Goal: Information Seeking & Learning: Learn about a topic

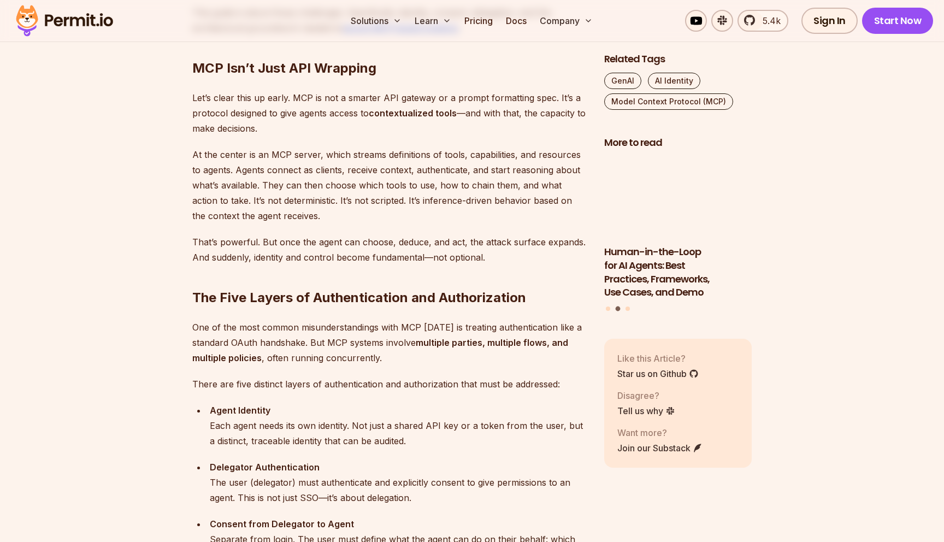
scroll to position [811, 0]
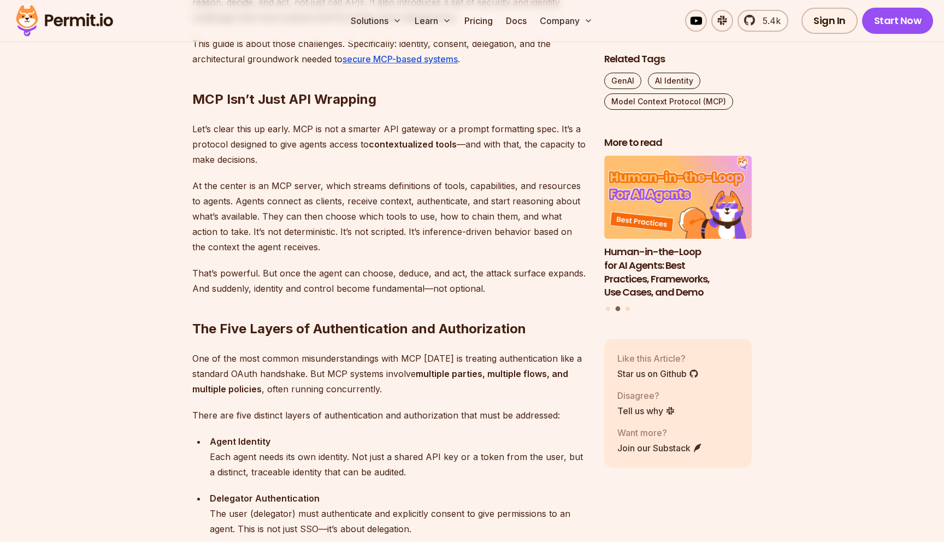
click at [345, 198] on p "At the center is an MCP server, which streams definitions of tools, capabilitie…" at bounding box center [389, 216] width 394 height 76
click at [362, 206] on p "At the center is an MCP server, which streams definitions of tools, capabilitie…" at bounding box center [389, 216] width 394 height 76
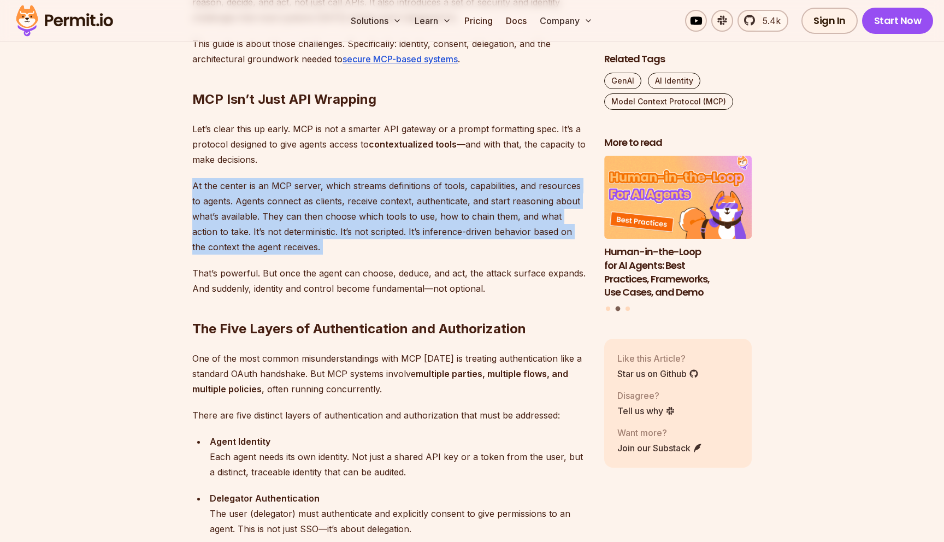
click at [363, 222] on p "At the center is an MCP server, which streams definitions of tools, capabilitie…" at bounding box center [389, 216] width 394 height 76
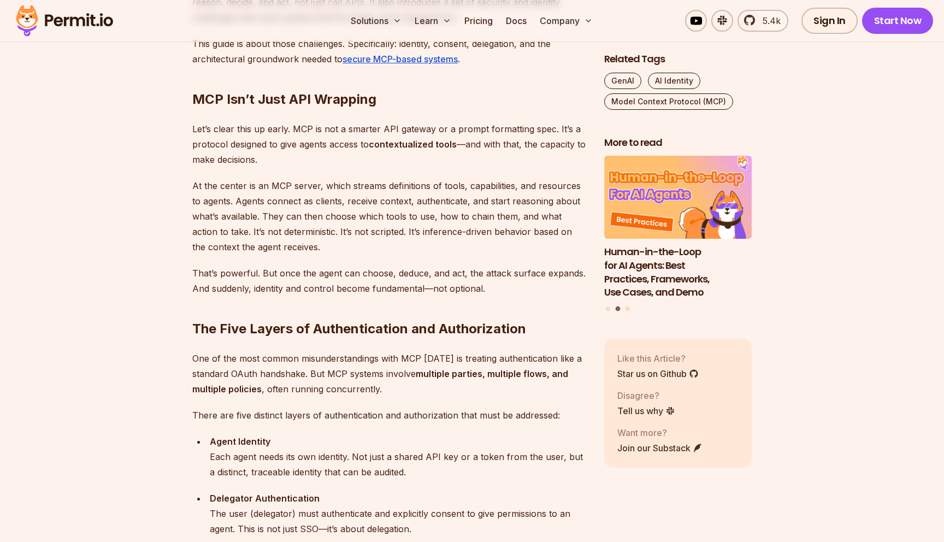
click at [363, 222] on p "At the center is an MCP server, which streams definitions of tools, capabilitie…" at bounding box center [389, 216] width 394 height 76
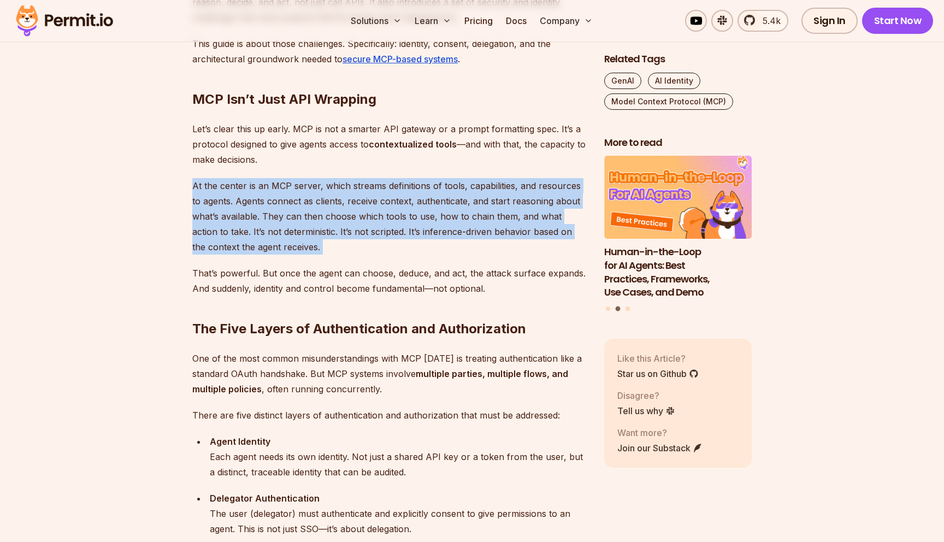
click at [369, 249] on p "At the center is an MCP server, which streams definitions of tools, capabilitie…" at bounding box center [389, 216] width 394 height 76
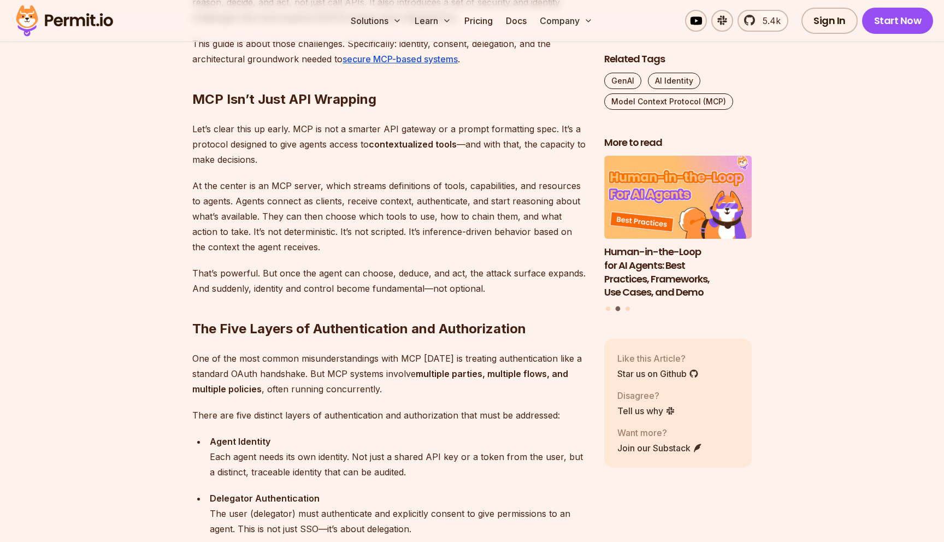
click at [369, 249] on p "At the center is an MCP server, which streams definitions of tools, capabilitie…" at bounding box center [389, 216] width 394 height 76
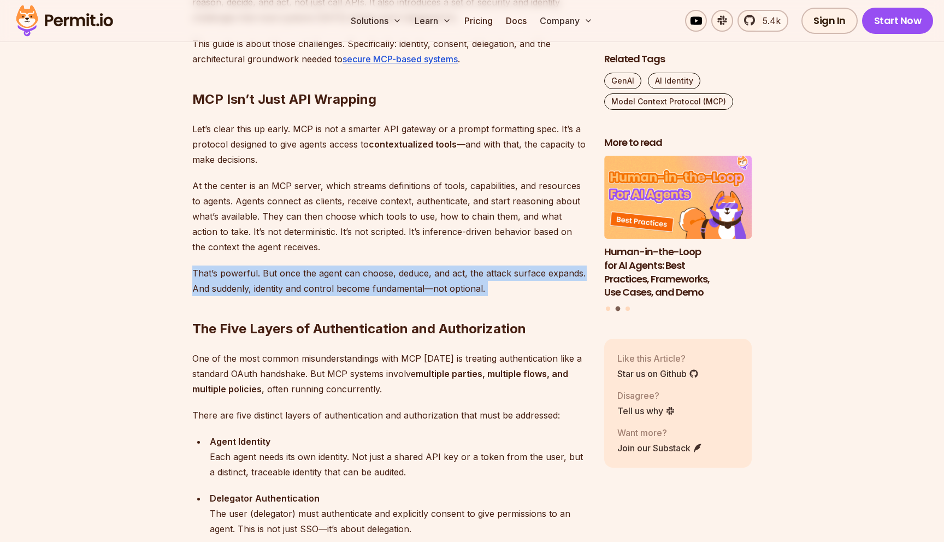
click at [369, 283] on p "That’s powerful. But once the agent can choose, deduce, and act, the attack sur…" at bounding box center [389, 280] width 394 height 31
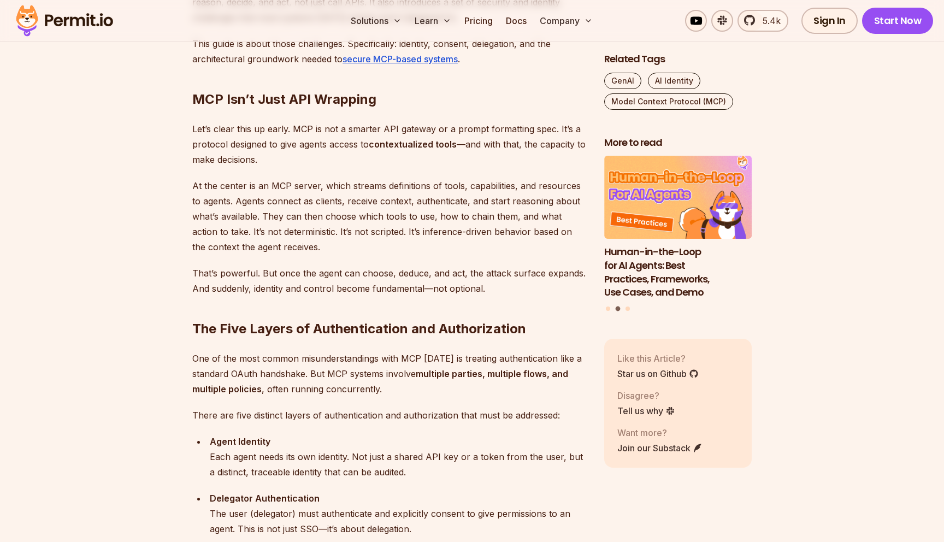
click at [369, 283] on p "That’s powerful. But once the agent can choose, deduce, and act, the attack sur…" at bounding box center [389, 280] width 394 height 31
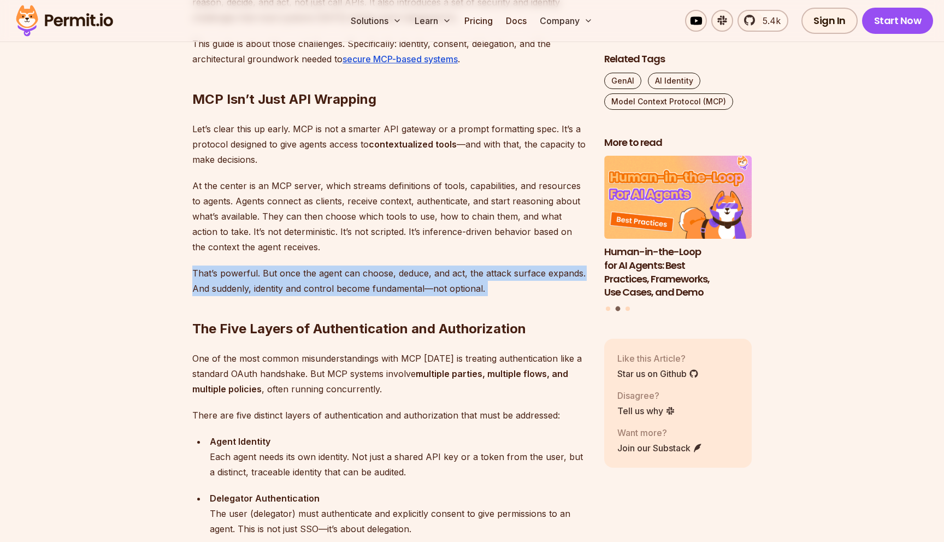
click at [374, 297] on h2 "The Five Layers of Authentication and Authorization" at bounding box center [389, 306] width 394 height 61
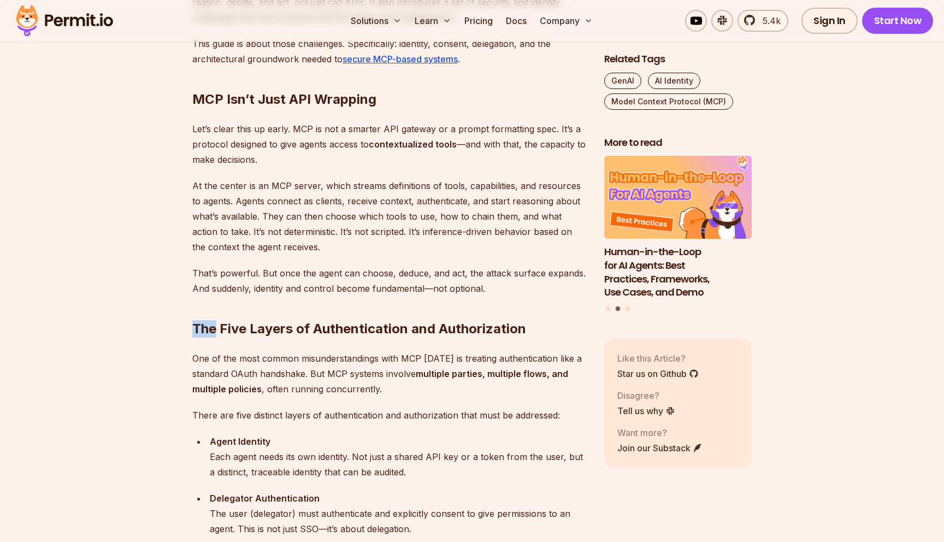
click at [374, 297] on h2 "The Five Layers of Authentication and Authorization" at bounding box center [389, 306] width 394 height 61
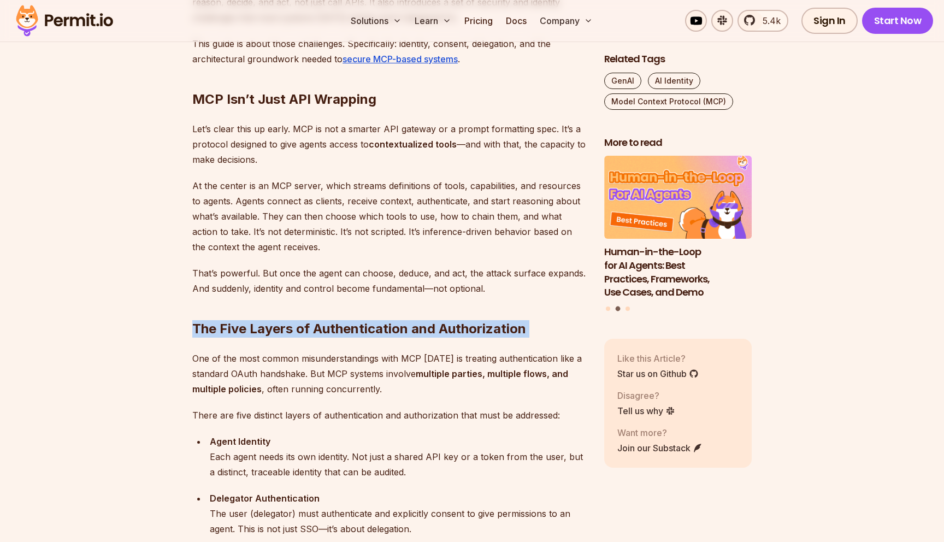
click at [382, 281] on p "That’s powerful. But once the agent can choose, deduce, and act, the attack sur…" at bounding box center [389, 280] width 394 height 31
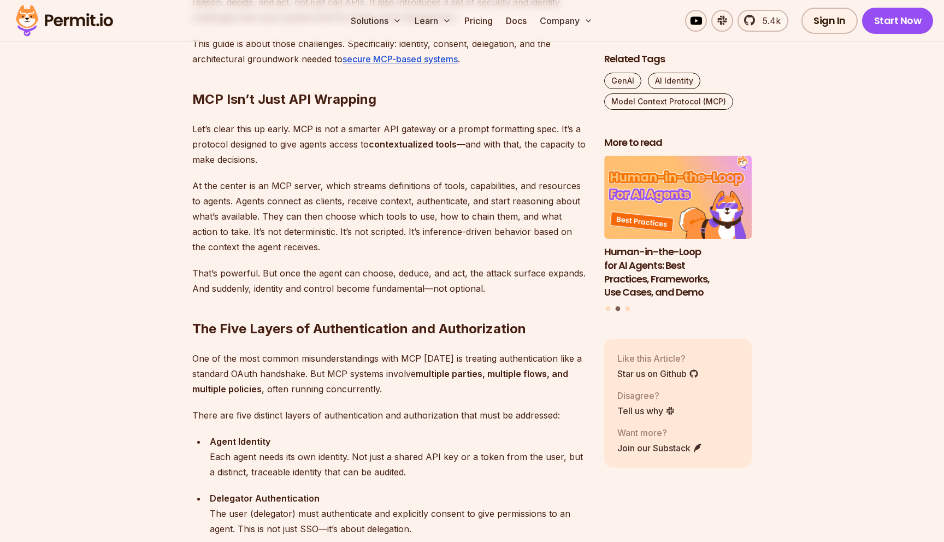
click at [382, 281] on p "That’s powerful. But once the agent can choose, deduce, and act, the attack sur…" at bounding box center [389, 280] width 394 height 31
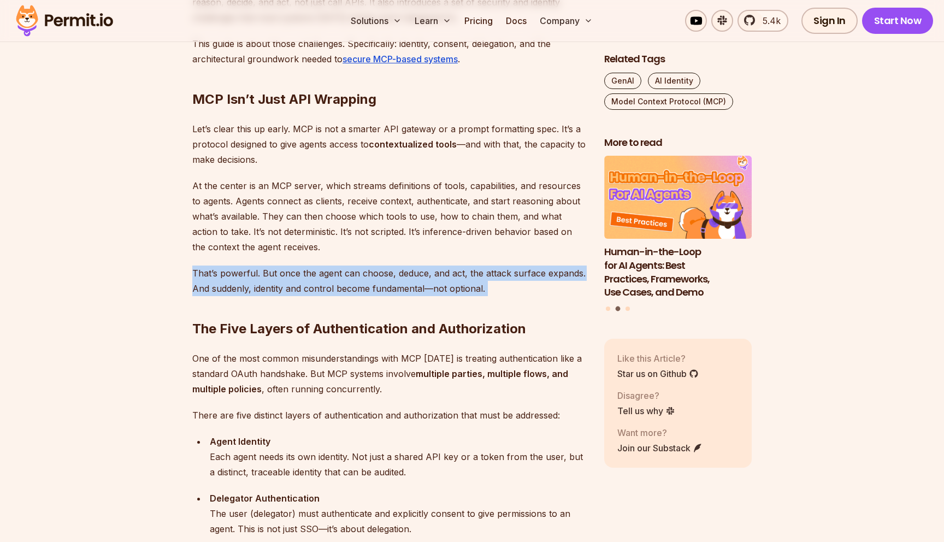
click at [382, 281] on p "That’s powerful. But once the agent can choose, deduce, and act, the attack sur…" at bounding box center [389, 280] width 394 height 31
click at [405, 292] on p "That’s powerful. But once the agent can choose, deduce, and act, the attack sur…" at bounding box center [389, 280] width 394 height 31
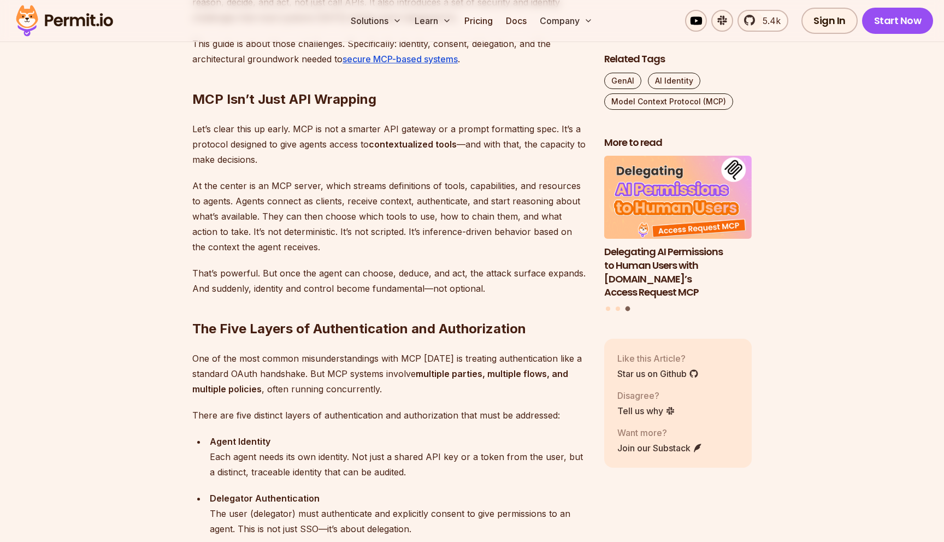
click at [353, 284] on p "That’s powerful. But once the agent can choose, deduce, and act, the attack sur…" at bounding box center [389, 280] width 394 height 31
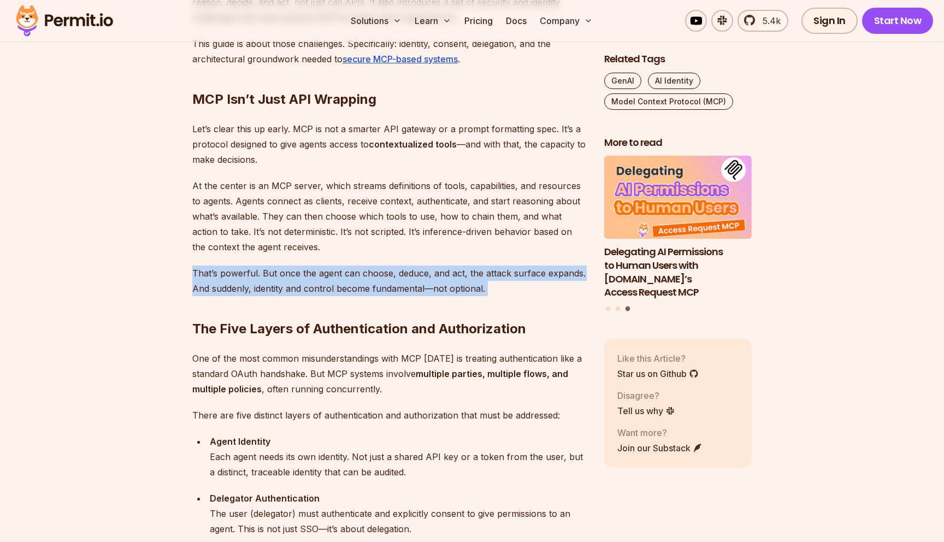
click at [358, 294] on p "That’s powerful. But once the agent can choose, deduce, and act, the attack sur…" at bounding box center [389, 280] width 394 height 31
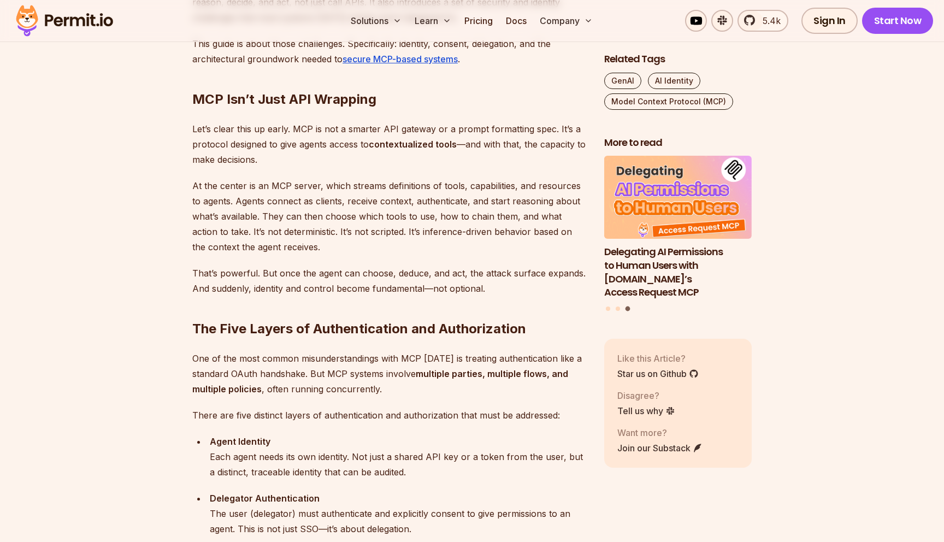
click at [358, 294] on p "That’s powerful. But once the agent can choose, deduce, and act, the attack sur…" at bounding box center [389, 280] width 394 height 31
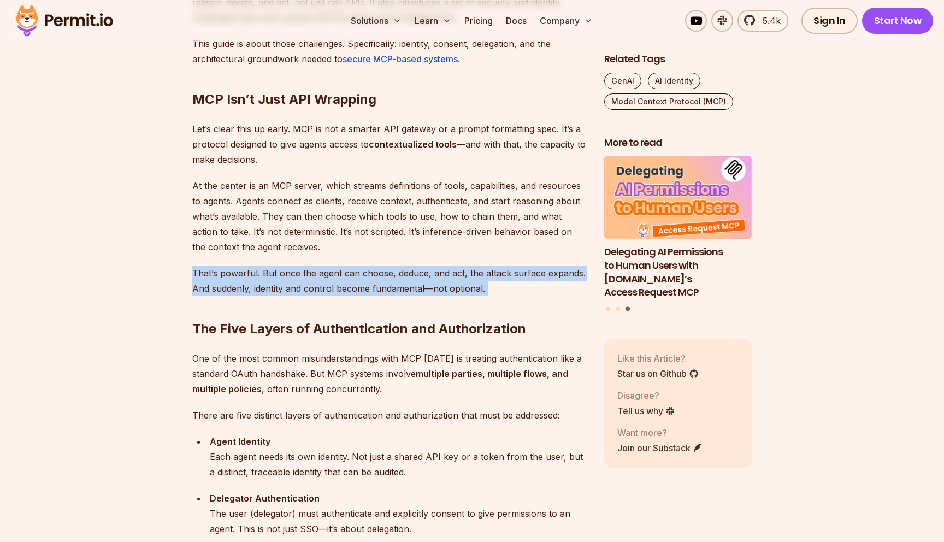
click at [364, 312] on h2 "The Five Layers of Authentication and Authorization" at bounding box center [389, 306] width 394 height 61
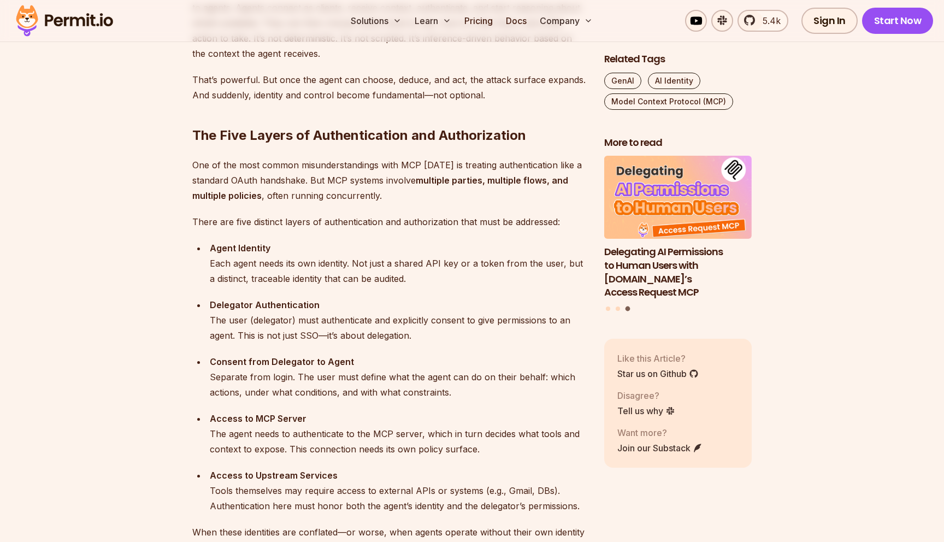
scroll to position [1004, 0]
drag, startPoint x: 217, startPoint y: 264, endPoint x: 416, endPoint y: 276, distance: 199.2
click at [416, 276] on div "Agent Identity Each agent needs its own identity. Not just a shared API key or …" at bounding box center [398, 263] width 377 height 46
click at [375, 259] on div "Agent Identity Each agent needs its own identity. Not just a shared API key or …" at bounding box center [398, 263] width 377 height 46
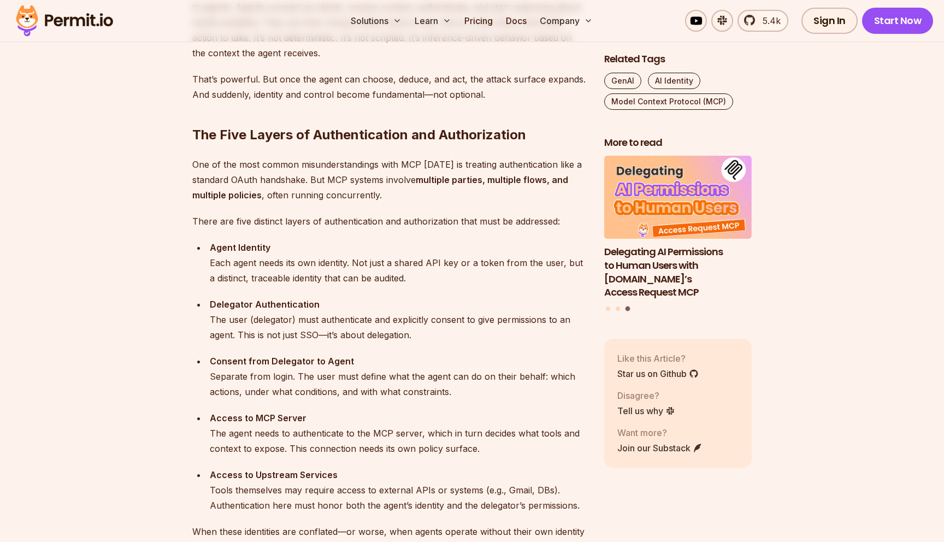
click at [375, 259] on div "Agent Identity Each agent needs its own identity. Not just a shared API key or …" at bounding box center [398, 263] width 377 height 46
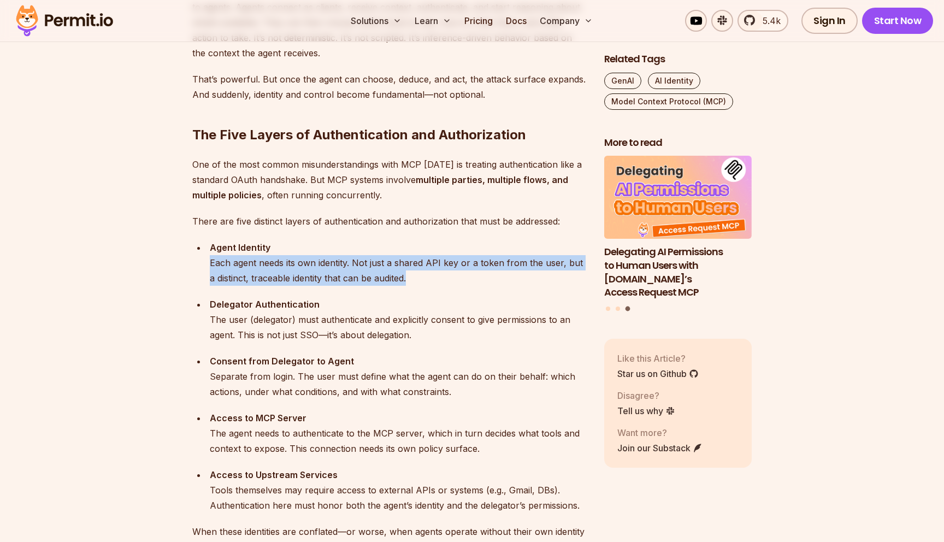
click at [384, 276] on div "Agent Identity Each agent needs its own identity. Not just a shared API key or …" at bounding box center [398, 263] width 377 height 46
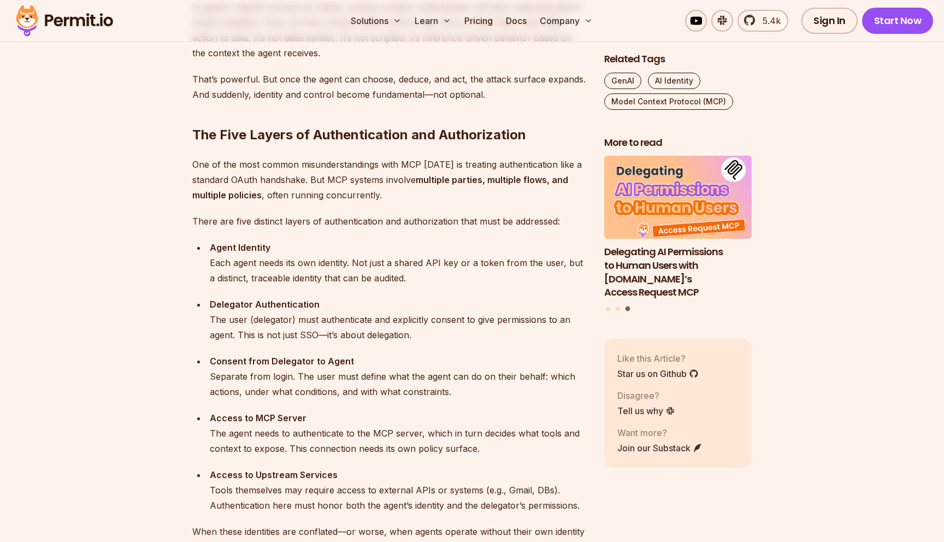
click at [384, 276] on div "Agent Identity Each agent needs its own identity. Not just a shared API key or …" at bounding box center [398, 263] width 377 height 46
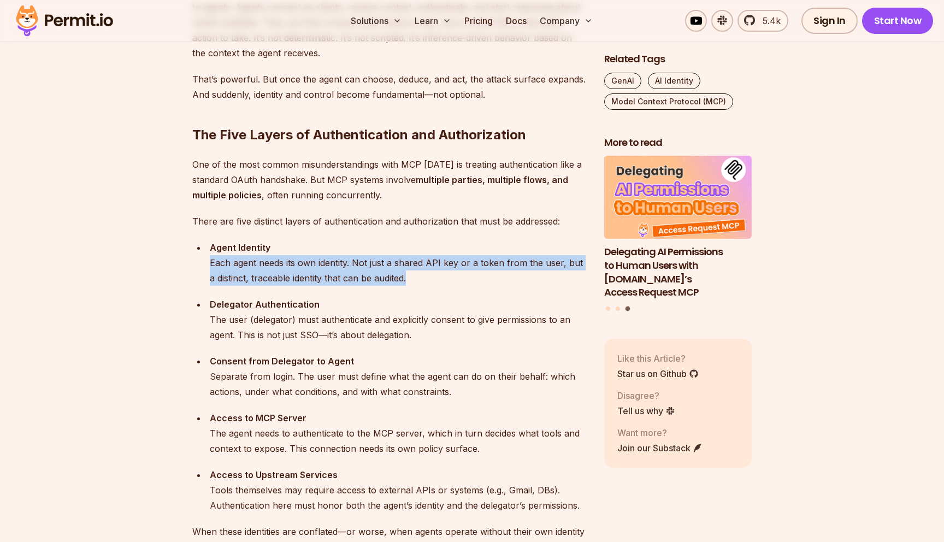
click at [395, 271] on div "Agent Identity Each agent needs its own identity. Not just a shared API key or …" at bounding box center [398, 263] width 377 height 46
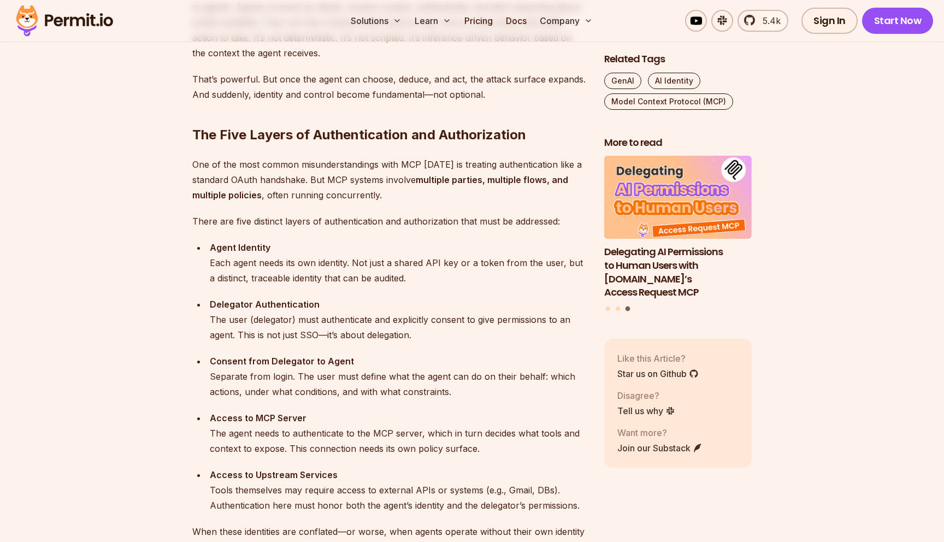
click at [395, 271] on div "Agent Identity Each agent needs its own identity. Not just a shared API key or …" at bounding box center [398, 263] width 377 height 46
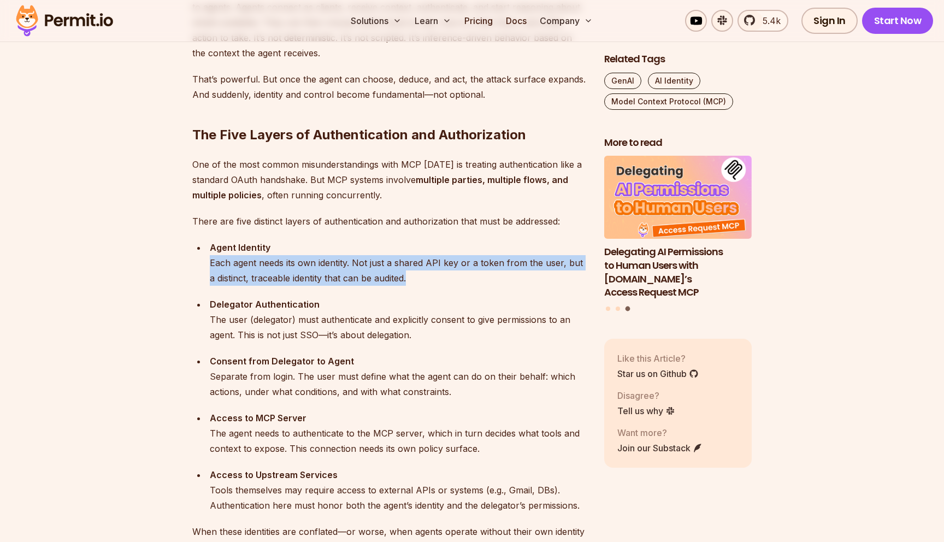
click at [399, 279] on div "Agent Identity Each agent needs its own identity. Not just a shared API key or …" at bounding box center [398, 263] width 377 height 46
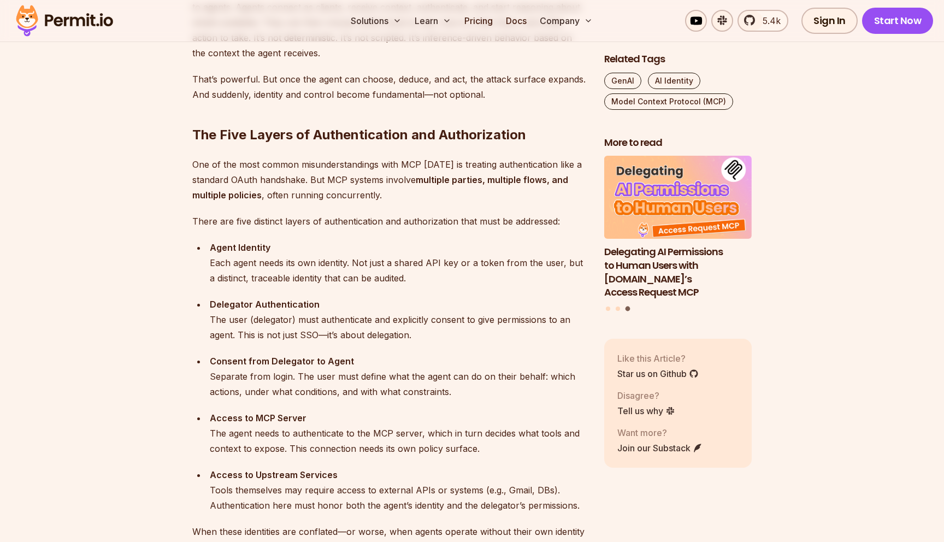
click at [399, 279] on div "Agent Identity Each agent needs its own identity. Not just a shared API key or …" at bounding box center [398, 263] width 377 height 46
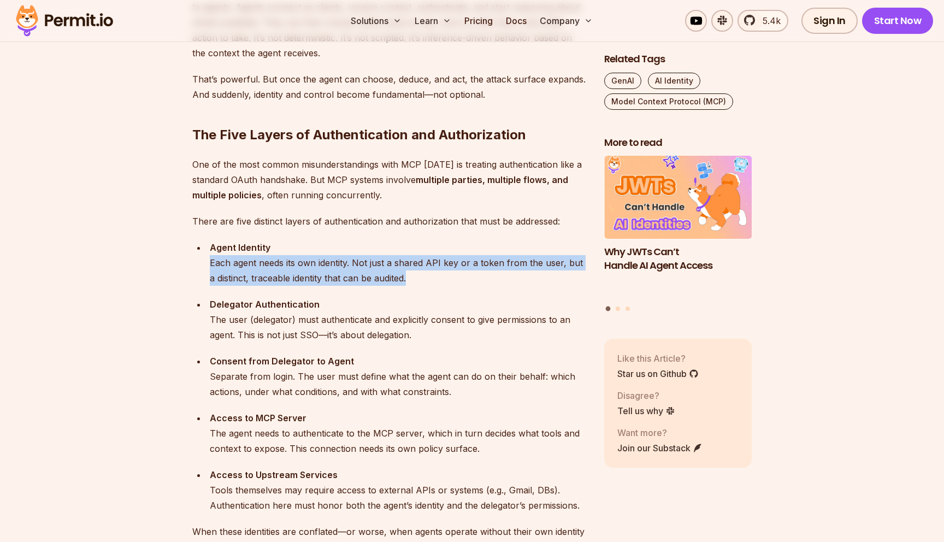
click at [412, 269] on div "Agent Identity Each agent needs its own identity. Not just a shared API key or …" at bounding box center [398, 263] width 377 height 46
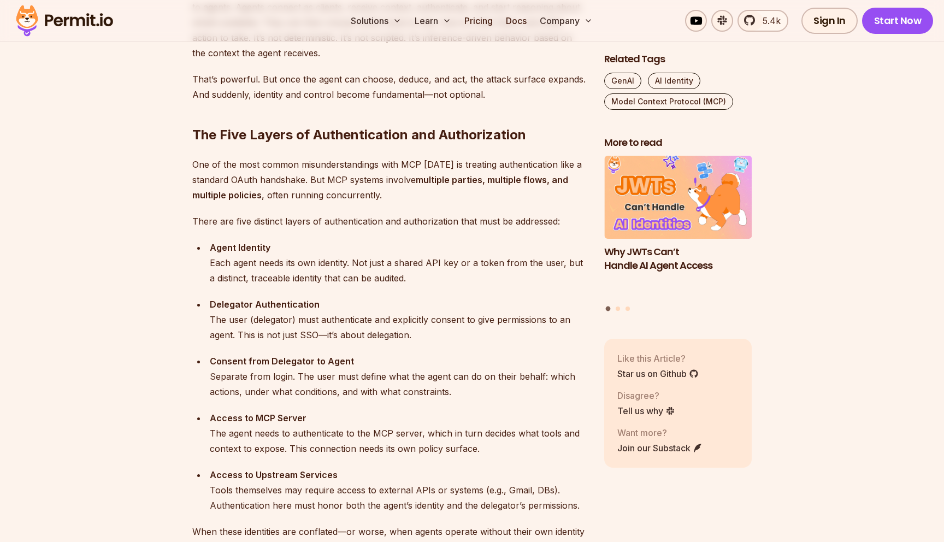
click at [412, 269] on div "Agent Identity Each agent needs its own identity. Not just a shared API key or …" at bounding box center [398, 263] width 377 height 46
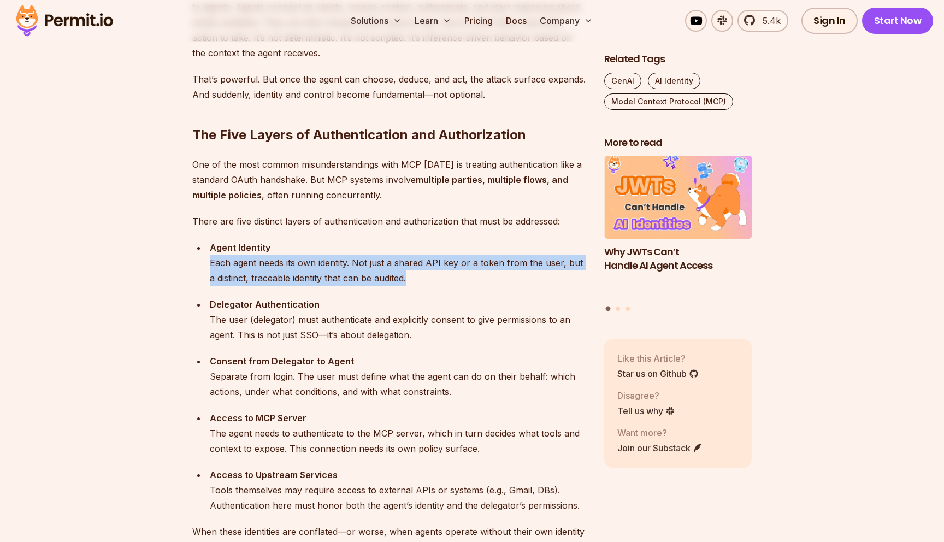
click at [412, 277] on div "Agent Identity Each agent needs its own identity. Not just a shared API key or …" at bounding box center [398, 263] width 377 height 46
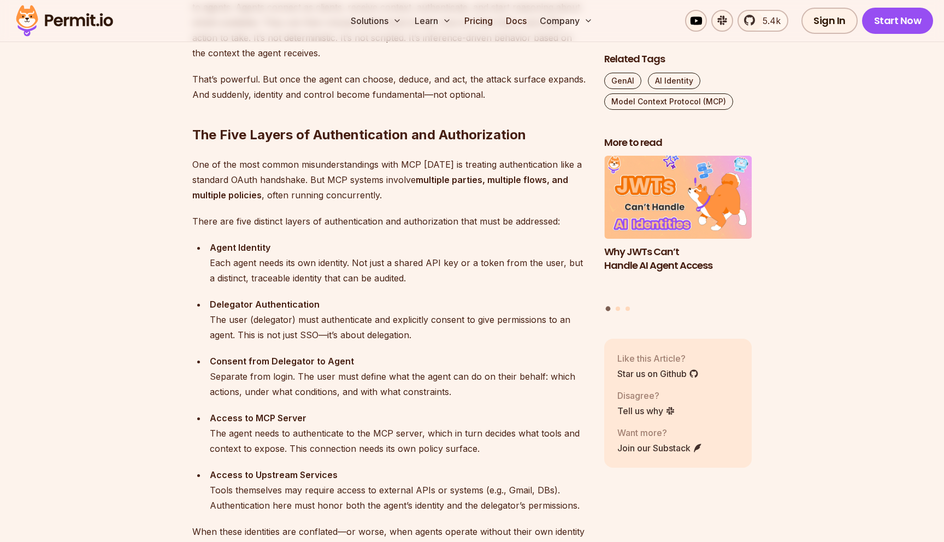
click at [412, 277] on div "Agent Identity Each agent needs its own identity. Not just a shared API key or …" at bounding box center [398, 263] width 377 height 46
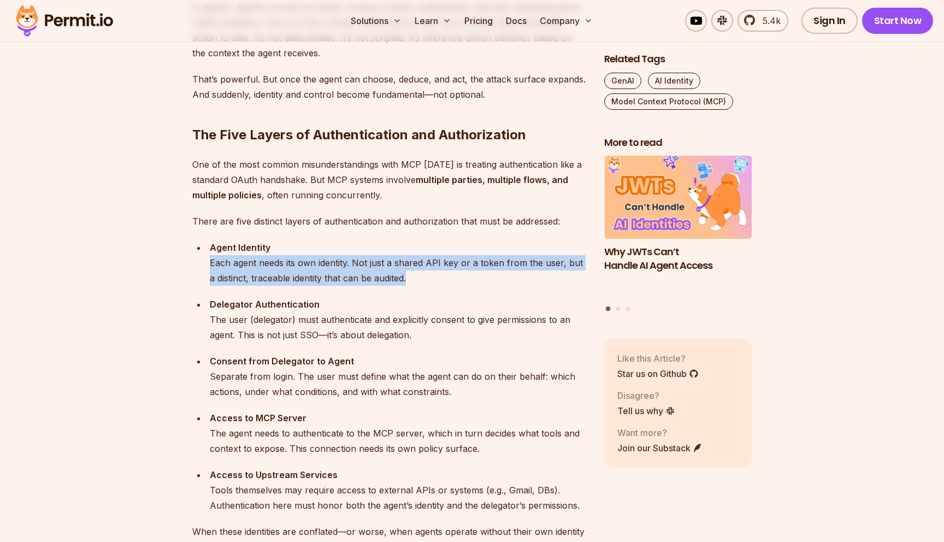
click at [421, 263] on div "Agent Identity Each agent needs its own identity. Not just a shared API key or …" at bounding box center [398, 263] width 377 height 46
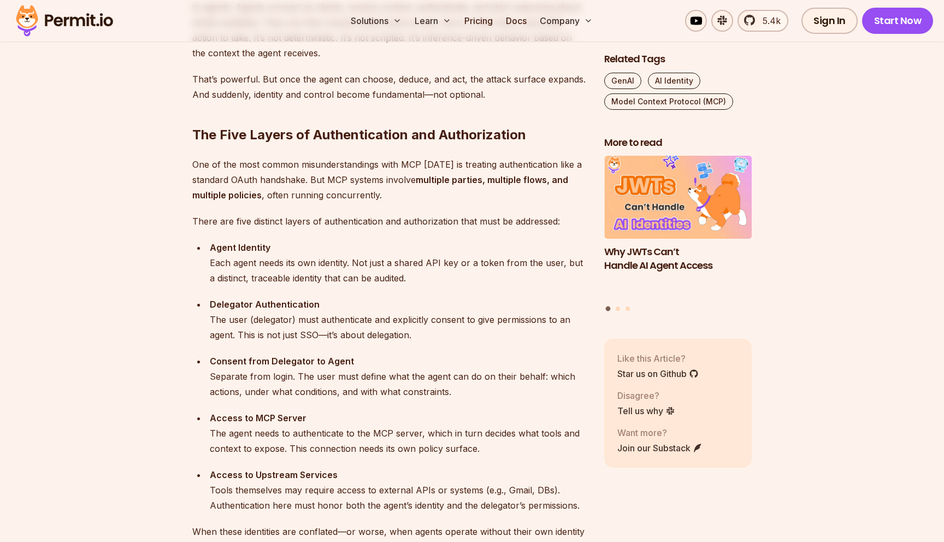
click at [421, 263] on div "Agent Identity Each agent needs its own identity. Not just a shared API key or …" at bounding box center [398, 263] width 377 height 46
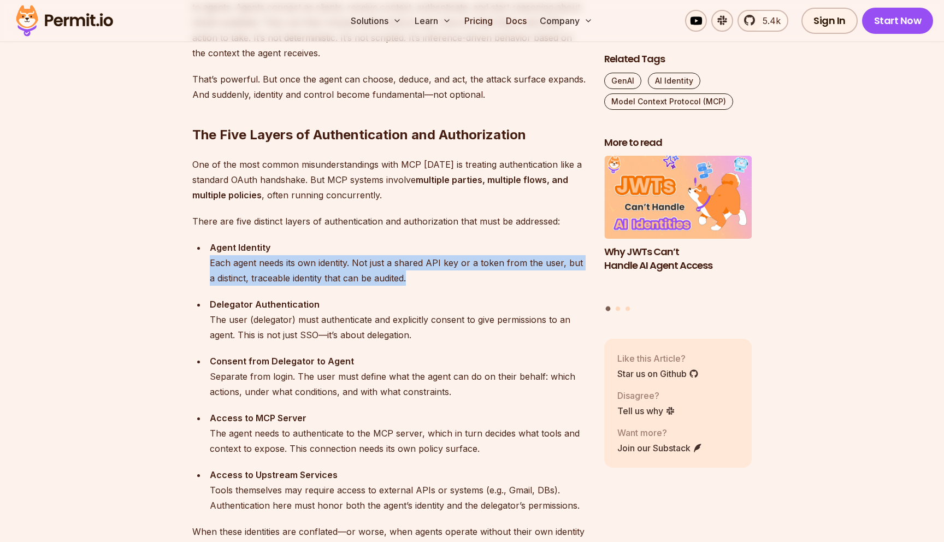
click at [421, 272] on div "Agent Identity Each agent needs its own identity. Not just a shared API key or …" at bounding box center [398, 263] width 377 height 46
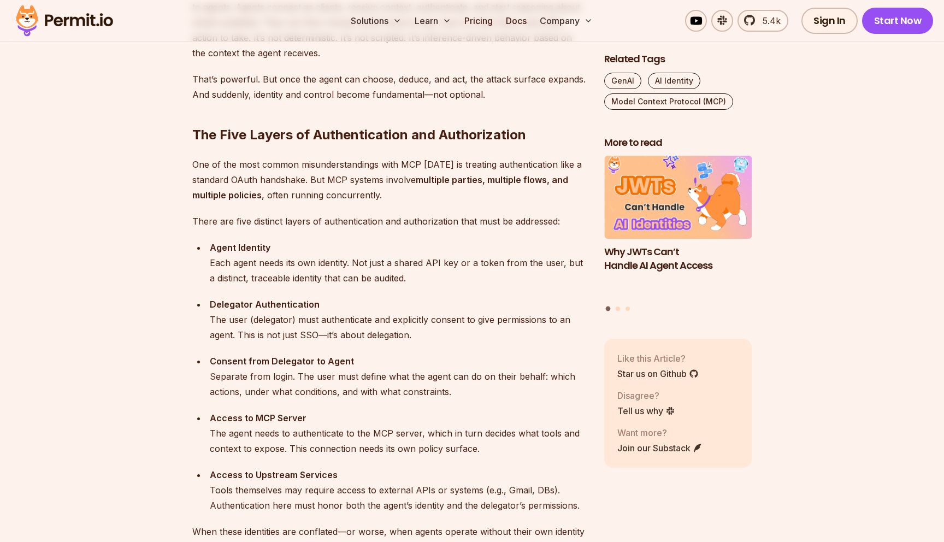
click at [421, 272] on div "Agent Identity Each agent needs its own identity. Not just a shared API key or …" at bounding box center [398, 263] width 377 height 46
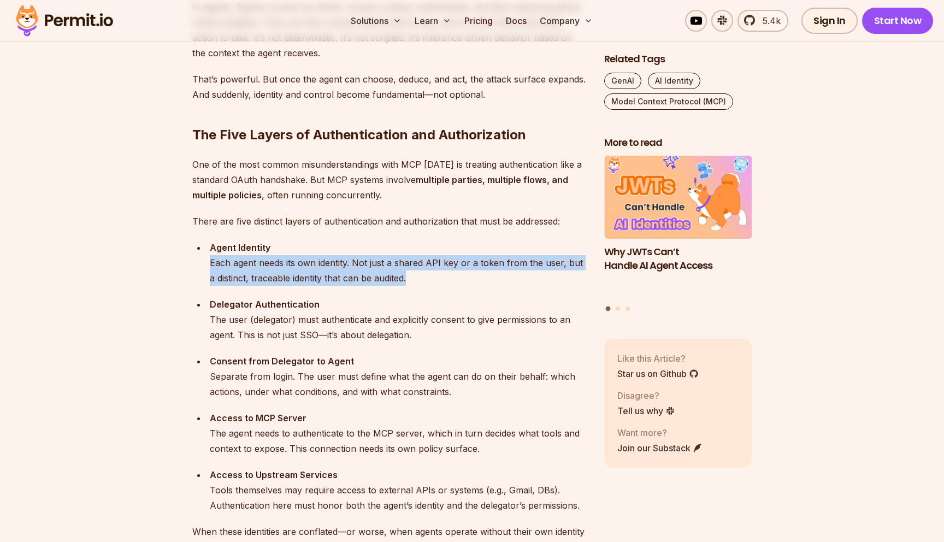
click at [425, 260] on div "Agent Identity Each agent needs its own identity. Not just a shared API key or …" at bounding box center [398, 263] width 377 height 46
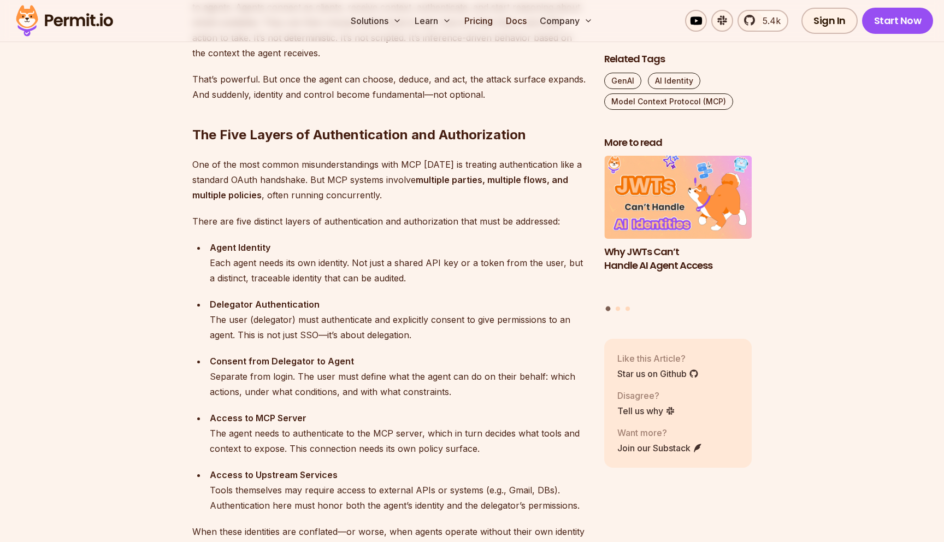
click at [425, 260] on div "Agent Identity Each agent needs its own identity. Not just a shared API key or …" at bounding box center [398, 263] width 377 height 46
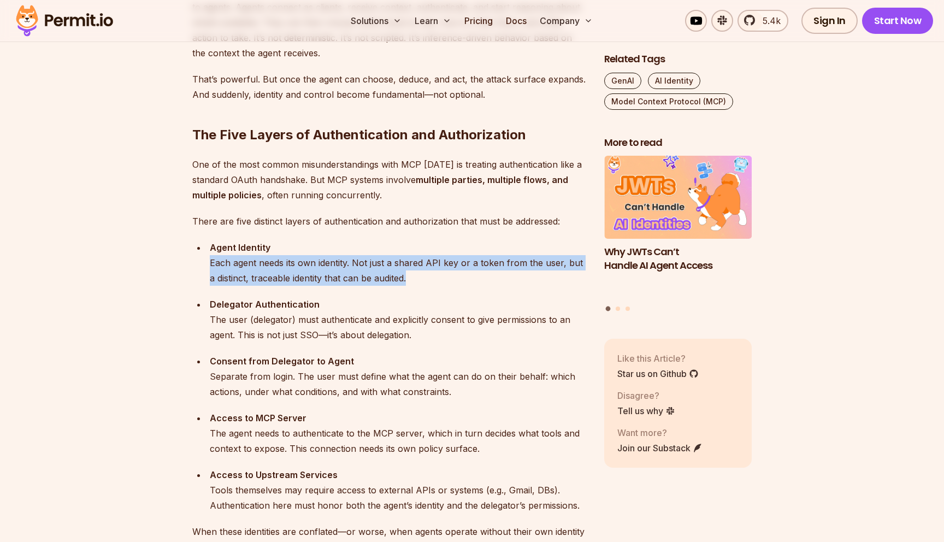
click at [354, 274] on div "Agent Identity Each agent needs its own identity. Not just a shared API key or …" at bounding box center [398, 263] width 377 height 46
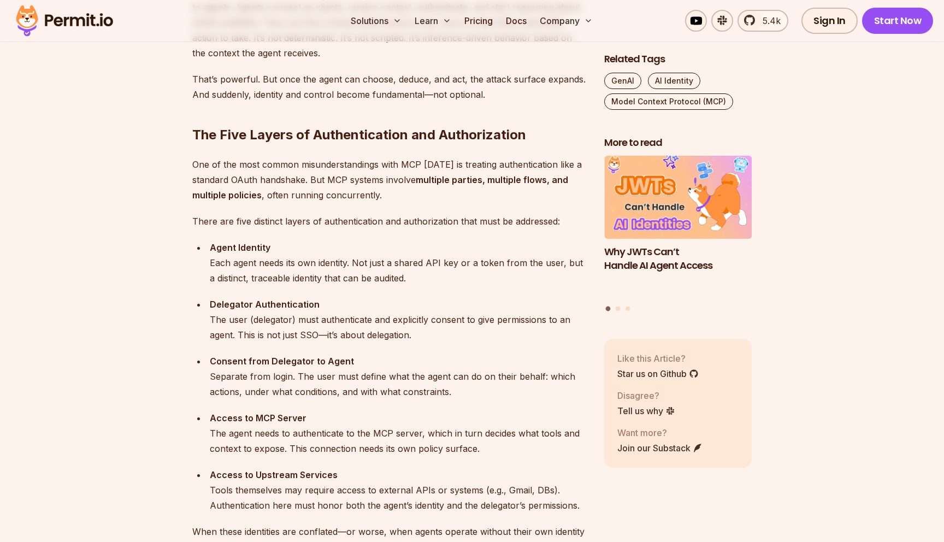
click at [354, 274] on div "Agent Identity Each agent needs its own identity. Not just a shared API key or …" at bounding box center [398, 263] width 377 height 46
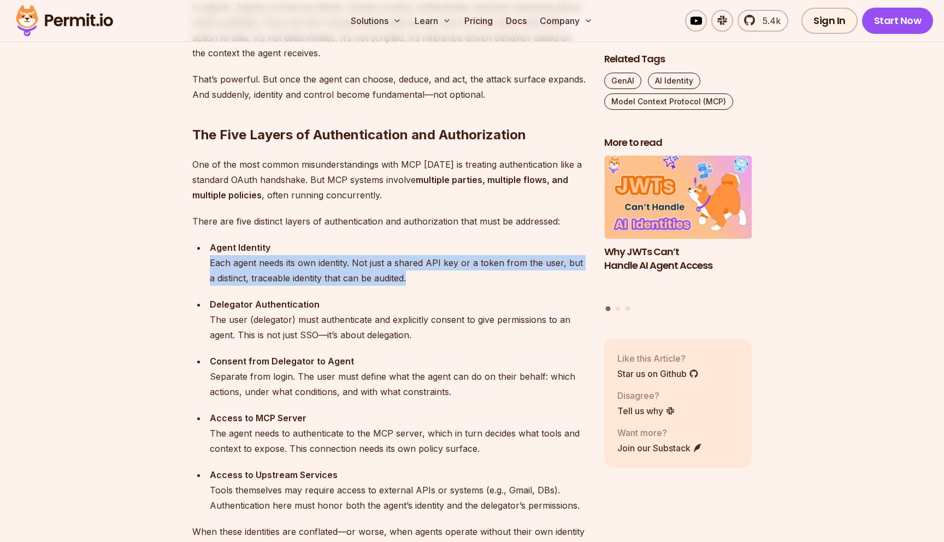
click at [363, 262] on div "Agent Identity Each agent needs its own identity. Not just a shared API key or …" at bounding box center [398, 263] width 377 height 46
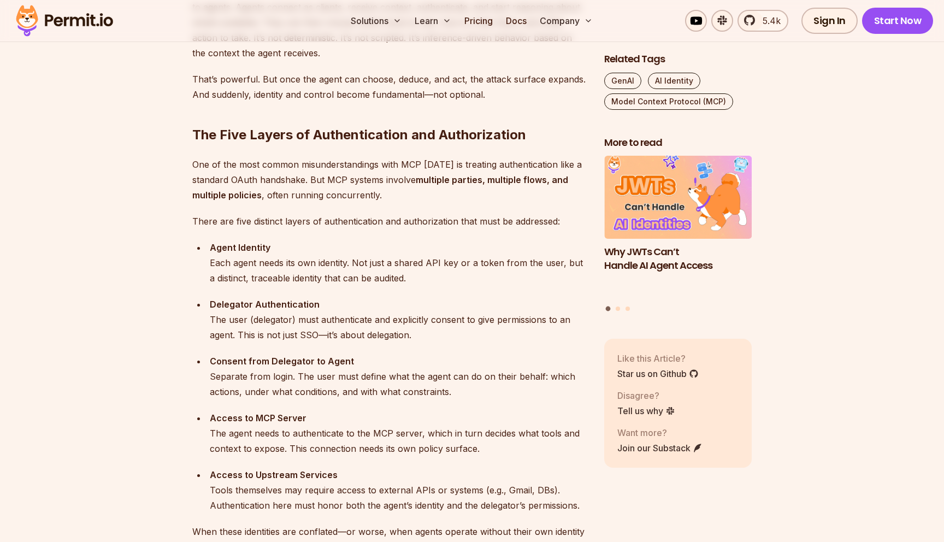
click at [363, 262] on div "Agent Identity Each agent needs its own identity. Not just a shared API key or …" at bounding box center [398, 263] width 377 height 46
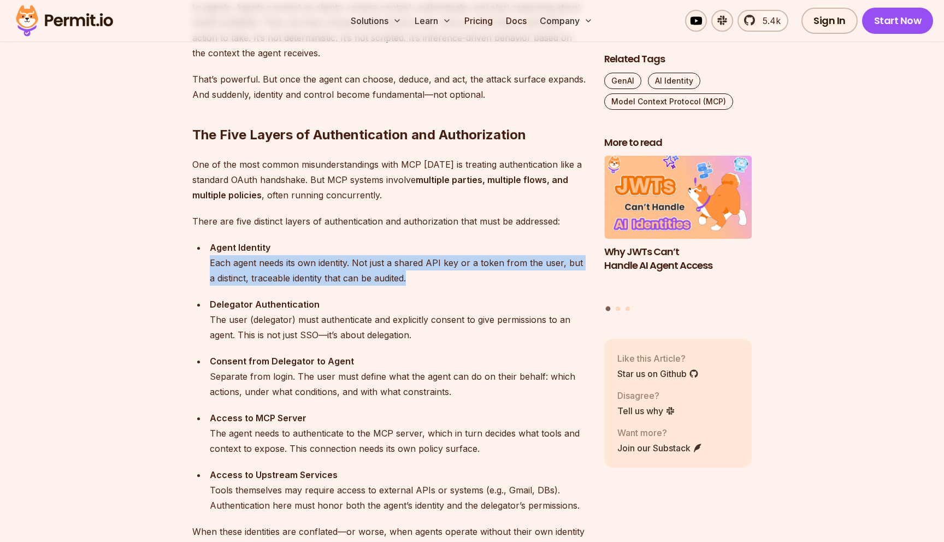
click at [368, 276] on div "Agent Identity Each agent needs its own identity. Not just a shared API key or …" at bounding box center [398, 263] width 377 height 46
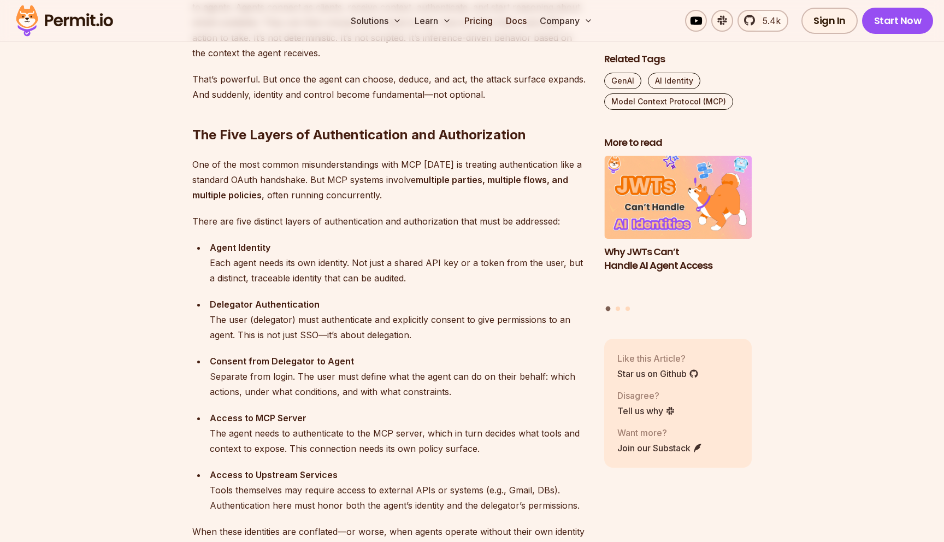
click at [368, 276] on div "Agent Identity Each agent needs its own identity. Not just a shared API key or …" at bounding box center [398, 263] width 377 height 46
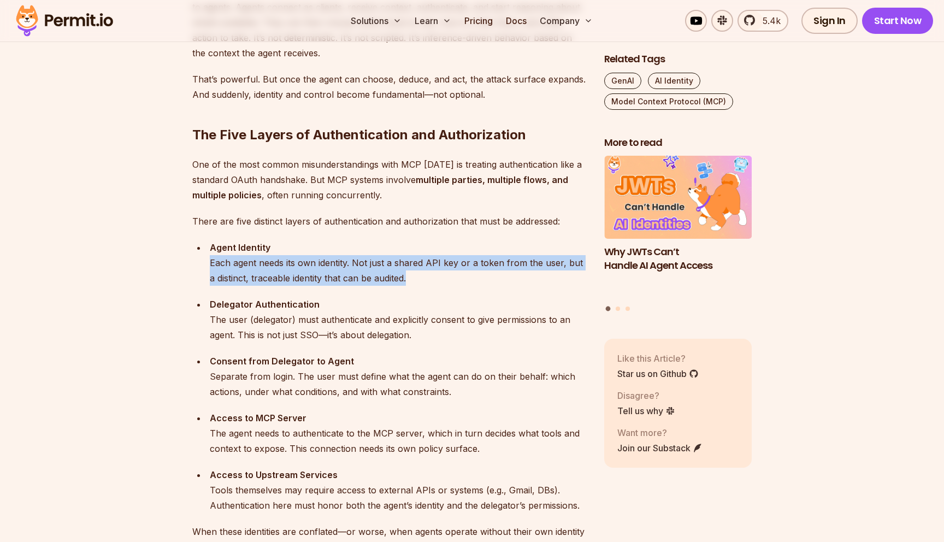
click at [374, 267] on div "Agent Identity Each agent needs its own identity. Not just a shared API key or …" at bounding box center [398, 263] width 377 height 46
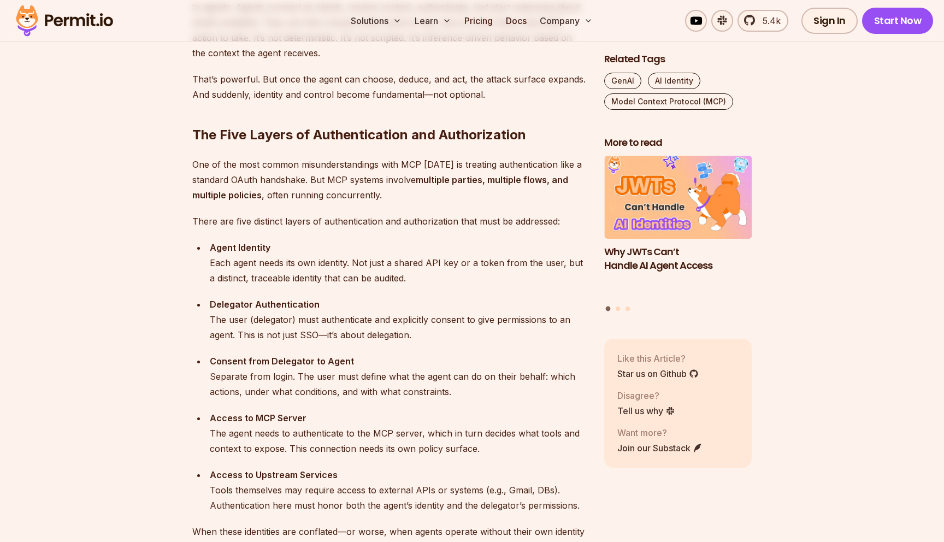
click at [374, 267] on div "Agent Identity Each agent needs its own identity. Not just a shared API key or …" at bounding box center [398, 263] width 377 height 46
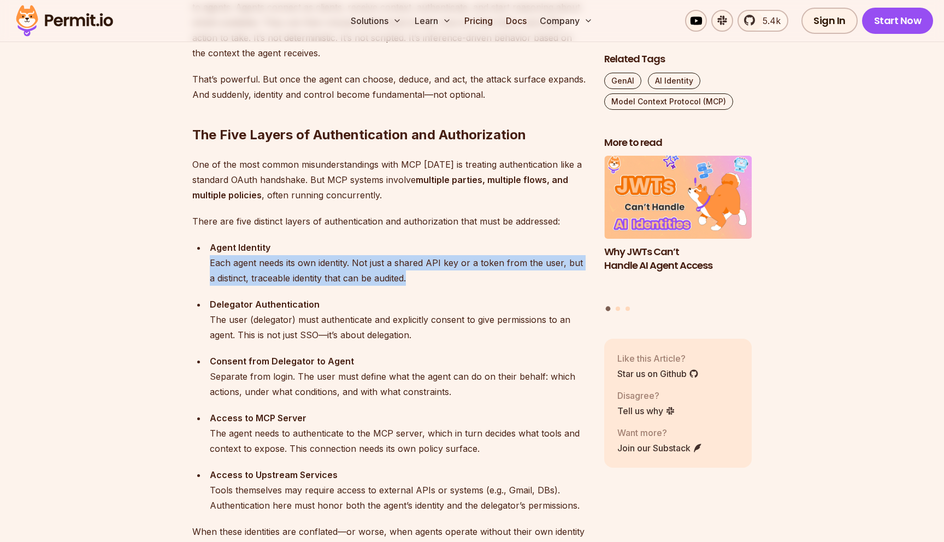
click at [378, 274] on div "Agent Identity Each agent needs its own identity. Not just a shared API key or …" at bounding box center [398, 263] width 377 height 46
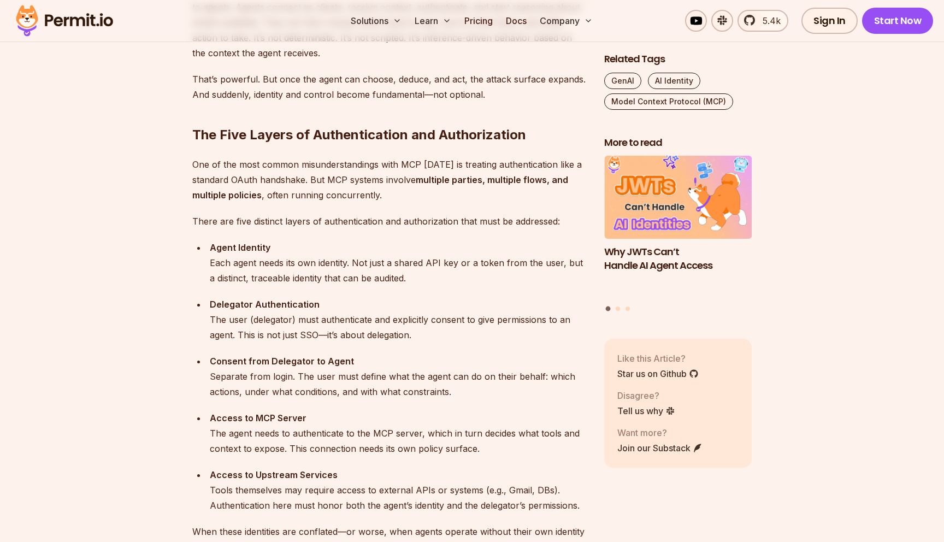
click at [378, 274] on div "Agent Identity Each agent needs its own identity. Not just a shared API key or …" at bounding box center [398, 263] width 377 height 46
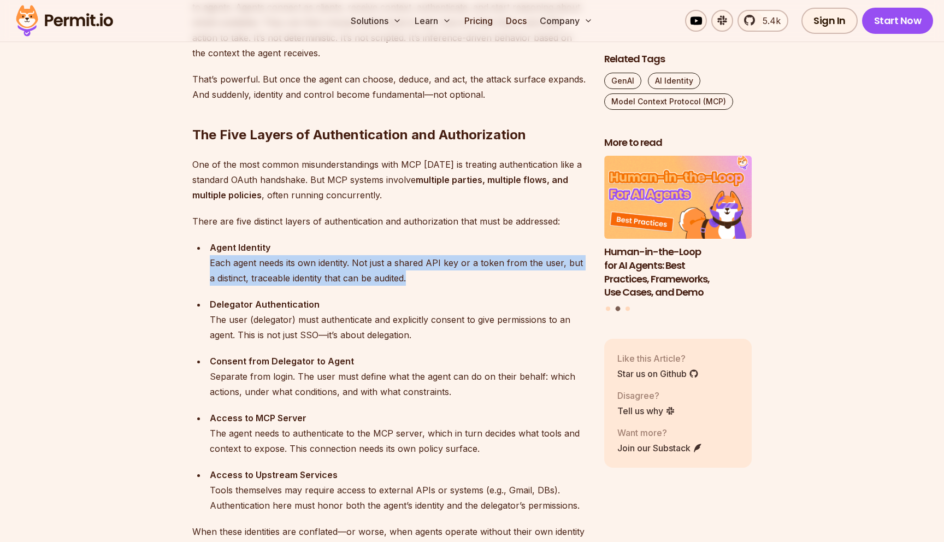
click at [410, 277] on div "Agent Identity Each agent needs its own identity. Not just a shared API key or …" at bounding box center [398, 263] width 377 height 46
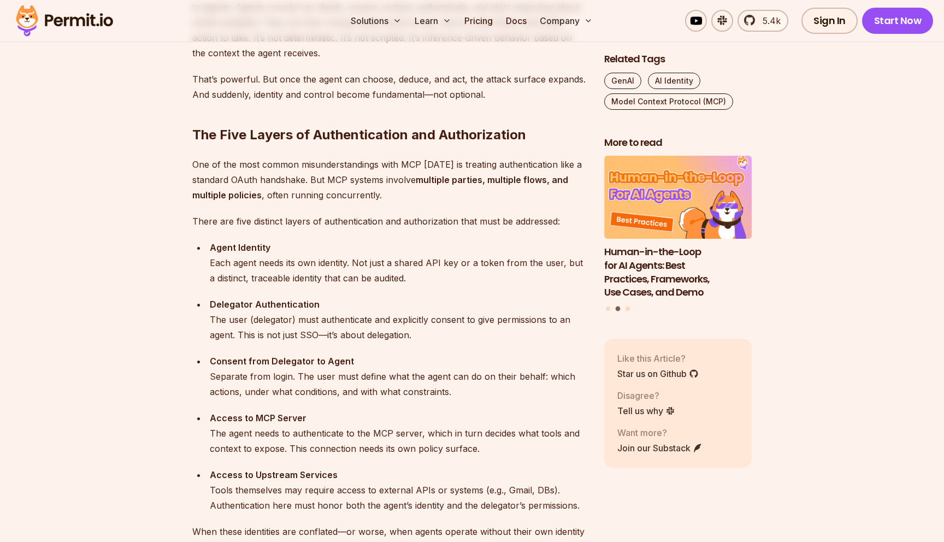
click at [346, 320] on div "Delegator Authentication The user (delegator) must authenticate and explicitly …" at bounding box center [398, 320] width 377 height 46
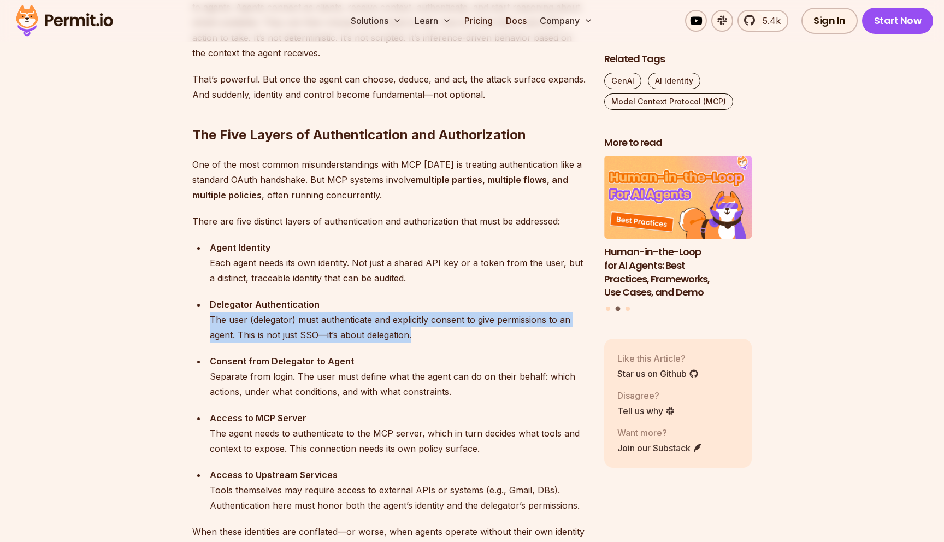
click at [373, 333] on div "Delegator Authentication The user (delegator) must authenticate and explicitly …" at bounding box center [398, 320] width 377 height 46
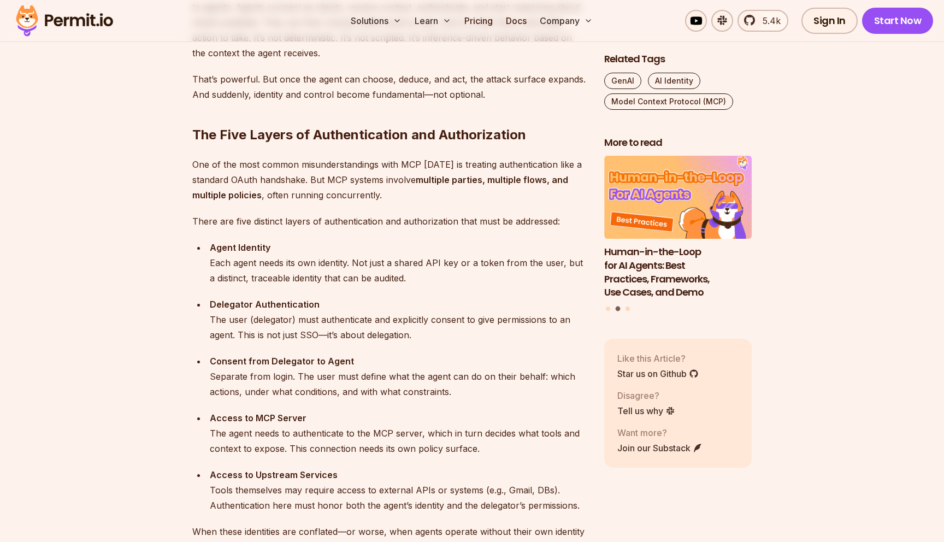
click at [373, 333] on div "Delegator Authentication The user (delegator) must authenticate and explicitly …" at bounding box center [398, 320] width 377 height 46
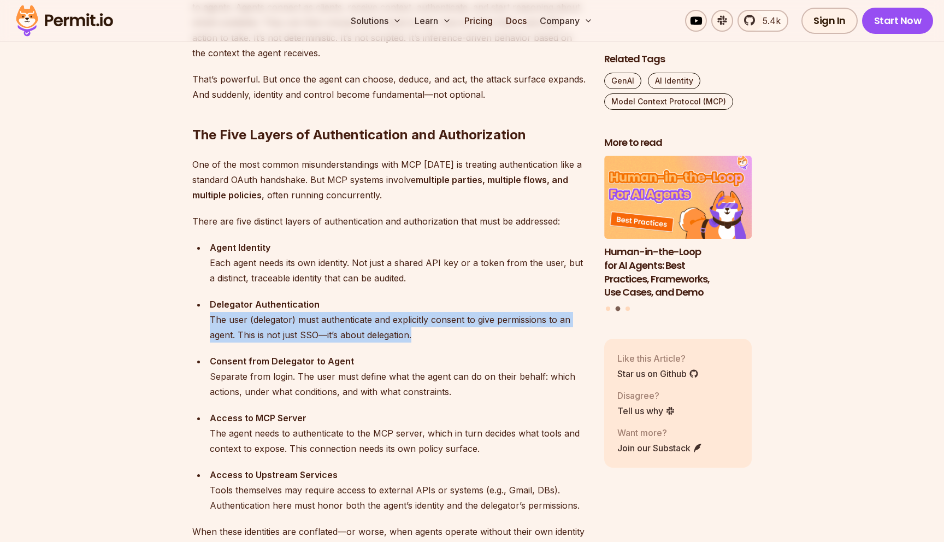
click at [415, 339] on div "Delegator Authentication The user (delegator) must authenticate and explicitly …" at bounding box center [398, 320] width 377 height 46
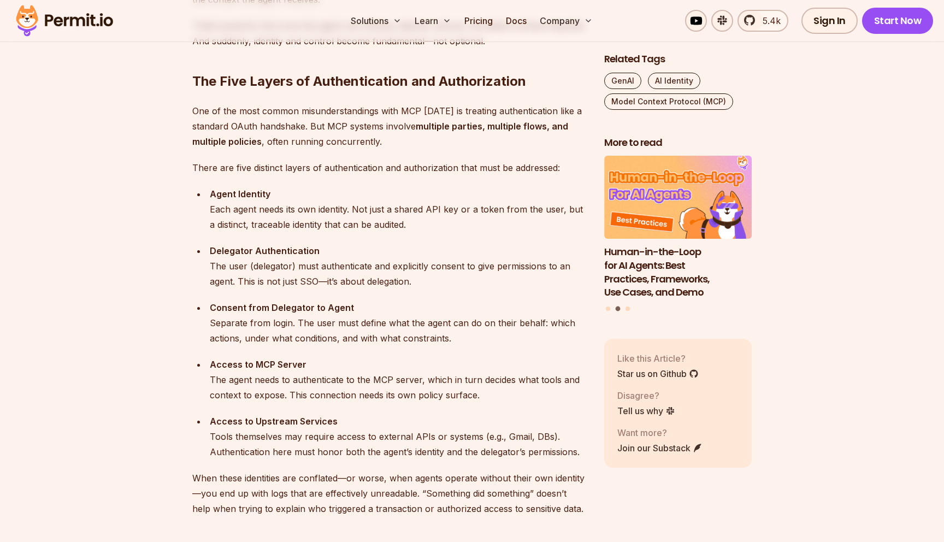
scroll to position [1060, 0]
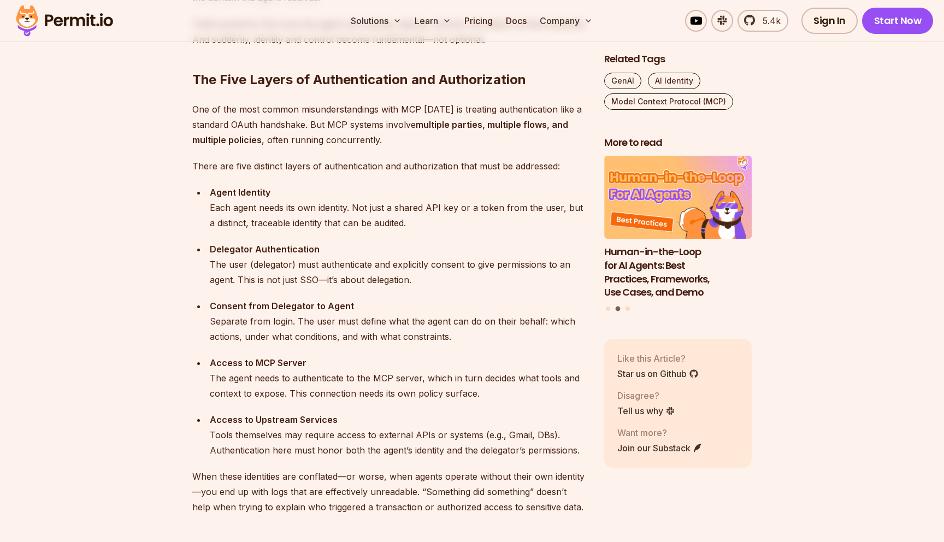
click at [237, 323] on div "Consent from Delegator to Agent Separate from login. The user must define what …" at bounding box center [398, 321] width 377 height 46
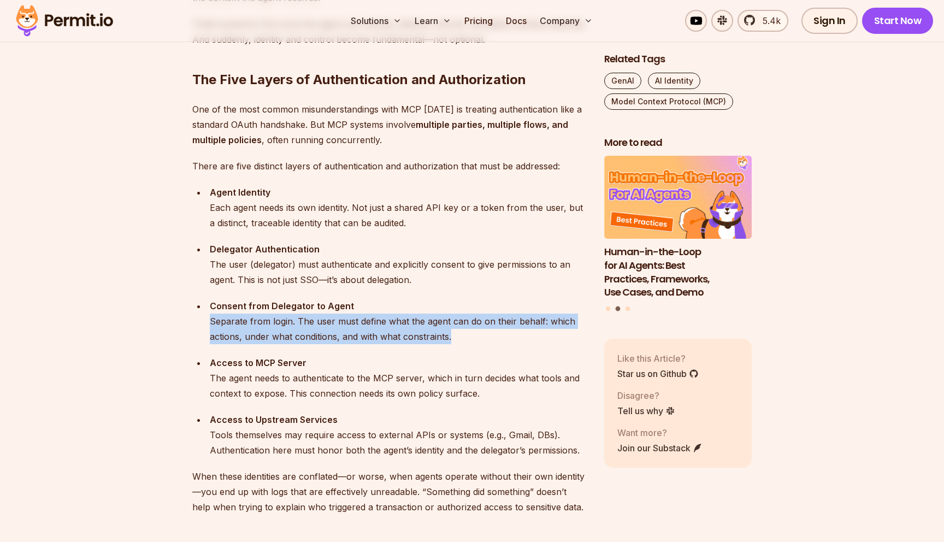
click at [283, 335] on div "Consent from Delegator to Agent Separate from login. The user must define what …" at bounding box center [398, 321] width 377 height 46
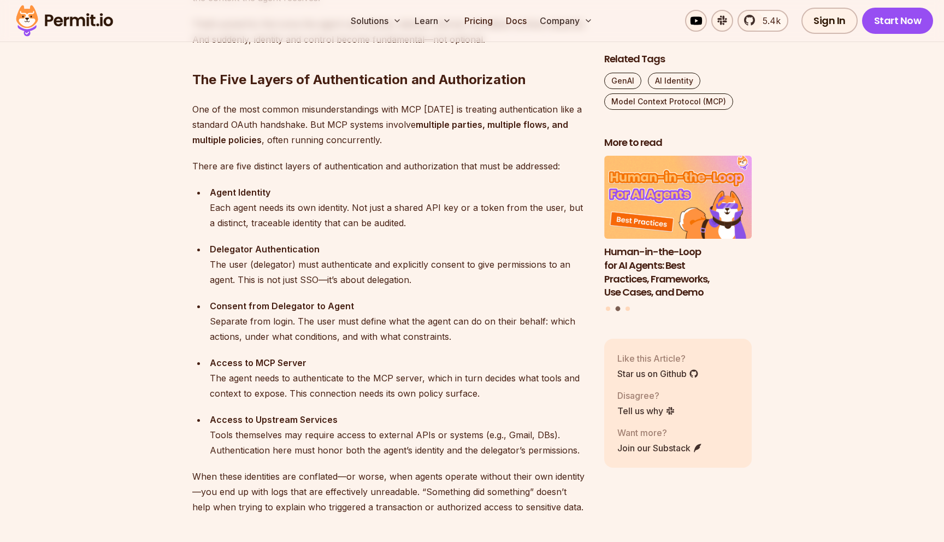
click at [283, 335] on div "Consent from Delegator to Agent Separate from login. The user must define what …" at bounding box center [398, 321] width 377 height 46
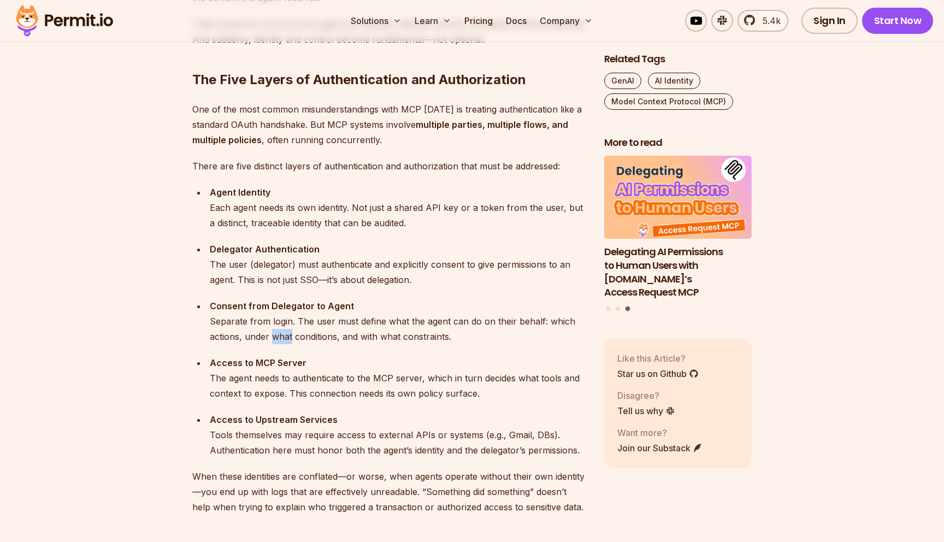
click at [283, 335] on div "Consent from Delegator to Agent Separate from login. The user must define what …" at bounding box center [398, 321] width 377 height 46
click at [293, 328] on div "Consent from Delegator to Agent Separate from login. The user must define what …" at bounding box center [398, 321] width 377 height 46
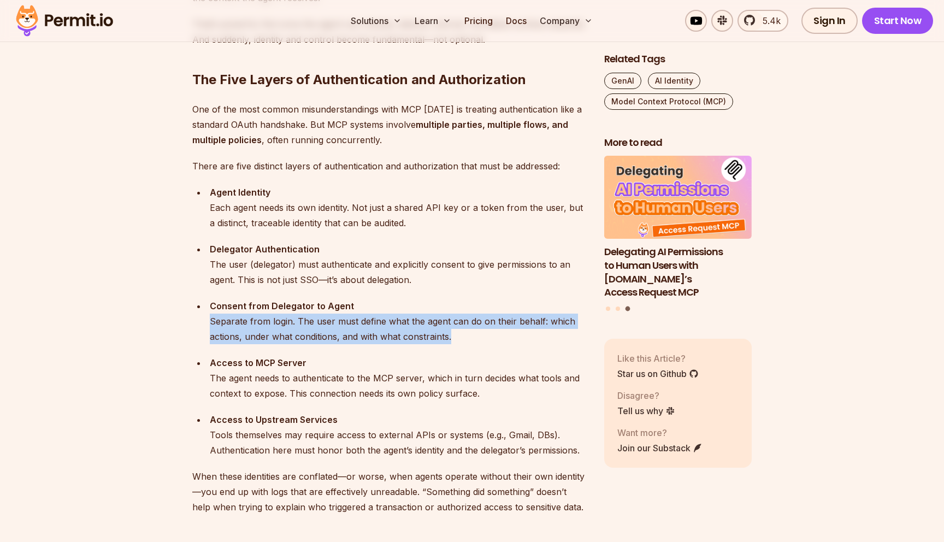
click at [350, 343] on div "Consent from Delegator to Agent Separate from login. The user must define what …" at bounding box center [398, 321] width 377 height 46
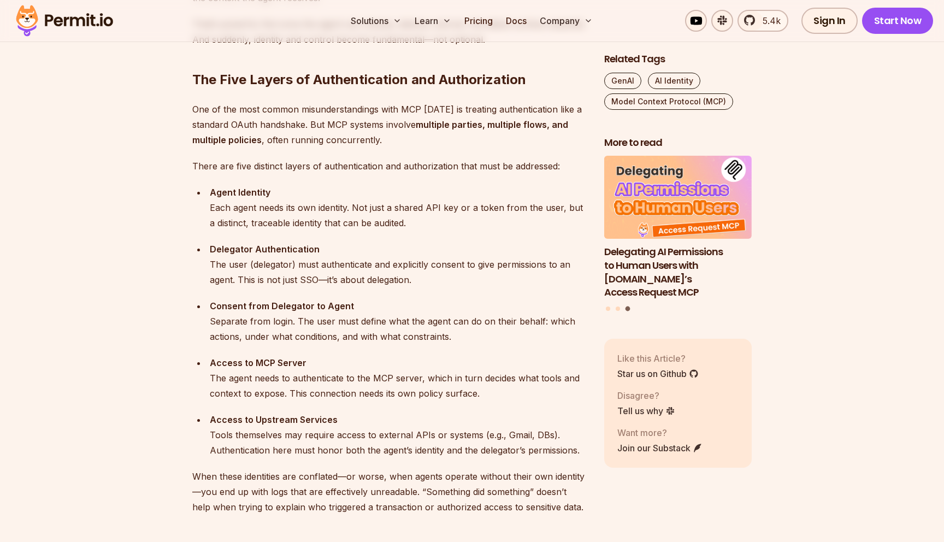
click at [350, 343] on div "Consent from Delegator to Agent Separate from login. The user must define what …" at bounding box center [398, 321] width 377 height 46
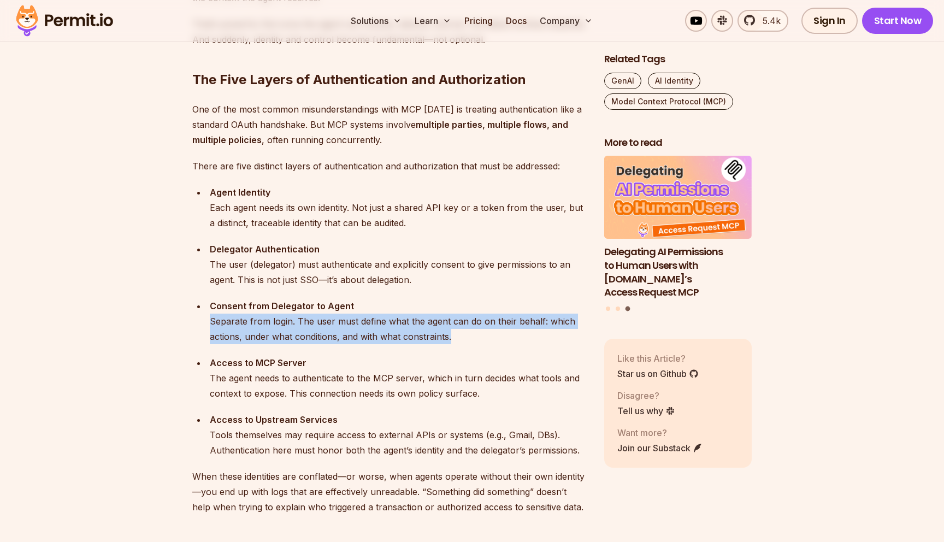
click at [413, 336] on div "Consent from Delegator to Agent Separate from login. The user must define what …" at bounding box center [398, 321] width 377 height 46
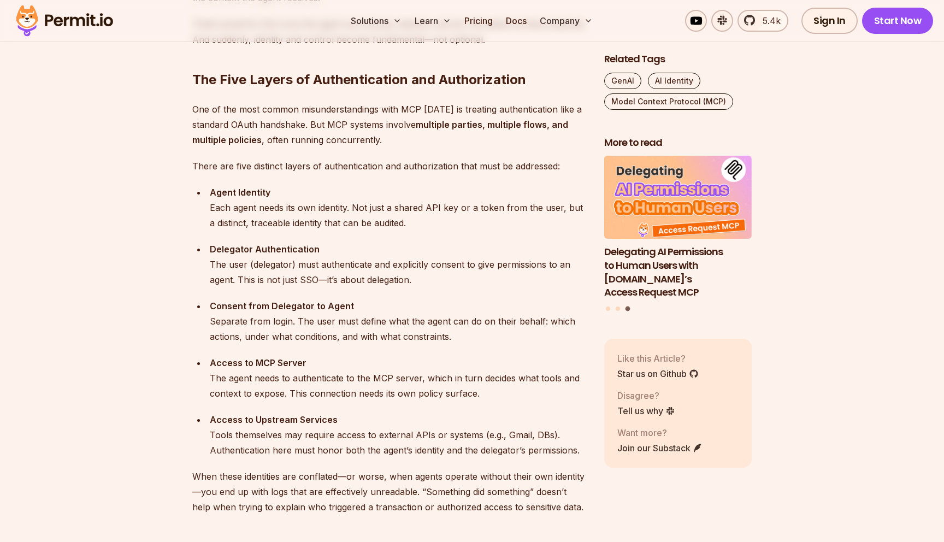
click at [413, 336] on div "Consent from Delegator to Agent Separate from login. The user must define what …" at bounding box center [398, 321] width 377 height 46
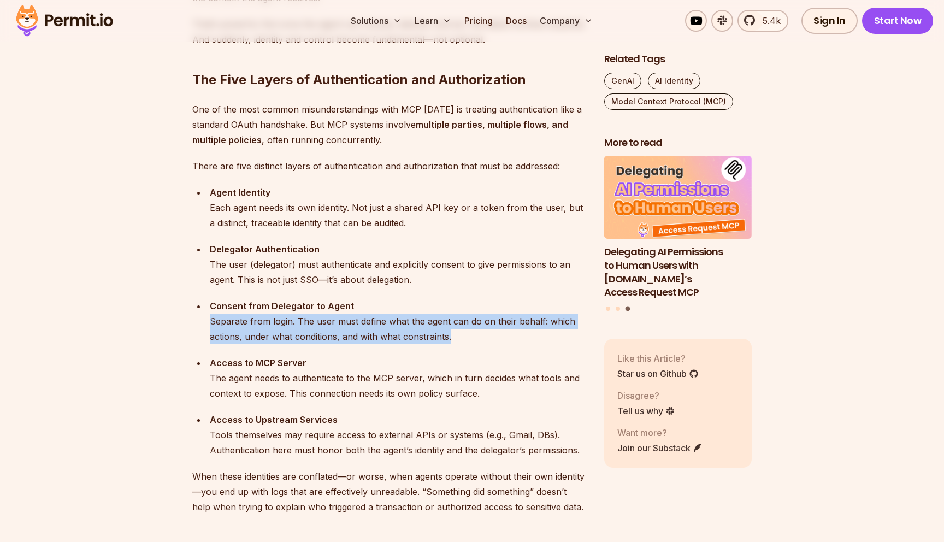
click at [451, 338] on div "Consent from Delegator to Agent Separate from login. The user must define what …" at bounding box center [398, 321] width 377 height 46
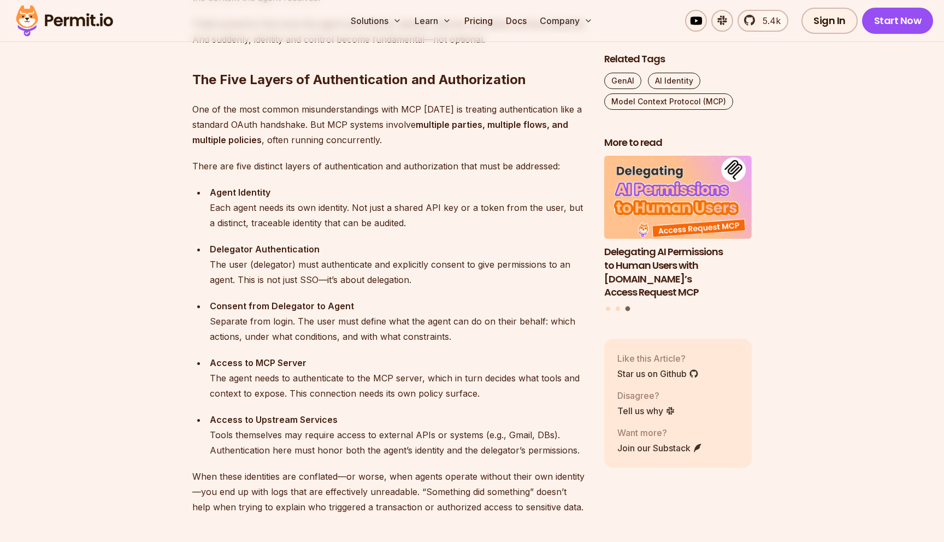
click at [451, 338] on div "Consent from Delegator to Agent Separate from login. The user must define what …" at bounding box center [398, 321] width 377 height 46
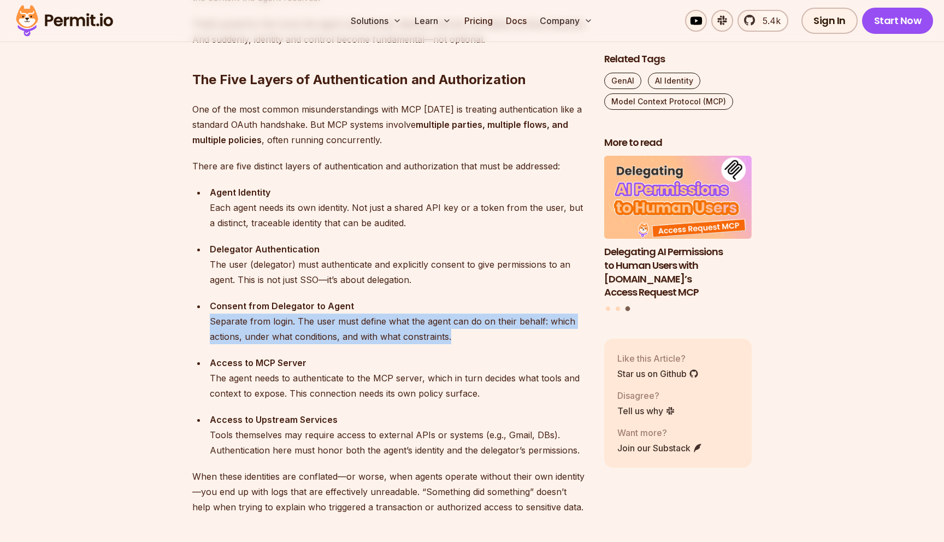
click at [382, 335] on div "Consent from Delegator to Agent Separate from login. The user must define what …" at bounding box center [398, 321] width 377 height 46
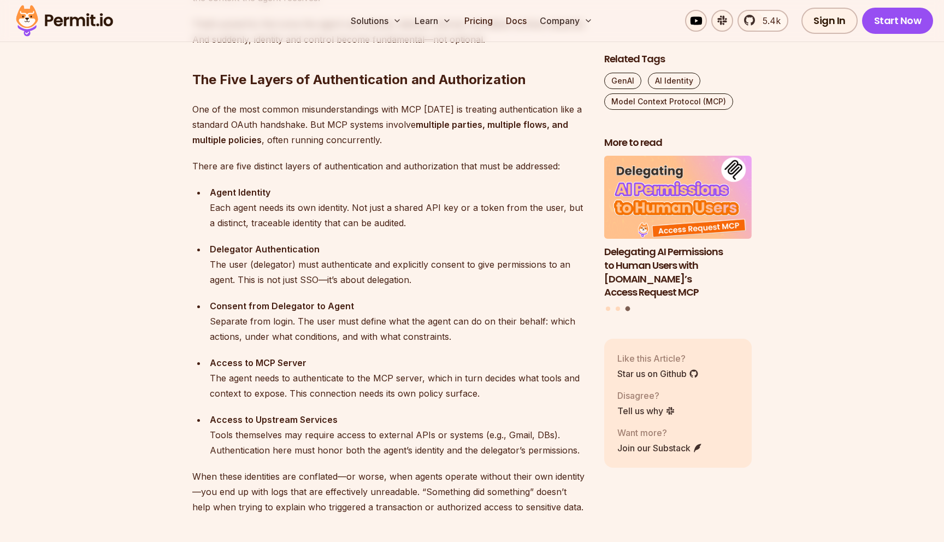
click at [382, 335] on div "Consent from Delegator to Agent Separate from login. The user must define what …" at bounding box center [398, 321] width 377 height 46
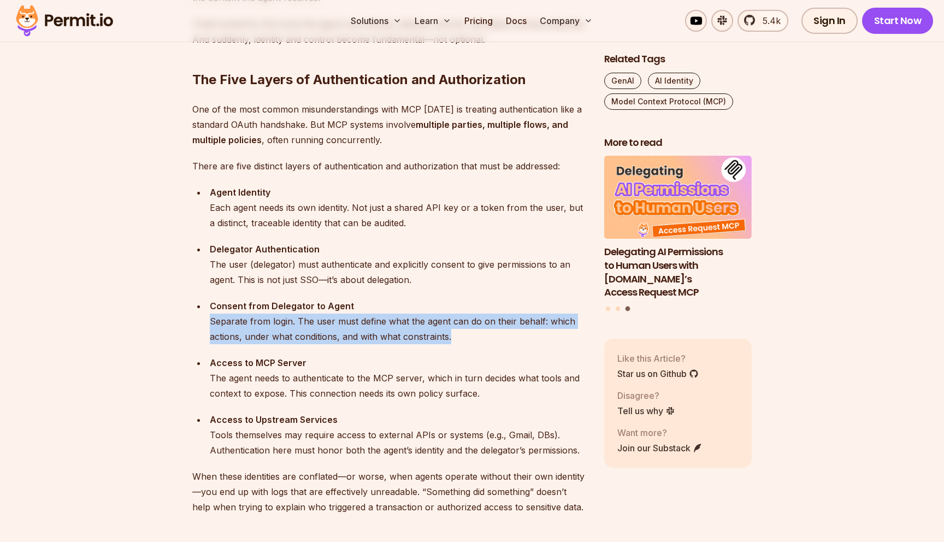
click at [327, 320] on div "Consent from Delegator to Agent Separate from login. The user must define what …" at bounding box center [398, 321] width 377 height 46
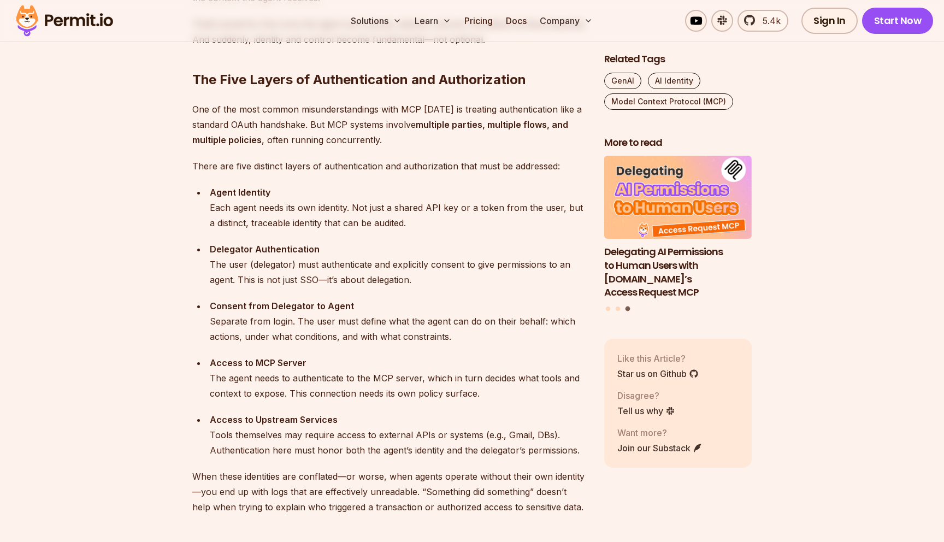
click at [327, 320] on div "Consent from Delegator to Agent Separate from login. The user must define what …" at bounding box center [398, 321] width 377 height 46
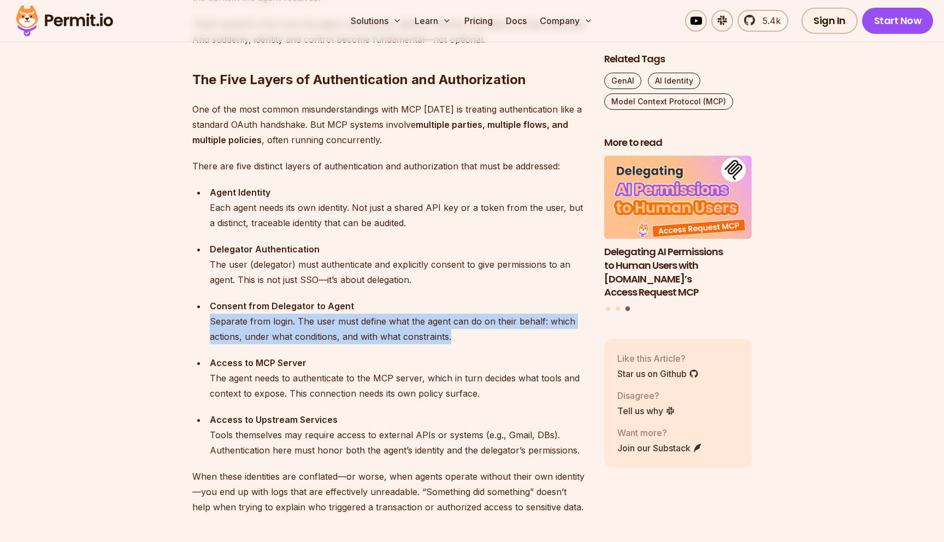
click at [346, 334] on div "Consent from Delegator to Agent Separate from login. The user must define what …" at bounding box center [398, 321] width 377 height 46
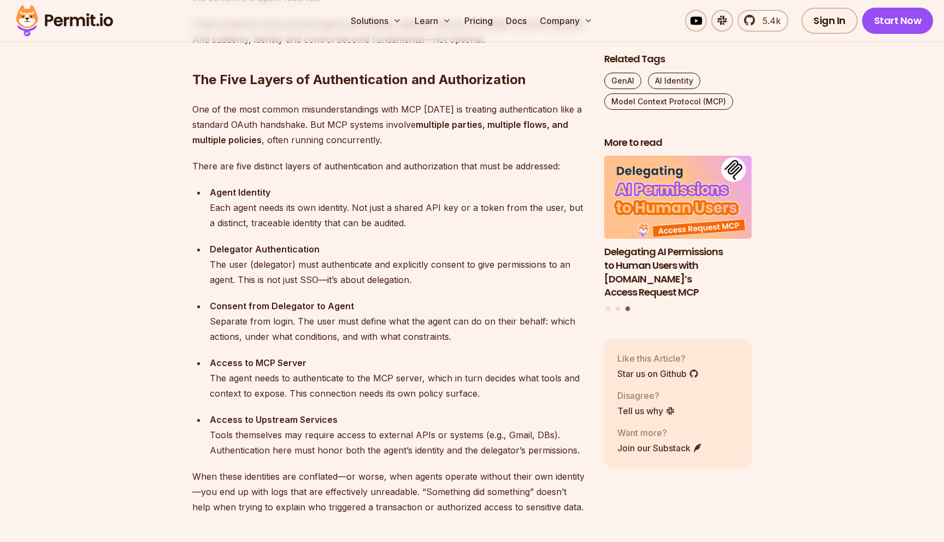
click at [346, 334] on div "Consent from Delegator to Agent Separate from login. The user must define what …" at bounding box center [398, 321] width 377 height 46
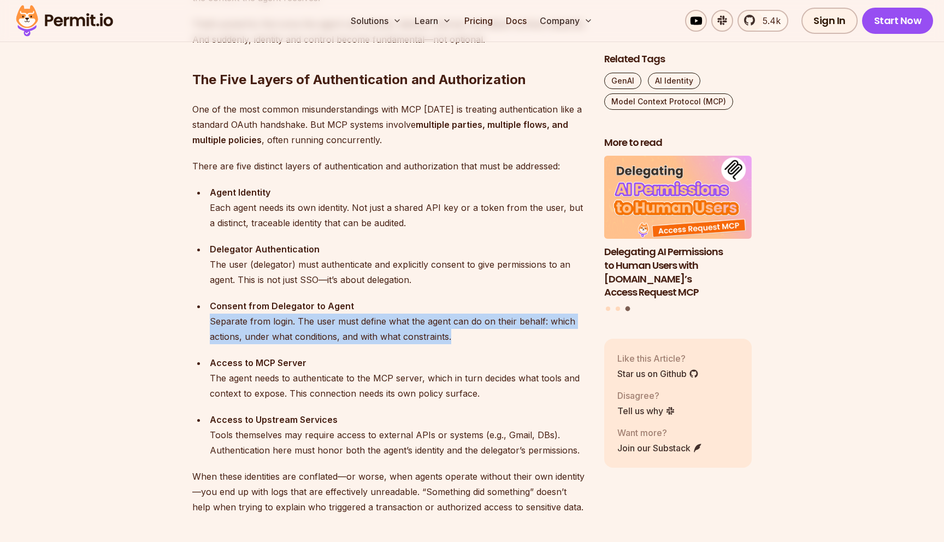
click at [346, 334] on div "Consent from Delegator to Agent Separate from login. The user must define what …" at bounding box center [398, 321] width 377 height 46
click at [378, 348] on ul "Agent Identity Each agent needs its own identity. Not just a shared API key or …" at bounding box center [389, 321] width 394 height 273
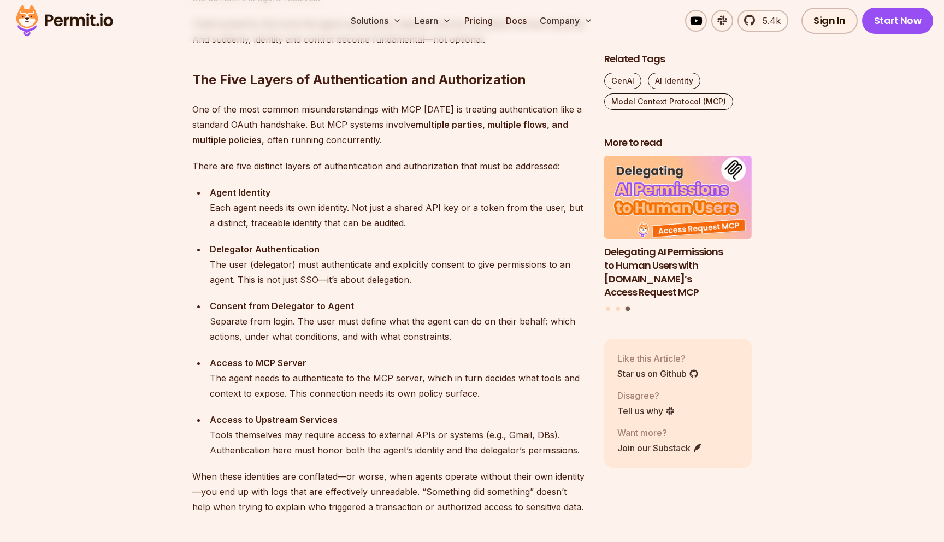
click at [377, 321] on div "Consent from Delegator to Agent Separate from login. The user must define what …" at bounding box center [398, 321] width 377 height 46
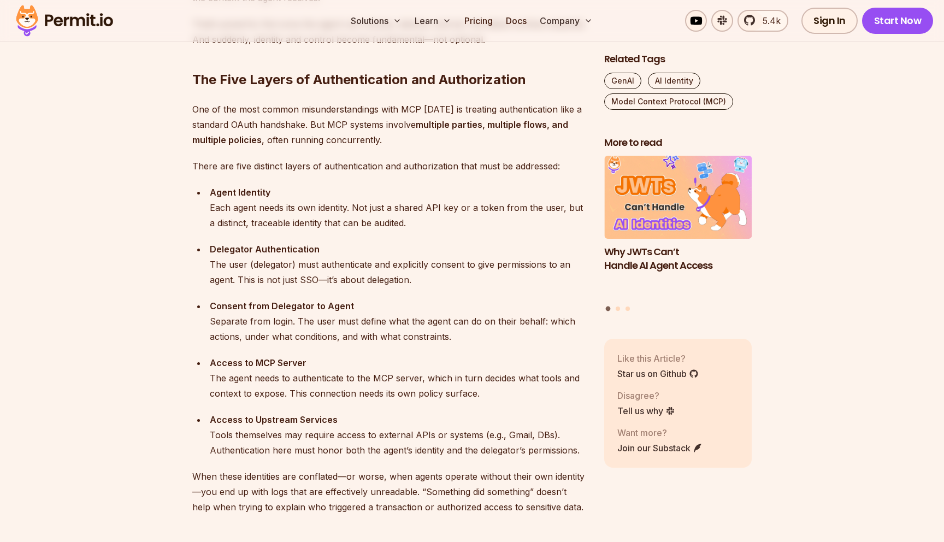
click at [377, 321] on div "Consent from Delegator to Agent Separate from login. The user must define what …" at bounding box center [398, 321] width 377 height 46
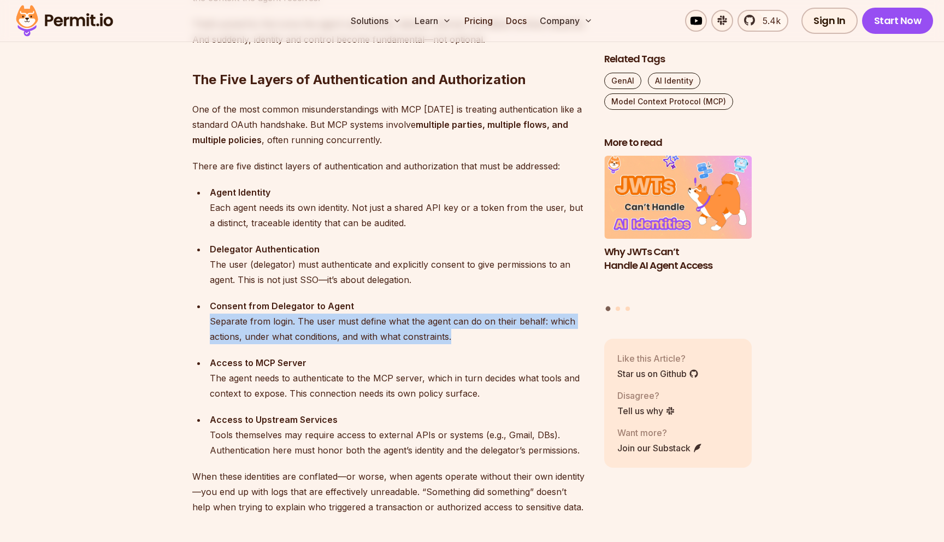
click at [388, 338] on div "Consent from Delegator to Agent Separate from login. The user must define what …" at bounding box center [398, 321] width 377 height 46
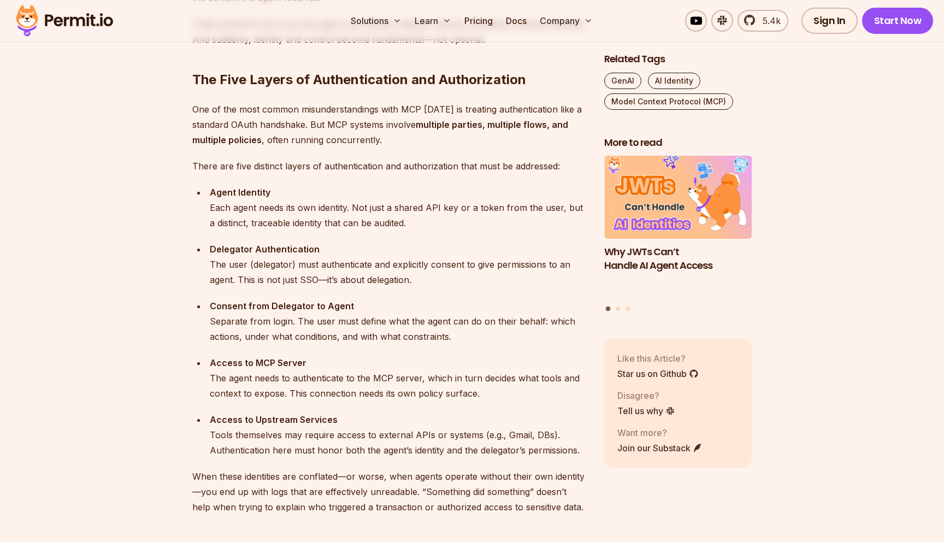
click at [388, 338] on div "Consent from Delegator to Agent Separate from login. The user must define what …" at bounding box center [398, 321] width 377 height 46
click at [393, 356] on div "Access to MCP Server The agent needs to authenticate to the MCP server, which i…" at bounding box center [398, 378] width 377 height 46
click at [358, 332] on div "Consent from Delegator to Agent Separate from login. The user must define what …" at bounding box center [398, 321] width 377 height 46
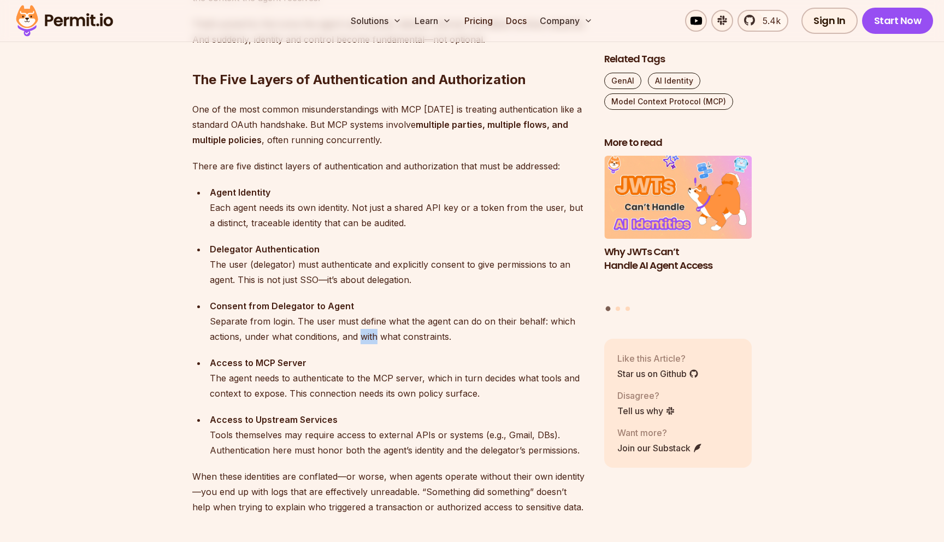
click at [358, 332] on div "Consent from Delegator to Agent Separate from login. The user must define what …" at bounding box center [398, 321] width 377 height 46
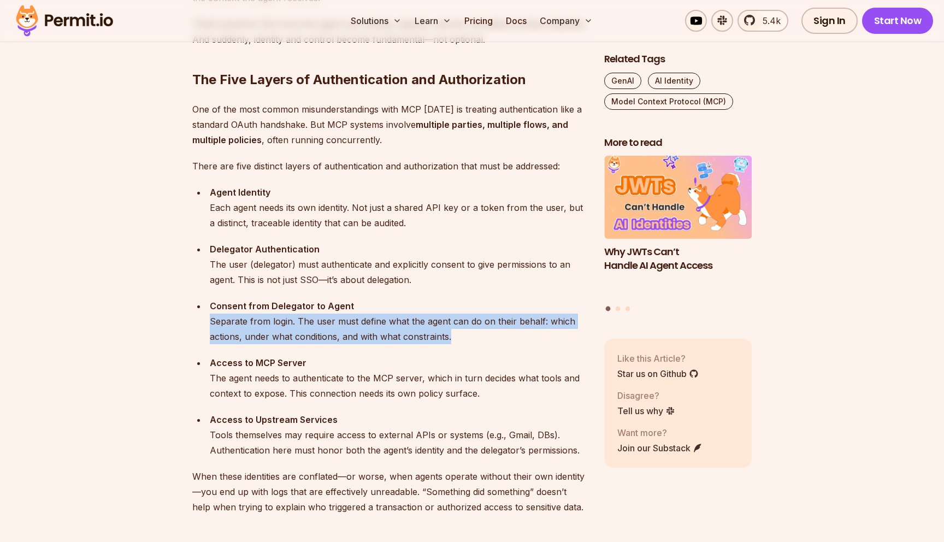
click at [361, 339] on div "Consent from Delegator to Agent Separate from login. The user must define what …" at bounding box center [398, 321] width 377 height 46
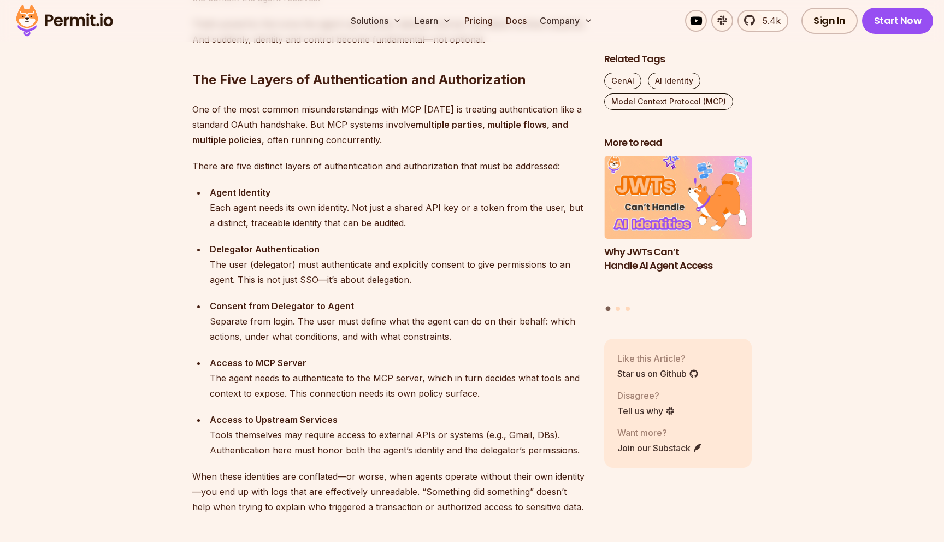
click at [361, 339] on div "Consent from Delegator to Agent Separate from login. The user must define what …" at bounding box center [398, 321] width 377 height 46
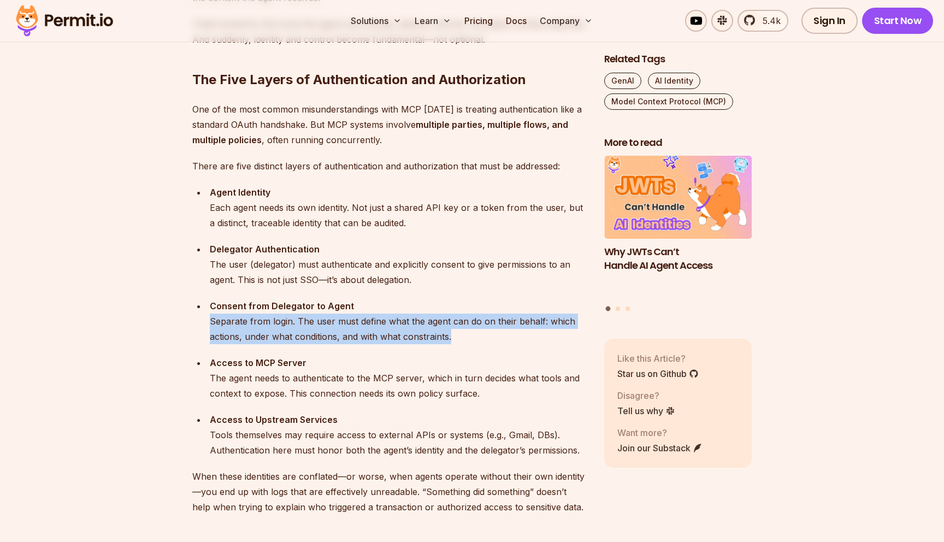
click at [369, 351] on ul "Agent Identity Each agent needs its own identity. Not just a shared API key or …" at bounding box center [389, 321] width 394 height 273
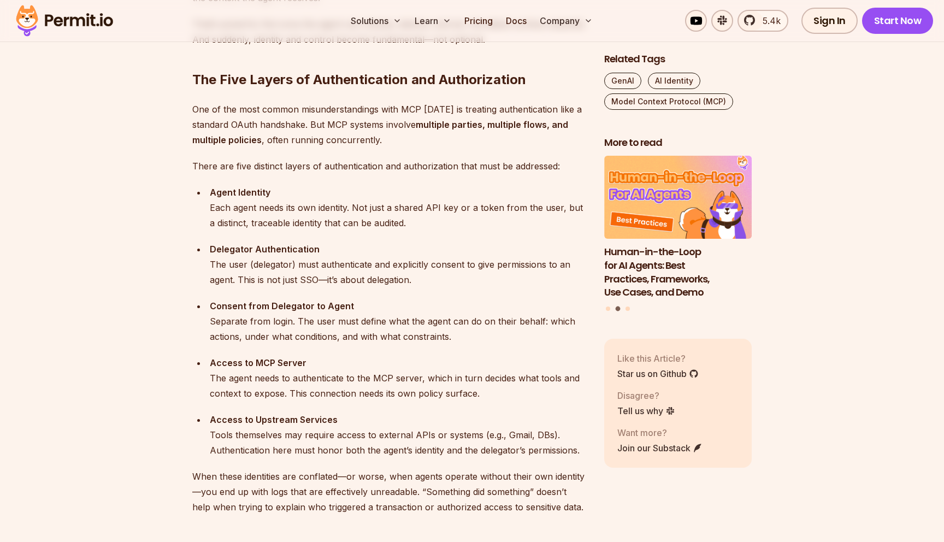
click at [283, 273] on div "Delegator Authentication The user (delegator) must authenticate and explicitly …" at bounding box center [398, 264] width 377 height 46
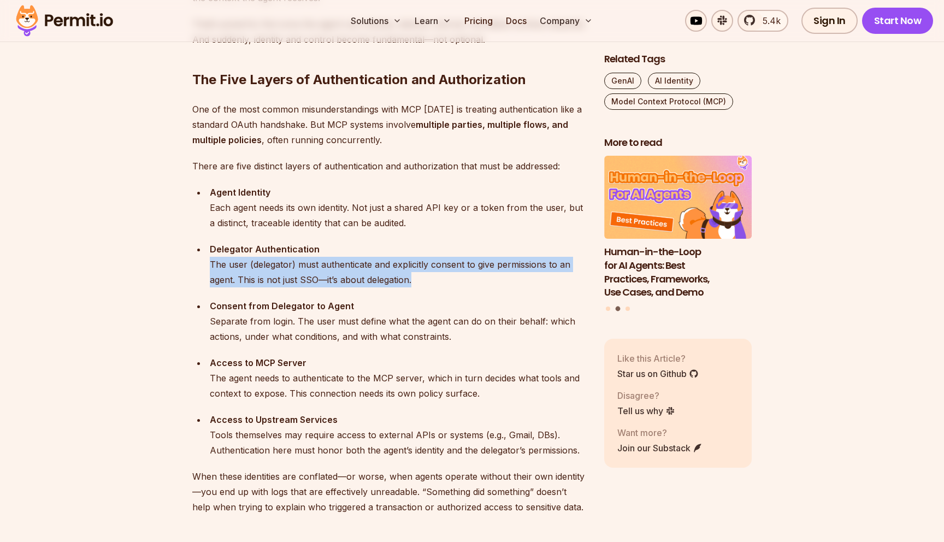
click at [328, 294] on ul "Agent Identity Each agent needs its own identity. Not just a shared API key or …" at bounding box center [389, 321] width 394 height 273
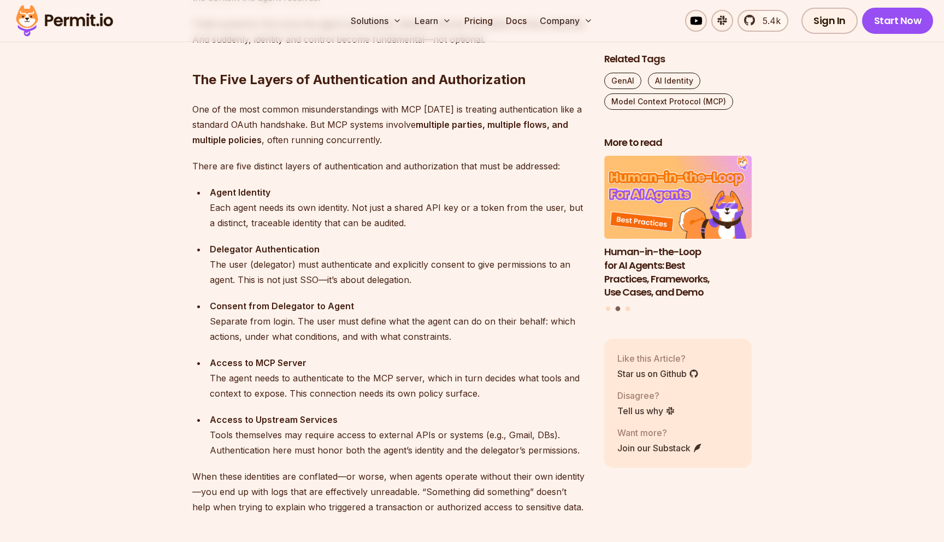
click at [323, 269] on div "Delegator Authentication The user (delegator) must authenticate and explicitly …" at bounding box center [398, 264] width 377 height 46
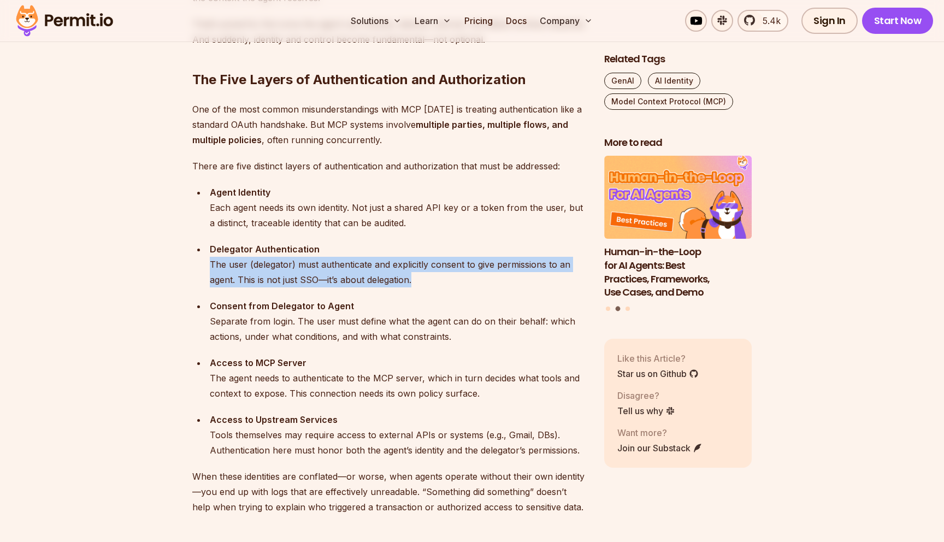
click at [341, 287] on ul "Agent Identity Each agent needs its own identity. Not just a shared API key or …" at bounding box center [389, 321] width 394 height 273
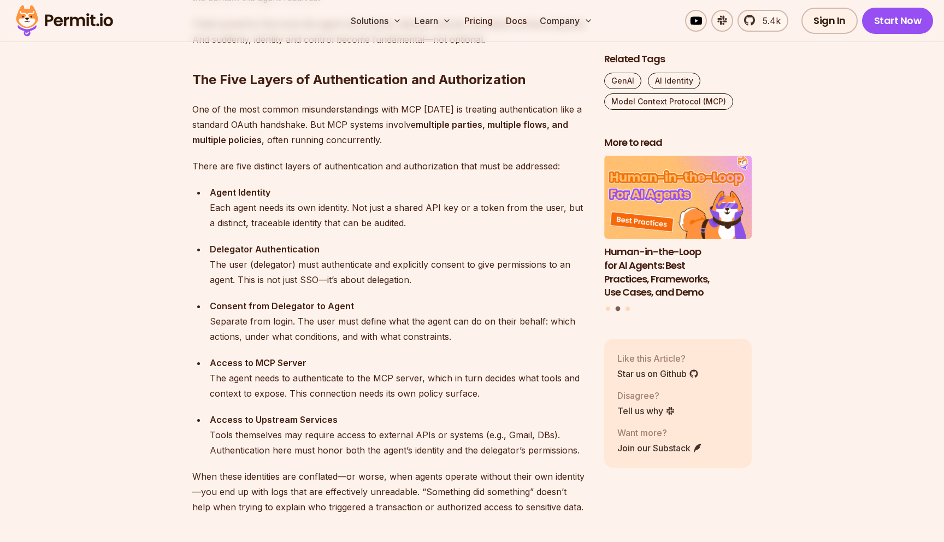
click at [341, 287] on ul "Agent Identity Each agent needs its own identity. Not just a shared API key or …" at bounding box center [389, 321] width 394 height 273
click at [336, 266] on div "Delegator Authentication The user (delegator) must authenticate and explicitly …" at bounding box center [398, 264] width 377 height 46
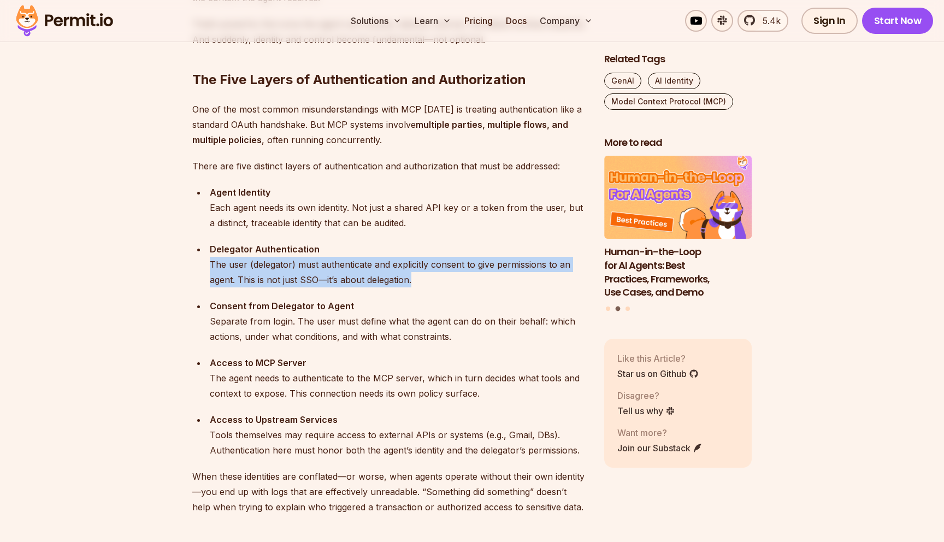
click at [352, 281] on div "Delegator Authentication The user (delegator) must authenticate and explicitly …" at bounding box center [398, 264] width 377 height 46
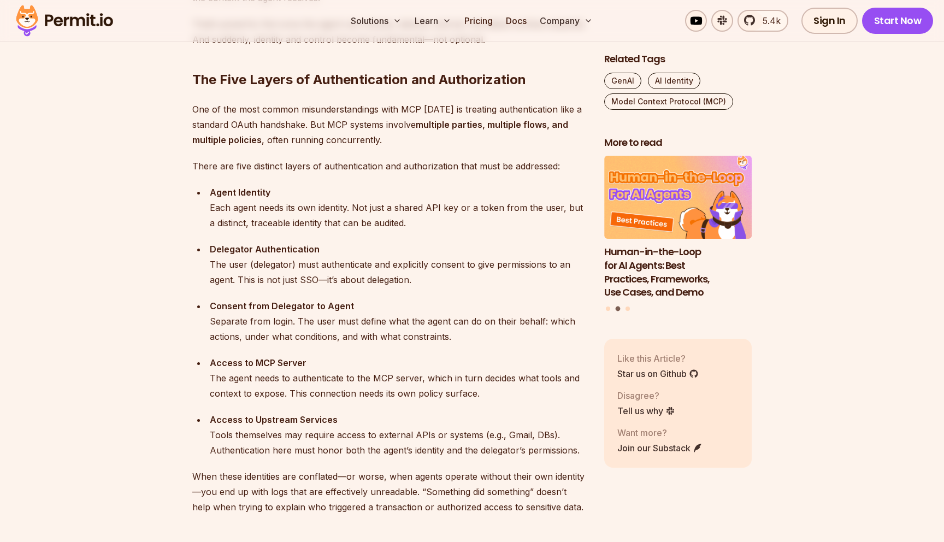
click at [352, 281] on div "Delegator Authentication The user (delegator) must authenticate and explicitly …" at bounding box center [398, 264] width 377 height 46
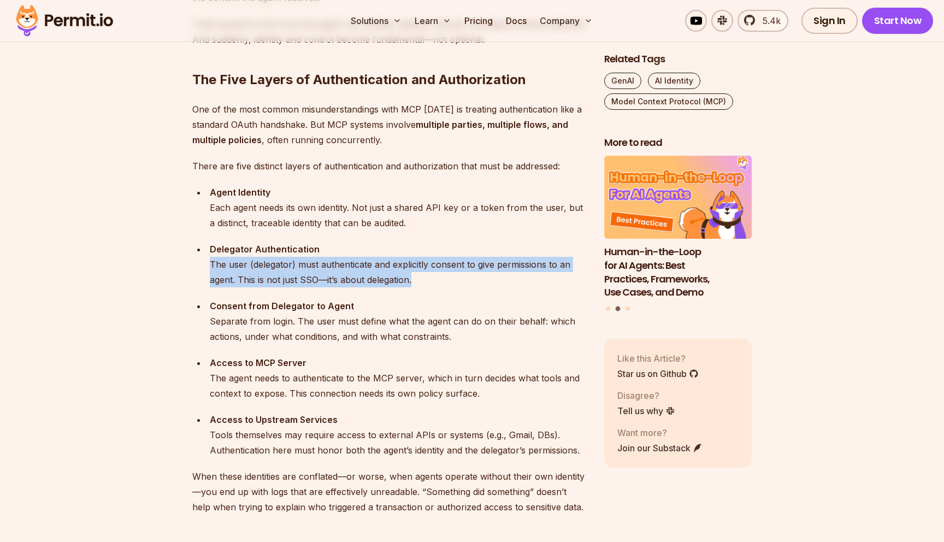
click at [335, 268] on div "Delegator Authentication The user (delegator) must authenticate and explicitly …" at bounding box center [398, 264] width 377 height 46
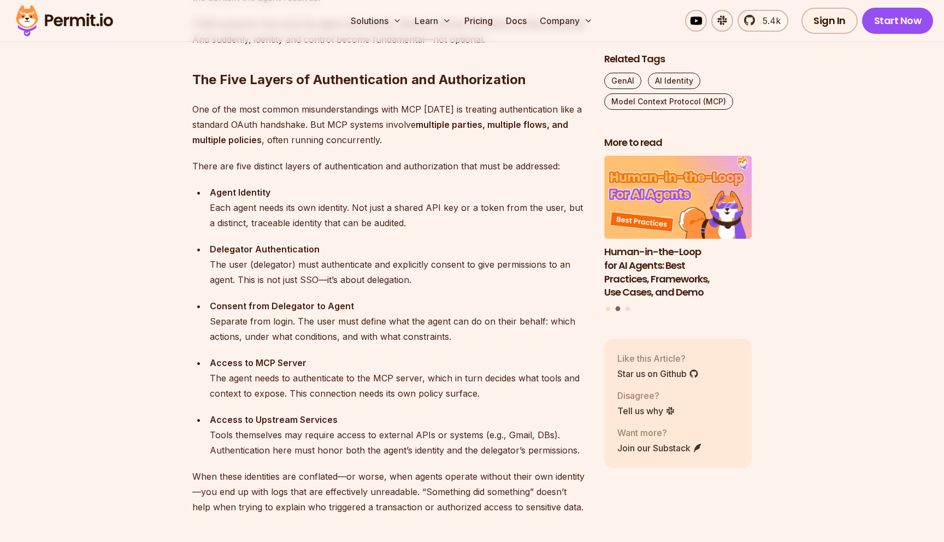
click at [335, 268] on div "Delegator Authentication The user (delegator) must authenticate and explicitly …" at bounding box center [398, 264] width 377 height 46
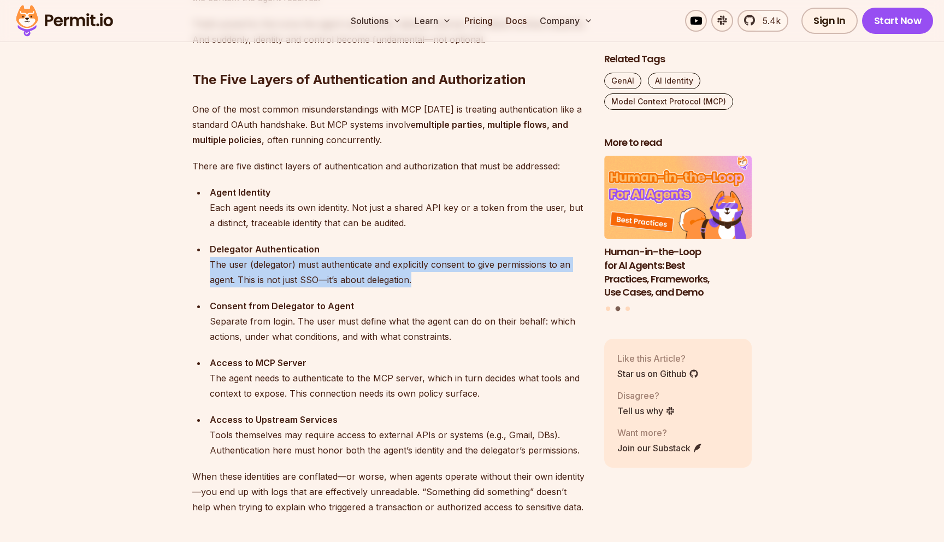
click at [342, 280] on div "Delegator Authentication The user (delegator) must authenticate and explicitly …" at bounding box center [398, 264] width 377 height 46
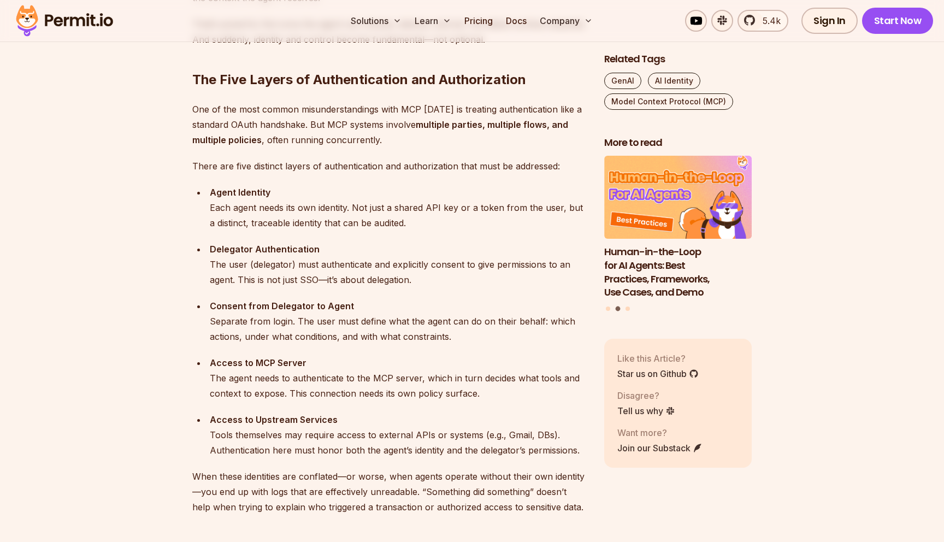
click at [342, 280] on div "Delegator Authentication The user (delegator) must authenticate and explicitly …" at bounding box center [398, 264] width 377 height 46
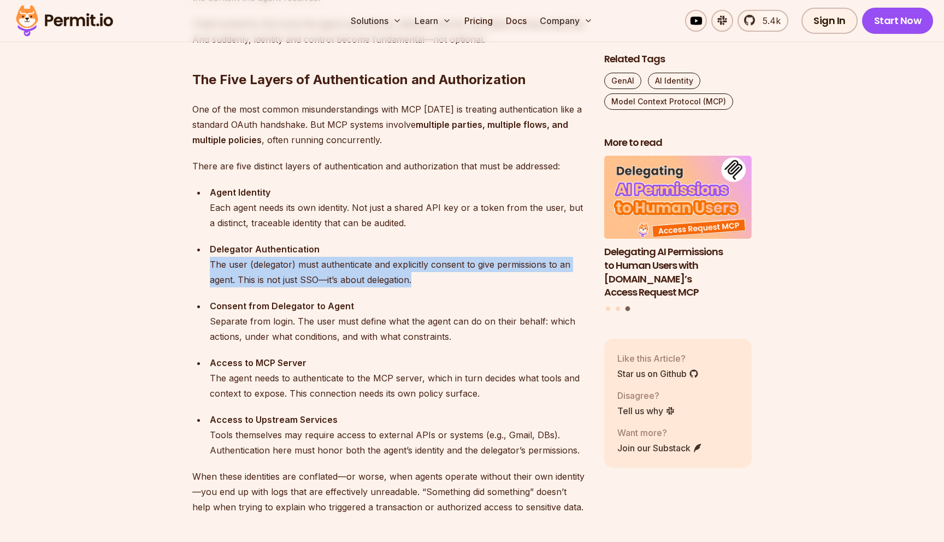
click at [359, 266] on div "Delegator Authentication The user (delegator) must authenticate and explicitly …" at bounding box center [398, 264] width 377 height 46
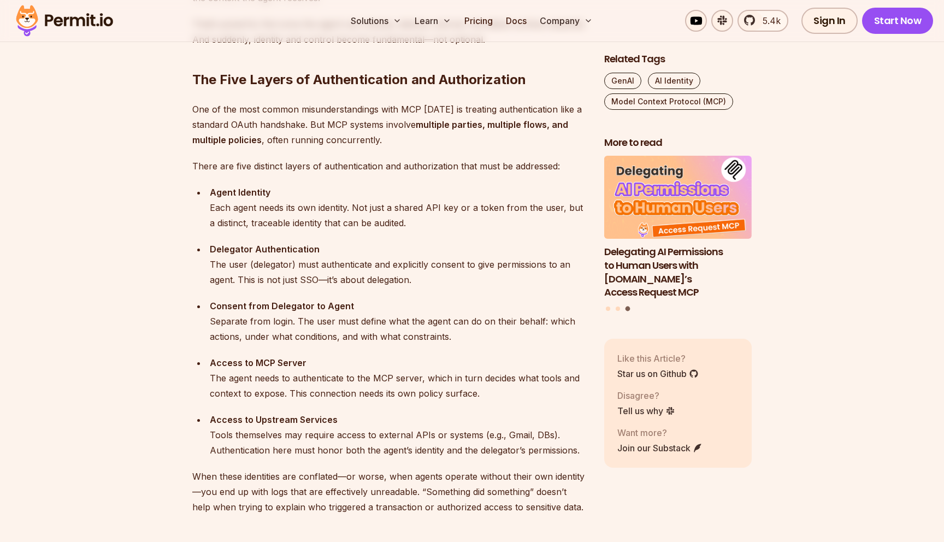
click at [359, 266] on div "Delegator Authentication The user (delegator) must authenticate and explicitly …" at bounding box center [398, 264] width 377 height 46
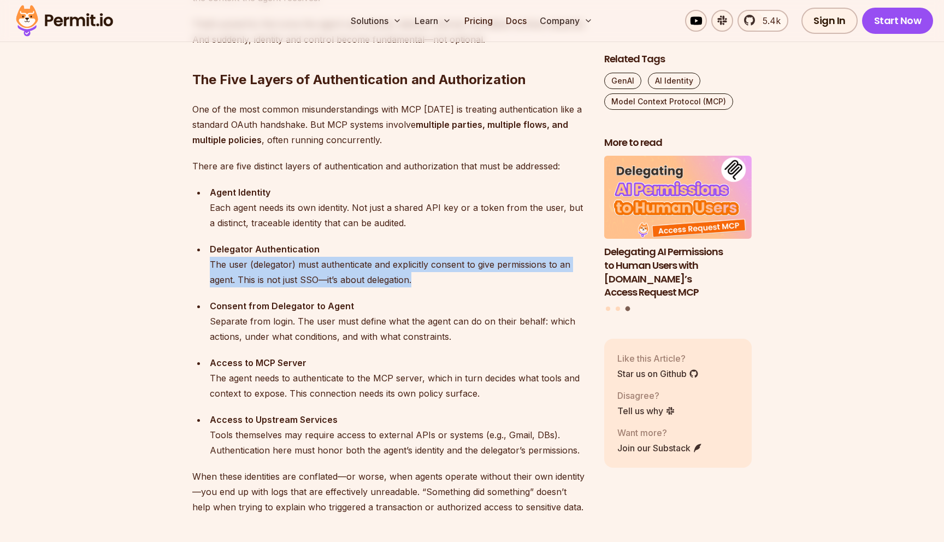
click at [363, 276] on div "Delegator Authentication The user (delegator) must authenticate and explicitly …" at bounding box center [398, 264] width 377 height 46
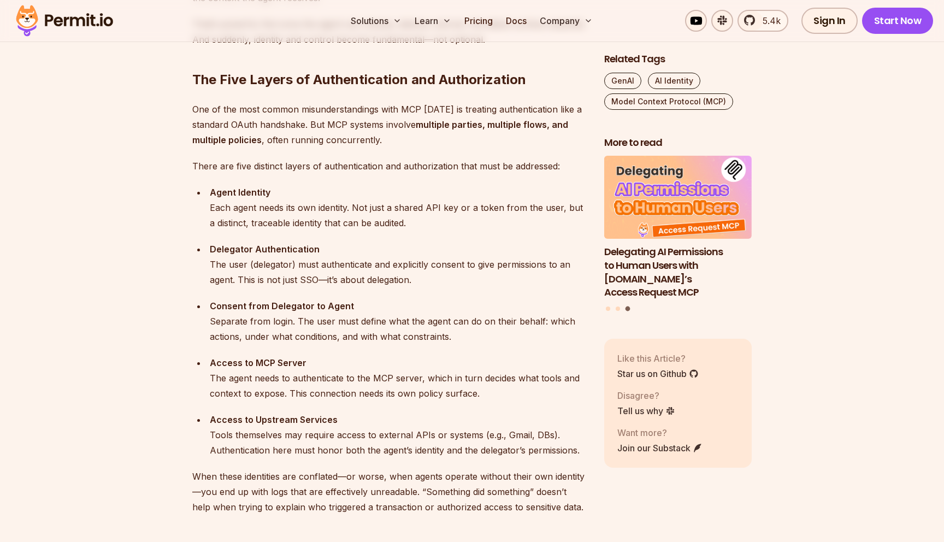
click at [363, 276] on div "Delegator Authentication The user (delegator) must authenticate and explicitly …" at bounding box center [398, 264] width 377 height 46
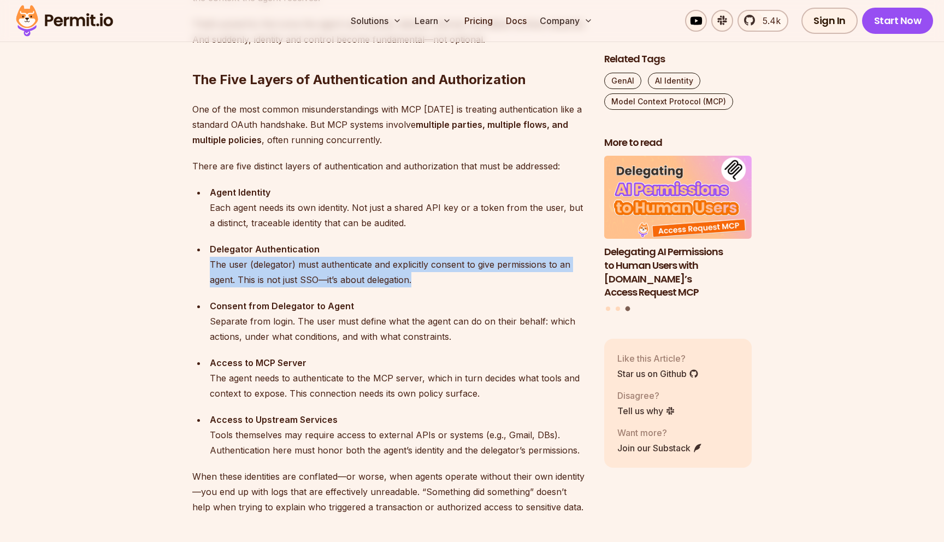
click at [360, 263] on div "Delegator Authentication The user (delegator) must authenticate and explicitly …" at bounding box center [398, 264] width 377 height 46
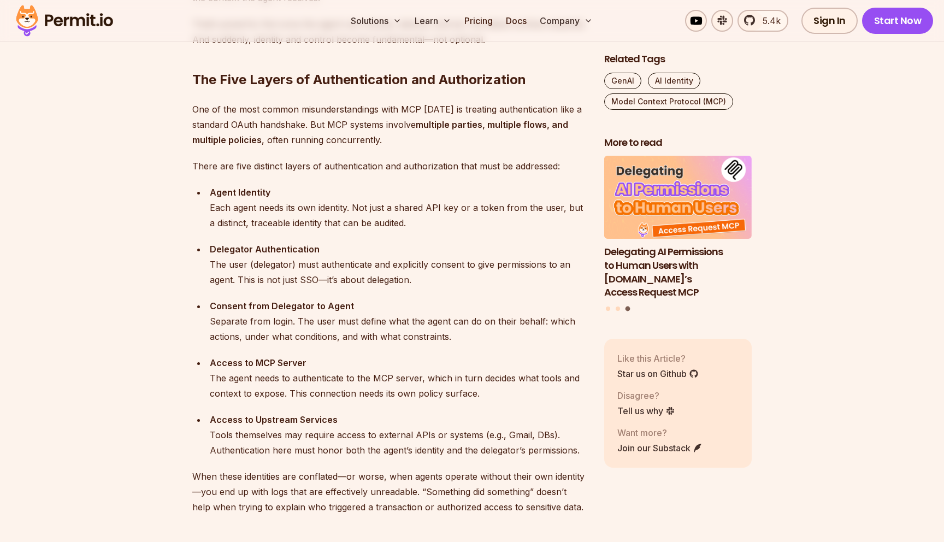
click at [360, 263] on div "Delegator Authentication The user (delegator) must authenticate and explicitly …" at bounding box center [398, 264] width 377 height 46
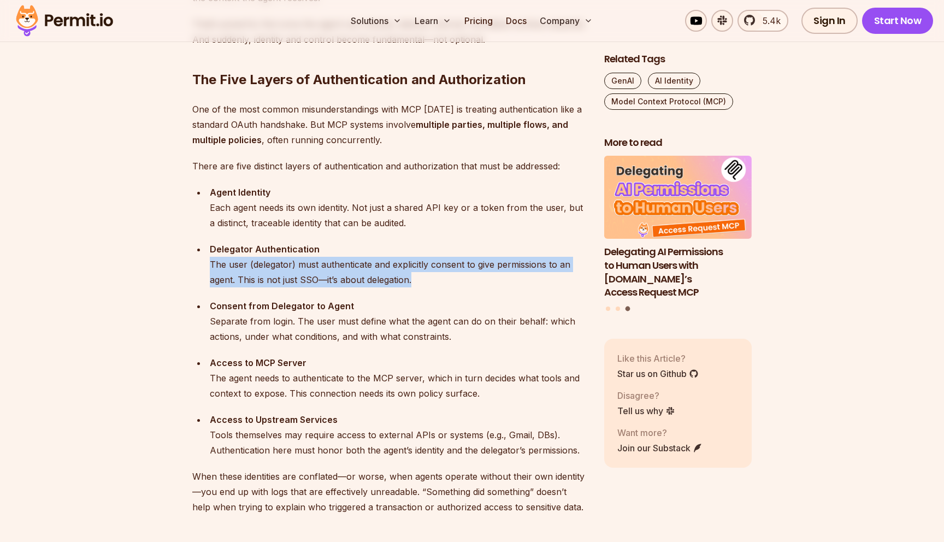
click at [362, 271] on div "Delegator Authentication The user (delegator) must authenticate and explicitly …" at bounding box center [398, 264] width 377 height 46
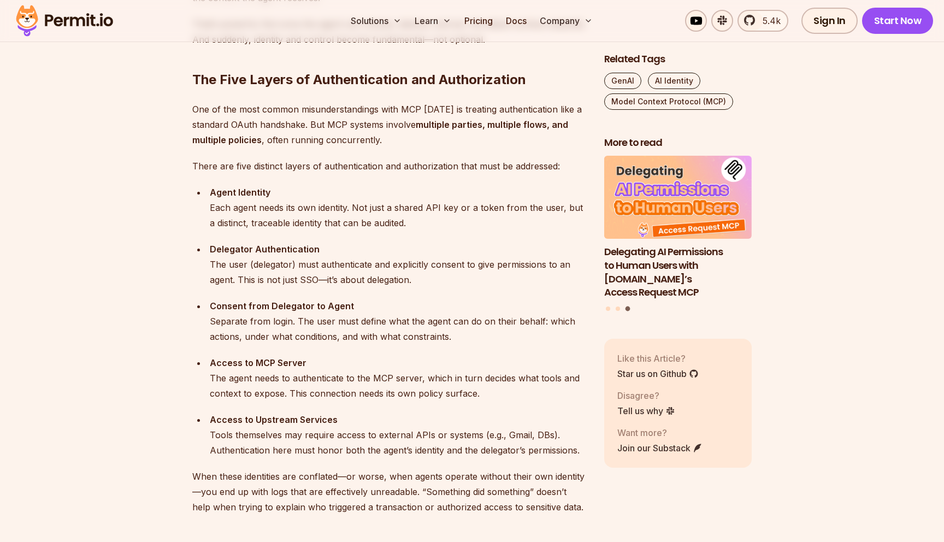
click at [362, 271] on div "Delegator Authentication The user (delegator) must authenticate and explicitly …" at bounding box center [398, 264] width 377 height 46
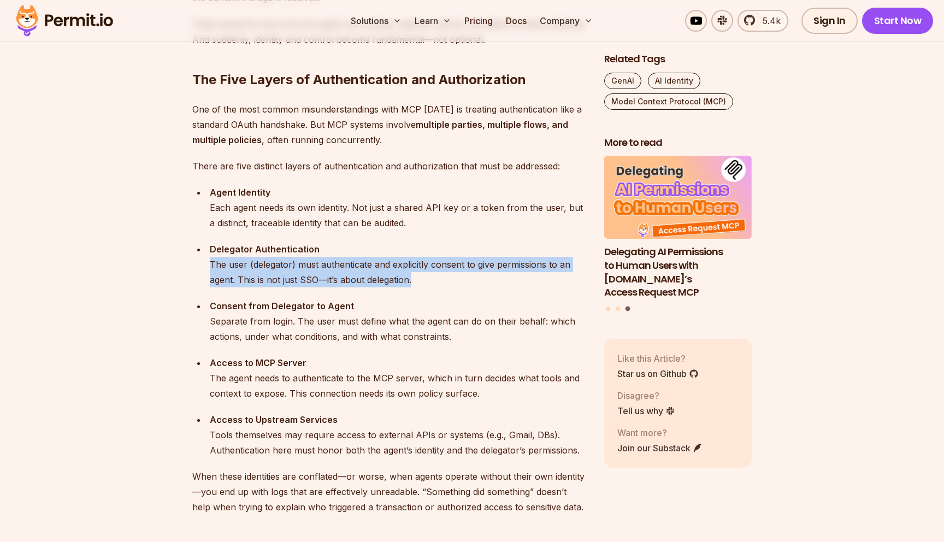
click at [378, 277] on div "Delegator Authentication The user (delegator) must authenticate and explicitly …" at bounding box center [398, 264] width 377 height 46
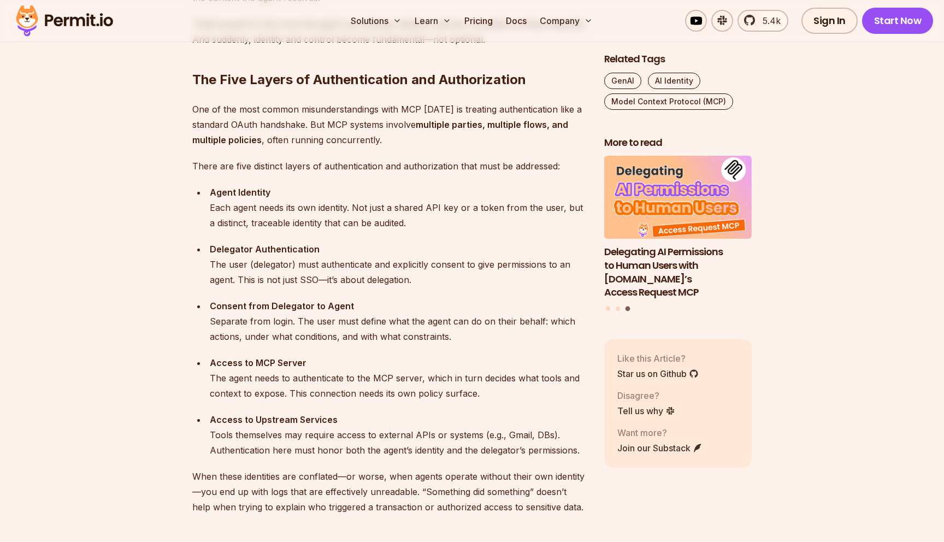
click at [378, 277] on div "Delegator Authentication The user (delegator) must authenticate and explicitly …" at bounding box center [398, 264] width 377 height 46
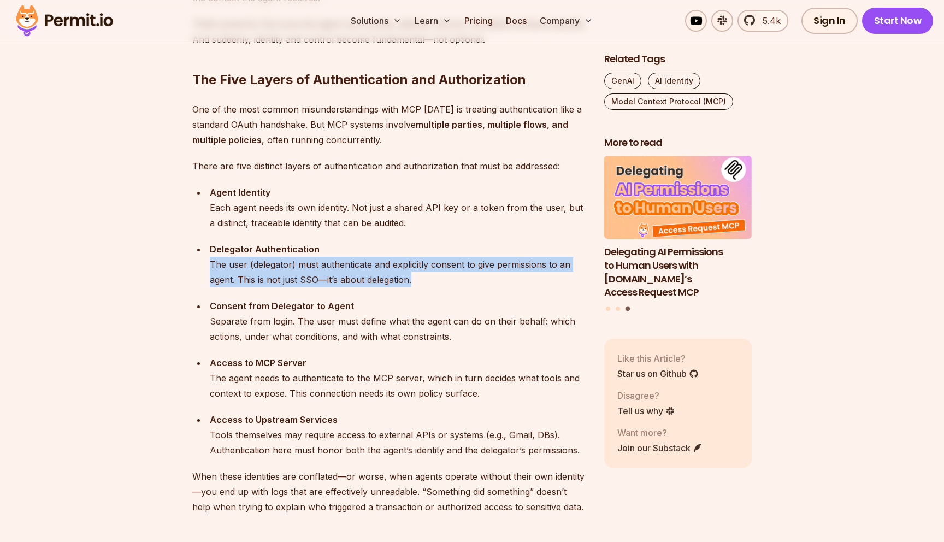
click at [429, 282] on div "Delegator Authentication The user (delegator) must authenticate and explicitly …" at bounding box center [398, 264] width 377 height 46
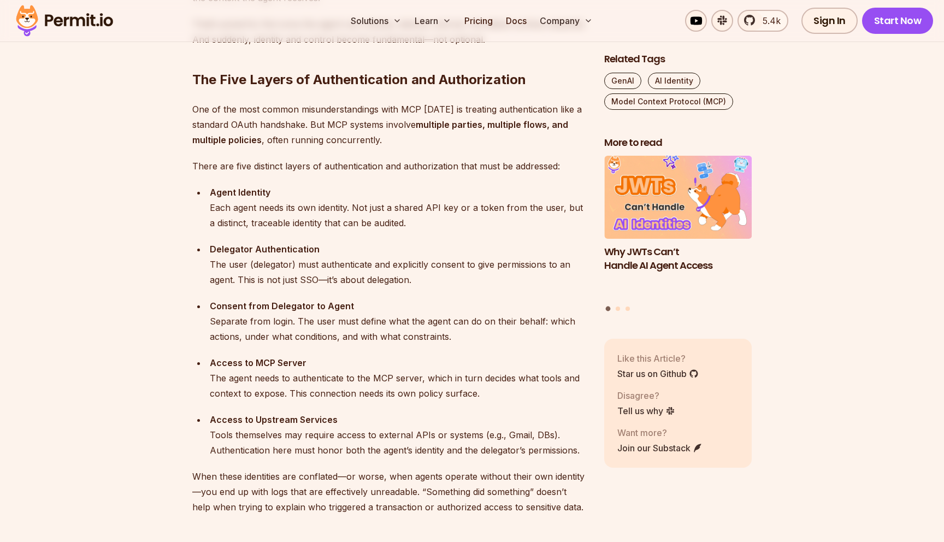
click at [317, 268] on div "Delegator Authentication The user (delegator) must authenticate and explicitly …" at bounding box center [398, 264] width 377 height 46
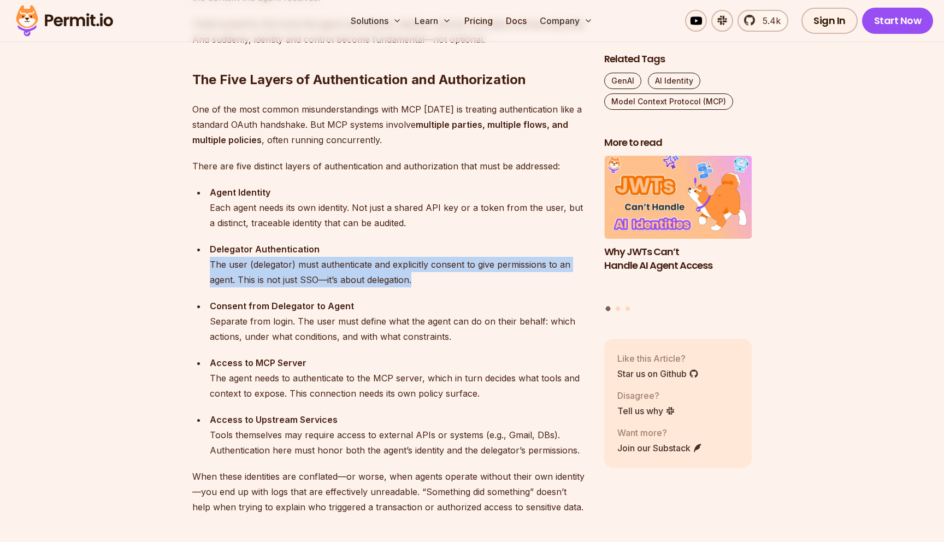
click at [325, 277] on div "Delegator Authentication The user (delegator) must authenticate and explicitly …" at bounding box center [398, 264] width 377 height 46
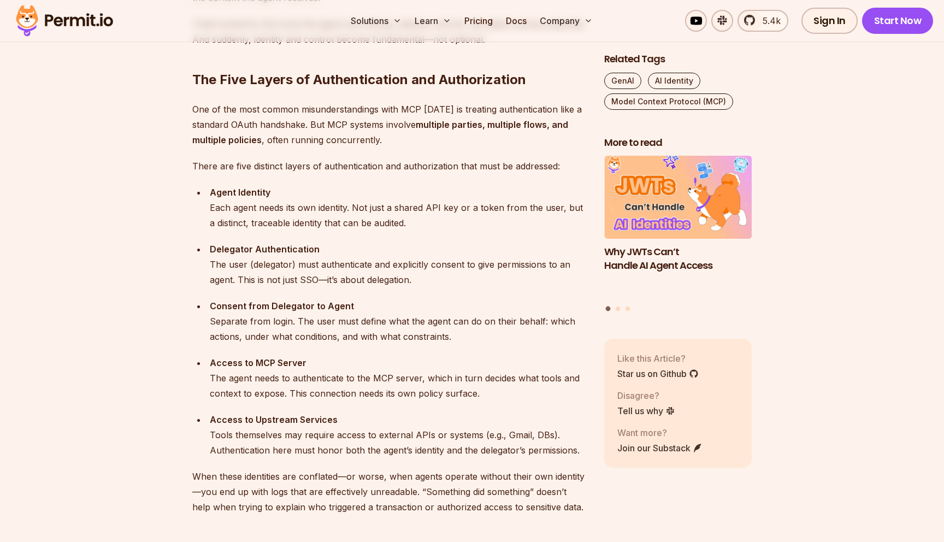
click at [325, 277] on div "Delegator Authentication The user (delegator) must authenticate and explicitly …" at bounding box center [398, 264] width 377 height 46
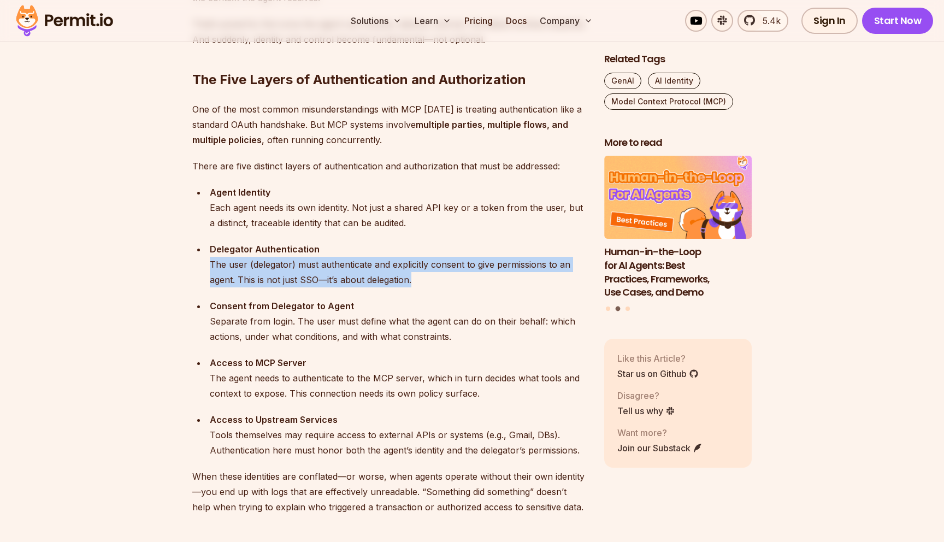
click at [374, 294] on ul "Agent Identity Each agent needs its own identity. Not just a shared API key or …" at bounding box center [389, 321] width 394 height 273
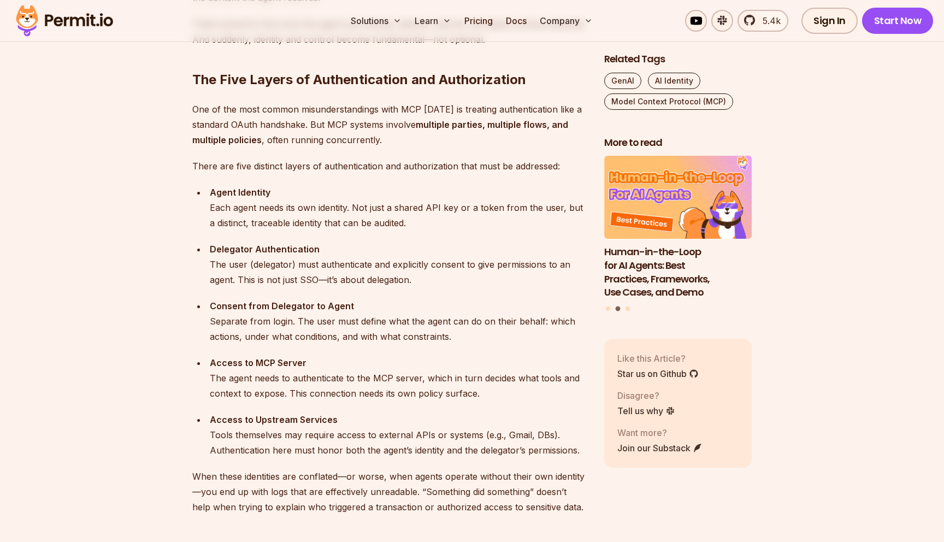
click at [310, 268] on div "Delegator Authentication The user (delegator) must authenticate and explicitly …" at bounding box center [398, 264] width 377 height 46
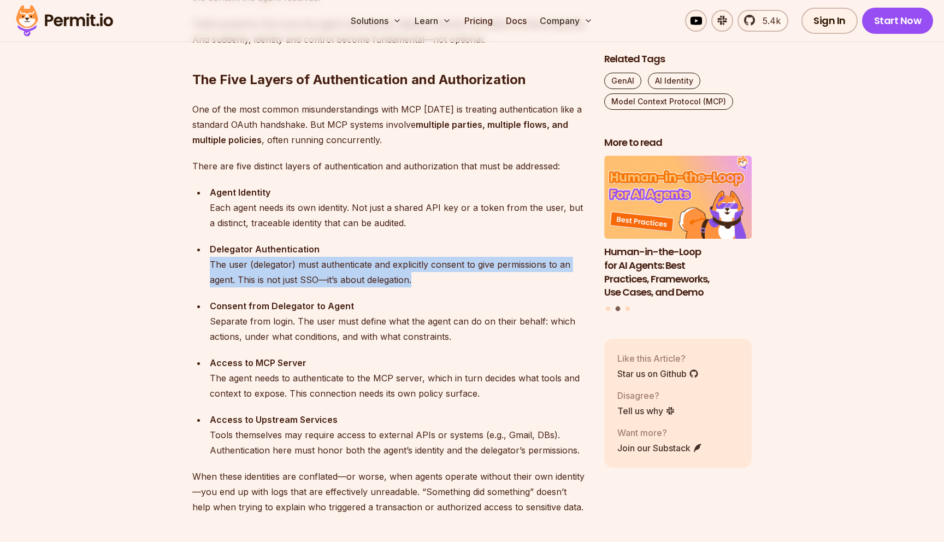
click at [321, 277] on div "Delegator Authentication The user (delegator) must authenticate and explicitly …" at bounding box center [398, 264] width 377 height 46
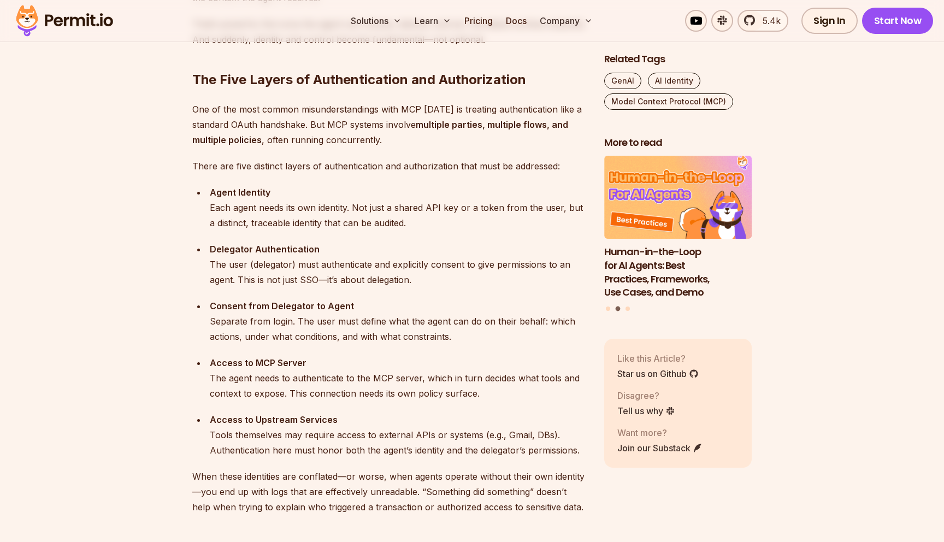
click at [321, 277] on div "Delegator Authentication The user (delegator) must authenticate and explicitly …" at bounding box center [398, 264] width 377 height 46
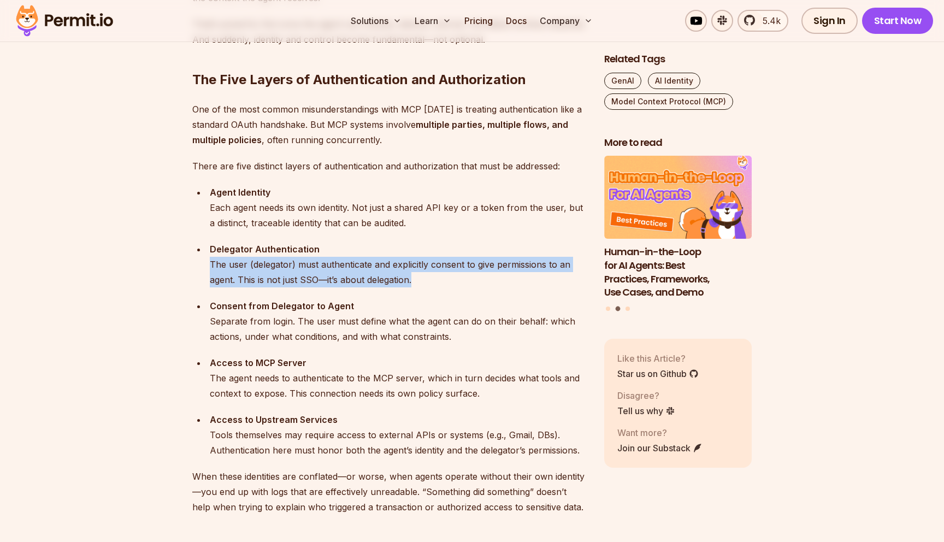
click at [344, 285] on div "Delegator Authentication The user (delegator) must authenticate and explicitly …" at bounding box center [398, 264] width 377 height 46
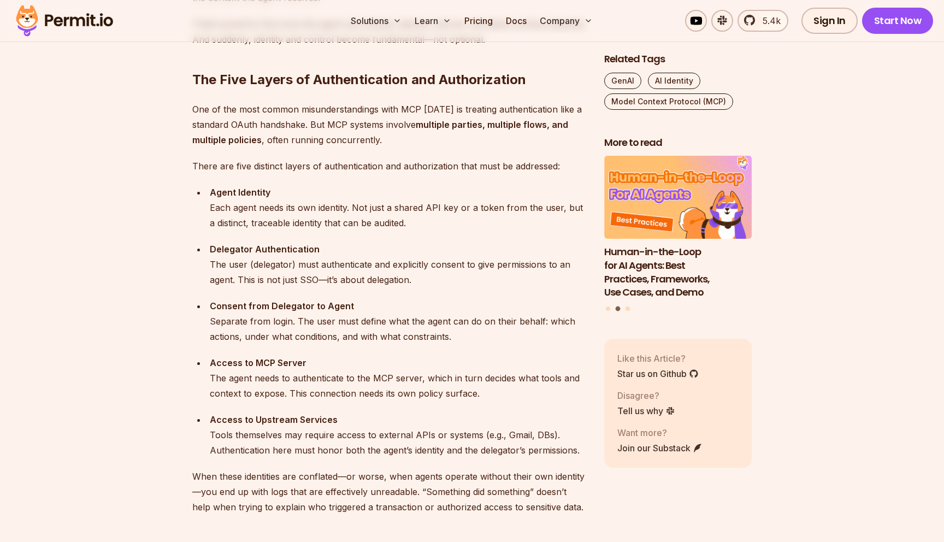
click at [344, 285] on div "Delegator Authentication The user (delegator) must authenticate and explicitly …" at bounding box center [398, 264] width 377 height 46
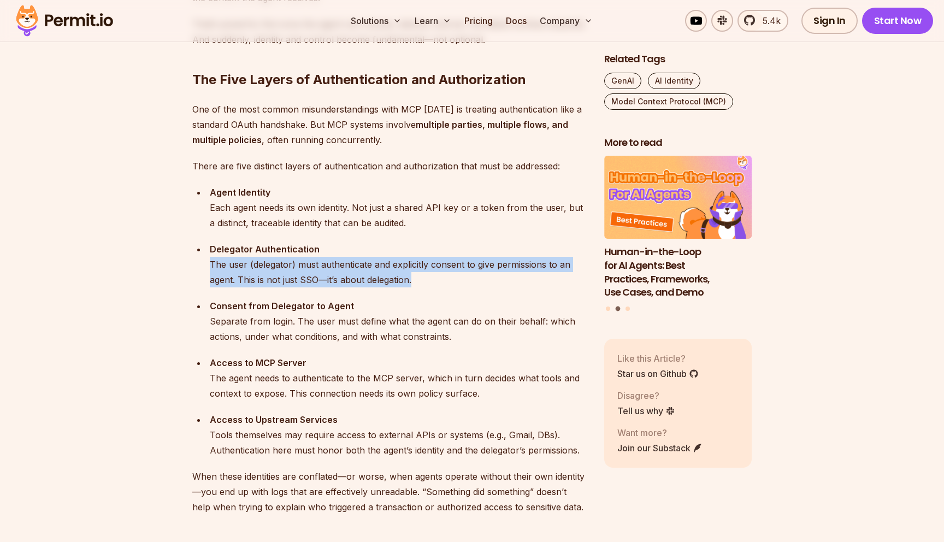
click at [344, 285] on div "Delegator Authentication The user (delegator) must authenticate and explicitly …" at bounding box center [398, 264] width 377 height 46
click at [375, 344] on div "Consent from Delegator to Agent Separate from login. The user must define what …" at bounding box center [398, 321] width 377 height 46
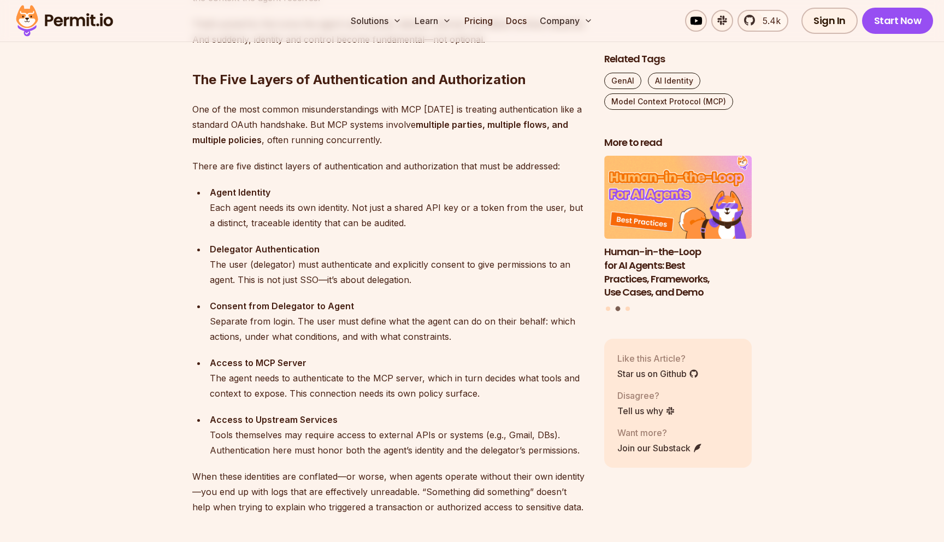
click at [317, 326] on div "Consent from Delegator to Agent Separate from login. The user must define what …" at bounding box center [398, 321] width 377 height 46
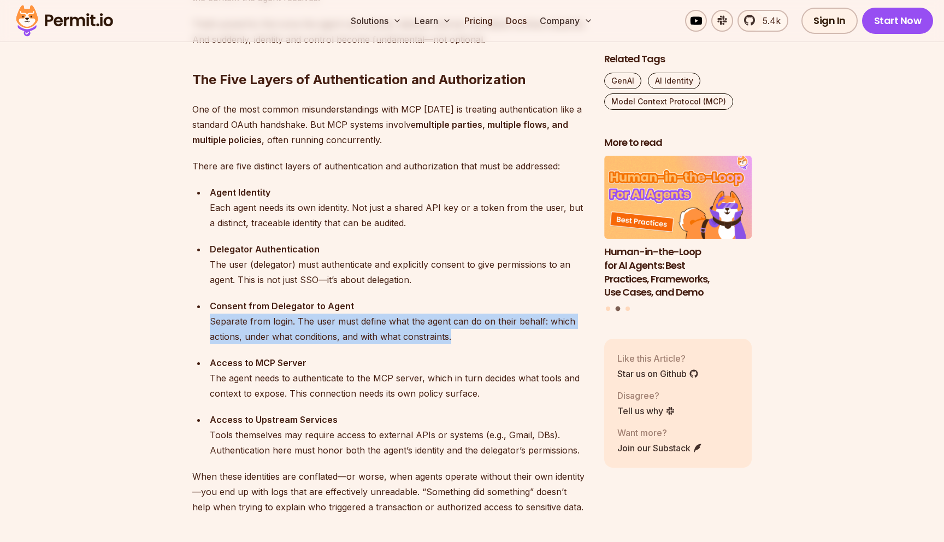
click at [338, 333] on div "Consent from Delegator to Agent Separate from login. The user must define what …" at bounding box center [398, 321] width 377 height 46
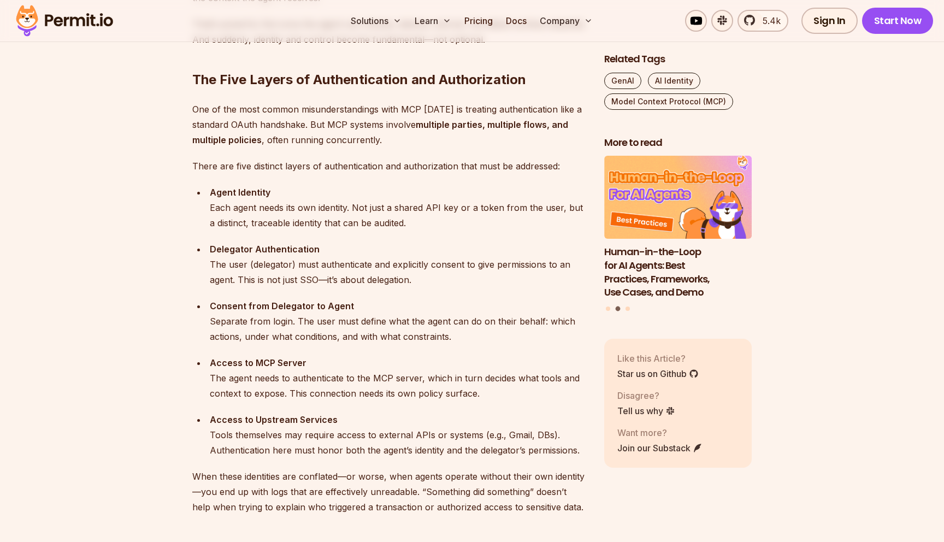
click at [338, 333] on div "Consent from Delegator to Agent Separate from login. The user must define what …" at bounding box center [398, 321] width 377 height 46
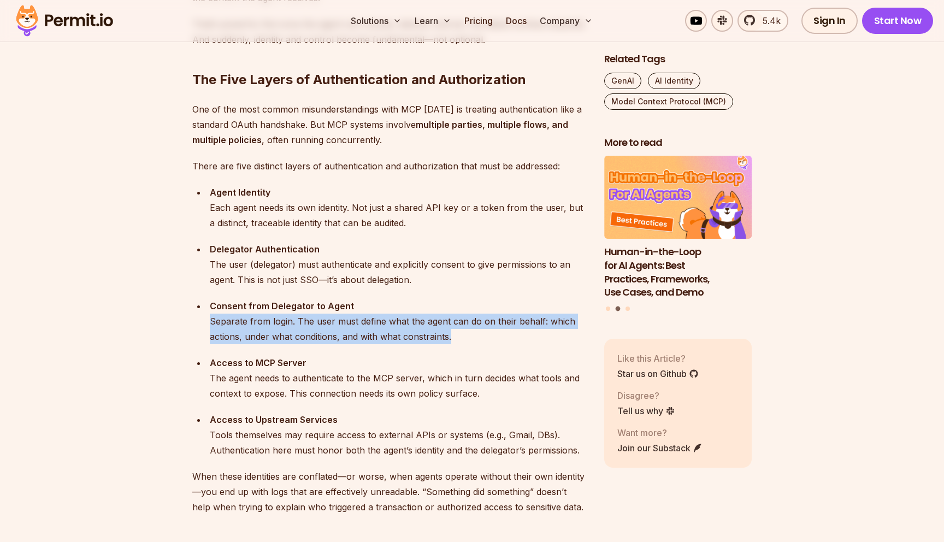
click at [360, 338] on div "Consent from Delegator to Agent Separate from login. The user must define what …" at bounding box center [398, 321] width 377 height 46
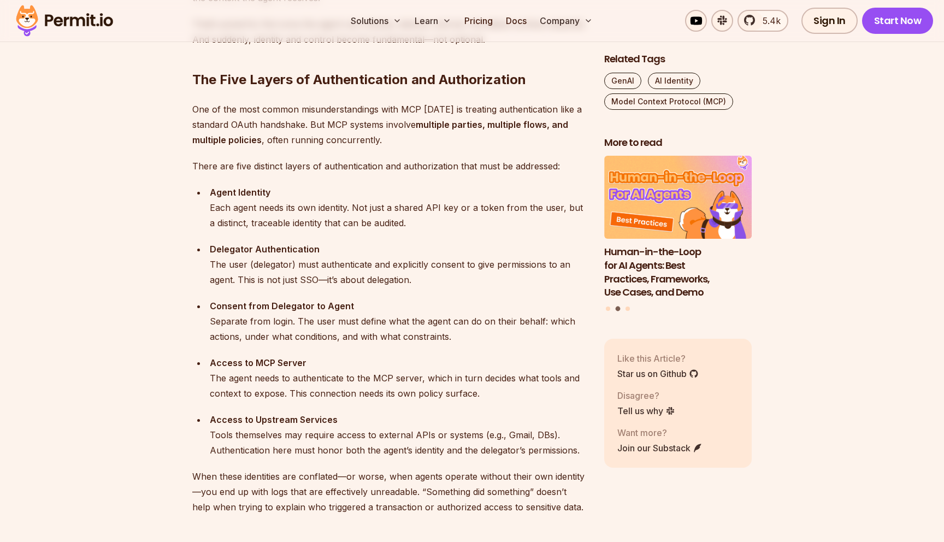
click at [360, 338] on div "Consent from Delegator to Agent Separate from login. The user must define what …" at bounding box center [398, 321] width 377 height 46
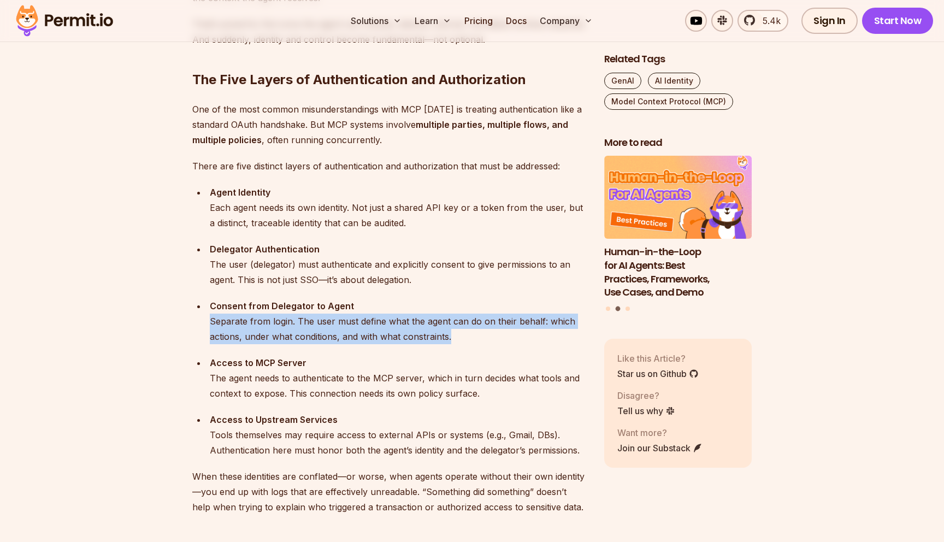
click at [376, 340] on div "Consent from Delegator to Agent Separate from login. The user must define what …" at bounding box center [398, 321] width 377 height 46
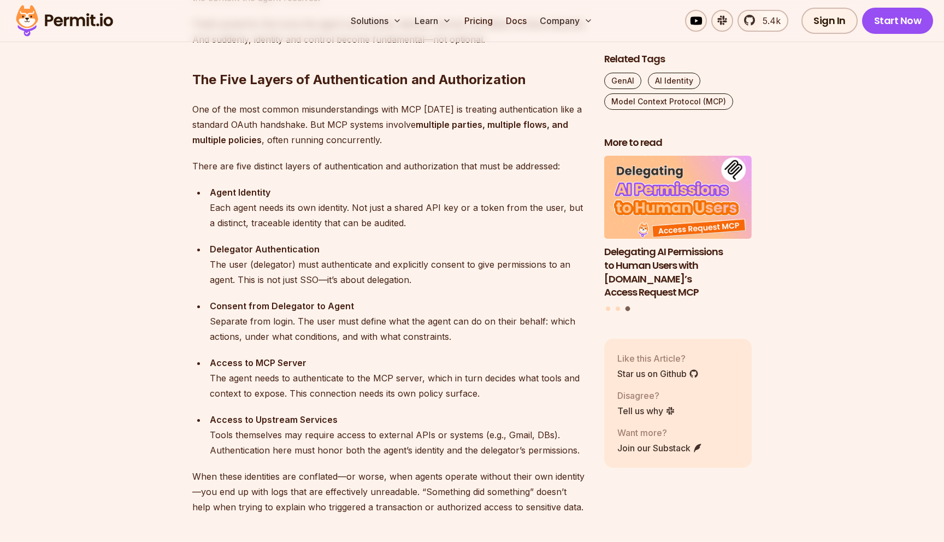
click at [376, 340] on div "Consent from Delegator to Agent Separate from login. The user must define what …" at bounding box center [398, 321] width 377 height 46
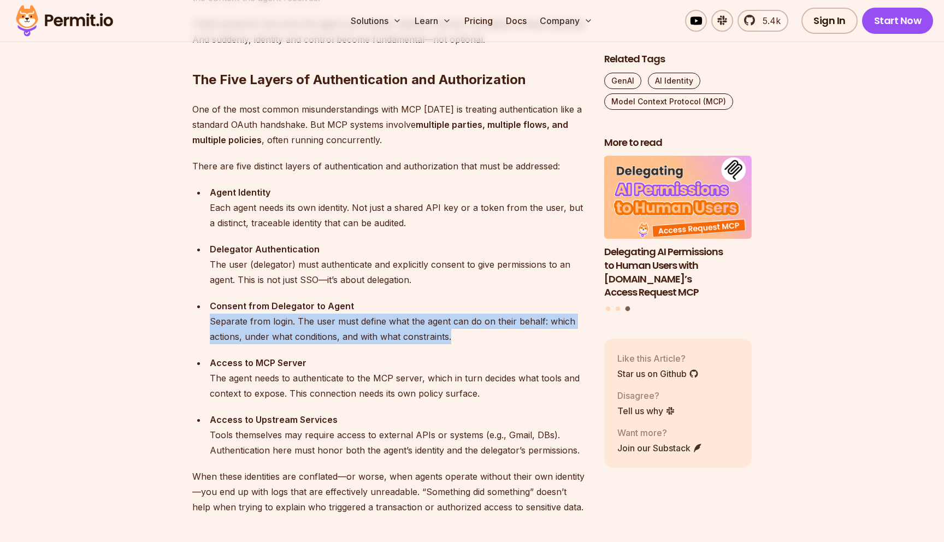
click at [376, 340] on div "Consent from Delegator to Agent Separate from login. The user must define what …" at bounding box center [398, 321] width 377 height 46
click at [377, 356] on div "Access to MCP Server The agent needs to authenticate to the MCP server, which i…" at bounding box center [398, 378] width 377 height 46
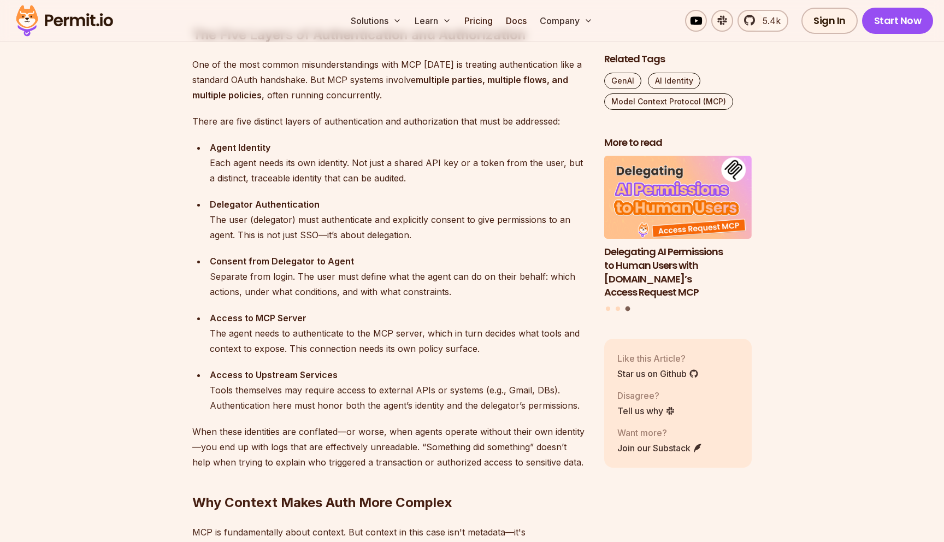
scroll to position [1118, 0]
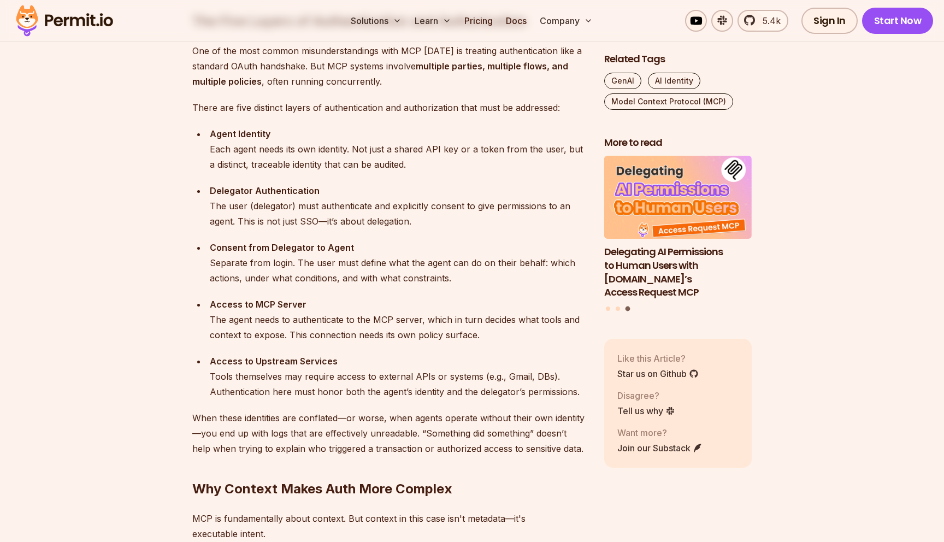
click at [301, 315] on div "Access to MCP Server The agent needs to authenticate to the MCP server, which i…" at bounding box center [398, 320] width 377 height 46
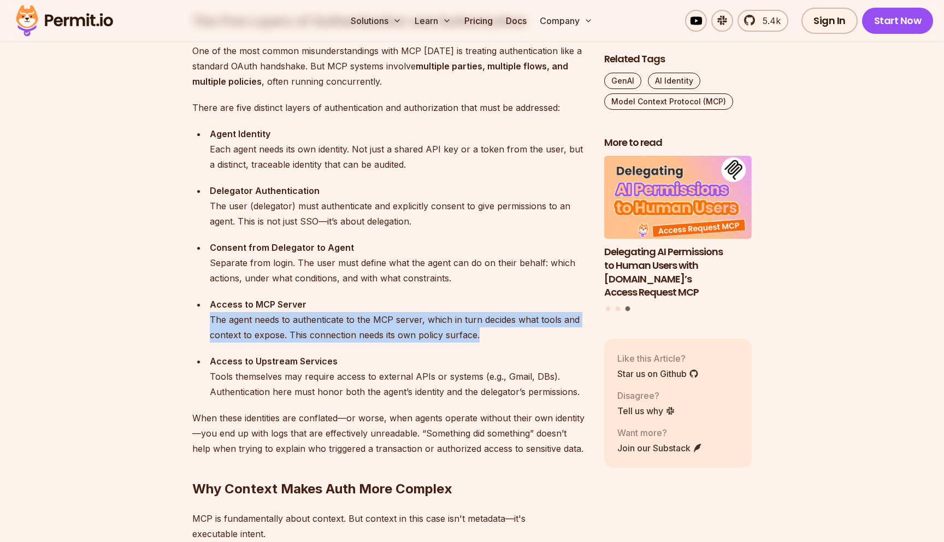
click at [315, 322] on div "Access to MCP Server The agent needs to authenticate to the MCP server, which i…" at bounding box center [398, 320] width 377 height 46
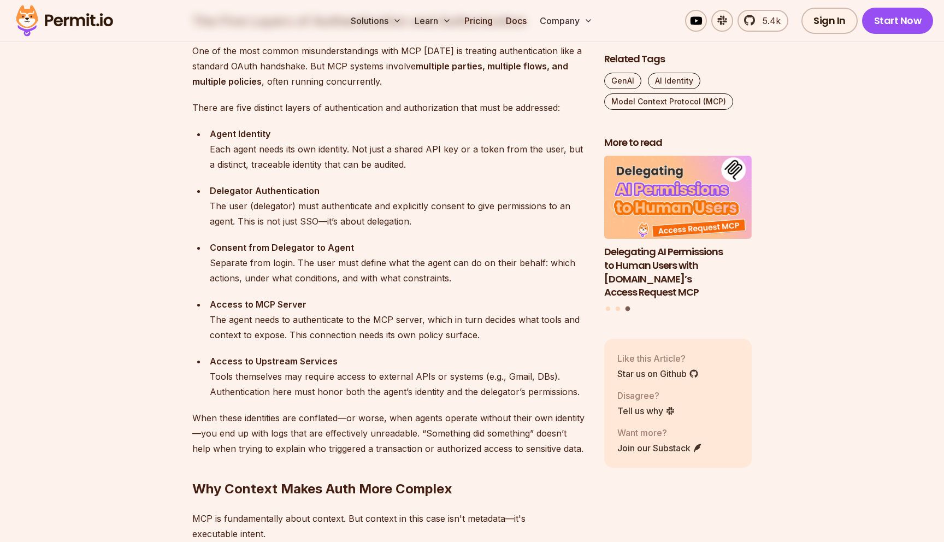
click at [340, 330] on div "Access to MCP Server The agent needs to authenticate to the MCP server, which i…" at bounding box center [398, 320] width 377 height 46
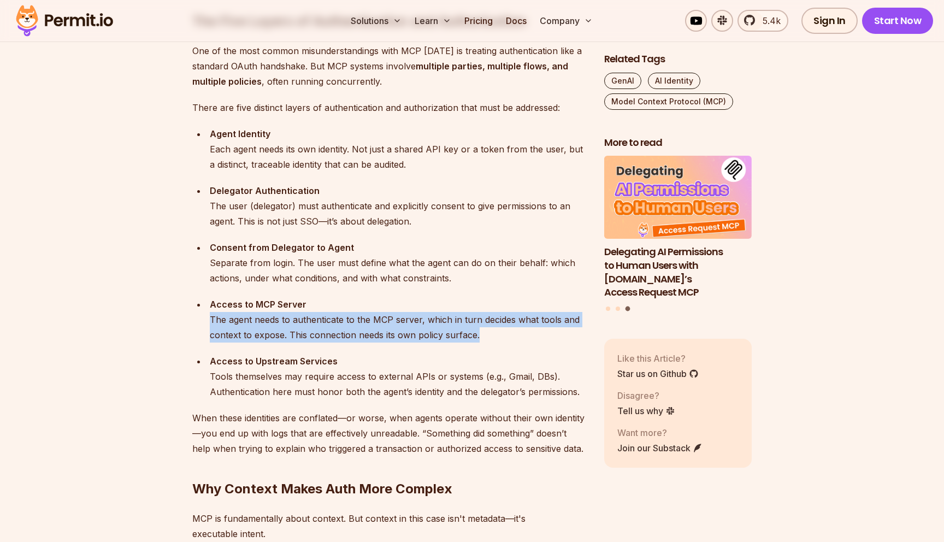
click at [356, 334] on div "Access to MCP Server The agent needs to authenticate to the MCP server, which i…" at bounding box center [398, 320] width 377 height 46
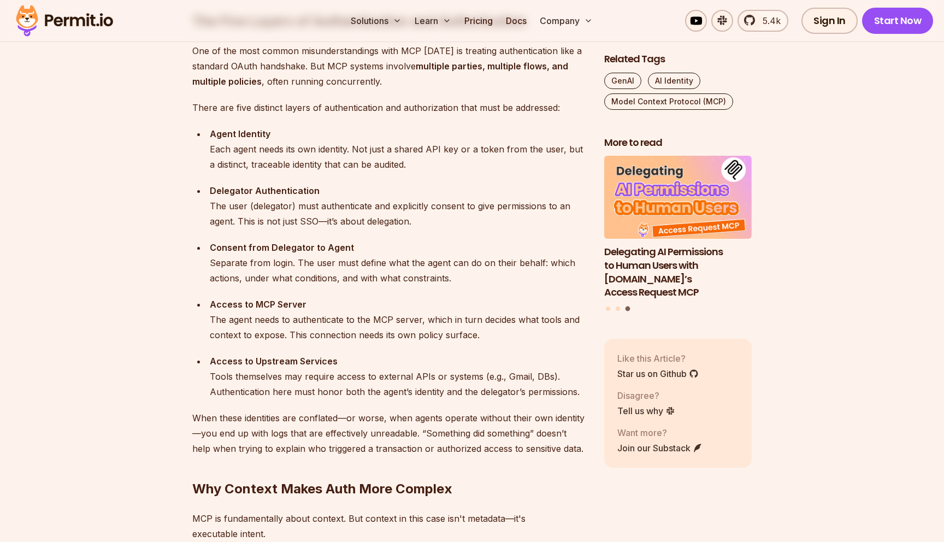
click at [356, 334] on div "Access to MCP Server The agent needs to authenticate to the MCP server, which i…" at bounding box center [398, 320] width 377 height 46
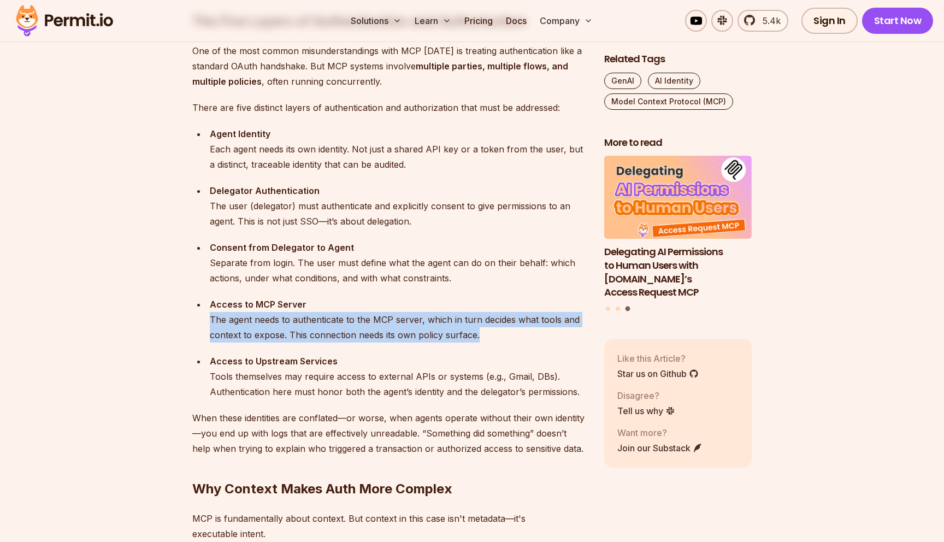
click at [371, 348] on ul "Agent Identity Each agent needs its own identity. Not just a shared API key or …" at bounding box center [389, 262] width 394 height 273
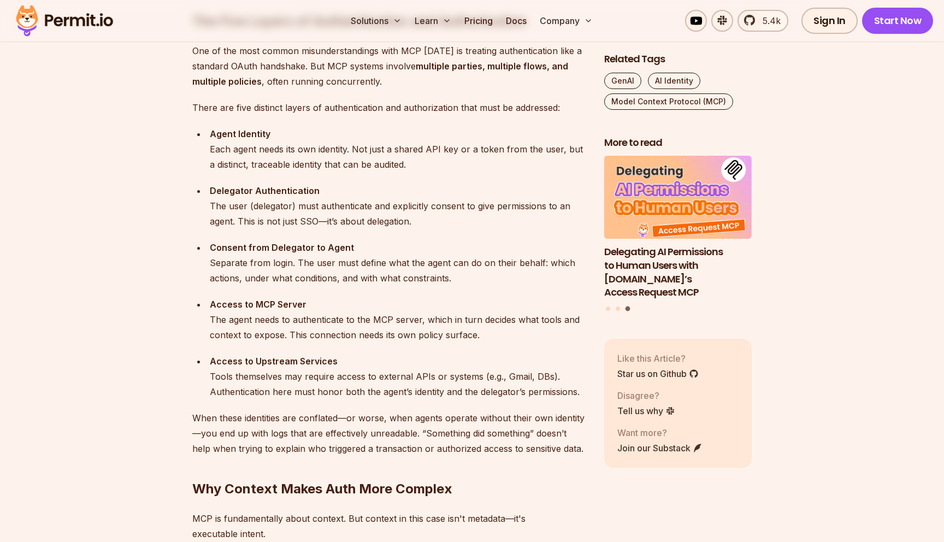
click at [371, 348] on ul "Agent Identity Each agent needs its own identity. Not just a shared API key or …" at bounding box center [389, 262] width 394 height 273
click at [377, 323] on div "Access to MCP Server The agent needs to authenticate to the MCP server, which i…" at bounding box center [398, 320] width 377 height 46
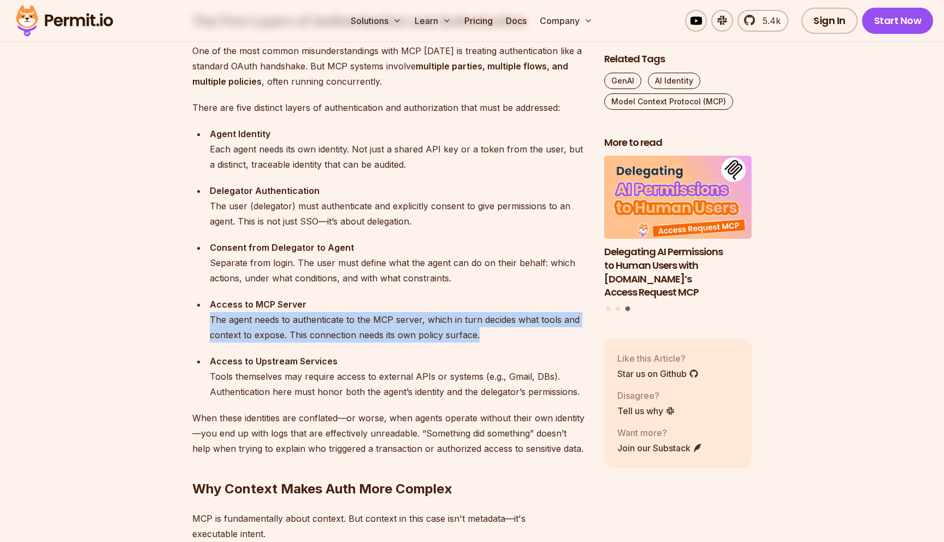
click at [392, 345] on ul "Agent Identity Each agent needs its own identity. Not just a shared API key or …" at bounding box center [389, 262] width 394 height 273
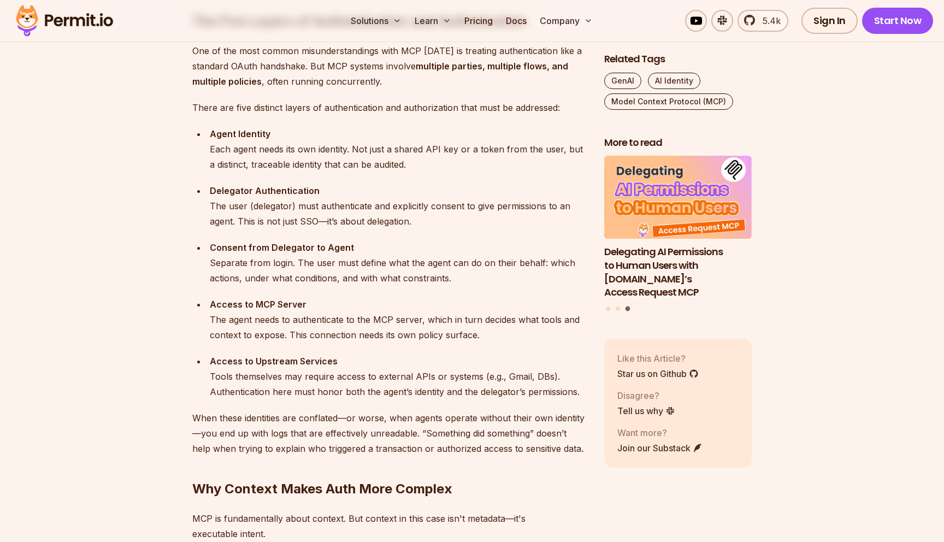
click at [392, 345] on ul "Agent Identity Each agent needs its own identity. Not just a shared API key or …" at bounding box center [389, 262] width 394 height 273
click at [399, 326] on div "Access to MCP Server The agent needs to authenticate to the MCP server, which i…" at bounding box center [398, 320] width 377 height 46
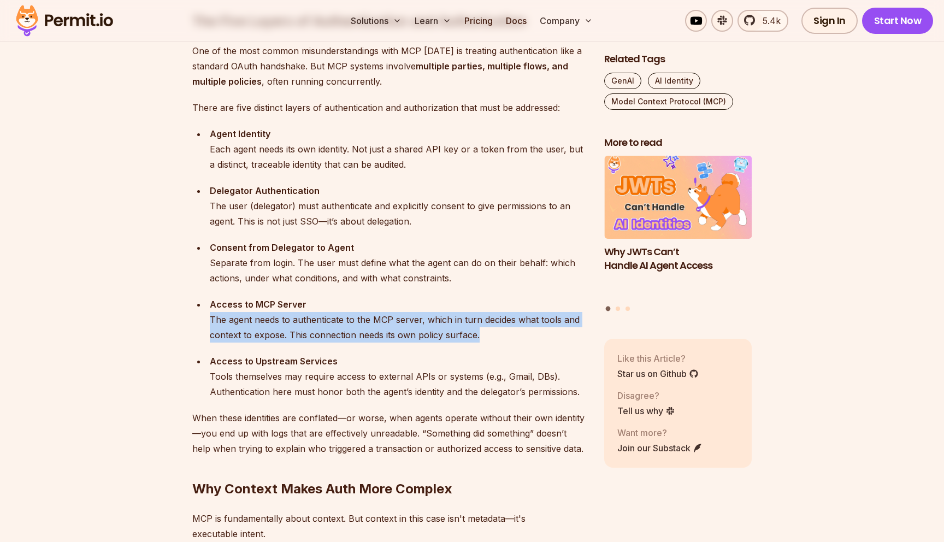
click at [408, 336] on div "Access to MCP Server The agent needs to authenticate to the MCP server, which i…" at bounding box center [398, 320] width 377 height 46
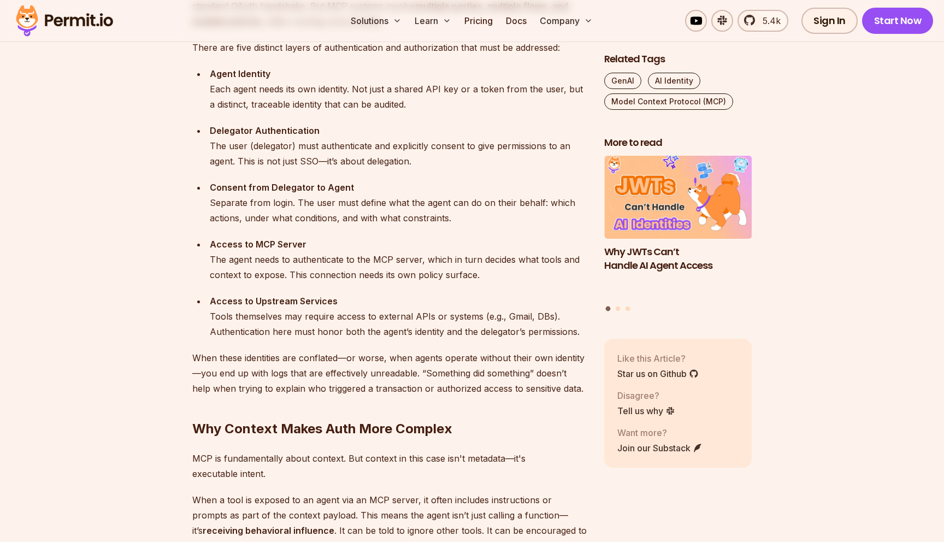
scroll to position [1191, 0]
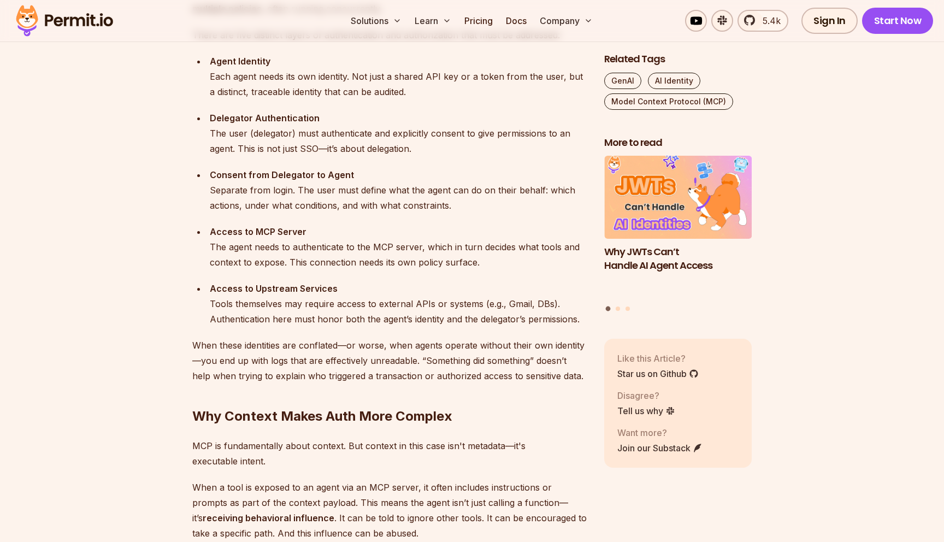
click at [337, 303] on div "Access to Upstream Services Tools themselves may require access to external API…" at bounding box center [398, 304] width 377 height 46
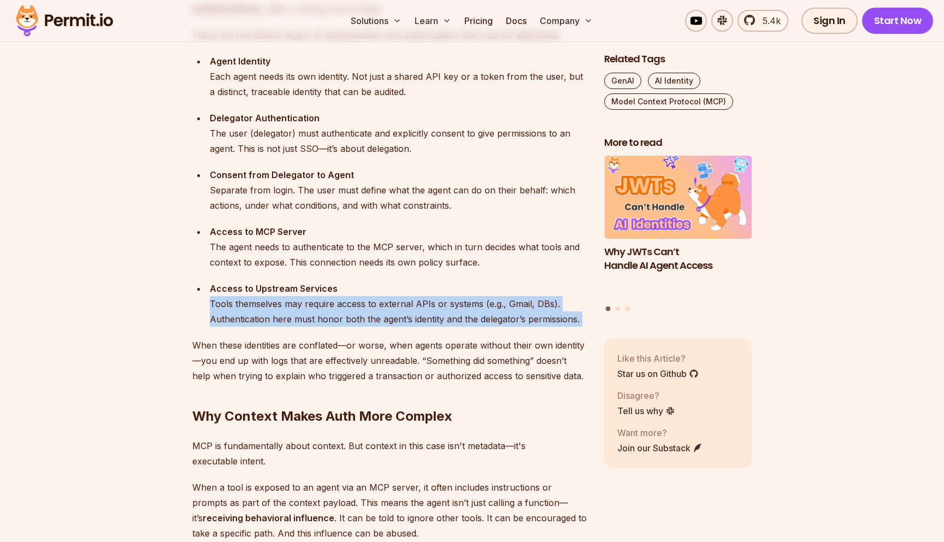
click at [337, 303] on div "Access to Upstream Services Tools themselves may require access to external API…" at bounding box center [398, 304] width 377 height 46
click at [348, 312] on div "Access to Upstream Services Tools themselves may require access to external API…" at bounding box center [398, 304] width 377 height 46
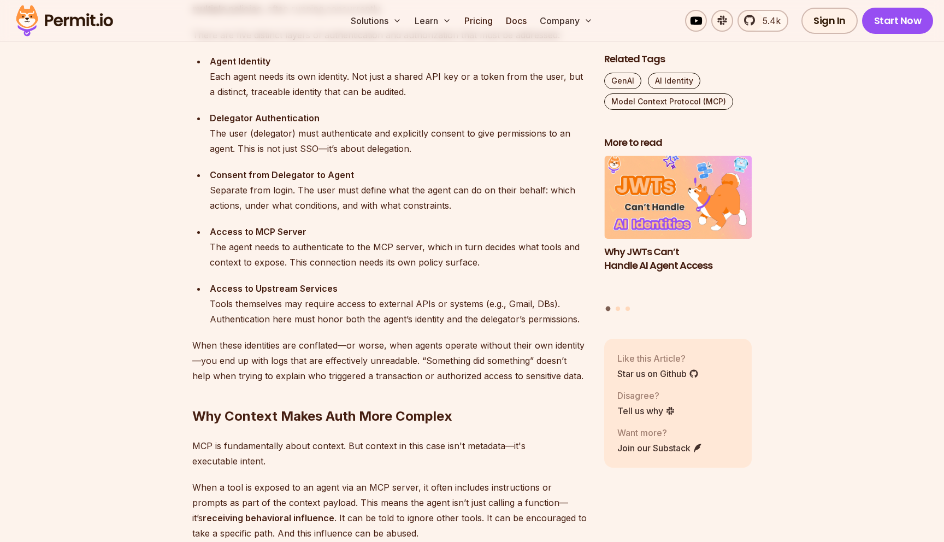
click at [348, 312] on div "Access to Upstream Services Tools themselves may require access to external API…" at bounding box center [398, 304] width 377 height 46
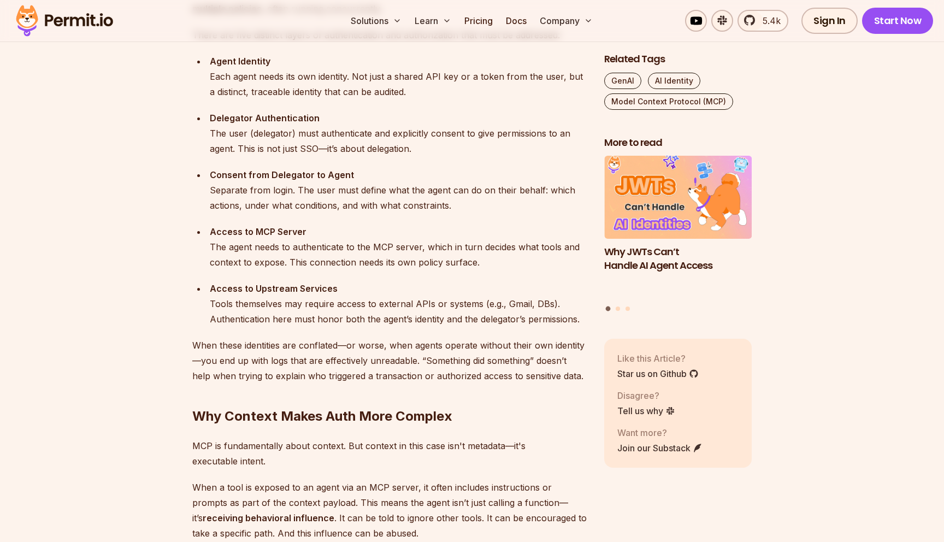
click at [376, 311] on div "Access to Upstream Services Tools themselves may require access to external API…" at bounding box center [398, 304] width 377 height 46
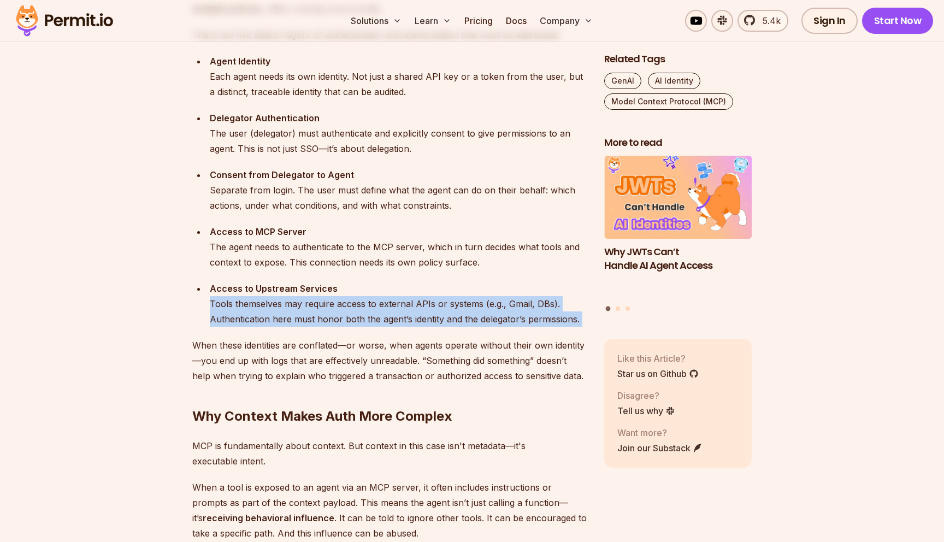
click at [382, 316] on div "Access to Upstream Services Tools themselves may require access to external API…" at bounding box center [398, 304] width 377 height 46
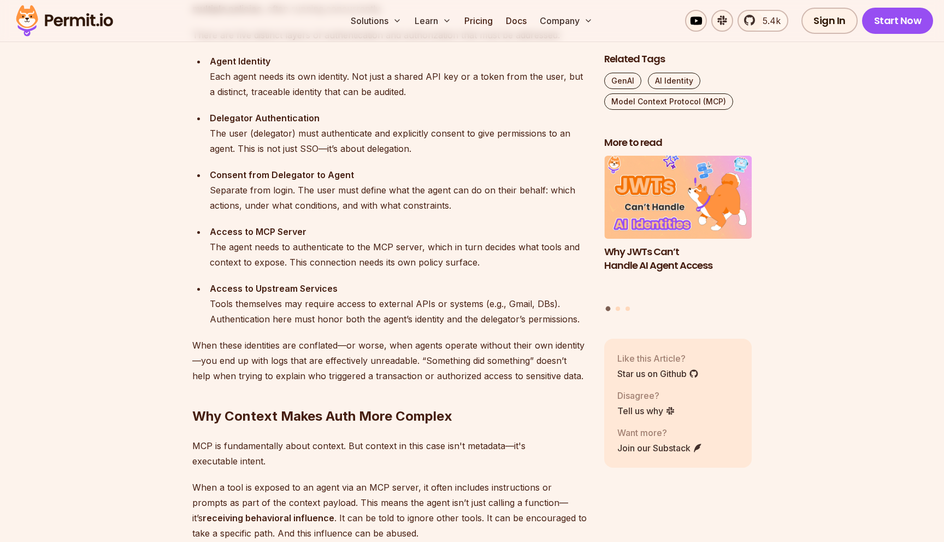
click at [382, 316] on div "Access to Upstream Services Tools themselves may require access to external API…" at bounding box center [398, 304] width 377 height 46
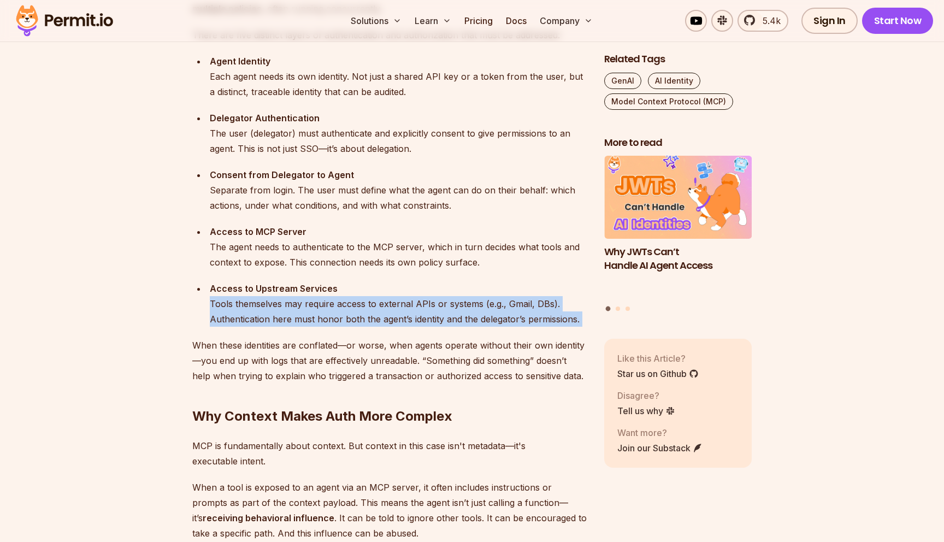
click at [387, 323] on div "Access to Upstream Services Tools themselves may require access to external API…" at bounding box center [398, 304] width 377 height 46
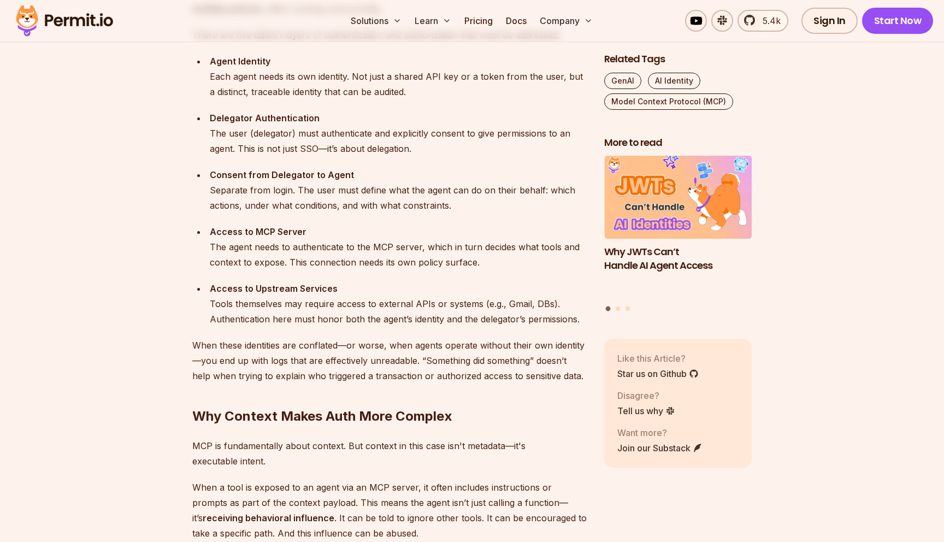
click at [392, 326] on div "Access to Upstream Services Tools themselves may require access to external API…" at bounding box center [398, 304] width 377 height 46
click at [404, 310] on div "Access to Upstream Services Tools themselves may require access to external API…" at bounding box center [398, 304] width 377 height 46
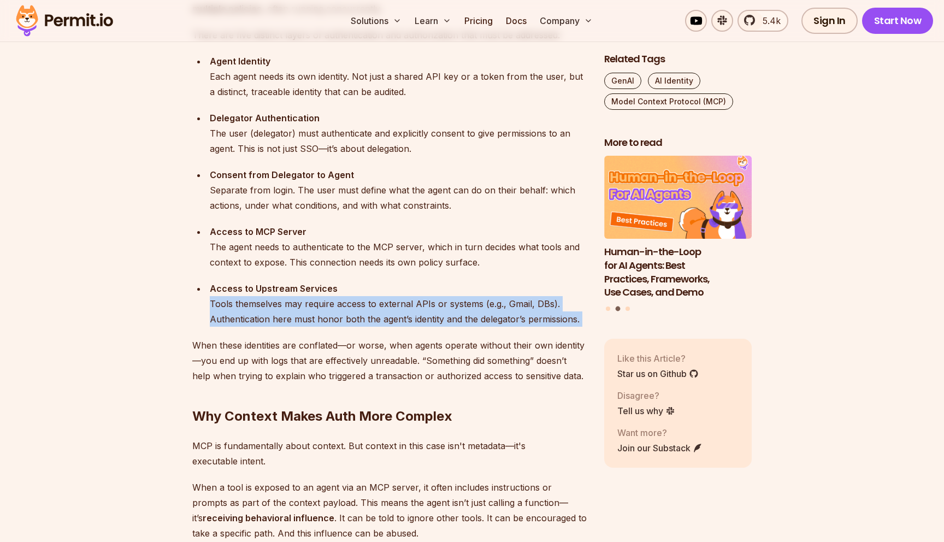
click at [409, 317] on div "Access to Upstream Services Tools themselves may require access to external API…" at bounding box center [398, 304] width 377 height 46
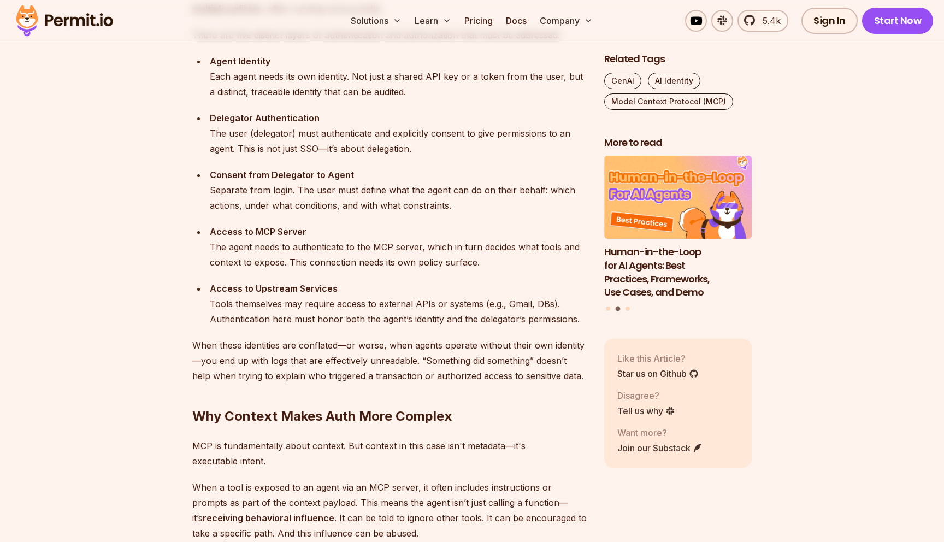
click at [409, 317] on div "Access to Upstream Services Tools themselves may require access to external API…" at bounding box center [398, 304] width 377 height 46
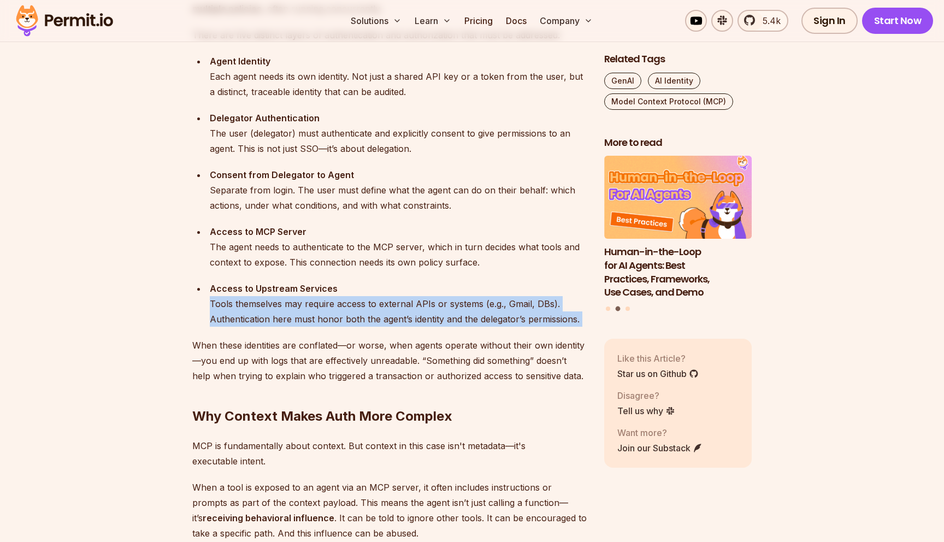
click at [420, 338] on p "When these identities are conflated—or worse, when agents operate without their…" at bounding box center [389, 361] width 394 height 46
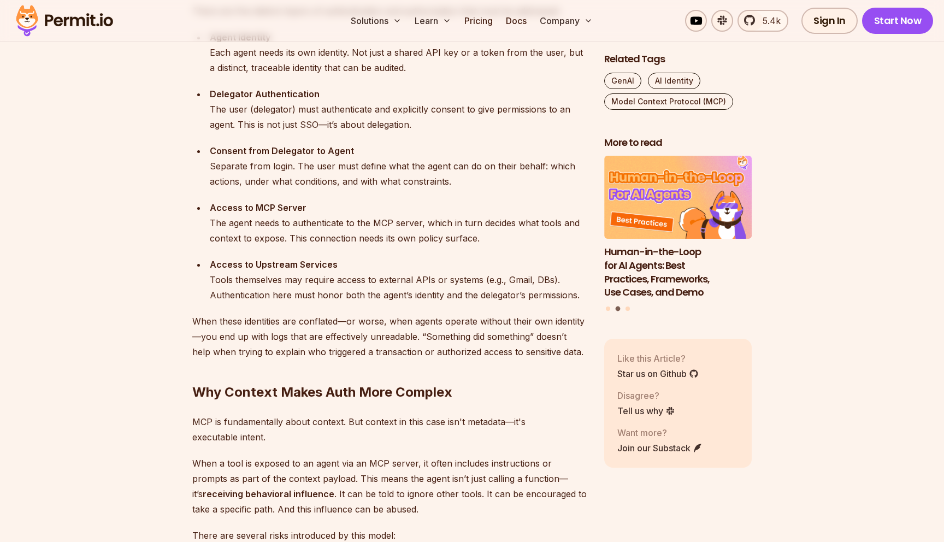
scroll to position [1218, 0]
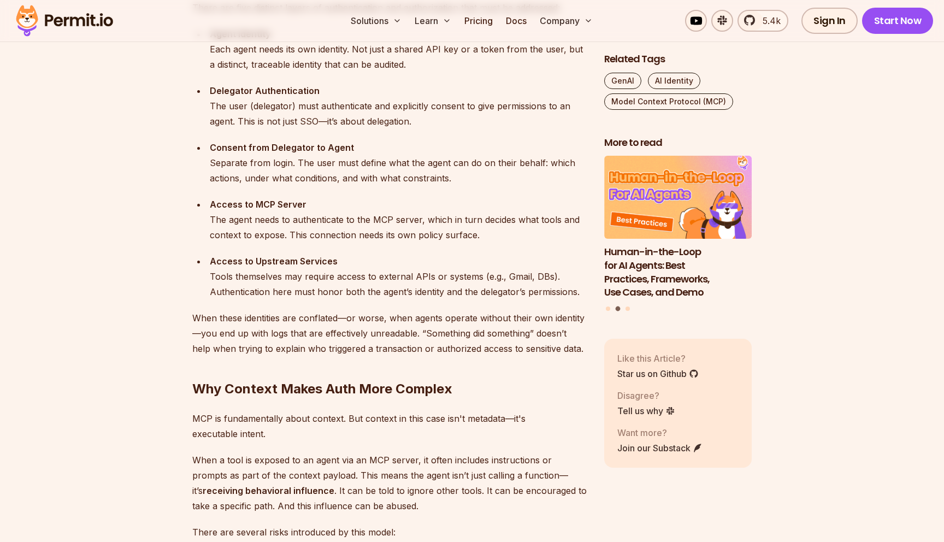
click at [412, 281] on div "Access to Upstream Services Tools themselves may require access to external API…" at bounding box center [398, 276] width 377 height 46
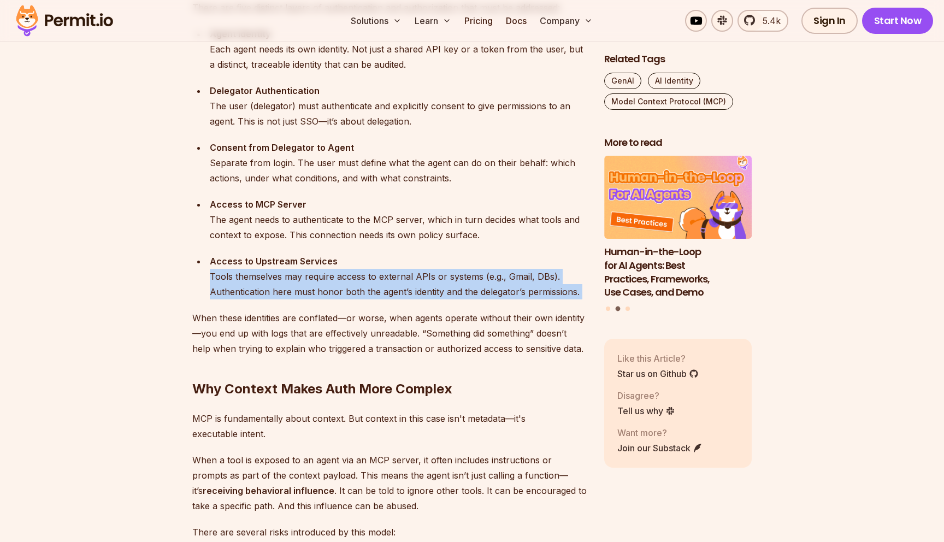
click at [413, 289] on div "Access to Upstream Services Tools themselves may require access to external API…" at bounding box center [398, 276] width 377 height 46
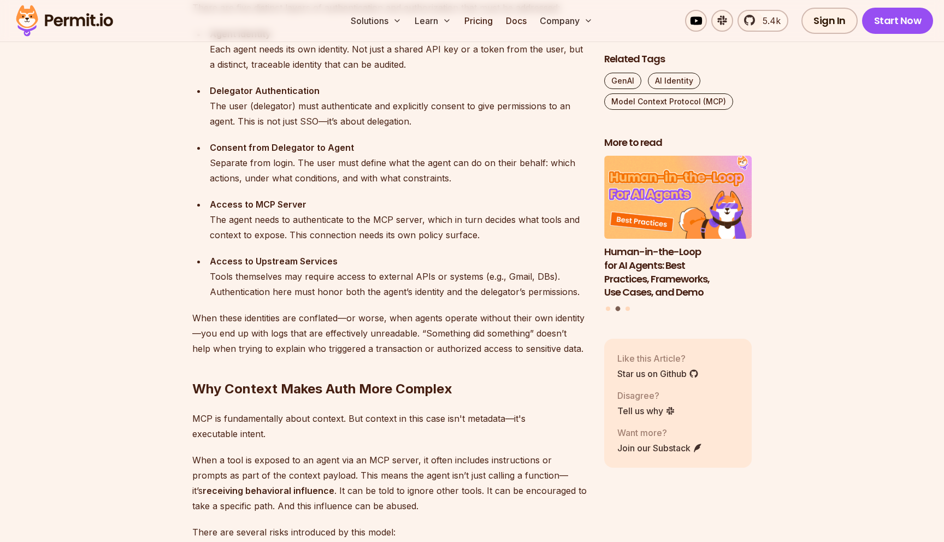
click at [413, 289] on div "Access to Upstream Services Tools themselves may require access to external API…" at bounding box center [398, 276] width 377 height 46
click at [385, 313] on p "When these identities are conflated—or worse, when agents operate without their…" at bounding box center [389, 333] width 394 height 46
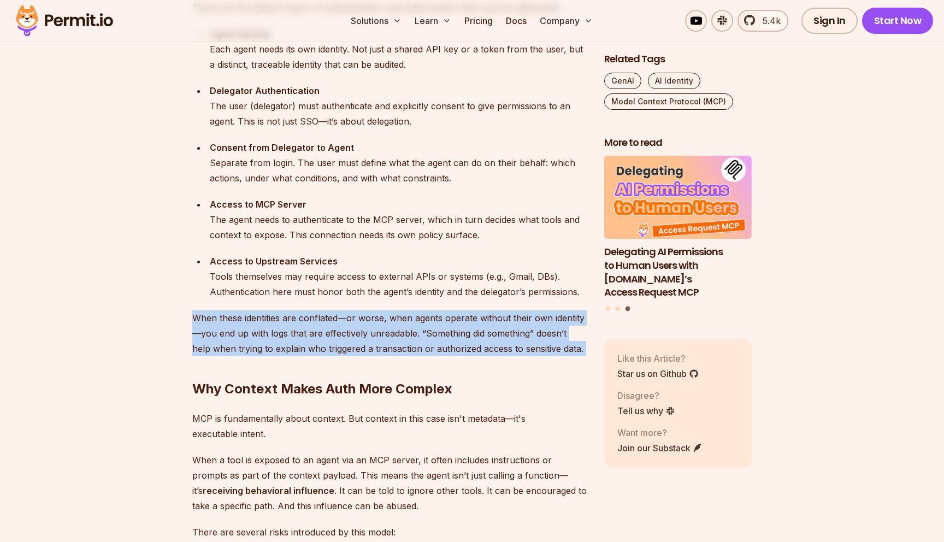
click at [392, 328] on p "When these identities are conflated—or worse, when agents operate without their…" at bounding box center [389, 333] width 394 height 46
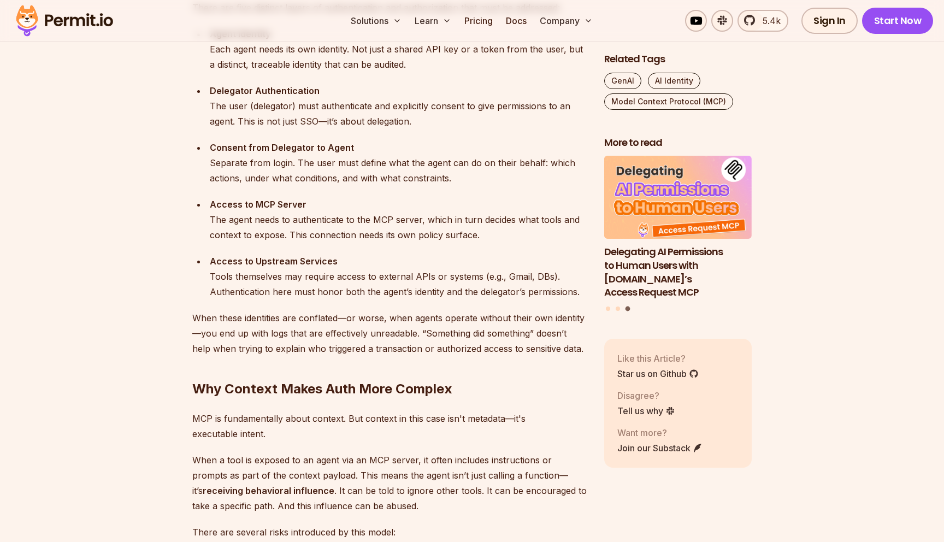
click at [392, 328] on p "When these identities are conflated—or worse, when agents operate without their…" at bounding box center [389, 333] width 394 height 46
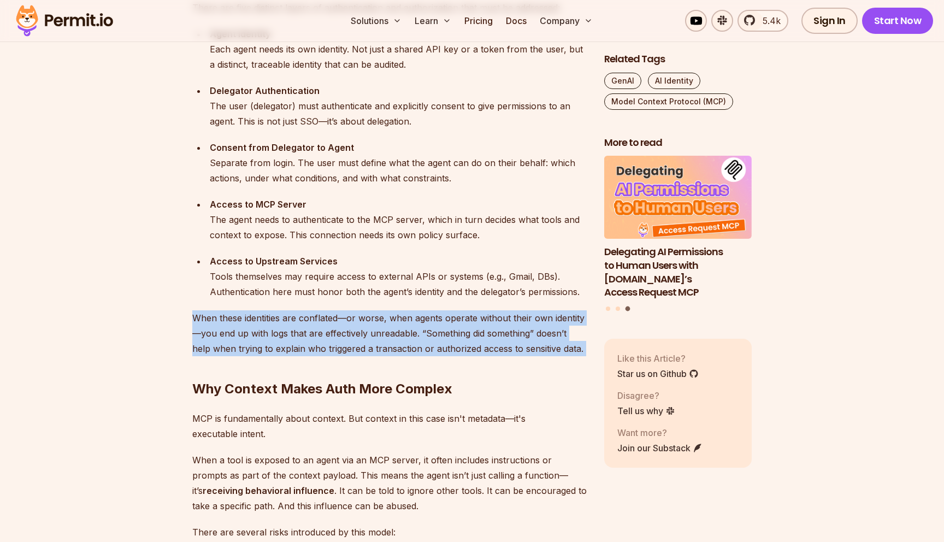
click at [398, 342] on p "When these identities are conflated—or worse, when agents operate without their…" at bounding box center [389, 333] width 394 height 46
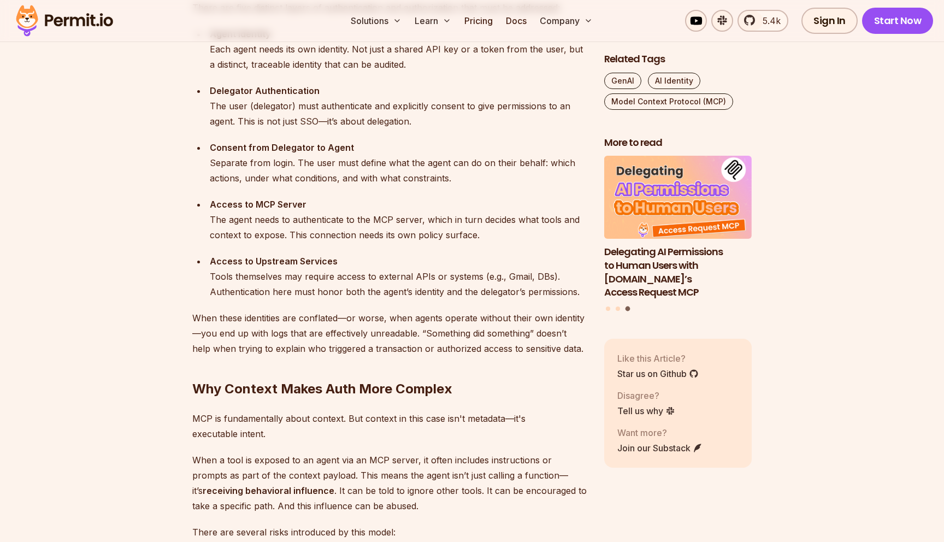
click at [398, 342] on p "When these identities are conflated—or worse, when agents operate without their…" at bounding box center [389, 333] width 394 height 46
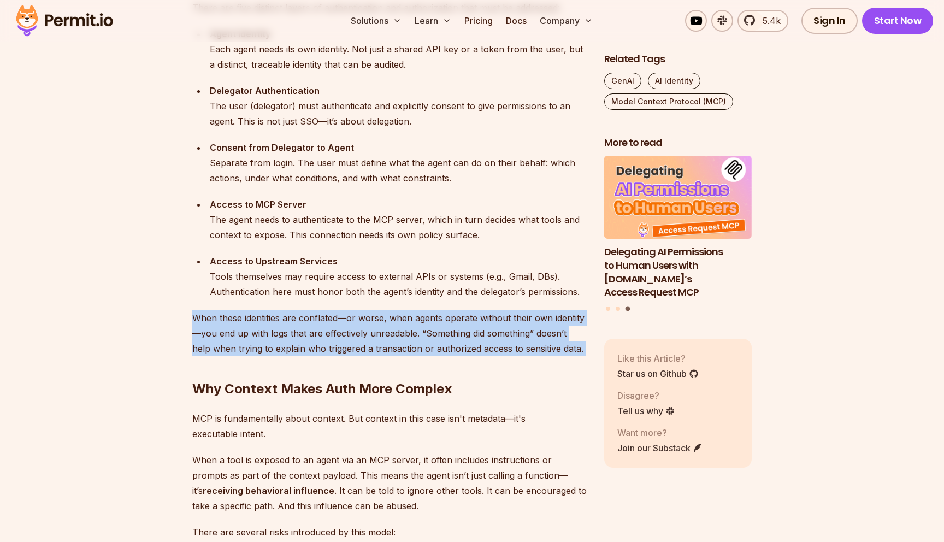
click at [417, 363] on h2 "Why Context Makes Auth More Complex" at bounding box center [389, 366] width 394 height 61
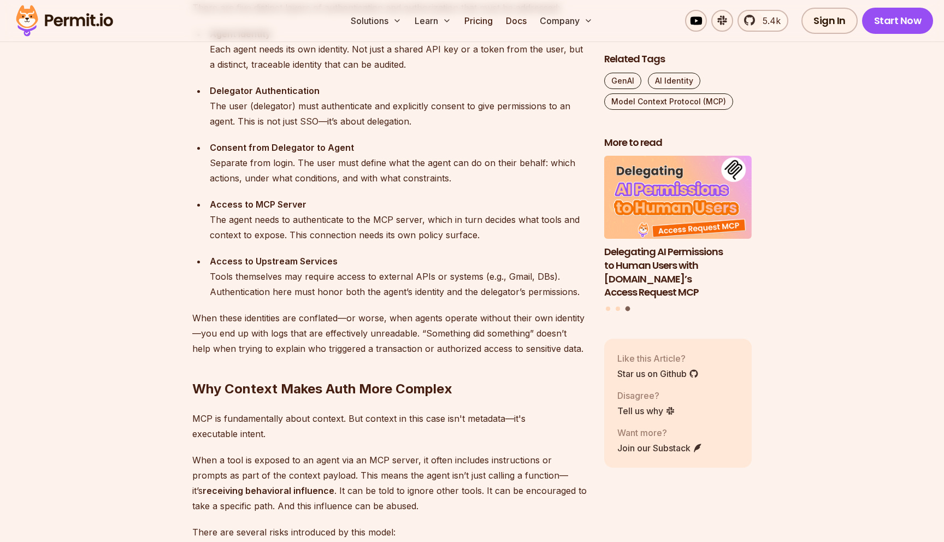
click at [371, 326] on p "When these identities are conflated—or worse, when agents operate without their…" at bounding box center [389, 333] width 394 height 46
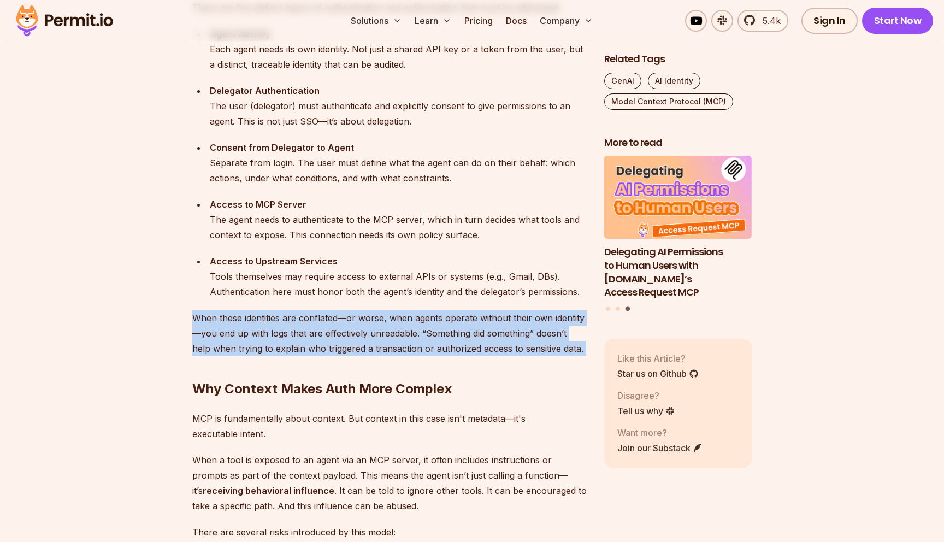
click at [373, 329] on p "When these identities are conflated—or worse, when agents operate without their…" at bounding box center [389, 333] width 394 height 46
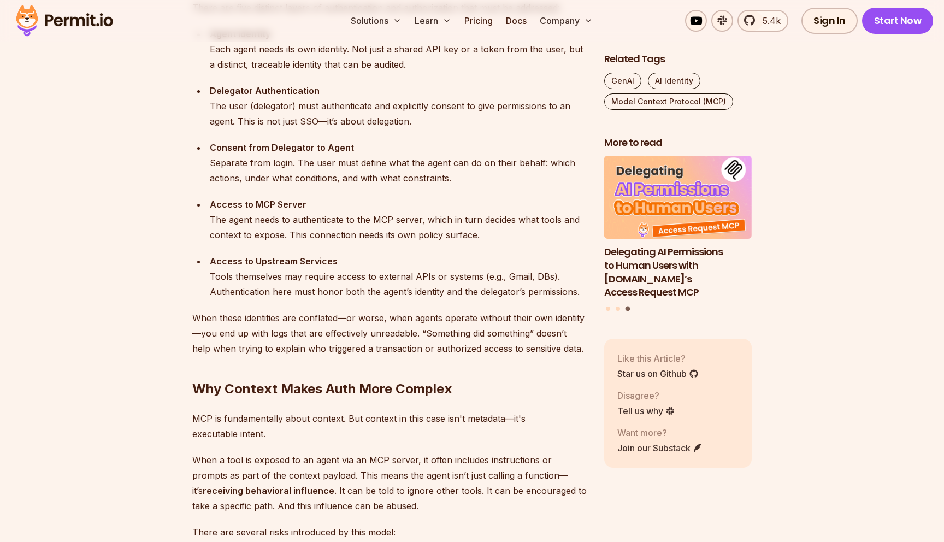
click at [373, 329] on p "When these identities are conflated—or worse, when agents operate without their…" at bounding box center [389, 333] width 394 height 46
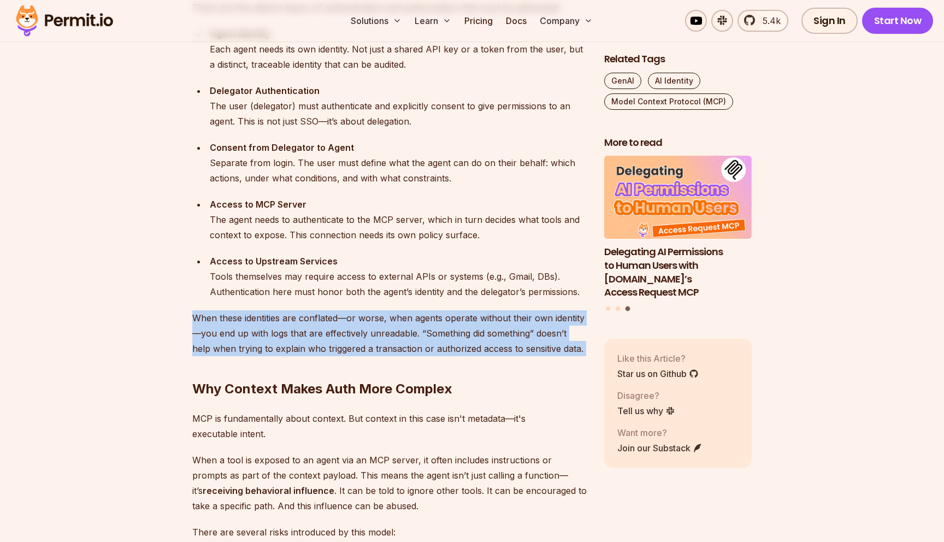
click at [387, 335] on p "When these identities are conflated—or worse, when agents operate without their…" at bounding box center [389, 333] width 394 height 46
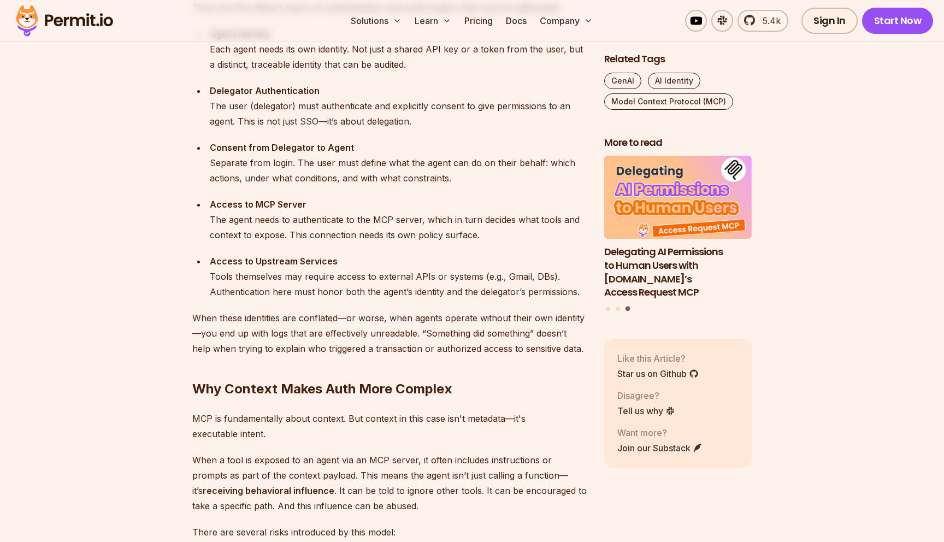
click at [387, 335] on p "When these identities are conflated—or worse, when agents operate without their…" at bounding box center [389, 333] width 394 height 46
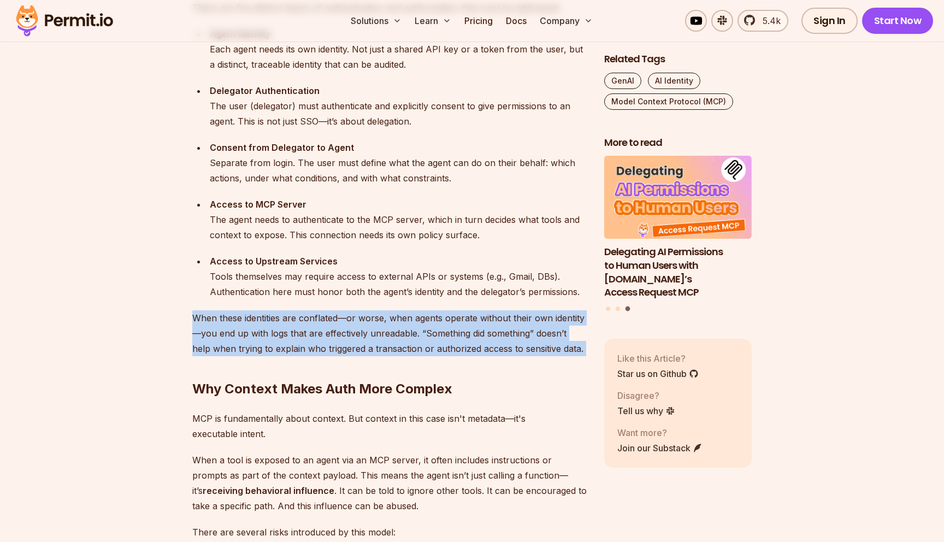
click at [395, 345] on p "When these identities are conflated—or worse, when agents operate without their…" at bounding box center [389, 333] width 394 height 46
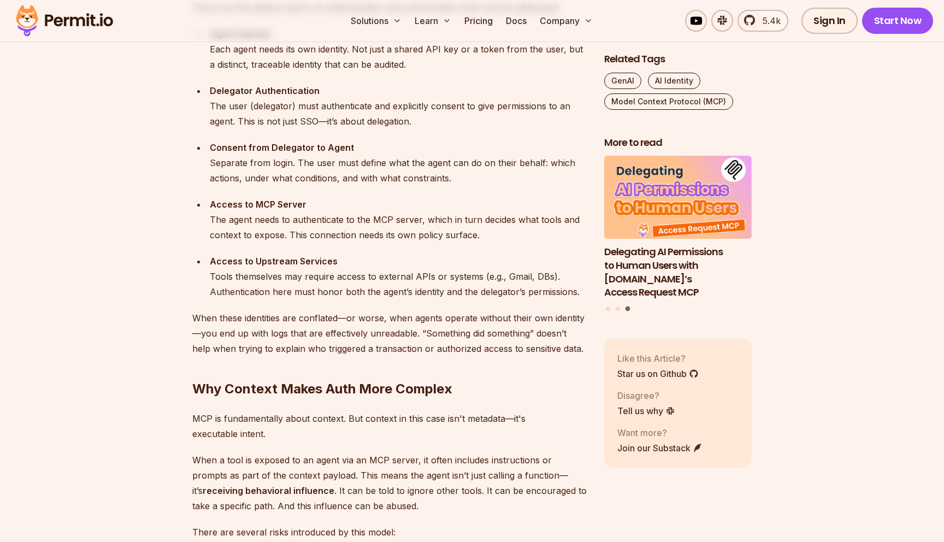
click at [395, 345] on p "When these identities are conflated—or worse, when agents operate without their…" at bounding box center [389, 333] width 394 height 46
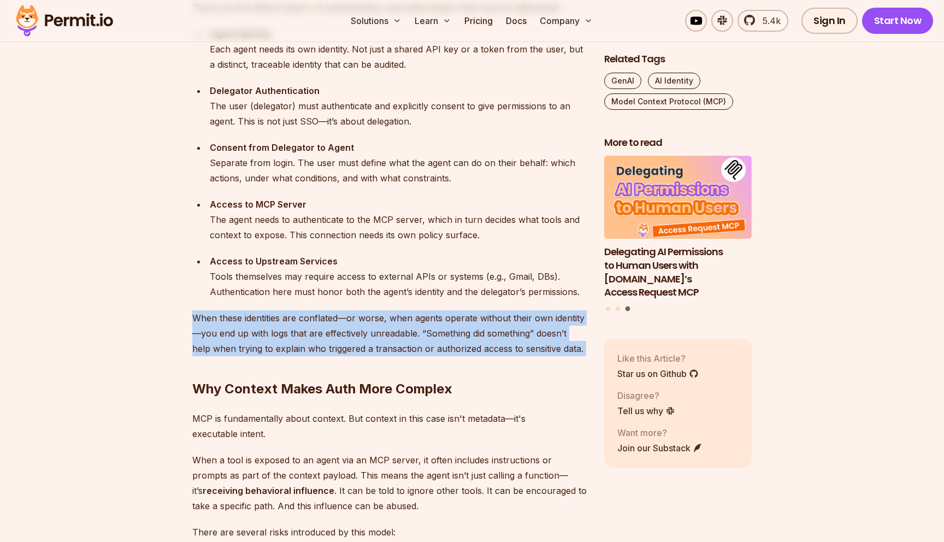
click at [355, 347] on p "When these identities are conflated—or worse, when agents operate without their…" at bounding box center [389, 333] width 394 height 46
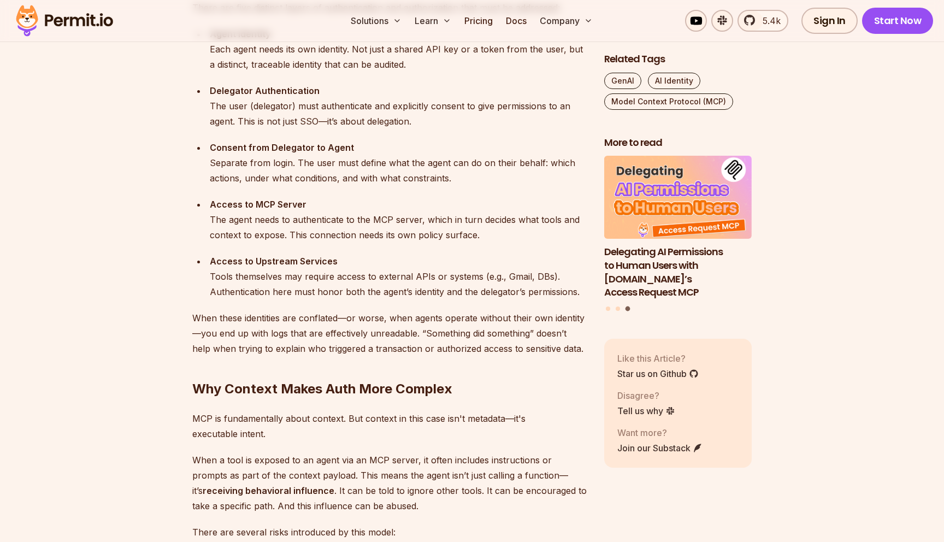
click at [355, 347] on p "When these identities are conflated—or worse, when agents operate without their…" at bounding box center [389, 333] width 394 height 46
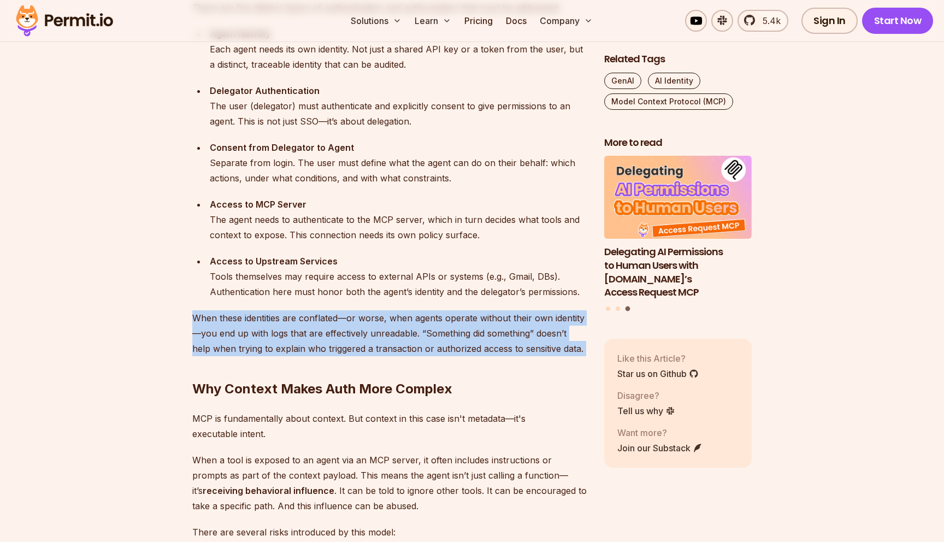
click at [356, 353] on p "When these identities are conflated—or worse, when agents operate without their…" at bounding box center [389, 333] width 394 height 46
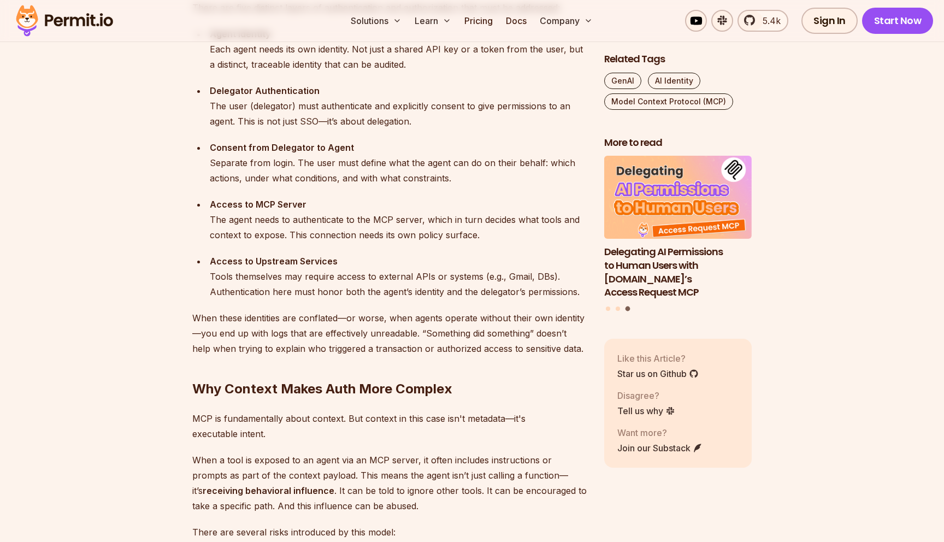
click at [356, 353] on p "When these identities are conflated—or worse, when agents operate without their…" at bounding box center [389, 333] width 394 height 46
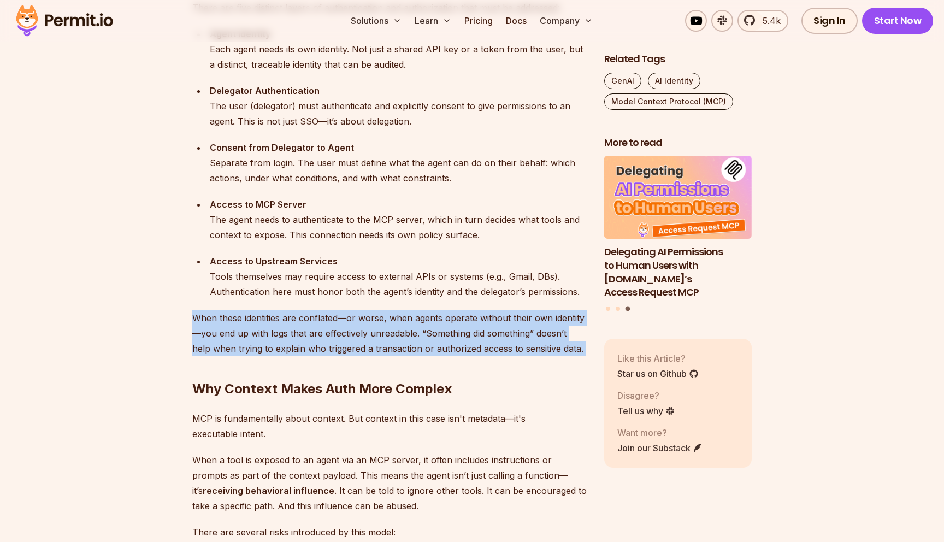
click at [363, 364] on h2 "Why Context Makes Auth More Complex" at bounding box center [389, 366] width 394 height 61
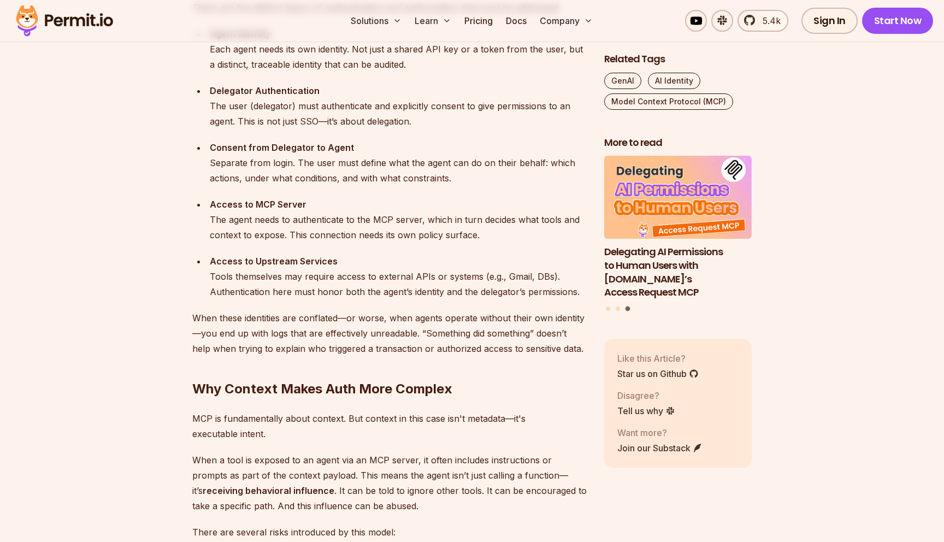
click at [362, 338] on p "When these identities are conflated—or worse, when agents operate without their…" at bounding box center [389, 333] width 394 height 46
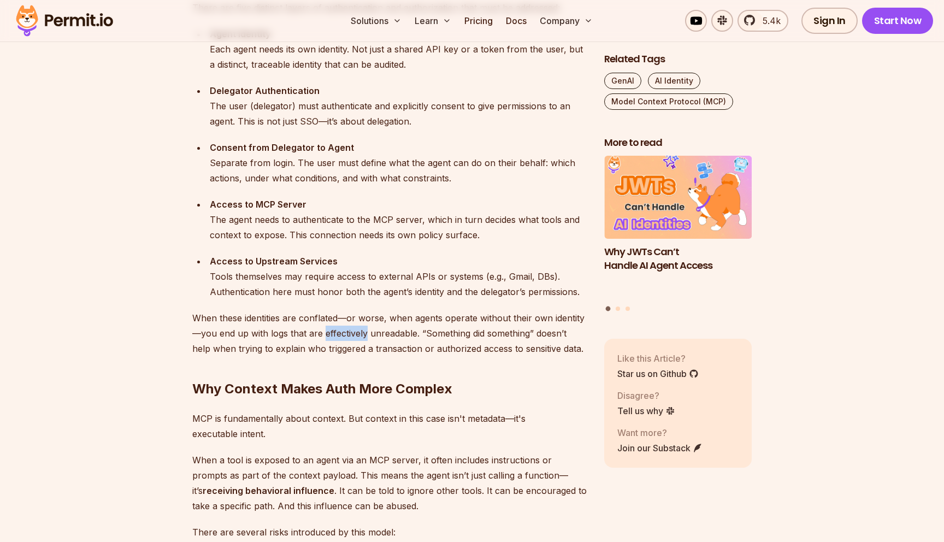
click at [362, 338] on p "When these identities are conflated—or worse, when agents operate without their…" at bounding box center [389, 333] width 394 height 46
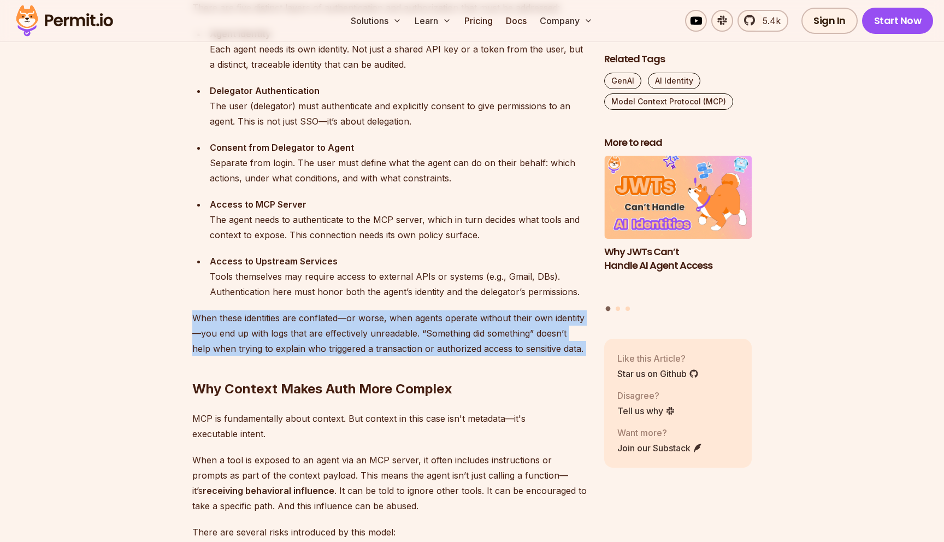
click at [357, 318] on p "When these identities are conflated—or worse, when agents operate without their…" at bounding box center [389, 333] width 394 height 46
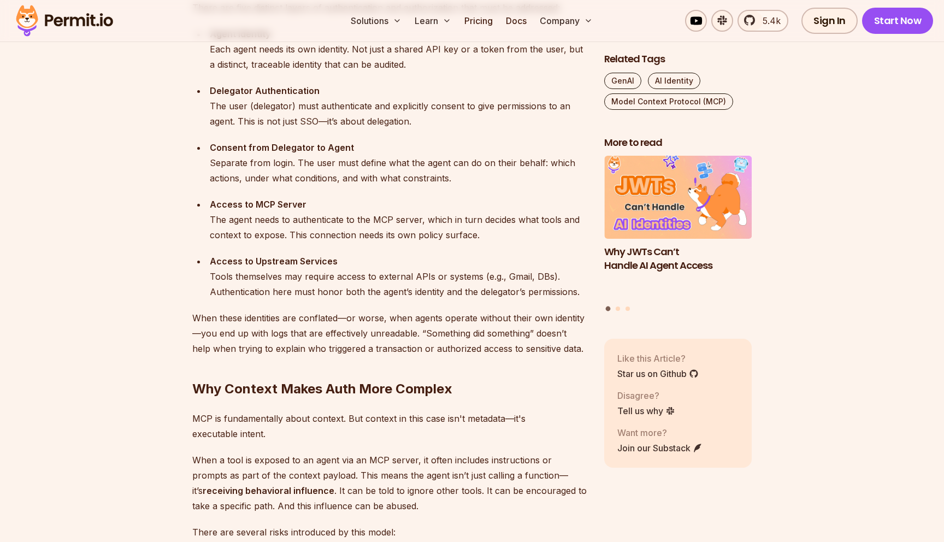
click at [357, 318] on p "When these identities are conflated—or worse, when agents operate without their…" at bounding box center [389, 333] width 394 height 46
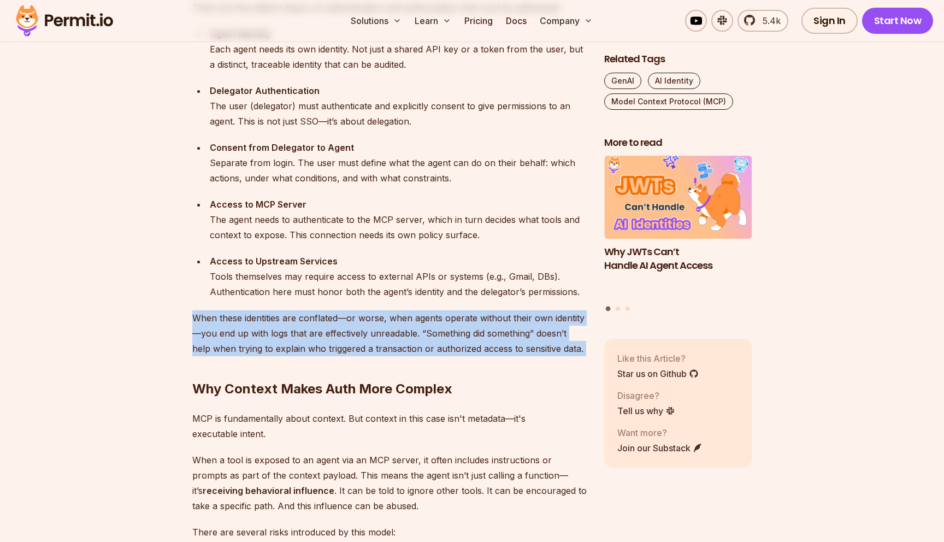
click at [362, 327] on p "When these identities are conflated—or worse, when agents operate without their…" at bounding box center [389, 333] width 394 height 46
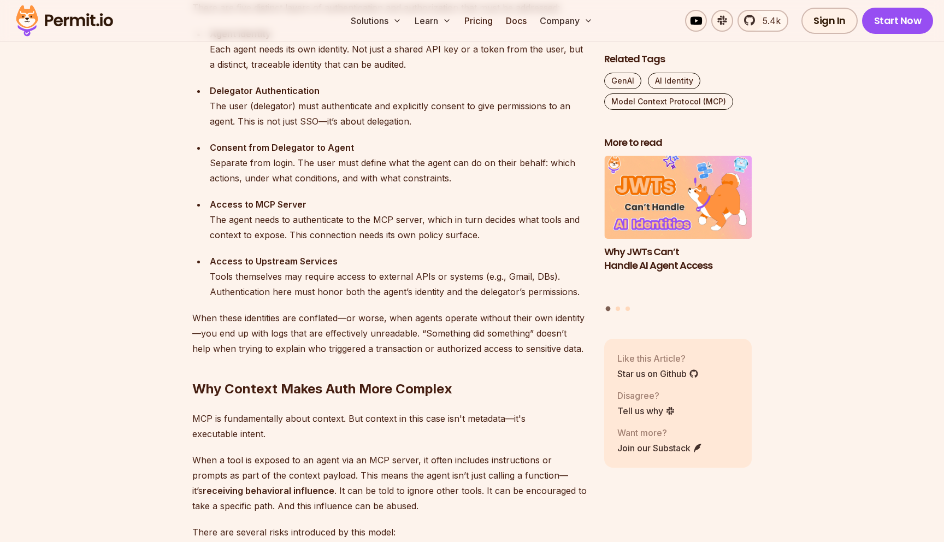
click at [362, 327] on p "When these identities are conflated—or worse, when agents operate without their…" at bounding box center [389, 333] width 394 height 46
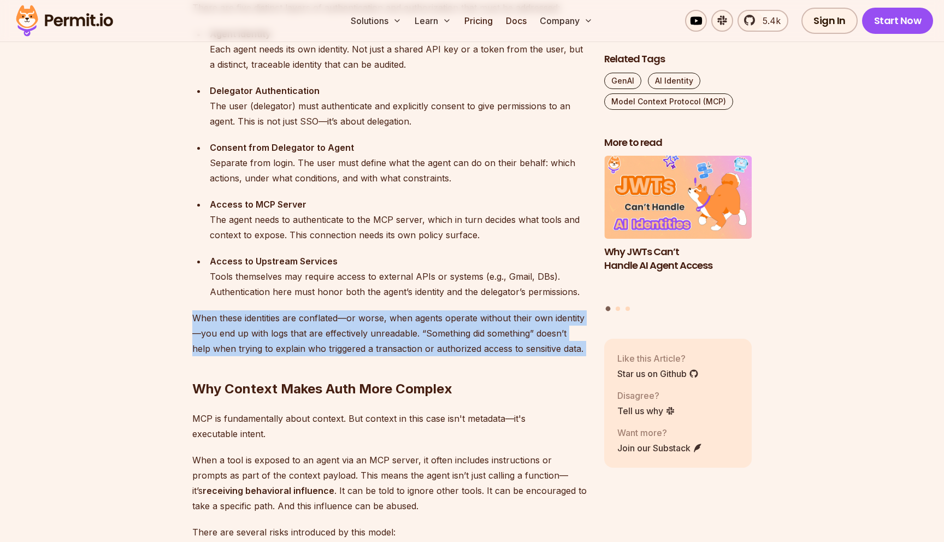
click at [386, 354] on p "When these identities are conflated—or worse, when agents operate without their…" at bounding box center [389, 333] width 394 height 46
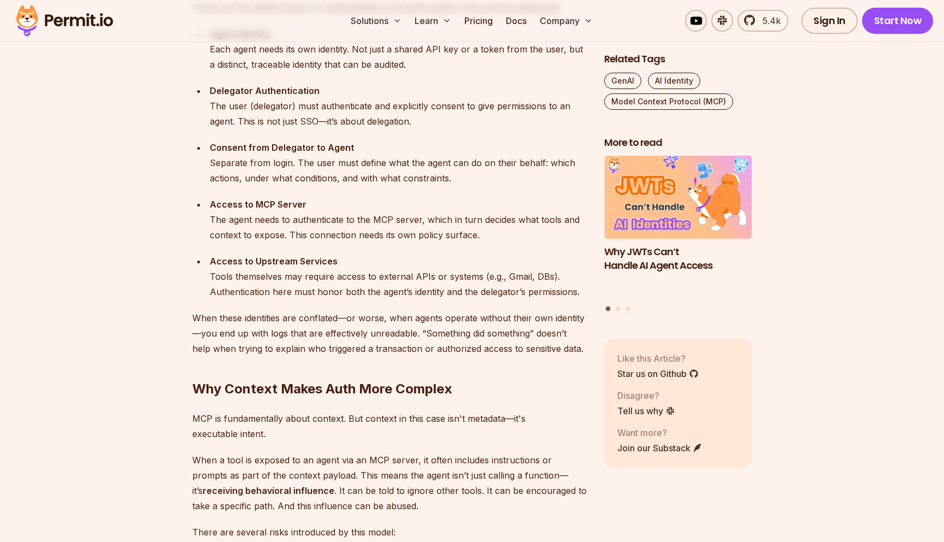
click at [386, 354] on p "When these identities are conflated—or worse, when agents operate without their…" at bounding box center [389, 333] width 394 height 46
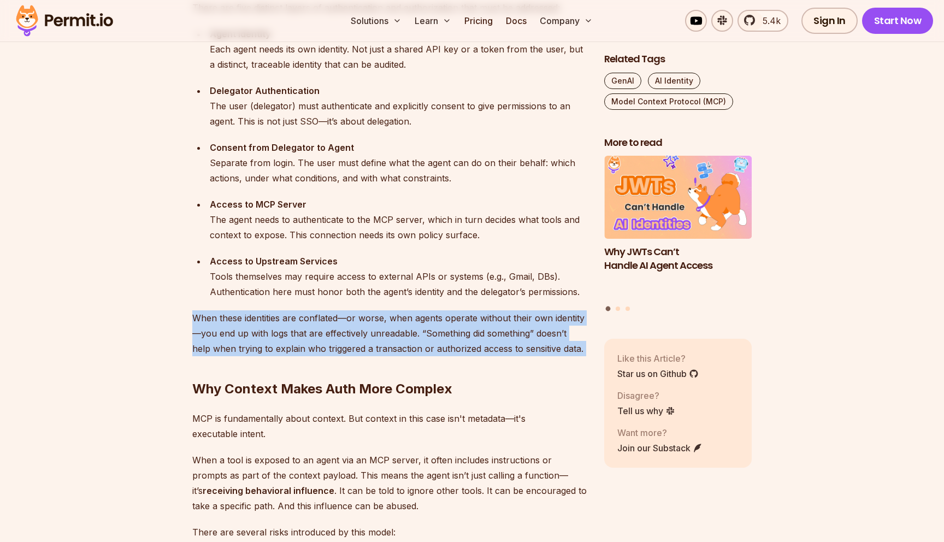
click at [393, 366] on h2 "Why Context Makes Auth More Complex" at bounding box center [389, 366] width 394 height 61
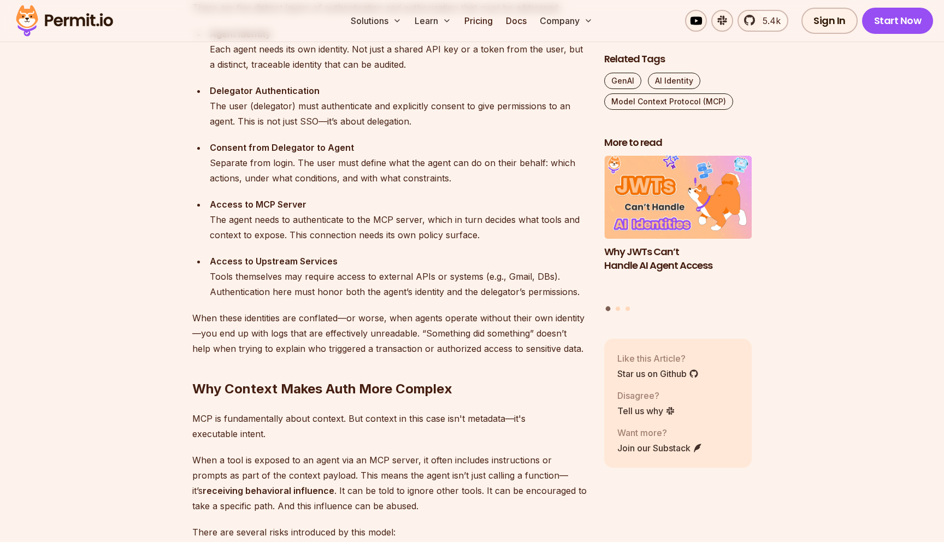
click at [383, 317] on p "When these identities are conflated—or worse, when agents operate without their…" at bounding box center [389, 333] width 394 height 46
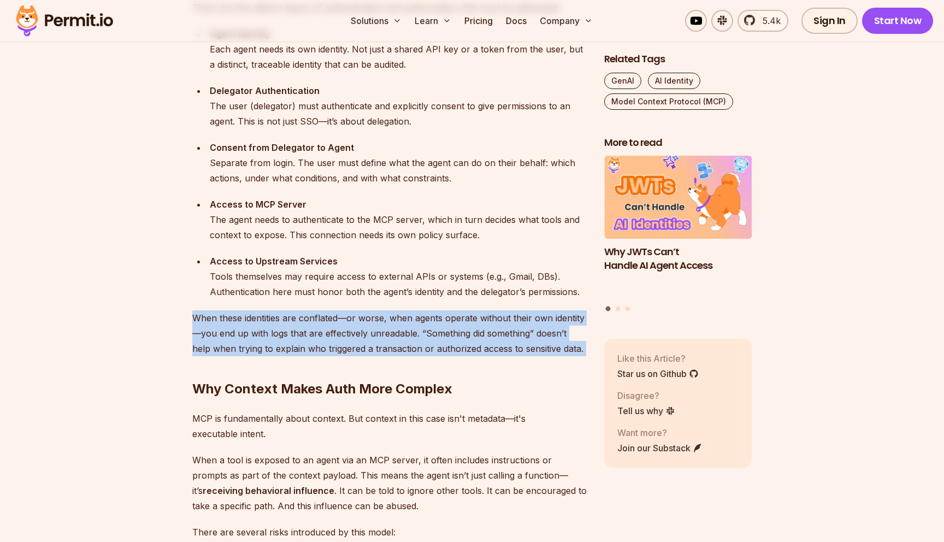
click at [388, 334] on p "When these identities are conflated—or worse, when agents operate without their…" at bounding box center [389, 333] width 394 height 46
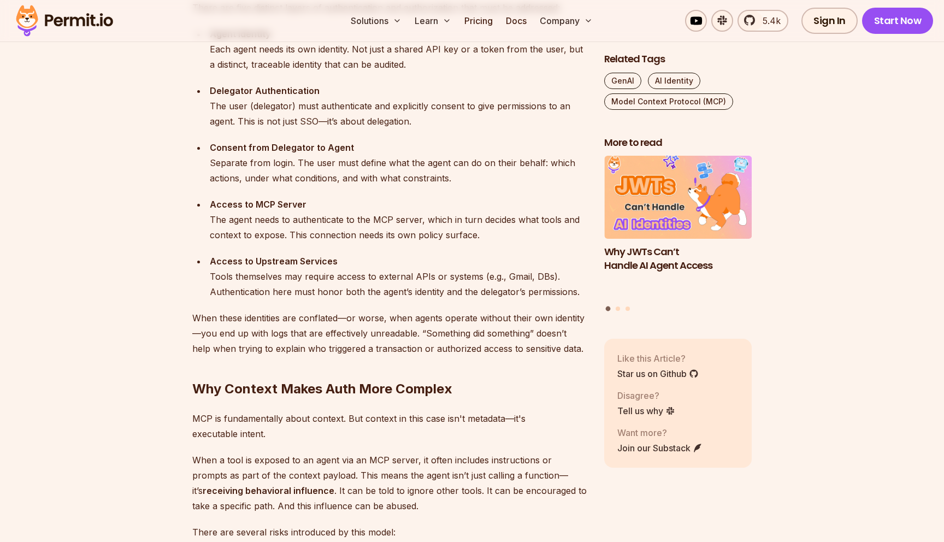
click at [388, 334] on p "When these identities are conflated—or worse, when agents operate without their…" at bounding box center [389, 333] width 394 height 46
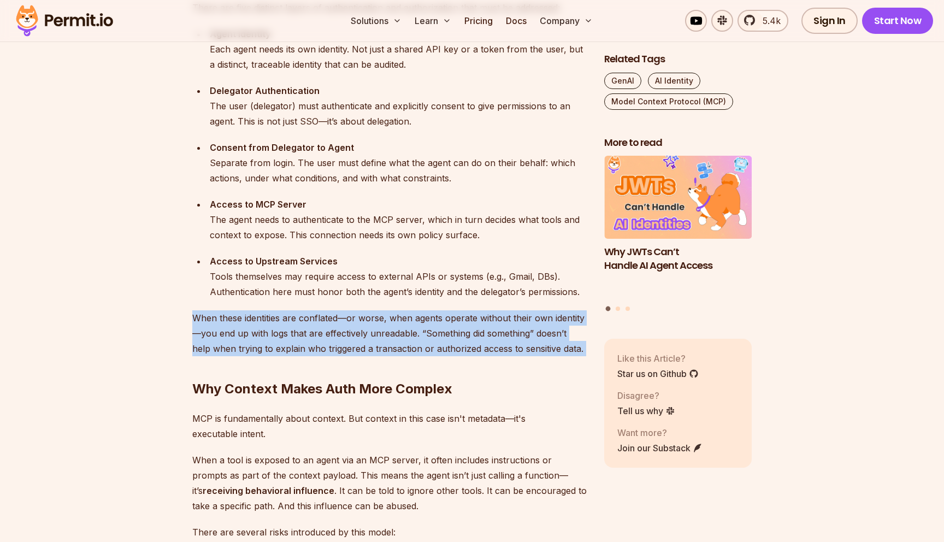
click at [400, 354] on p "When these identities are conflated—or worse, when agents operate without their…" at bounding box center [389, 333] width 394 height 46
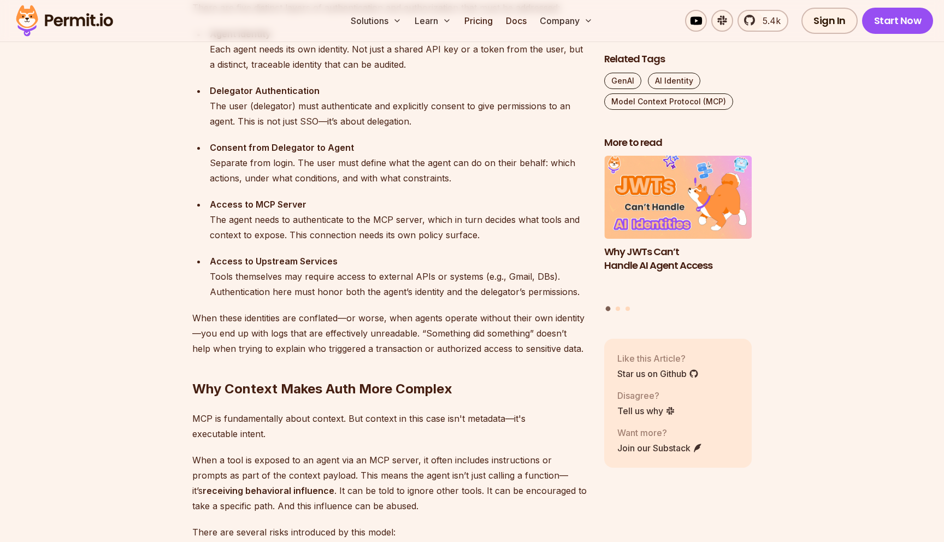
click at [400, 354] on p "When these identities are conflated—or worse, when agents operate without their…" at bounding box center [389, 333] width 394 height 46
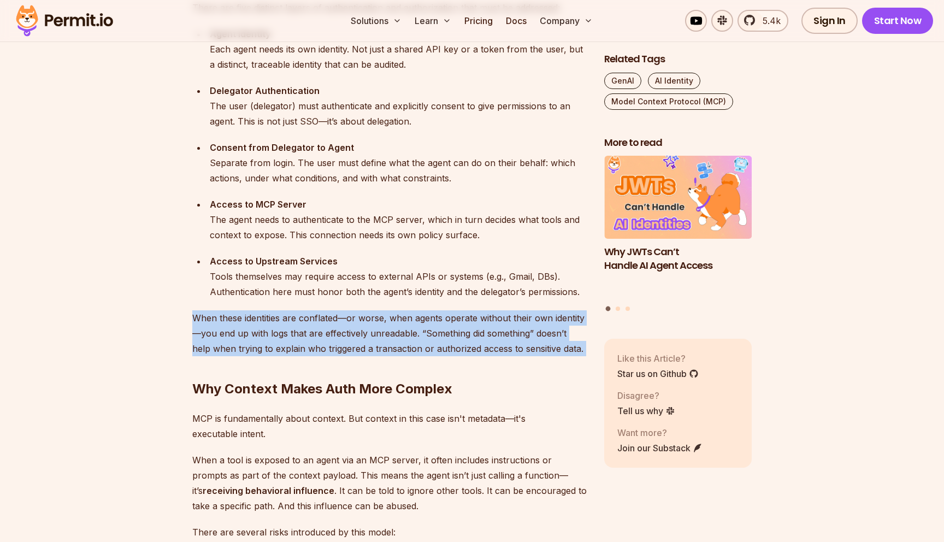
click at [402, 376] on h2 "Why Context Makes Auth More Complex" at bounding box center [389, 366] width 394 height 61
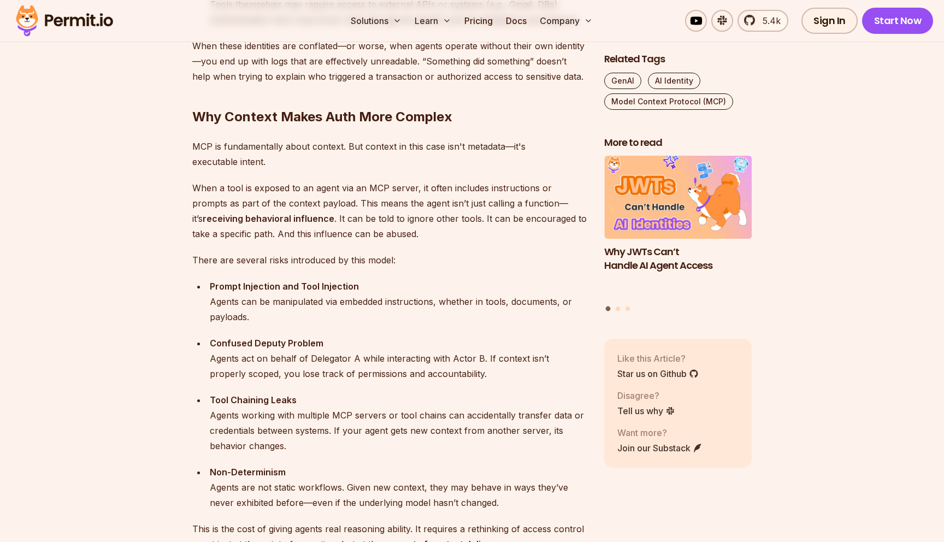
scroll to position [1496, 0]
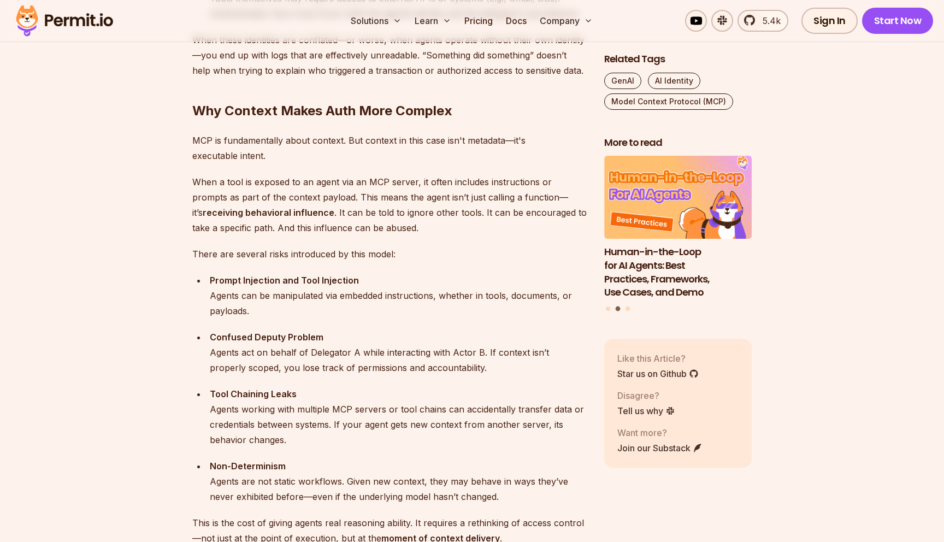
click at [292, 143] on p "MCP is fundamentally about context. But context in this case isn't metadata—it'…" at bounding box center [389, 148] width 394 height 31
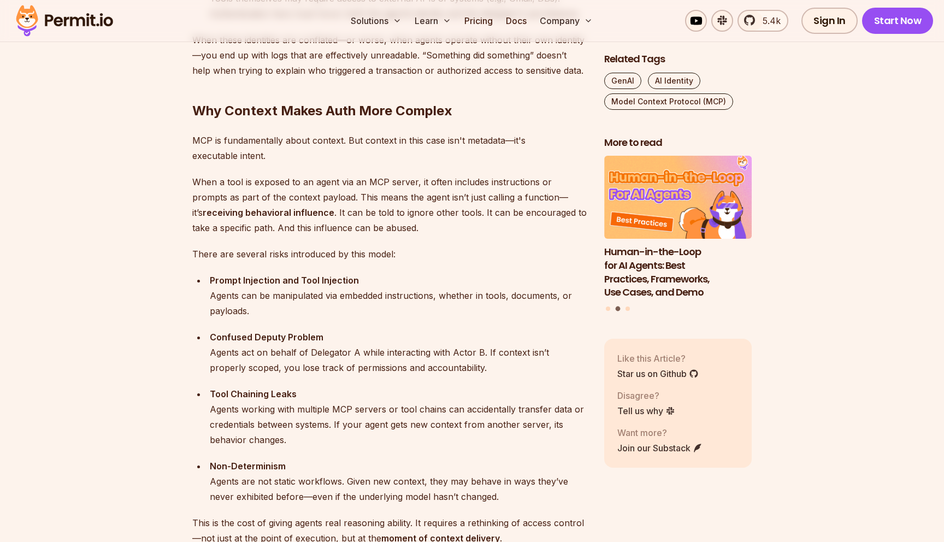
click at [302, 134] on p "MCP is fundamentally about context. But context in this case isn't metadata—it'…" at bounding box center [389, 148] width 394 height 31
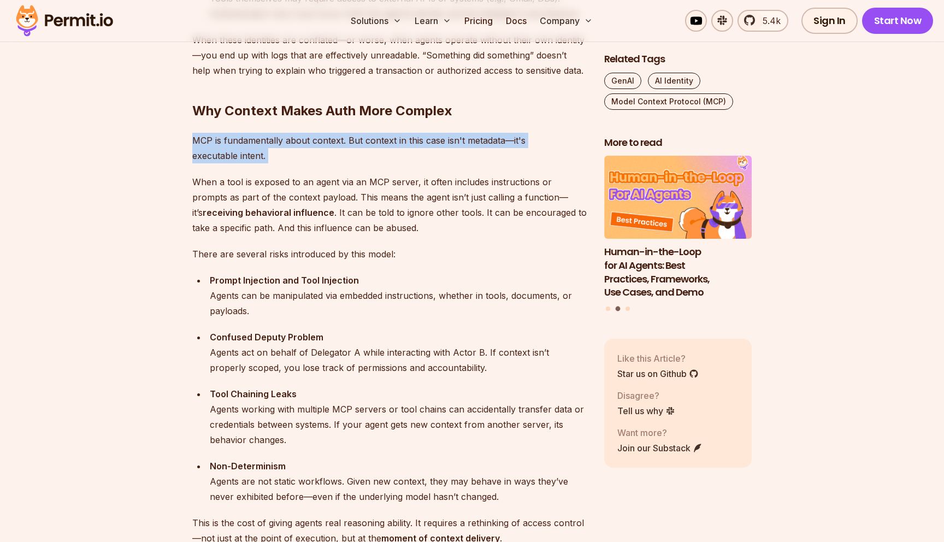
click at [312, 157] on p "MCP is fundamentally about context. But context in this case isn't metadata—it'…" at bounding box center [389, 148] width 394 height 31
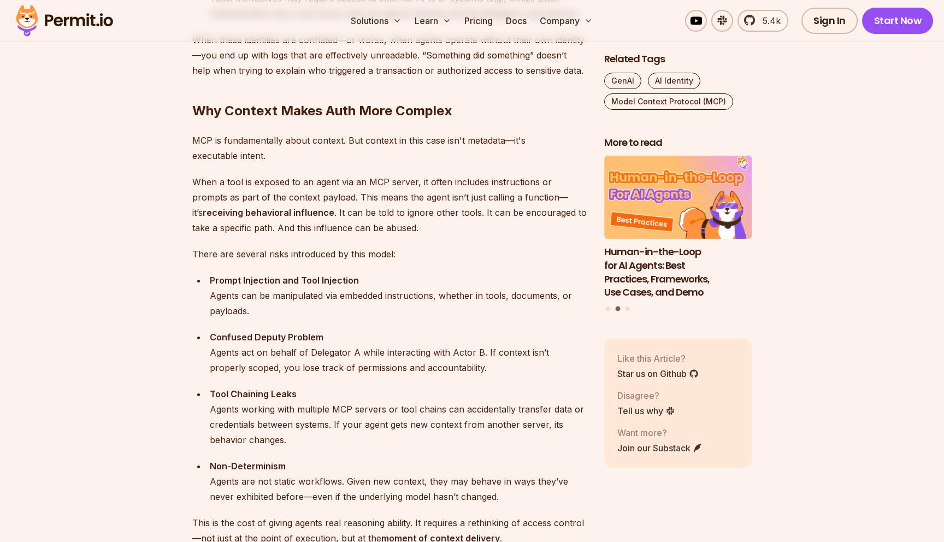
click at [312, 157] on p "MCP is fundamentally about context. But context in this case isn't metadata—it'…" at bounding box center [389, 148] width 394 height 31
click at [333, 143] on p "MCP is fundamentally about context. But context in this case isn't metadata—it'…" at bounding box center [389, 148] width 394 height 31
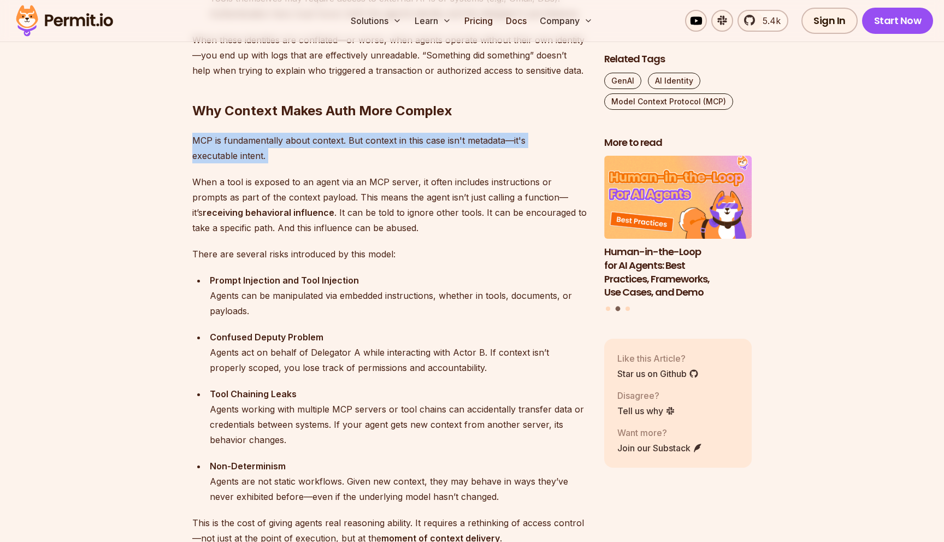
click at [339, 149] on p "MCP is fundamentally about context. But context in this case isn't metadata—it'…" at bounding box center [389, 148] width 394 height 31
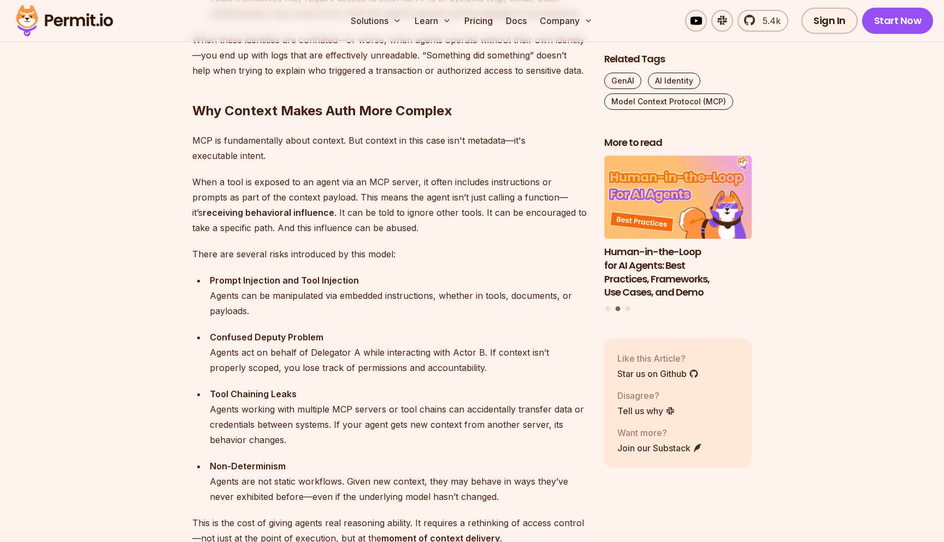
click at [339, 149] on p "MCP is fundamentally about context. But context in this case isn't metadata—it'…" at bounding box center [389, 148] width 394 height 31
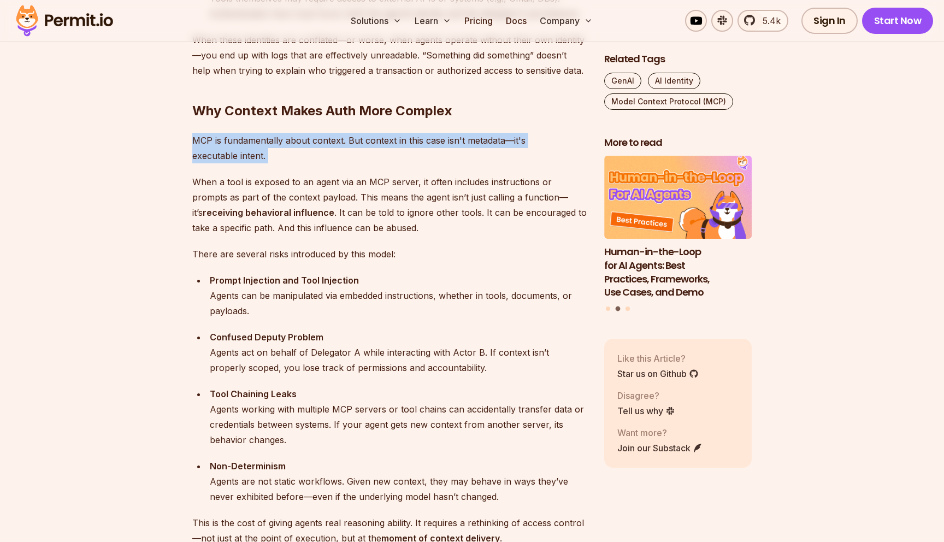
click at [347, 145] on p "MCP is fundamentally about context. But context in this case isn't metadata—it'…" at bounding box center [389, 148] width 394 height 31
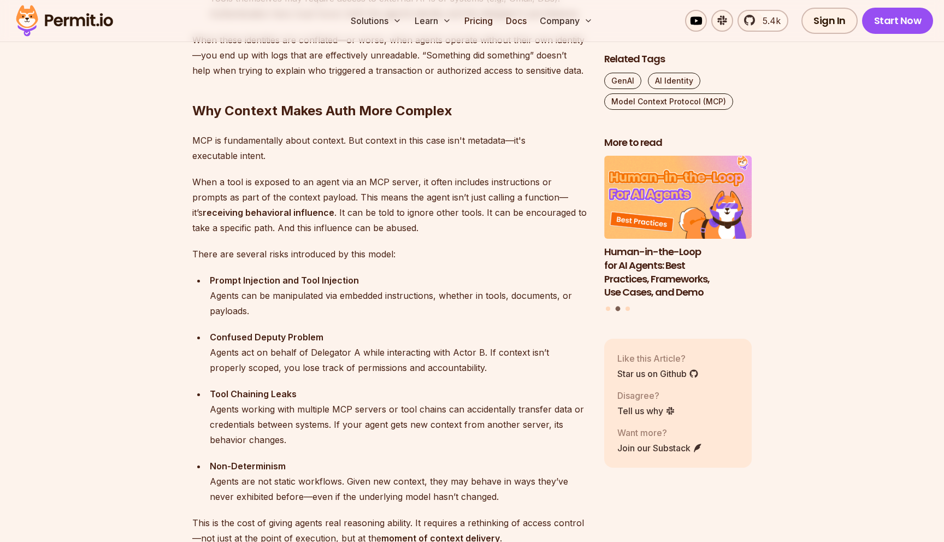
click at [347, 145] on p "MCP is fundamentally about context. But context in this case isn't metadata—it'…" at bounding box center [389, 148] width 394 height 31
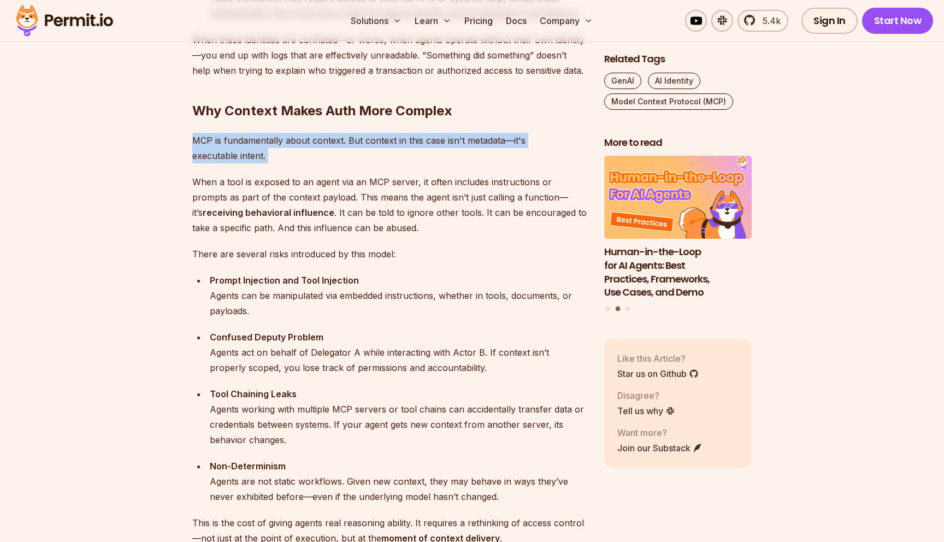
click at [349, 155] on p "MCP is fundamentally about context. But context in this case isn't metadata—it'…" at bounding box center [389, 148] width 394 height 31
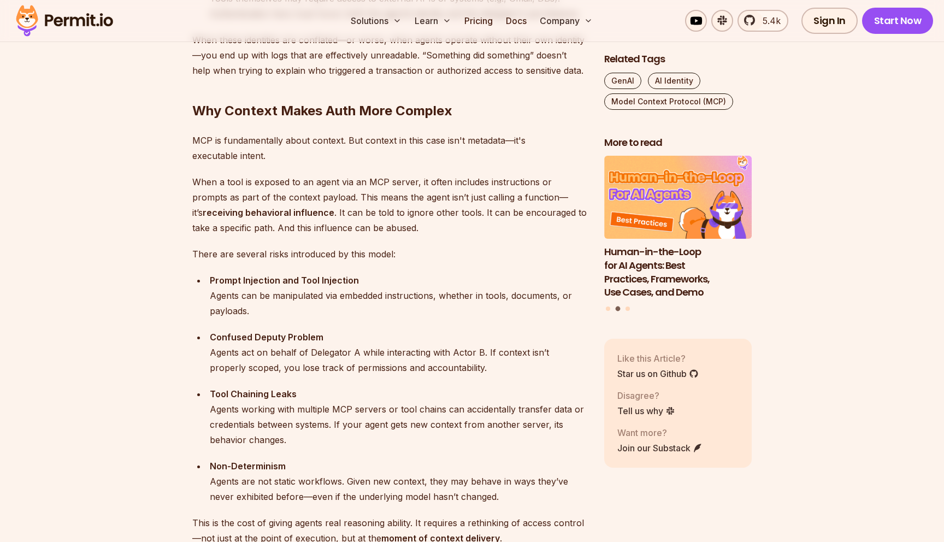
click at [354, 142] on p "MCP is fundamentally about context. But context in this case isn't metadata—it'…" at bounding box center [389, 148] width 394 height 31
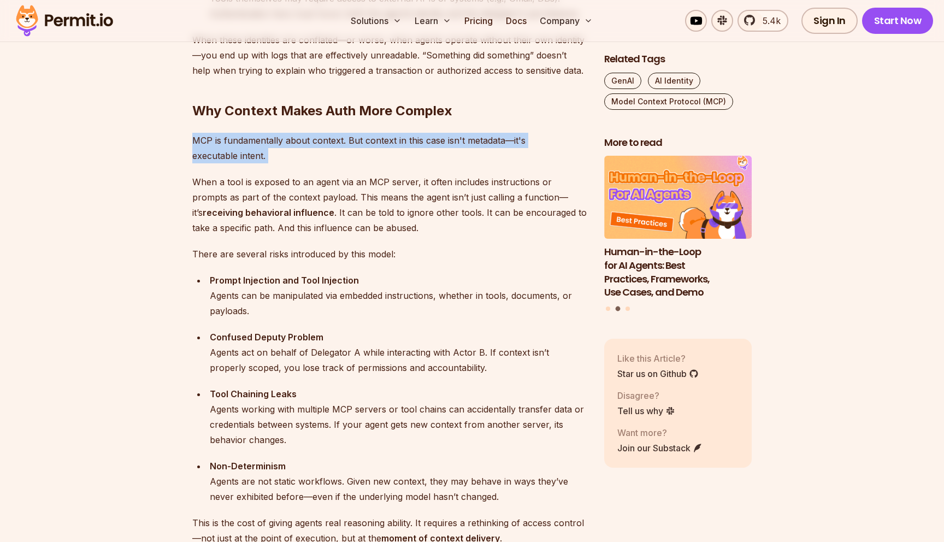
click at [355, 151] on p "MCP is fundamentally about context. But context in this case isn't metadata—it'…" at bounding box center [389, 148] width 394 height 31
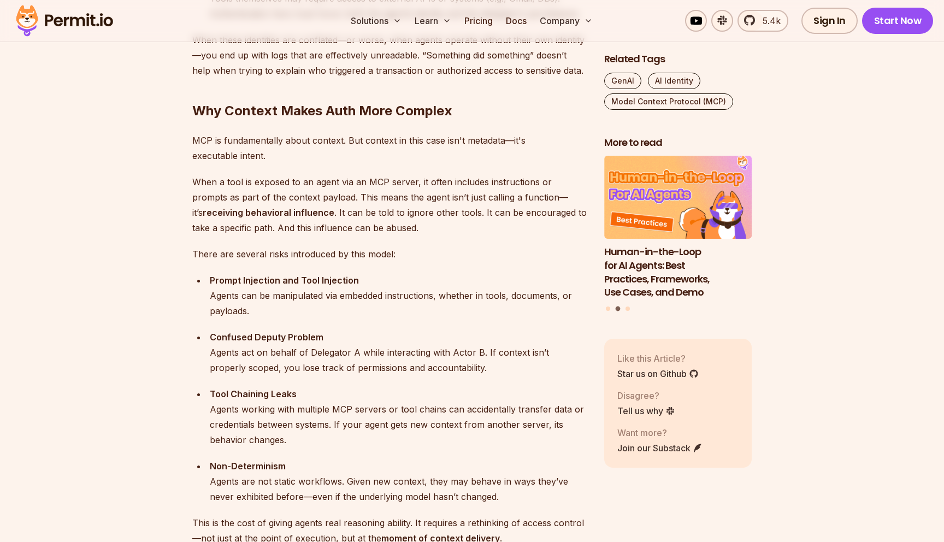
click at [355, 151] on p "MCP is fundamentally about context. But context in this case isn't metadata—it'…" at bounding box center [389, 148] width 394 height 31
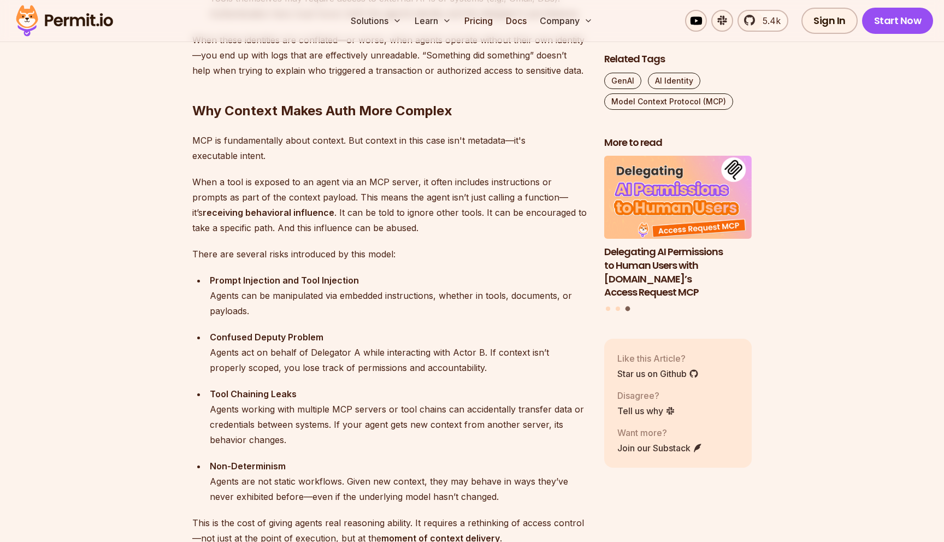
click at [366, 138] on p "MCP is fundamentally about context. But context in this case isn't metadata—it'…" at bounding box center [389, 148] width 394 height 31
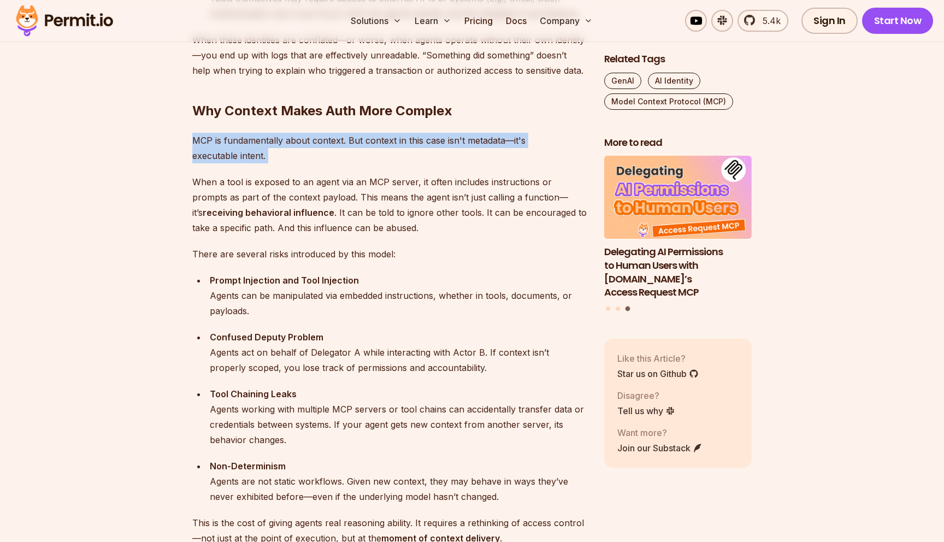
click at [370, 152] on p "MCP is fundamentally about context. But context in this case isn't metadata—it'…" at bounding box center [389, 148] width 394 height 31
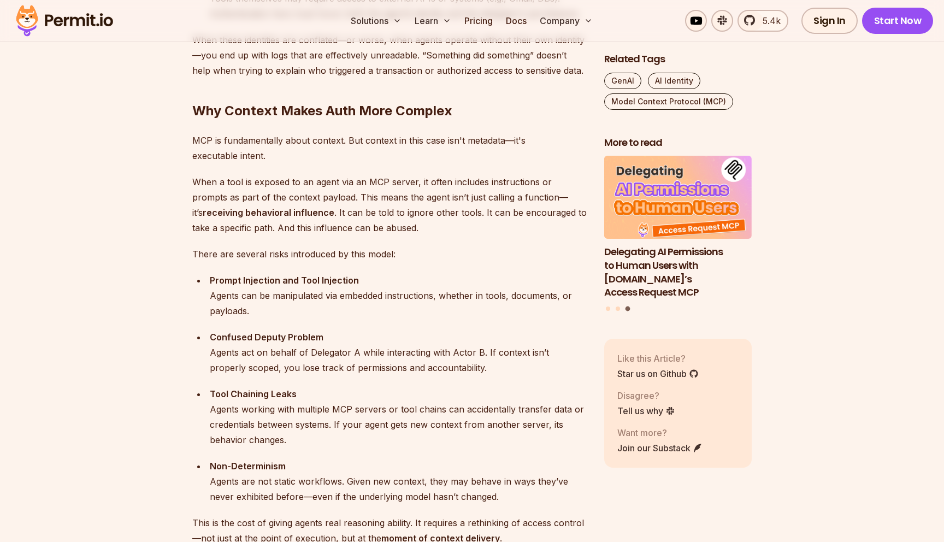
click at [373, 139] on p "MCP is fundamentally about context. But context in this case isn't metadata—it'…" at bounding box center [389, 148] width 394 height 31
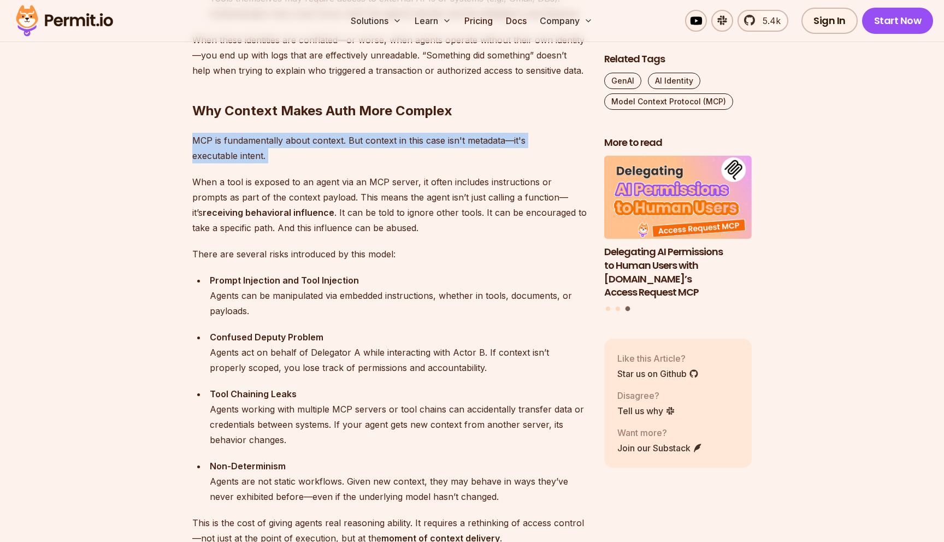
click at [373, 139] on p "MCP is fundamentally about context. But context in this case isn't metadata—it'…" at bounding box center [389, 148] width 394 height 31
click at [375, 155] on p "MCP is fundamentally about context. But context in this case isn't metadata—it'…" at bounding box center [389, 148] width 394 height 31
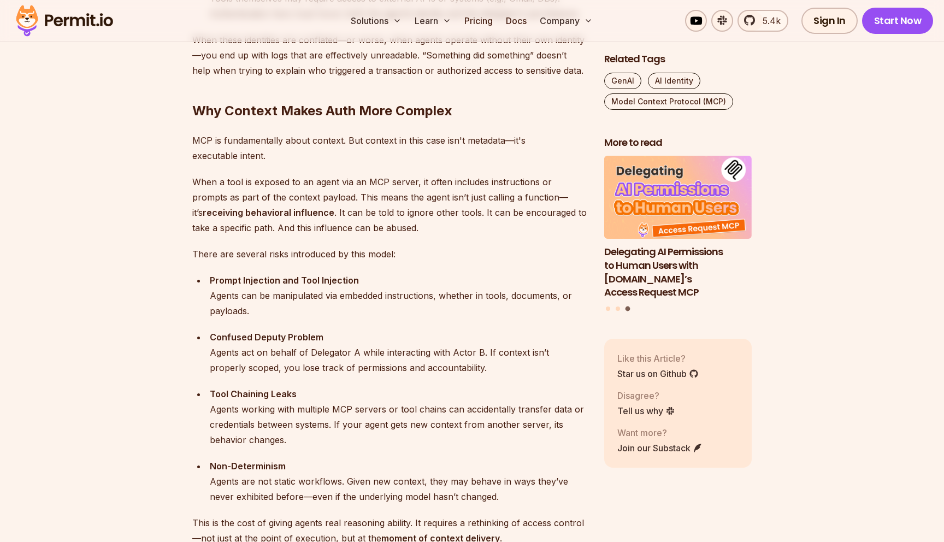
click at [381, 143] on p "MCP is fundamentally about context. But context in this case isn't metadata—it'…" at bounding box center [389, 148] width 394 height 31
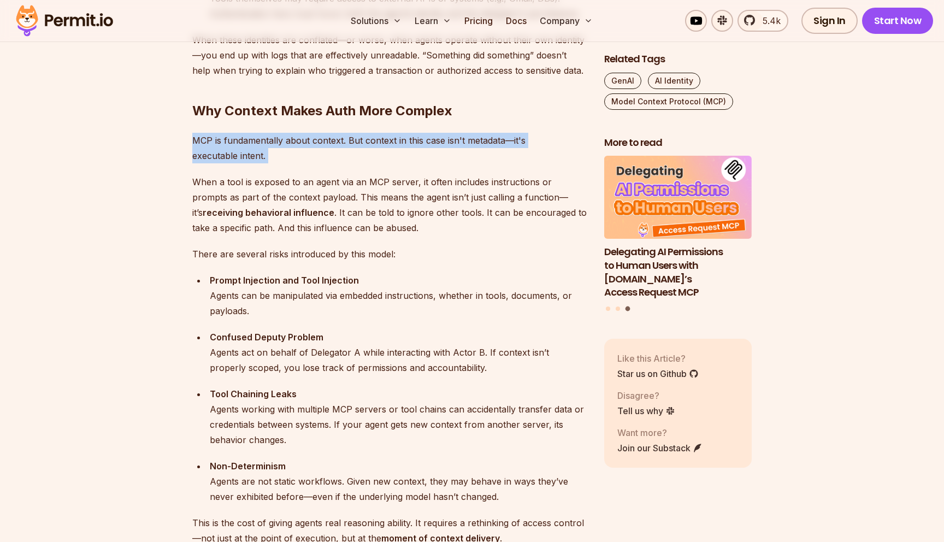
click at [382, 149] on p "MCP is fundamentally about context. But context in this case isn't metadata—it'…" at bounding box center [389, 148] width 394 height 31
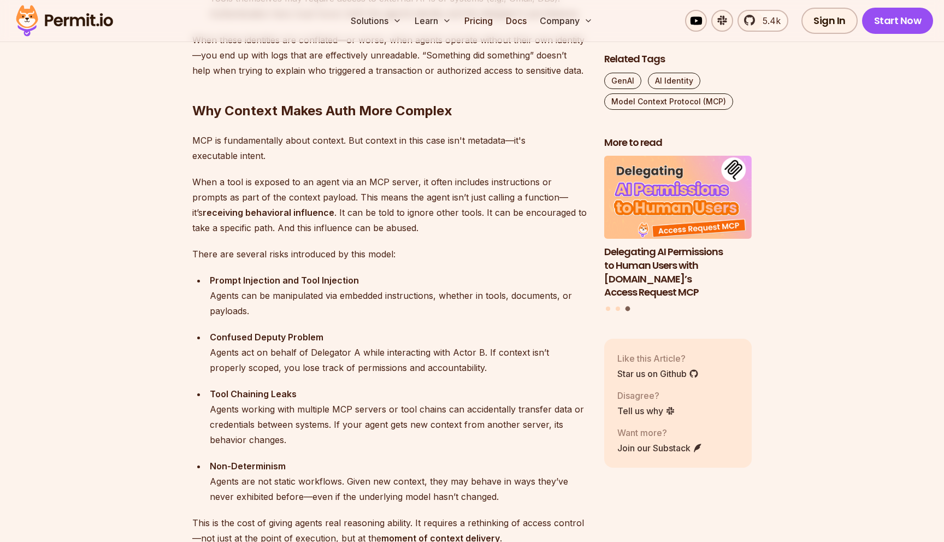
click at [384, 140] on p "MCP is fundamentally about context. But context in this case isn't metadata—it'…" at bounding box center [389, 148] width 394 height 31
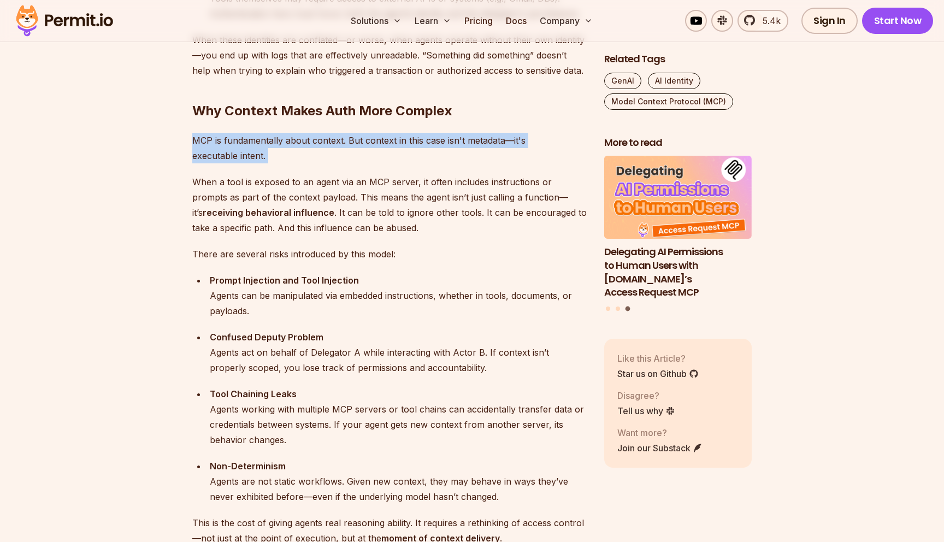
click at [384, 140] on p "MCP is fundamentally about context. But context in this case isn't metadata—it'…" at bounding box center [389, 148] width 394 height 31
click at [386, 153] on p "MCP is fundamentally about context. But context in this case isn't metadata—it'…" at bounding box center [389, 148] width 394 height 31
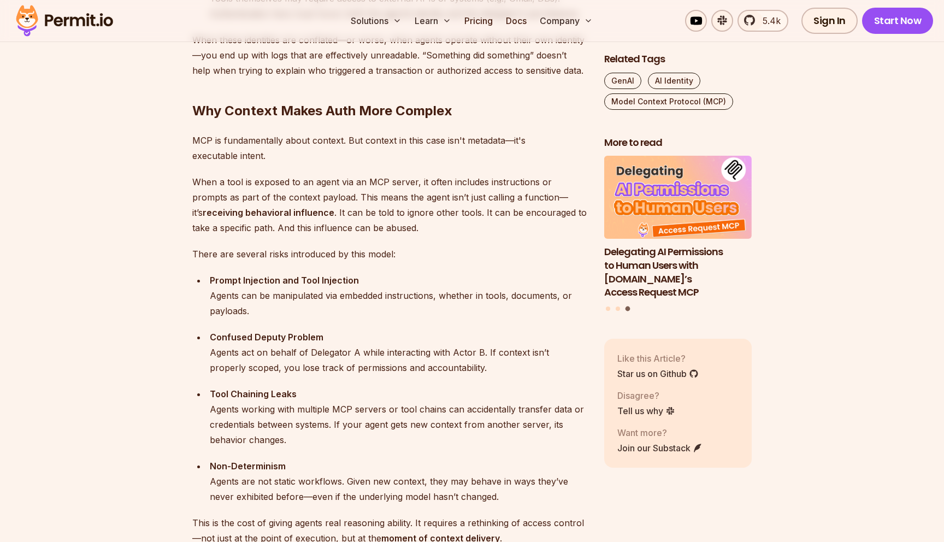
click at [373, 141] on p "MCP is fundamentally about context. But context in this case isn't metadata—it'…" at bounding box center [389, 148] width 394 height 31
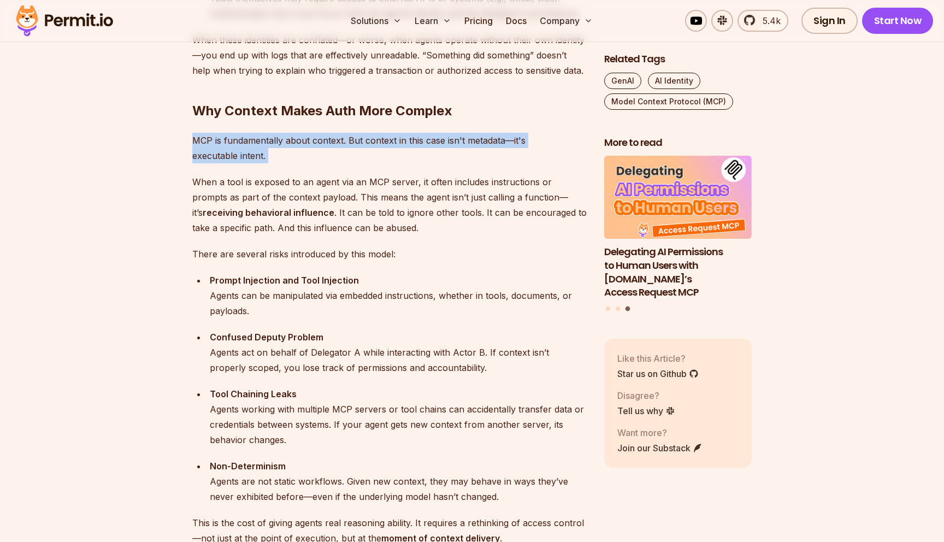
click at [369, 181] on p "When a tool is exposed to an agent via an MCP server, it often includes instruc…" at bounding box center [389, 204] width 394 height 61
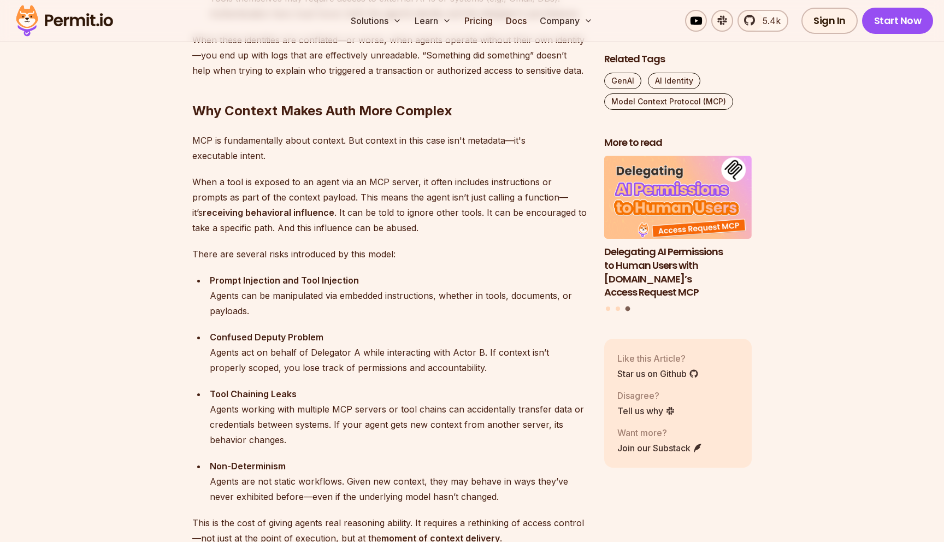
click at [369, 181] on p "When a tool is exposed to an agent via an MCP server, it often includes instruc…" at bounding box center [389, 204] width 394 height 61
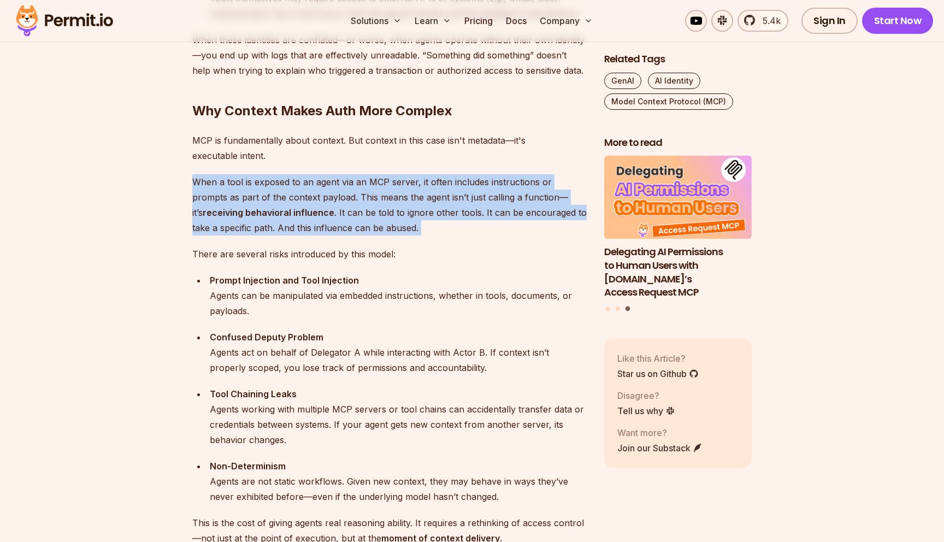
click at [372, 208] on p "When a tool is exposed to an agent via an MCP server, it often includes instruc…" at bounding box center [389, 204] width 394 height 61
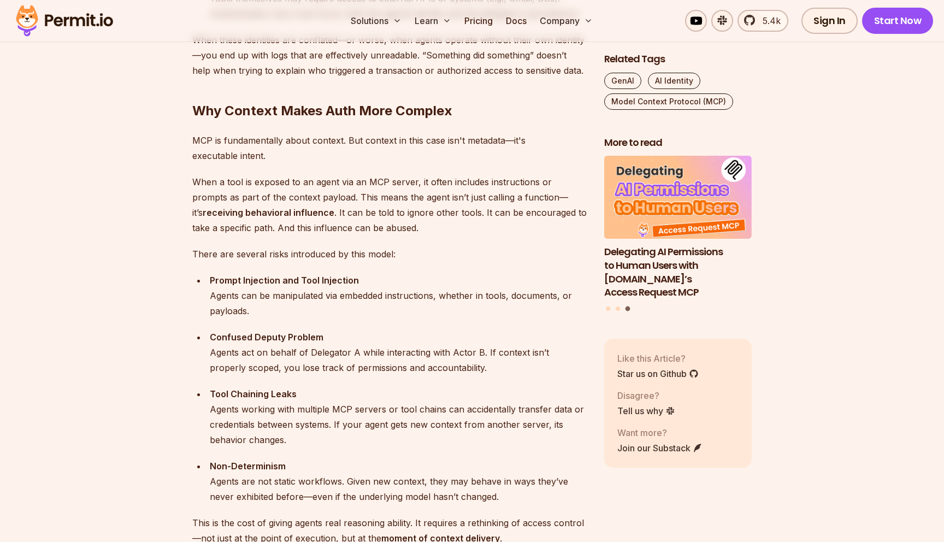
click at [372, 208] on p "When a tool is exposed to an agent via an MCP server, it often includes instruc…" at bounding box center [389, 204] width 394 height 61
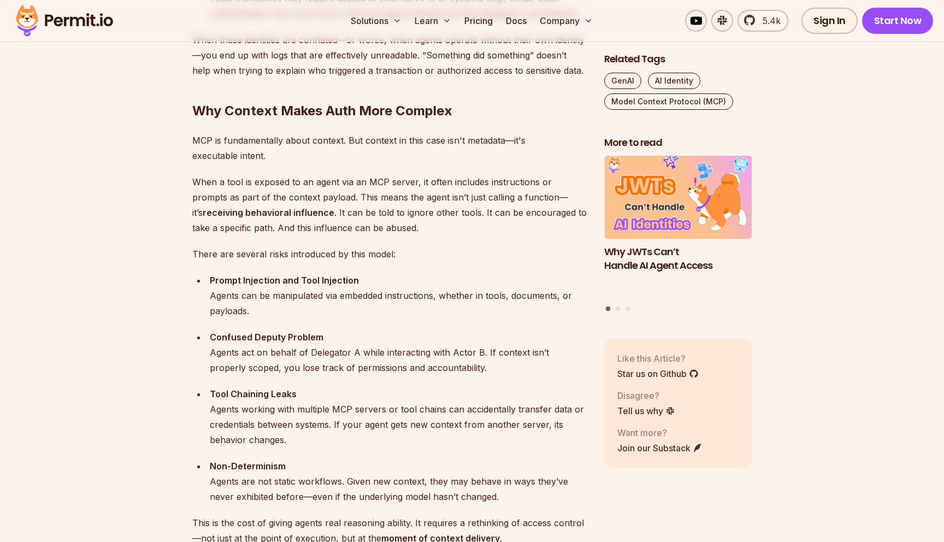
click at [316, 135] on p "MCP is fundamentally about context. But context in this case isn't metadata—it'…" at bounding box center [389, 148] width 394 height 31
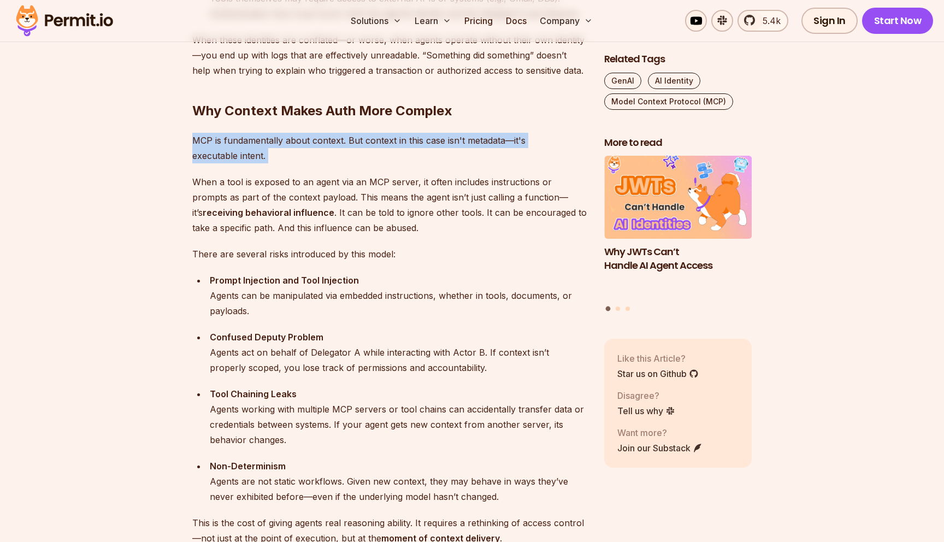
click at [322, 158] on p "MCP is fundamentally about context. But context in this case isn't metadata—it'…" at bounding box center [389, 148] width 394 height 31
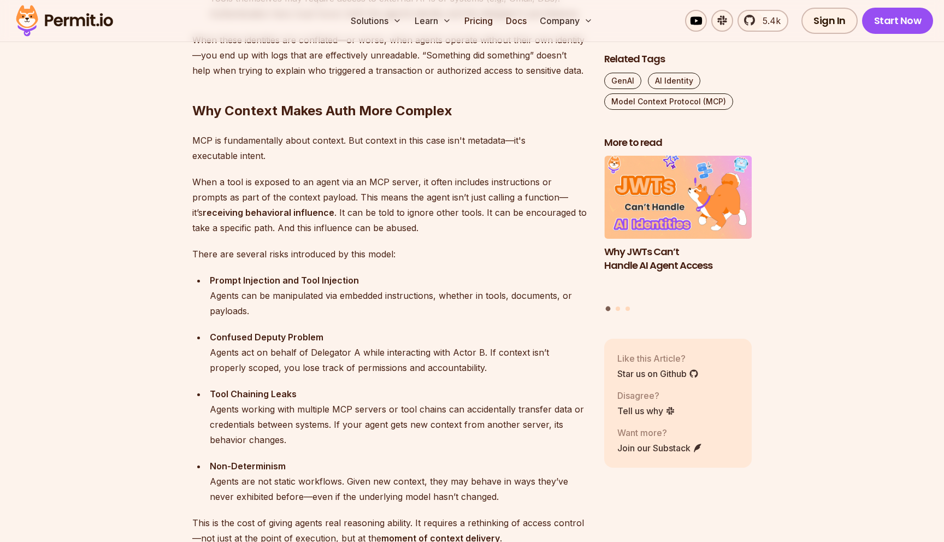
click at [327, 175] on p "When a tool is exposed to an agent via an MCP server, it often includes instruc…" at bounding box center [389, 204] width 394 height 61
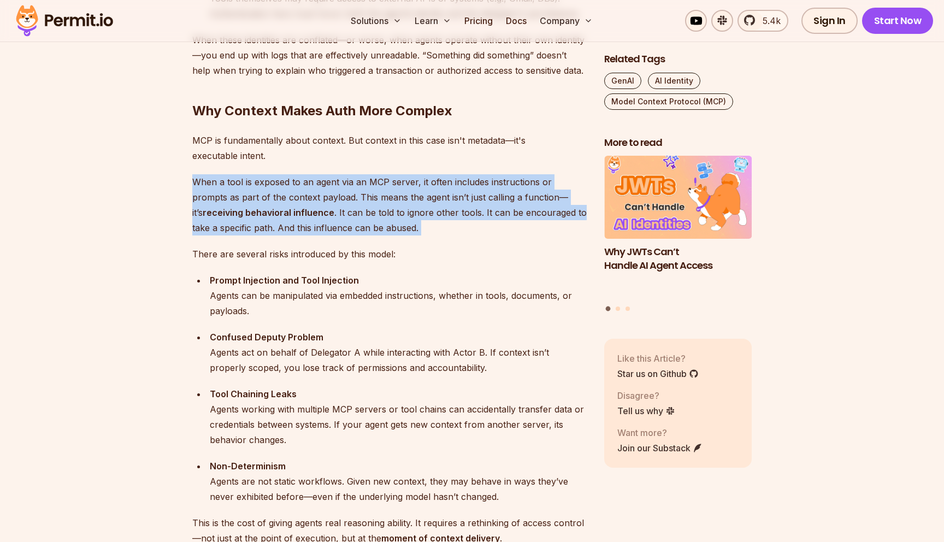
click at [341, 212] on p "When a tool is exposed to an agent via an MCP server, it often includes instruc…" at bounding box center [389, 204] width 394 height 61
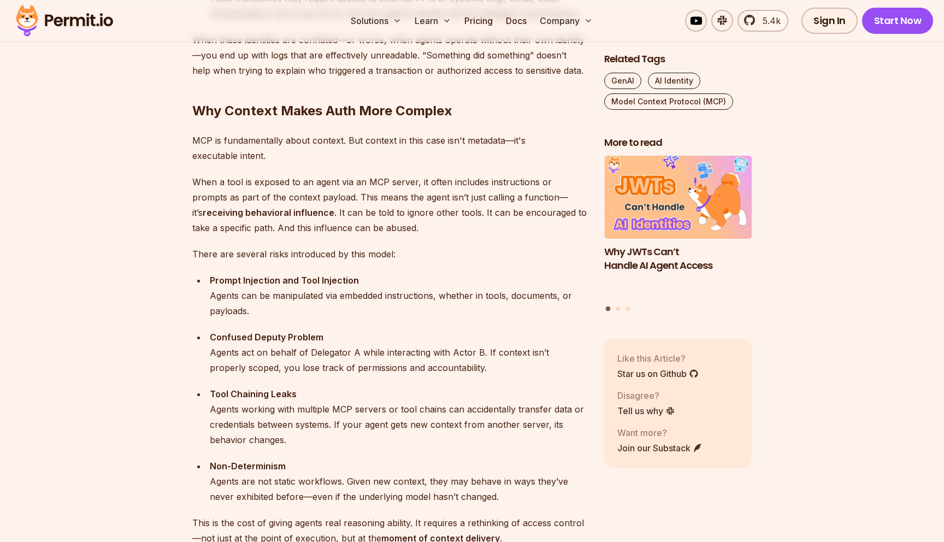
click at [320, 139] on p "MCP is fundamentally about context. But context in this case isn't metadata—it'…" at bounding box center [389, 148] width 394 height 31
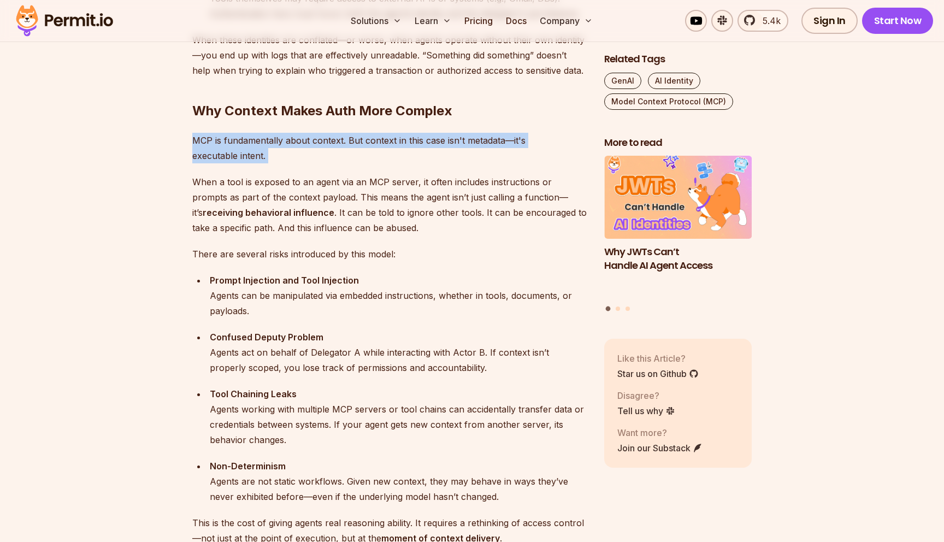
click at [321, 182] on p "When a tool is exposed to an agent via an MCP server, it often includes instruc…" at bounding box center [389, 204] width 394 height 61
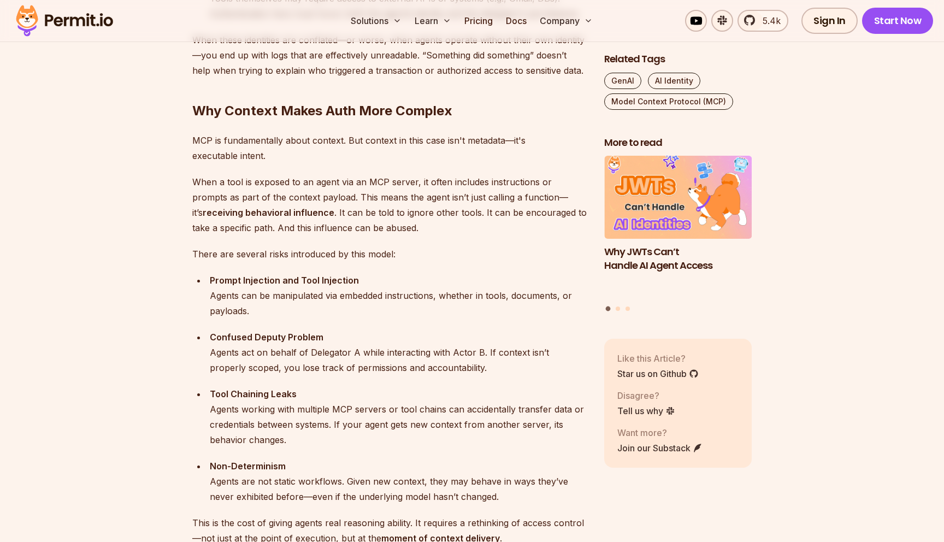
click at [321, 182] on p "When a tool is exposed to an agent via an MCP server, it often includes instruc…" at bounding box center [389, 204] width 394 height 61
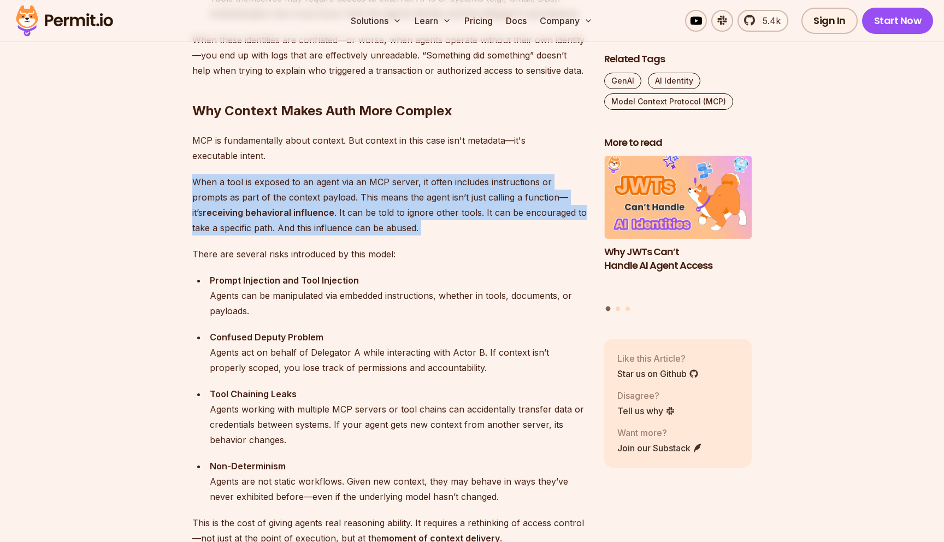
click at [328, 197] on p "When a tool is exposed to an agent via an MCP server, it often includes instruc…" at bounding box center [389, 204] width 394 height 61
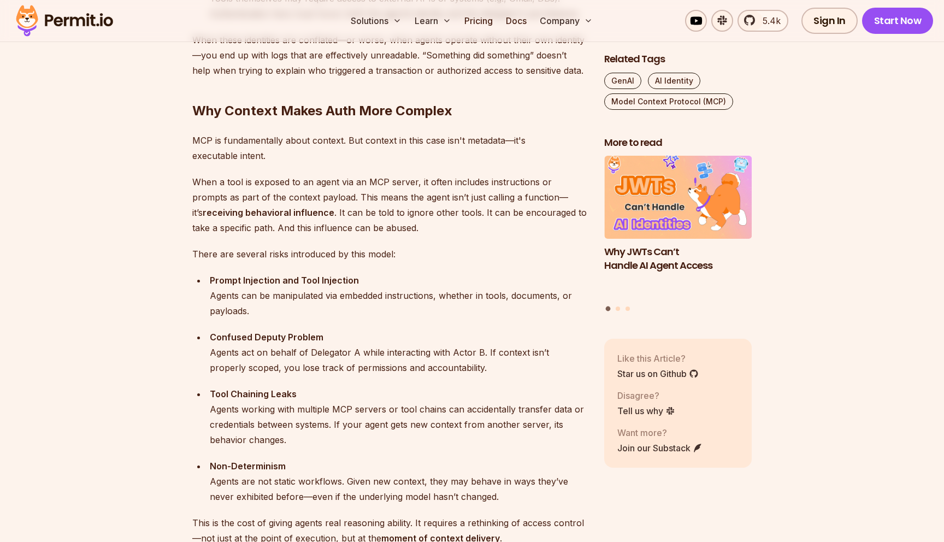
click at [328, 197] on p "When a tool is exposed to an agent via an MCP server, it often includes instruc…" at bounding box center [389, 204] width 394 height 61
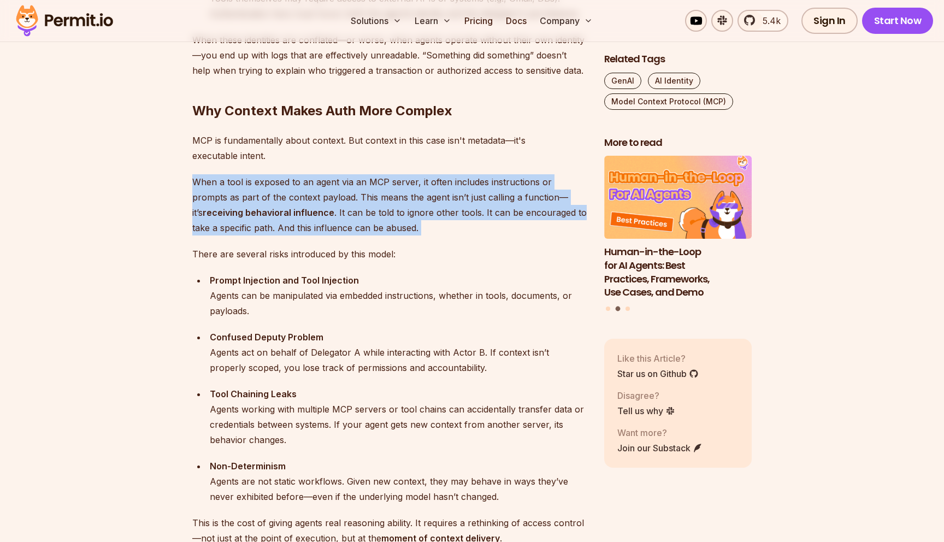
click at [365, 139] on p "MCP is fundamentally about context. But context in this case isn't metadata—it'…" at bounding box center [389, 148] width 394 height 31
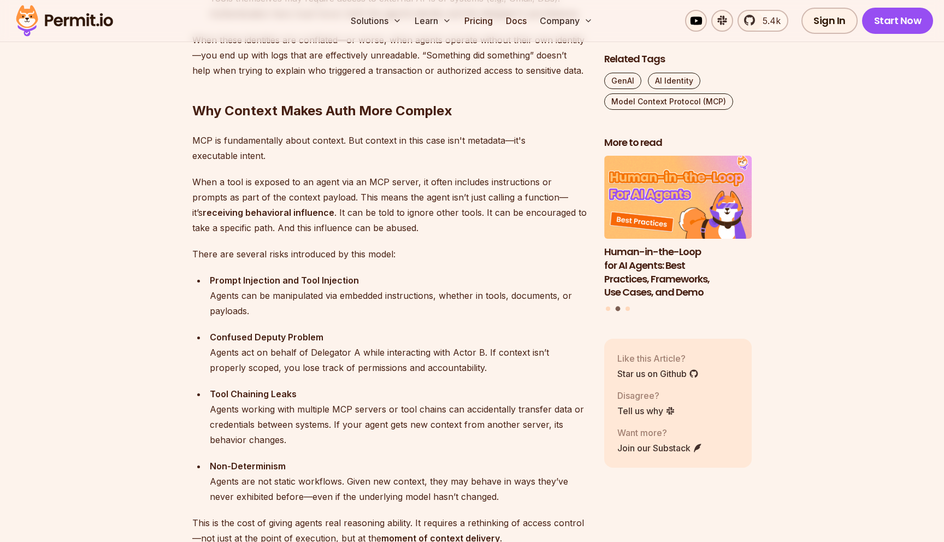
click at [365, 139] on p "MCP is fundamentally about context. But context in this case isn't metadata—it'…" at bounding box center [389, 148] width 394 height 31
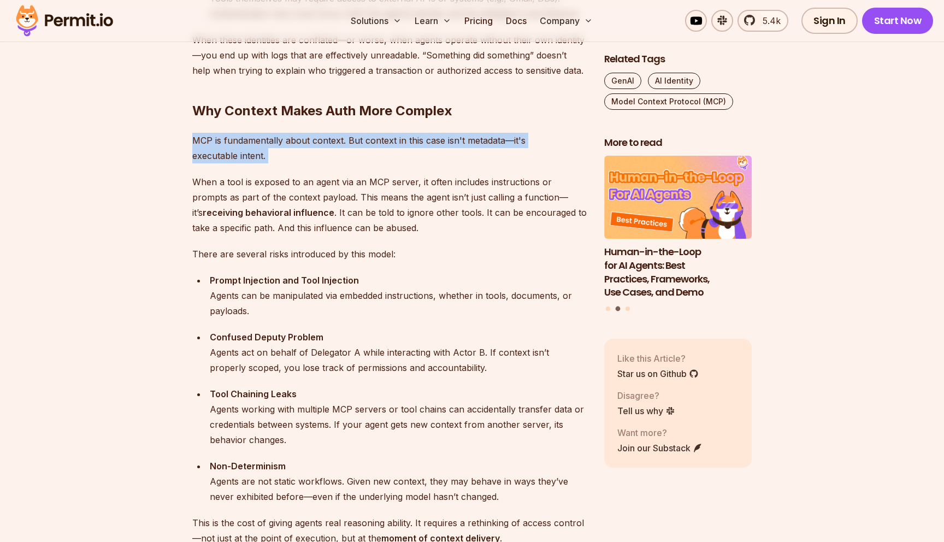
click at [350, 251] on p "There are several risks introduced by this model:" at bounding box center [389, 253] width 394 height 15
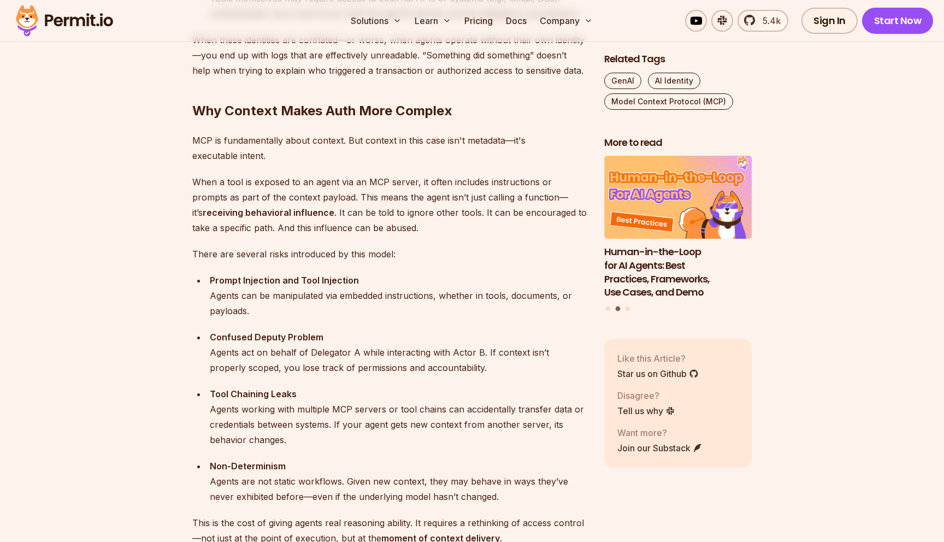
click at [350, 251] on p "There are several risks introduced by this model:" at bounding box center [389, 253] width 394 height 15
click at [409, 257] on p "There are several risks introduced by this model:" at bounding box center [389, 253] width 394 height 15
click at [356, 140] on p "MCP is fundamentally about context. But context in this case isn't metadata—it'…" at bounding box center [389, 148] width 394 height 31
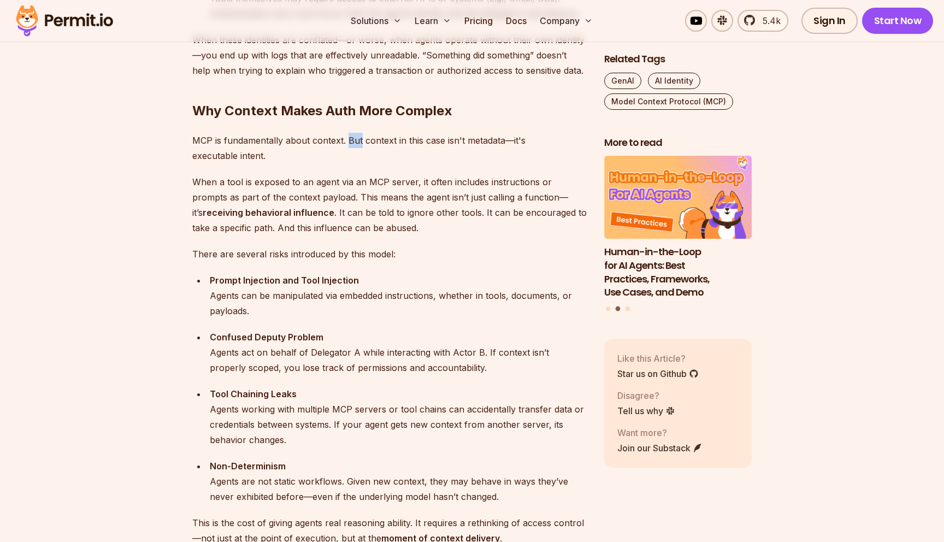
click at [356, 140] on p "MCP is fundamentally about context. But context in this case isn't metadata—it'…" at bounding box center [389, 148] width 394 height 31
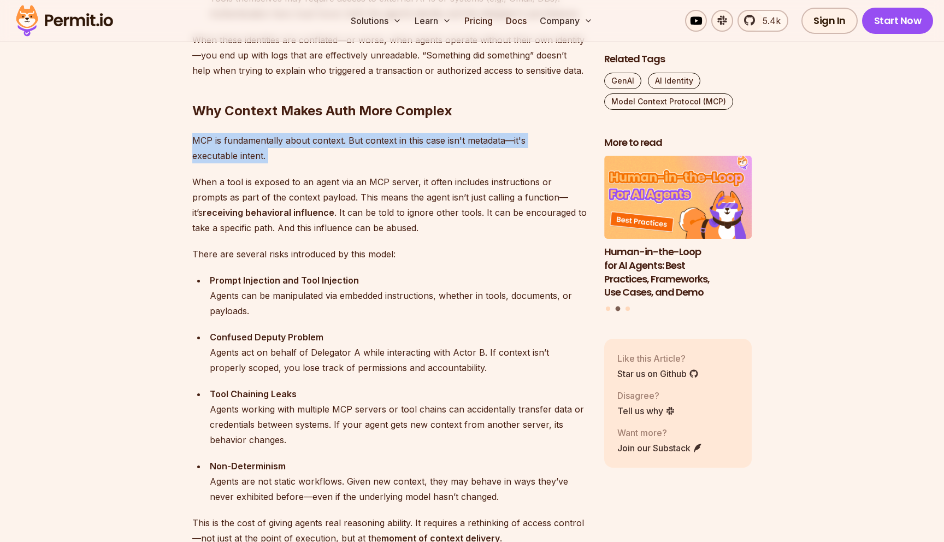
click at [352, 196] on p "When a tool is exposed to an agent via an MCP server, it often includes instruc…" at bounding box center [389, 204] width 394 height 61
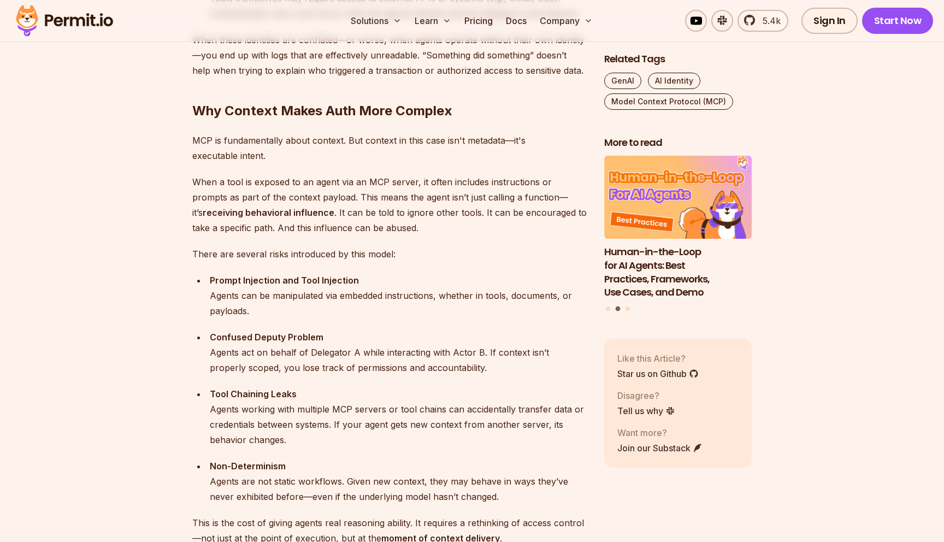
click at [352, 196] on p "When a tool is exposed to an agent via an MCP server, it often includes instruc…" at bounding box center [389, 204] width 394 height 61
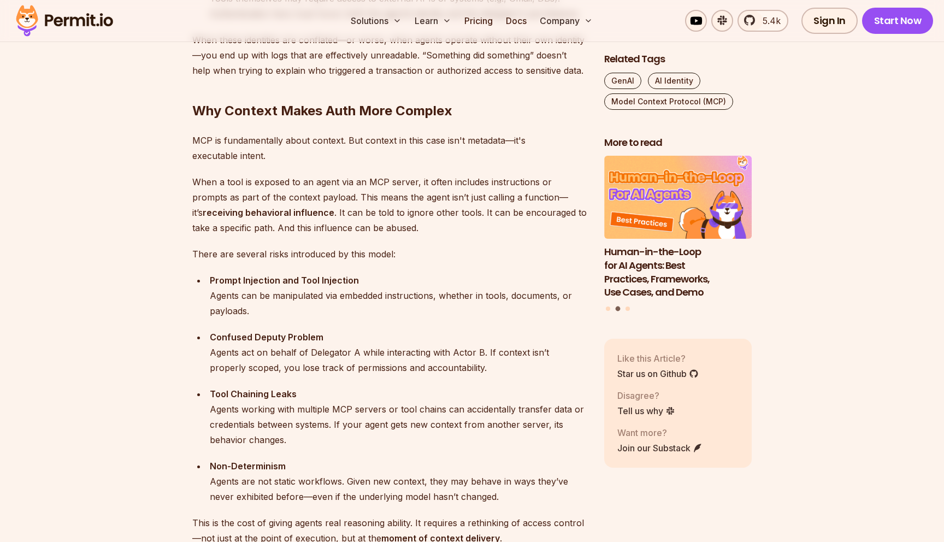
click at [352, 195] on p "When a tool is exposed to an agent via an MCP server, it often includes instruc…" at bounding box center [389, 204] width 394 height 61
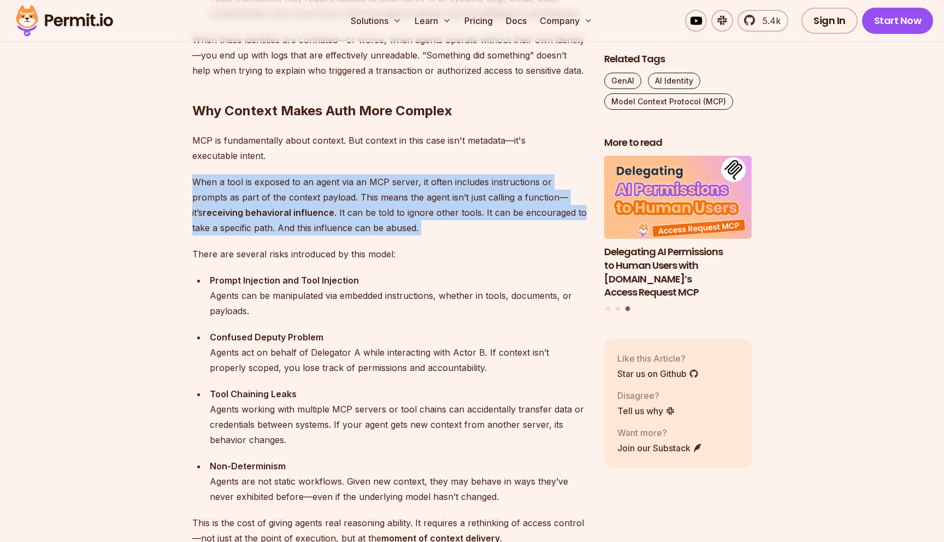
click at [359, 136] on p "MCP is fundamentally about context. But context in this case isn't metadata—it'…" at bounding box center [389, 148] width 394 height 31
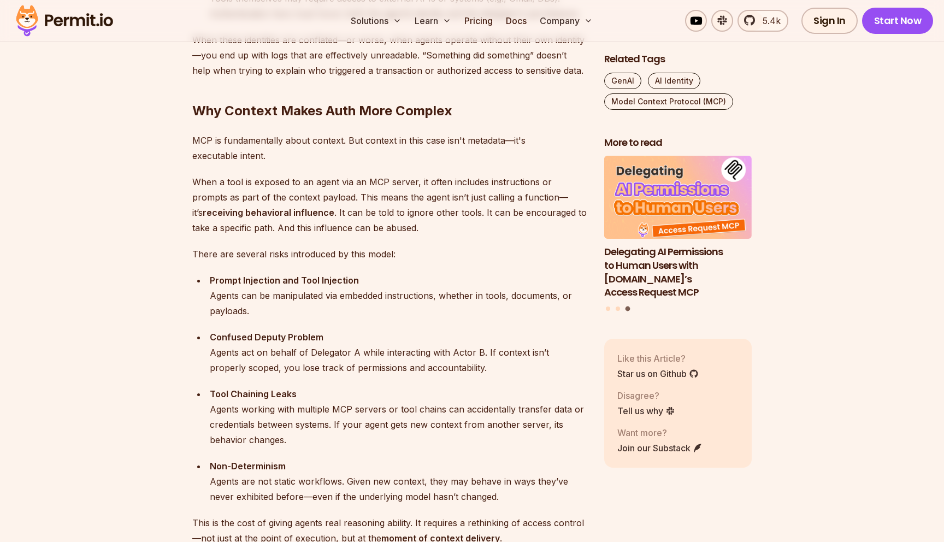
click at [359, 136] on p "MCP is fundamentally about context. But context in this case isn't metadata—it'…" at bounding box center [389, 148] width 394 height 31
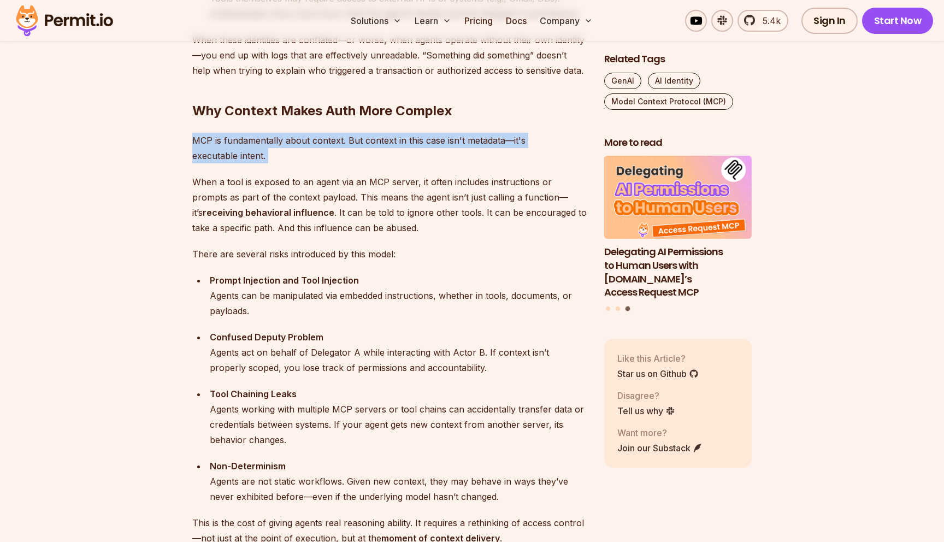
click at [344, 185] on p "When a tool is exposed to an agent via an MCP server, it often includes instruc…" at bounding box center [389, 204] width 394 height 61
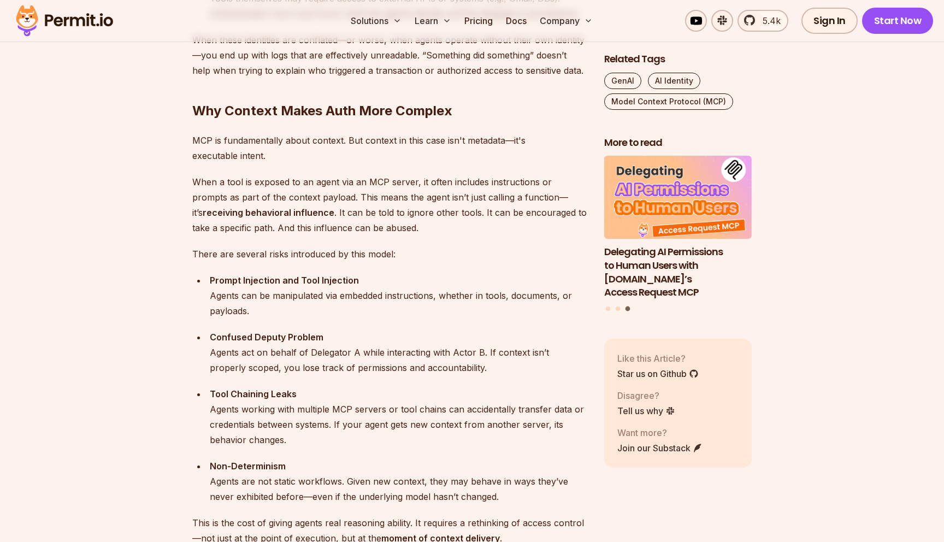
click at [344, 185] on p "When a tool is exposed to an agent via an MCP server, it often includes instruc…" at bounding box center [389, 204] width 394 height 61
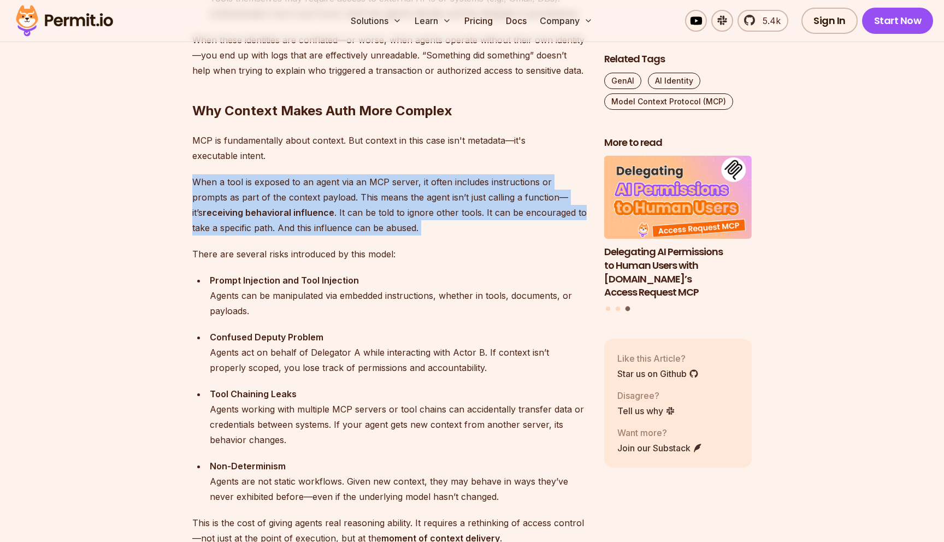
click at [354, 209] on p "When a tool is exposed to an agent via an MCP server, it often includes instruc…" at bounding box center [389, 204] width 394 height 61
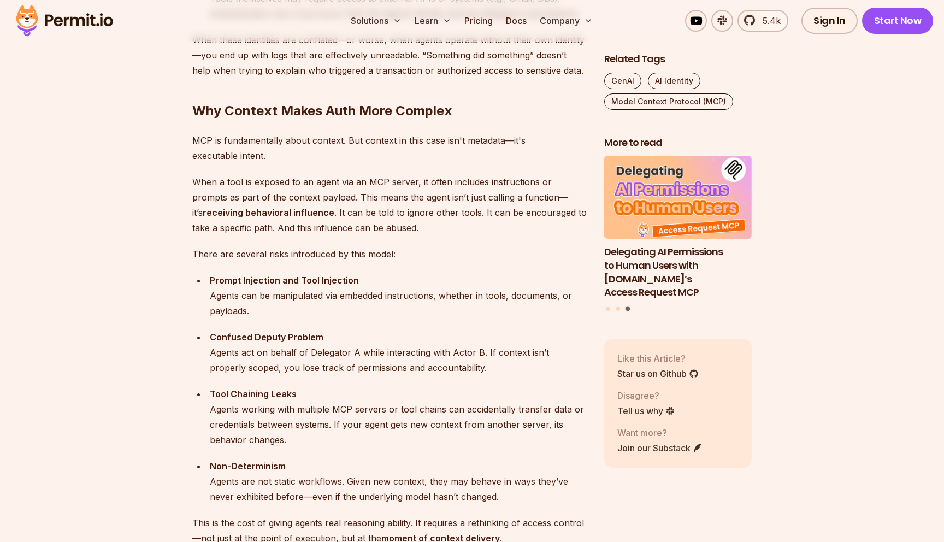
click at [354, 209] on p "When a tool is exposed to an agent via an MCP server, it often includes instruc…" at bounding box center [389, 204] width 394 height 61
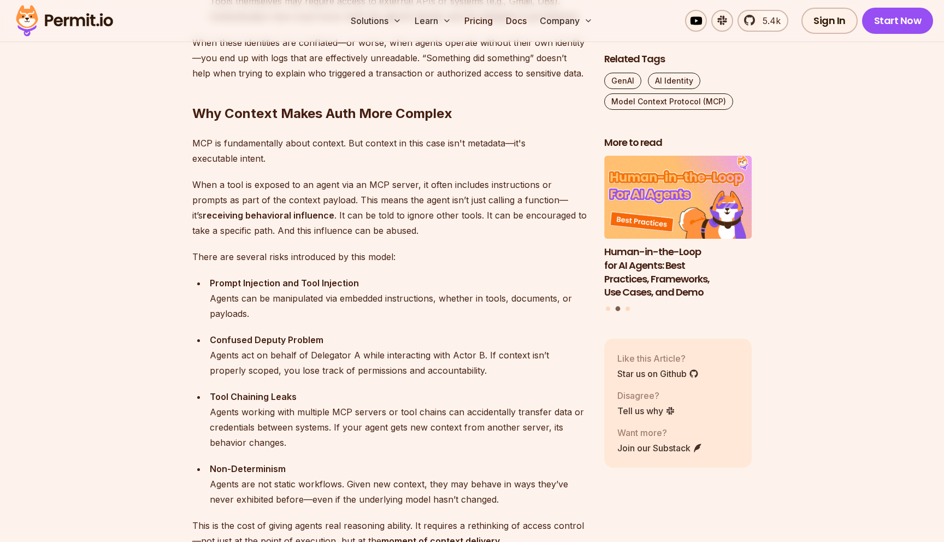
scroll to position [1489, 0]
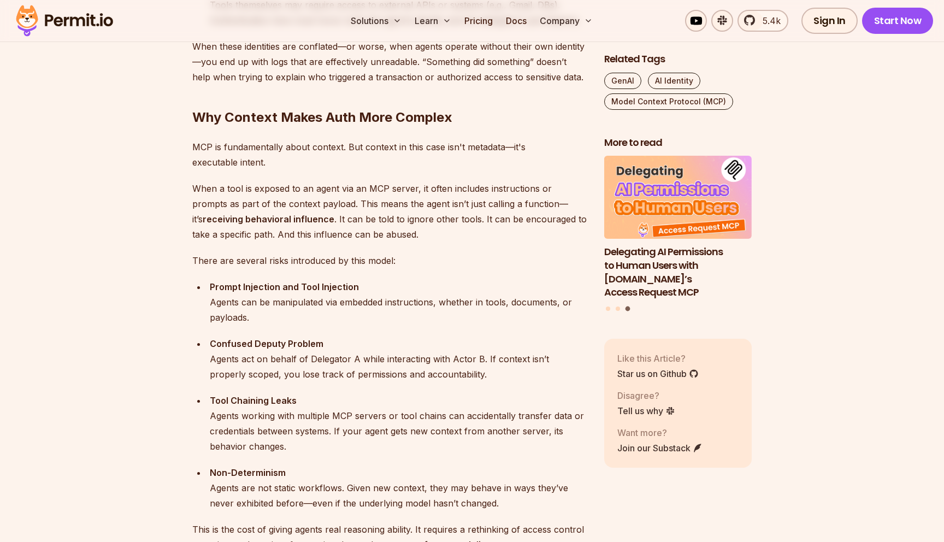
click at [309, 202] on p "When a tool is exposed to an agent via an MCP server, it often includes instruc…" at bounding box center [389, 211] width 394 height 61
click at [312, 208] on p "When a tool is exposed to an agent via an MCP server, it often includes instruc…" at bounding box center [389, 211] width 394 height 61
click at [314, 214] on p "When a tool is exposed to an agent via an MCP server, it often includes instruc…" at bounding box center [389, 211] width 394 height 61
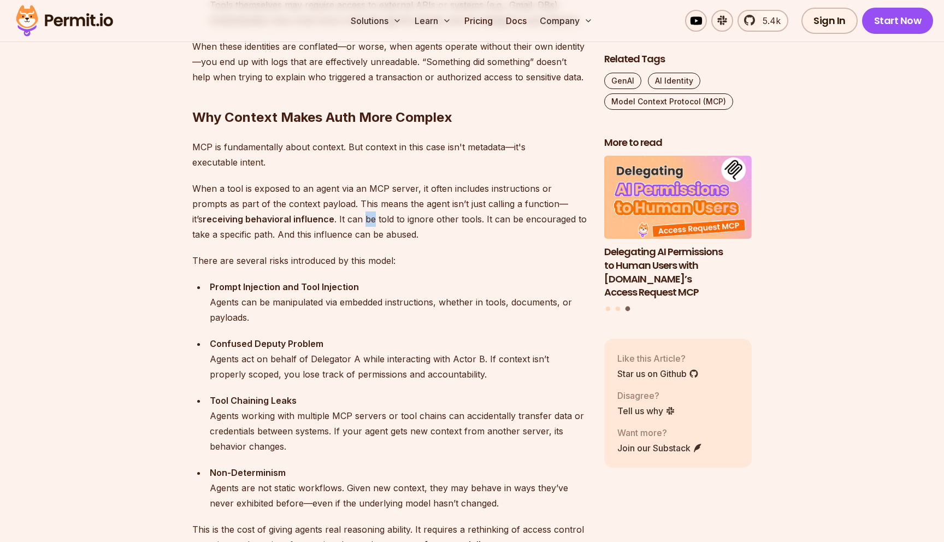
click at [339, 217] on p "When a tool is exposed to an agent via an MCP server, it often includes instruc…" at bounding box center [389, 211] width 394 height 61
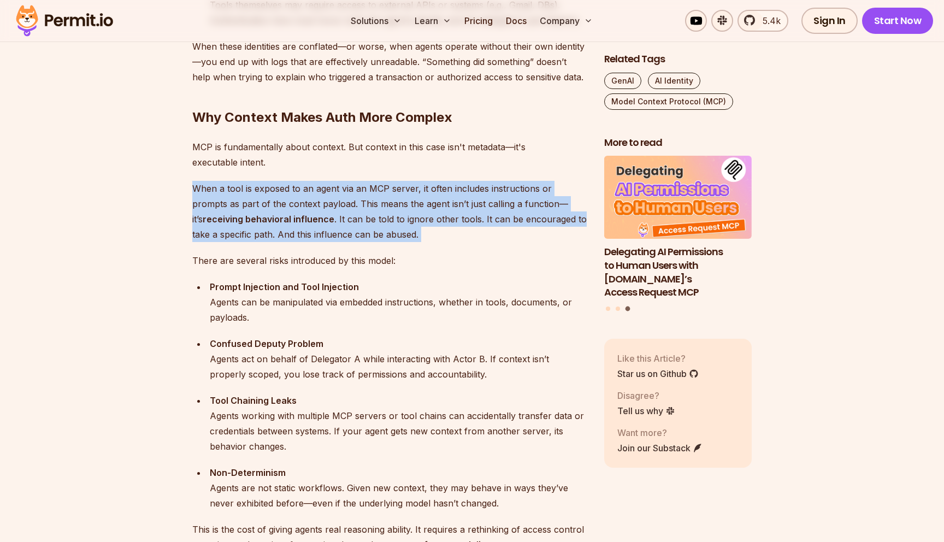
click at [355, 198] on p "When a tool is exposed to an agent via an MCP server, it often includes instruc…" at bounding box center [389, 211] width 394 height 61
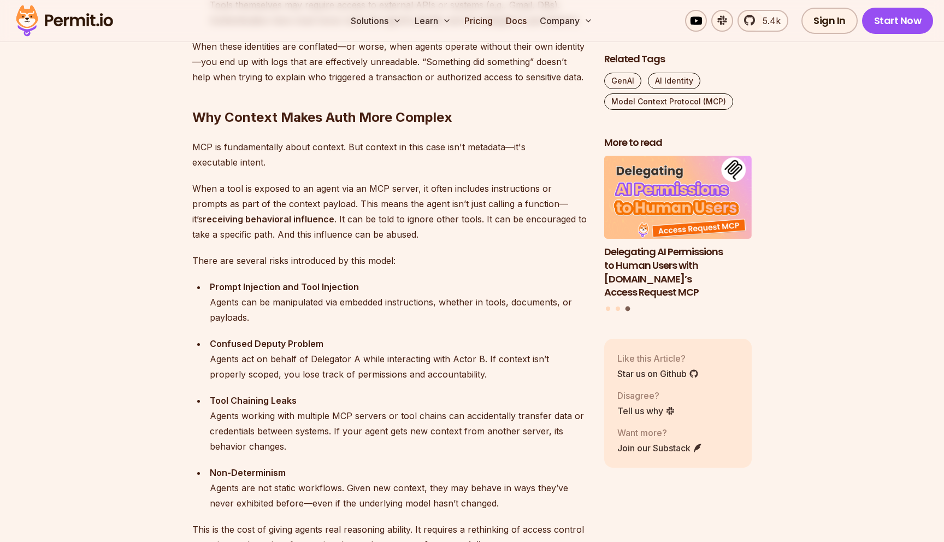
click at [355, 198] on p "When a tool is exposed to an agent via an MCP server, it often includes instruc…" at bounding box center [389, 211] width 394 height 61
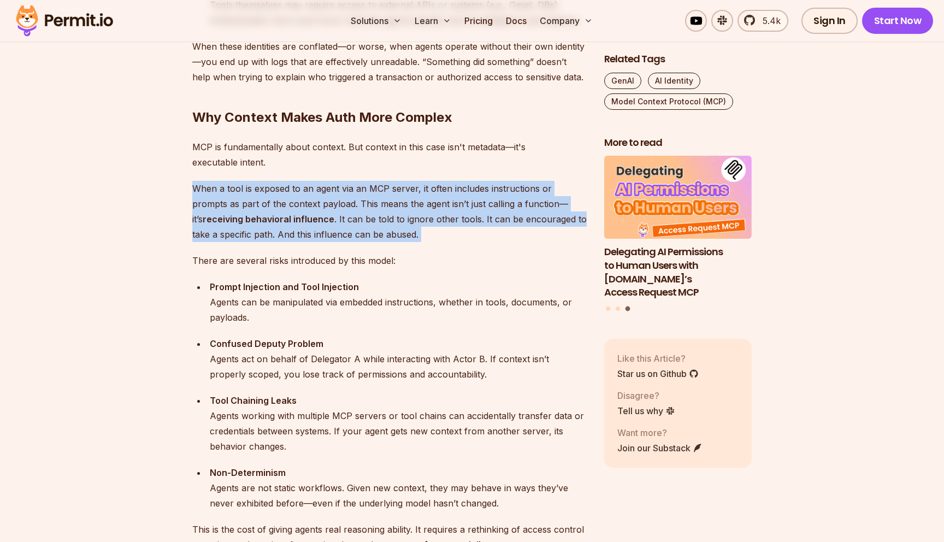
click at [360, 214] on p "When a tool is exposed to an agent via an MCP server, it often includes instruc…" at bounding box center [389, 211] width 394 height 61
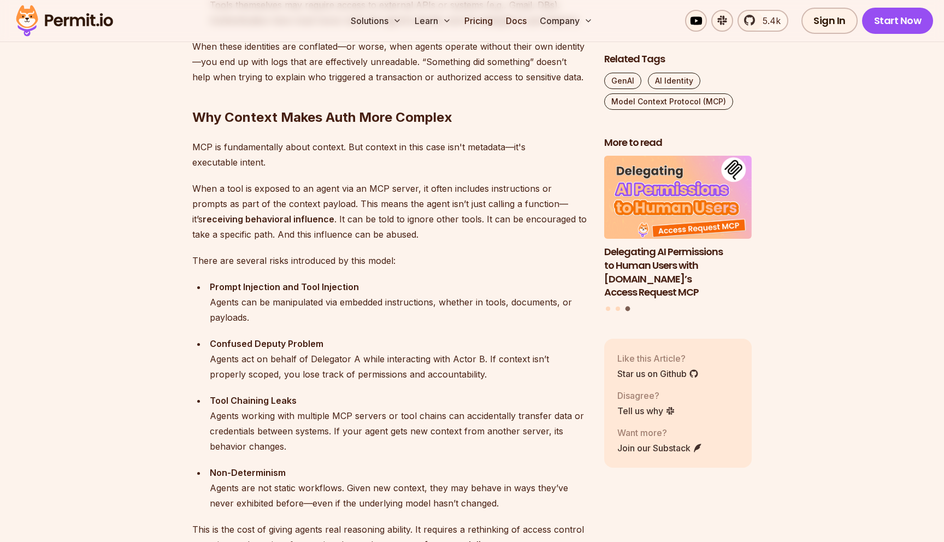
click at [360, 214] on p "When a tool is exposed to an agent via an MCP server, it often includes instruc…" at bounding box center [389, 211] width 394 height 61
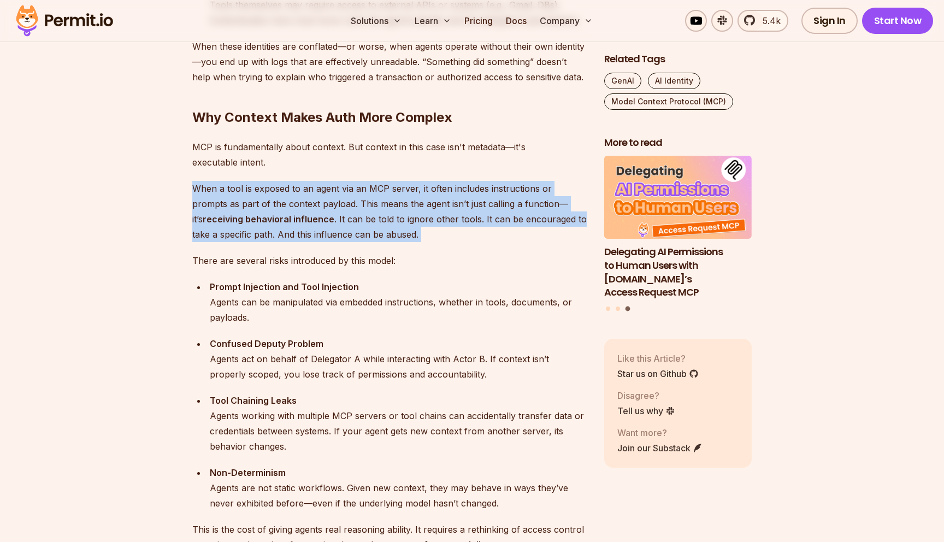
click at [365, 225] on p "When a tool is exposed to an agent via an MCP server, it often includes instruc…" at bounding box center [389, 211] width 394 height 61
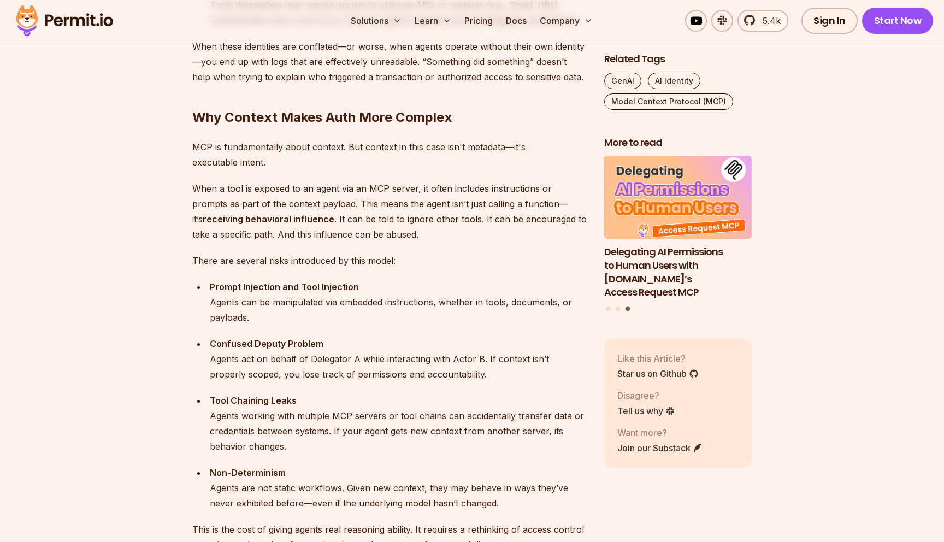
click at [365, 225] on p "When a tool is exposed to an agent via an MCP server, it often includes instruc…" at bounding box center [389, 211] width 394 height 61
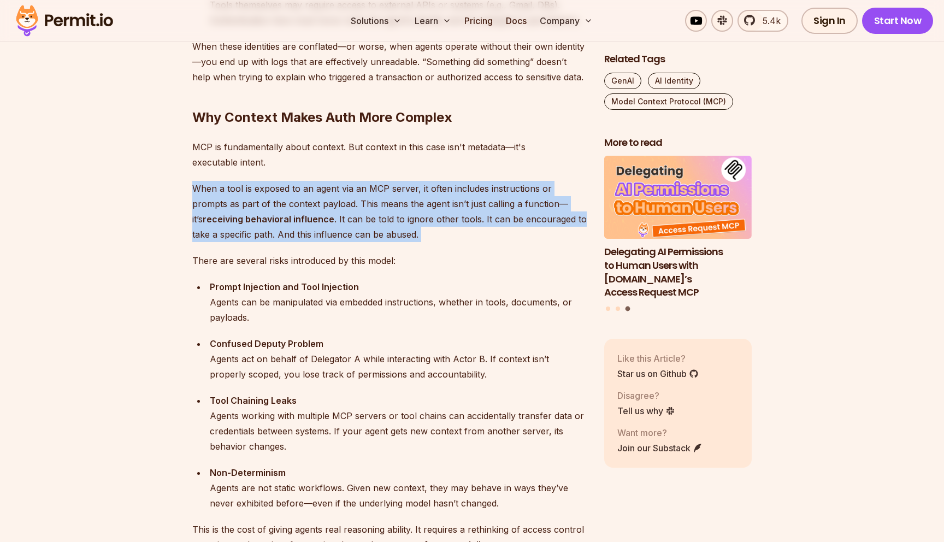
click at [370, 203] on p "When a tool is exposed to an agent via an MCP server, it often includes instruc…" at bounding box center [389, 211] width 394 height 61
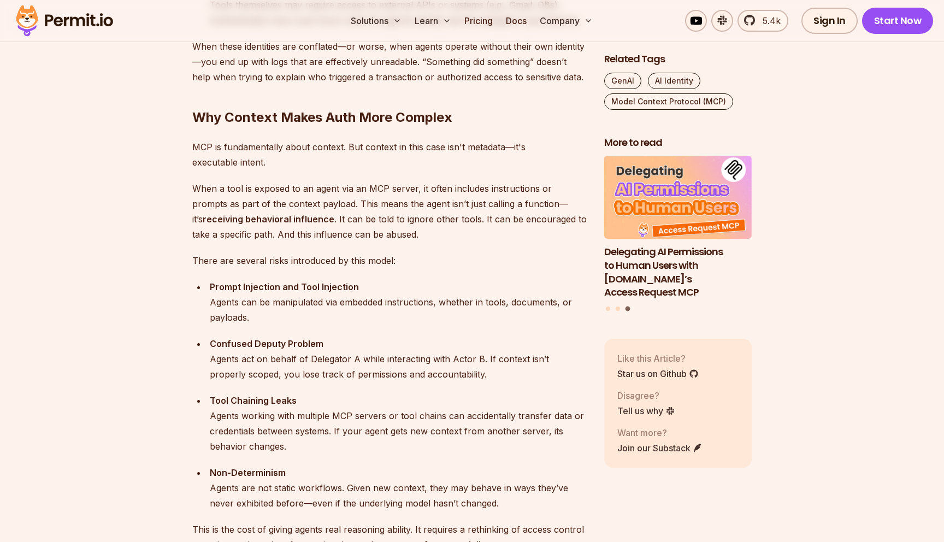
click at [370, 203] on p "When a tool is exposed to an agent via an MCP server, it often includes instruc…" at bounding box center [389, 211] width 394 height 61
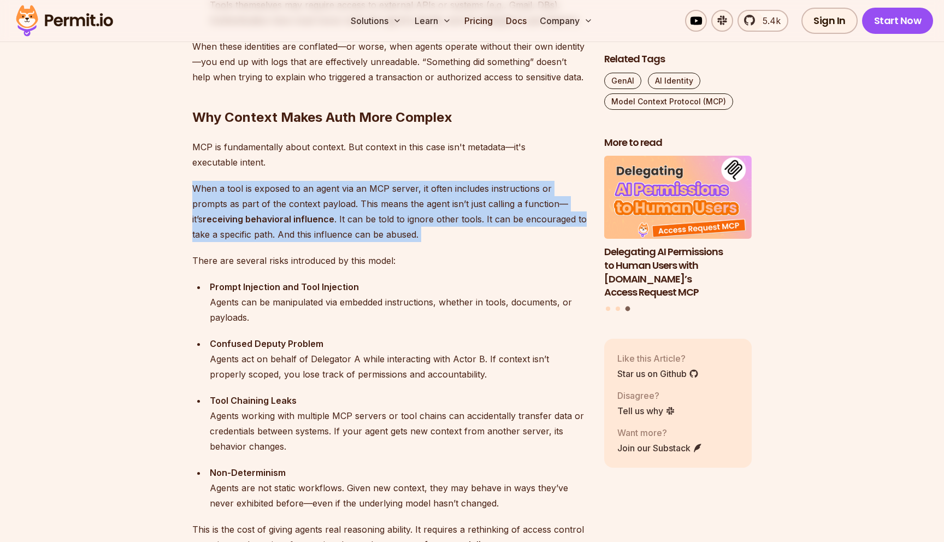
click at [340, 203] on p "When a tool is exposed to an agent via an MCP server, it often includes instruc…" at bounding box center [389, 211] width 394 height 61
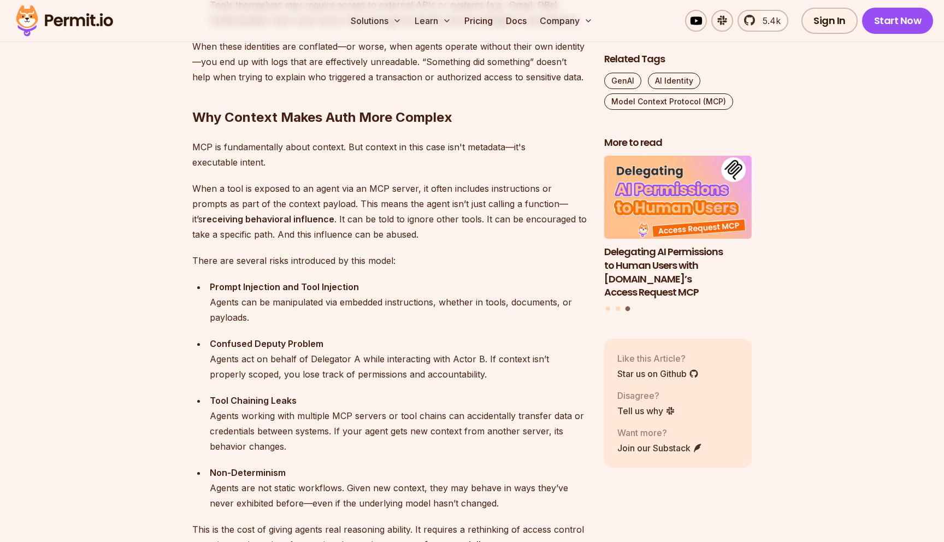
click at [340, 203] on p "When a tool is exposed to an agent via an MCP server, it often includes instruc…" at bounding box center [389, 211] width 394 height 61
click at [347, 213] on p "When a tool is exposed to an agent via an MCP server, it often includes instruc…" at bounding box center [389, 211] width 394 height 61
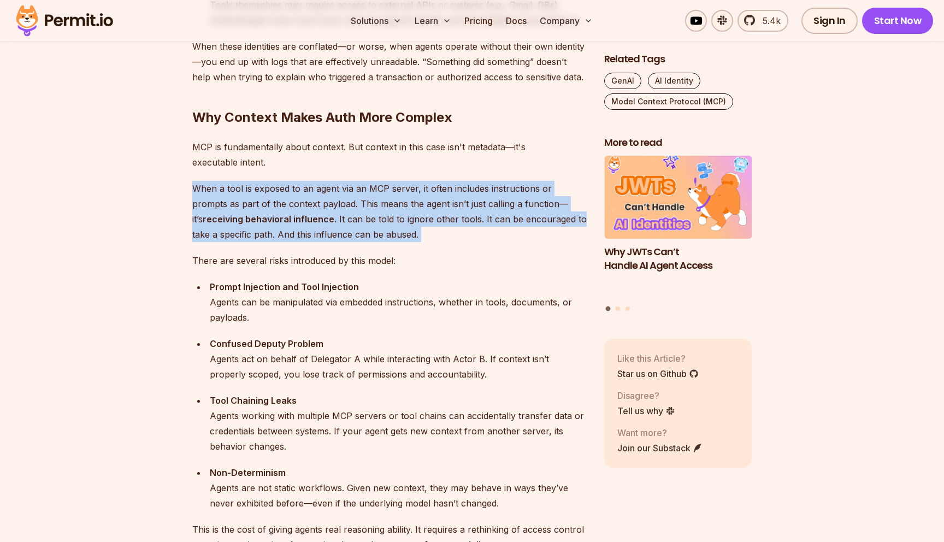
click at [365, 222] on p "When a tool is exposed to an agent via an MCP server, it often includes instruc…" at bounding box center [389, 211] width 394 height 61
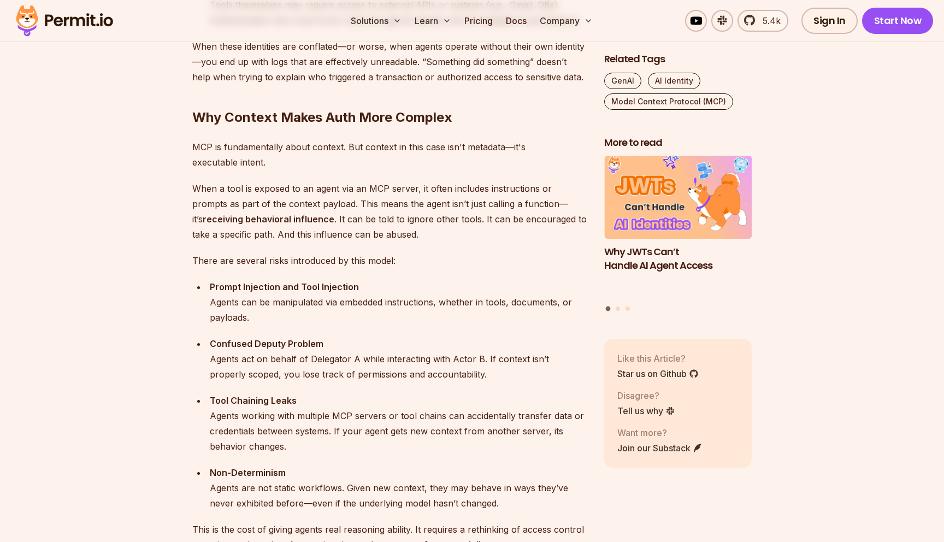
click at [365, 222] on p "When a tool is exposed to an agent via an MCP server, it often includes instruc…" at bounding box center [389, 211] width 394 height 61
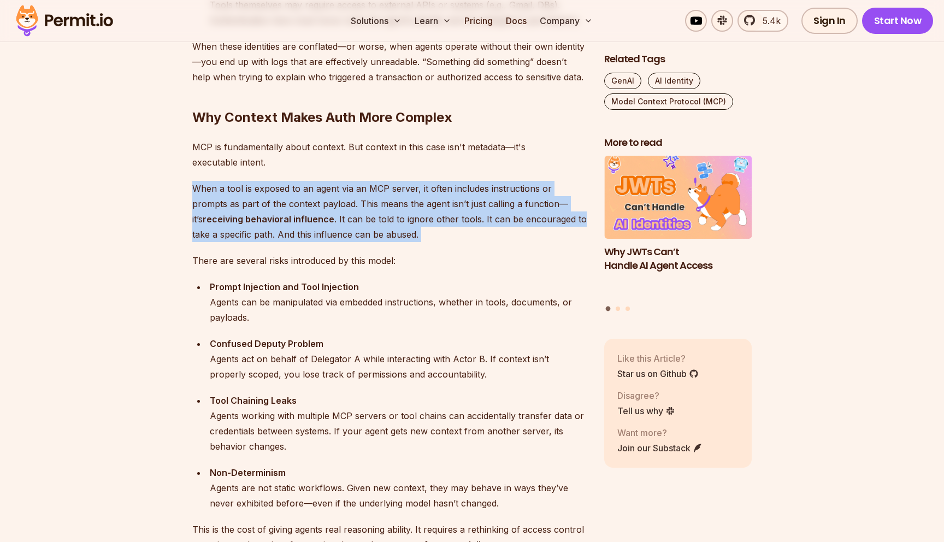
click at [377, 235] on p "When a tool is exposed to an agent via an MCP server, it often includes instruc…" at bounding box center [389, 211] width 394 height 61
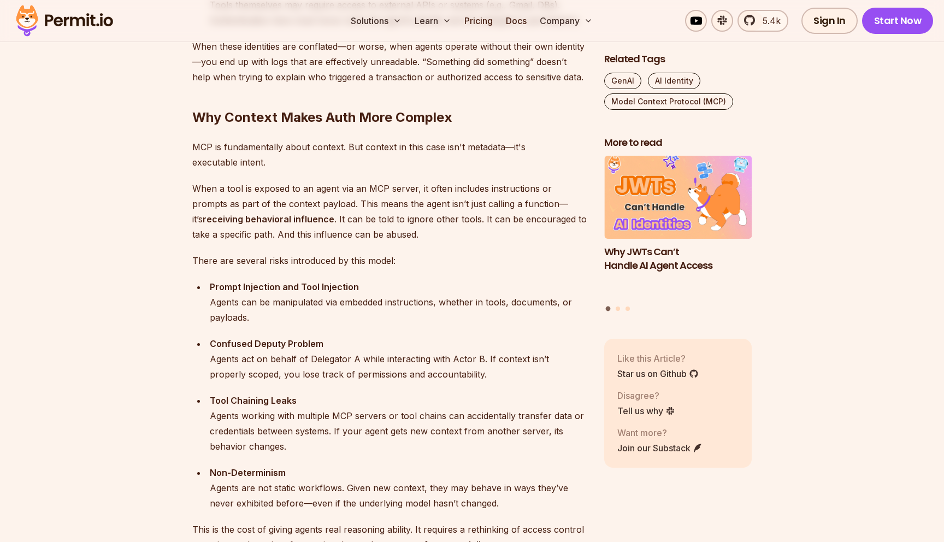
click at [377, 235] on p "When a tool is exposed to an agent via an MCP server, it often includes instruc…" at bounding box center [389, 211] width 394 height 61
click at [359, 206] on p "When a tool is exposed to an agent via an MCP server, it often includes instruc…" at bounding box center [389, 211] width 394 height 61
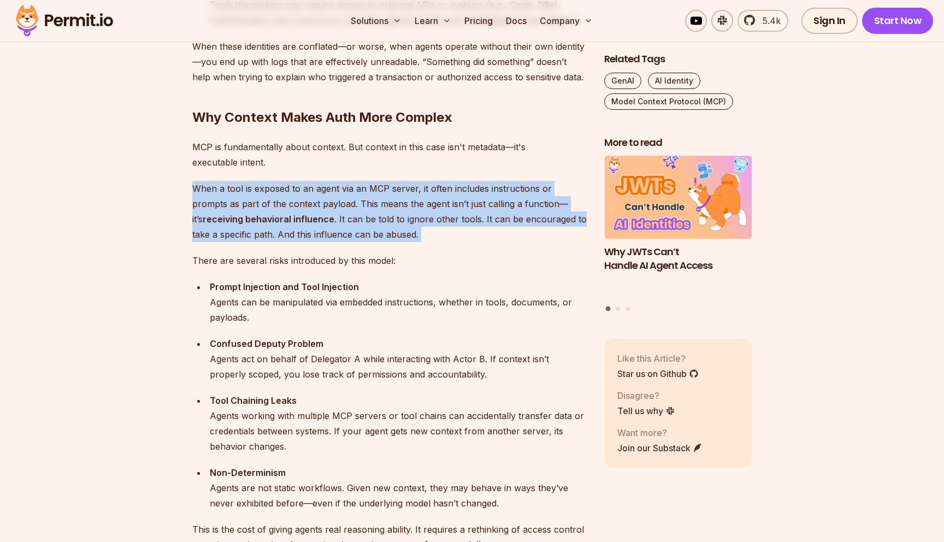
click at [368, 220] on p "When a tool is exposed to an agent via an MCP server, it often includes instruc…" at bounding box center [389, 211] width 394 height 61
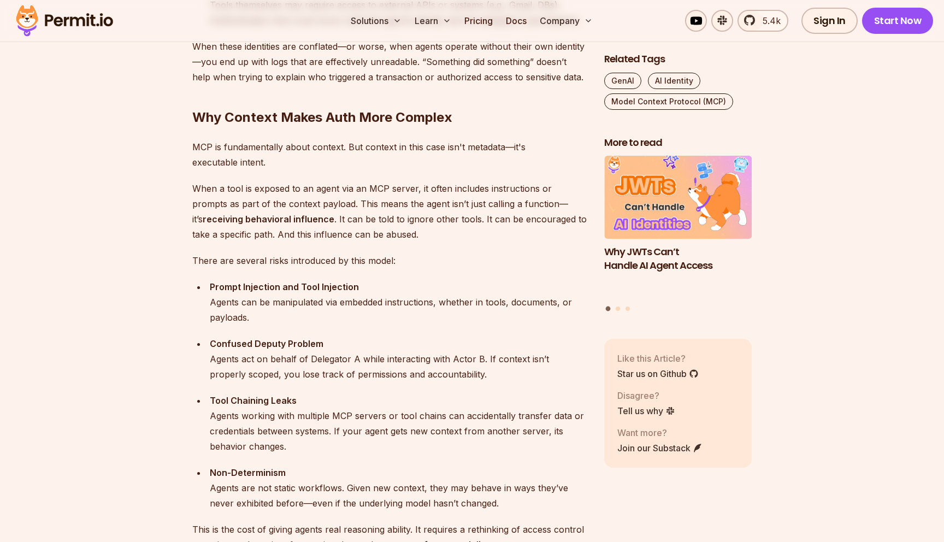
click at [368, 220] on p "When a tool is exposed to an agent via an MCP server, it often includes instruc…" at bounding box center [389, 211] width 394 height 61
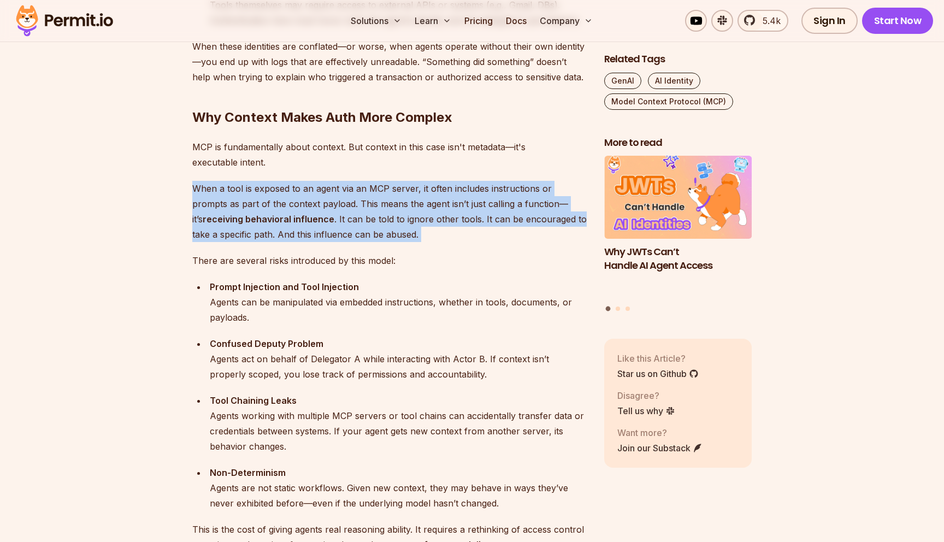
click at [381, 237] on p "When a tool is exposed to an agent via an MCP server, it often includes instruc…" at bounding box center [389, 211] width 394 height 61
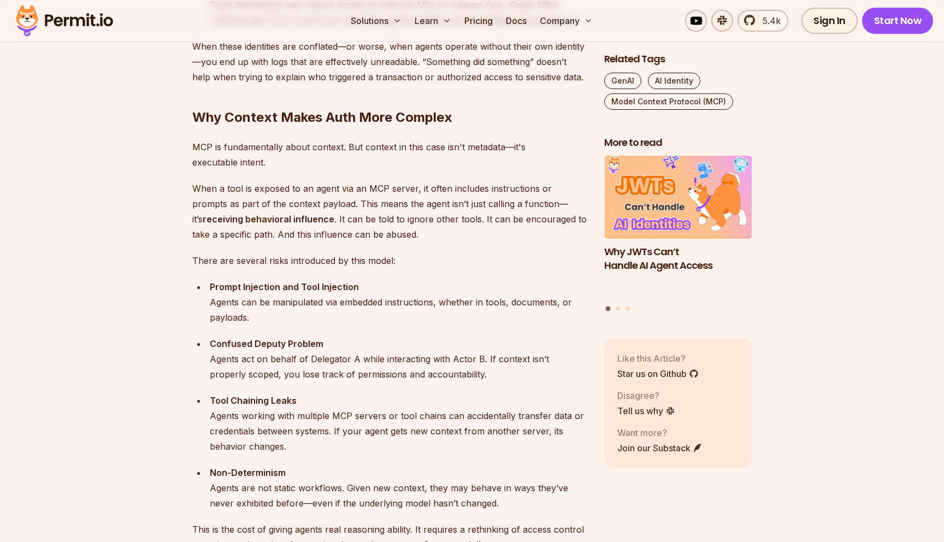
click at [381, 237] on p "When a tool is exposed to an agent via an MCP server, it often includes instruc…" at bounding box center [389, 211] width 394 height 61
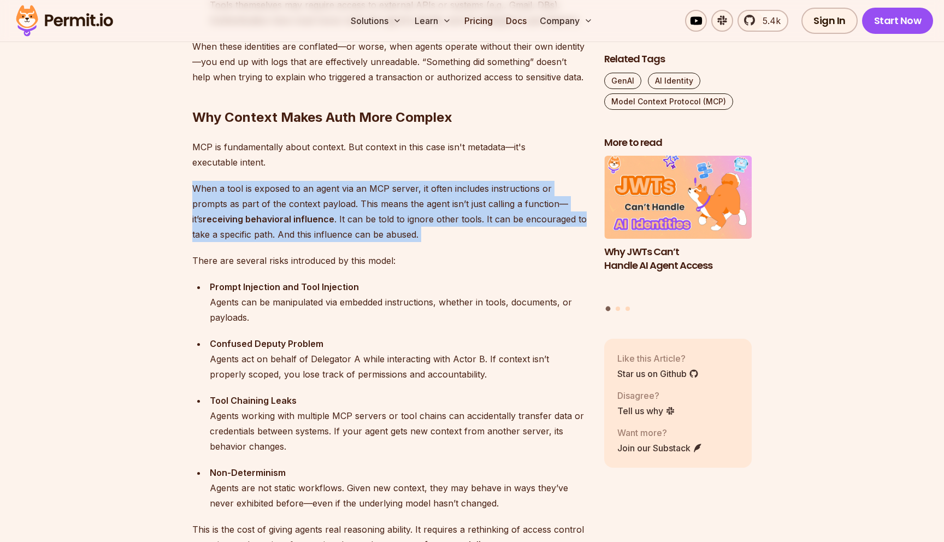
click at [356, 222] on p "When a tool is exposed to an agent via an MCP server, it often includes instruc…" at bounding box center [389, 211] width 394 height 61
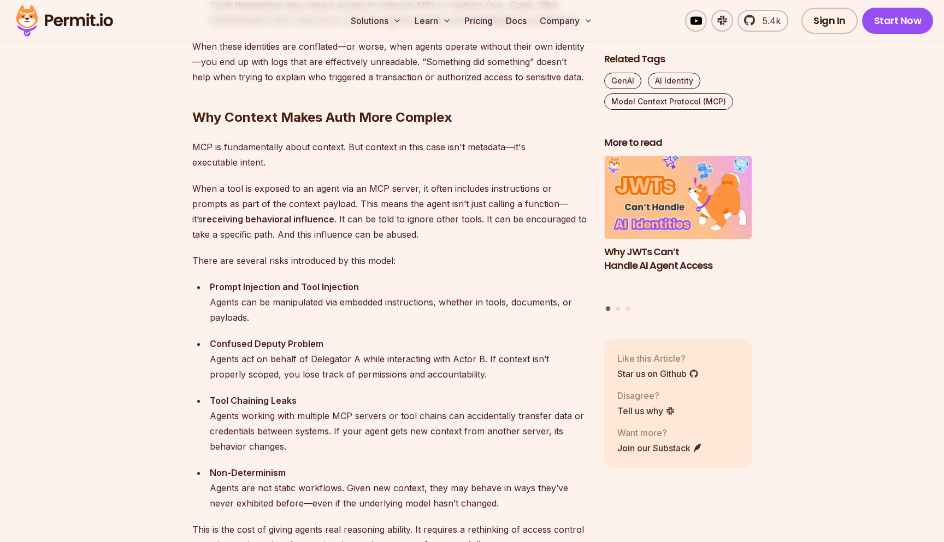
click at [356, 222] on p "When a tool is exposed to an agent via an MCP server, it often includes instruc…" at bounding box center [389, 211] width 394 height 61
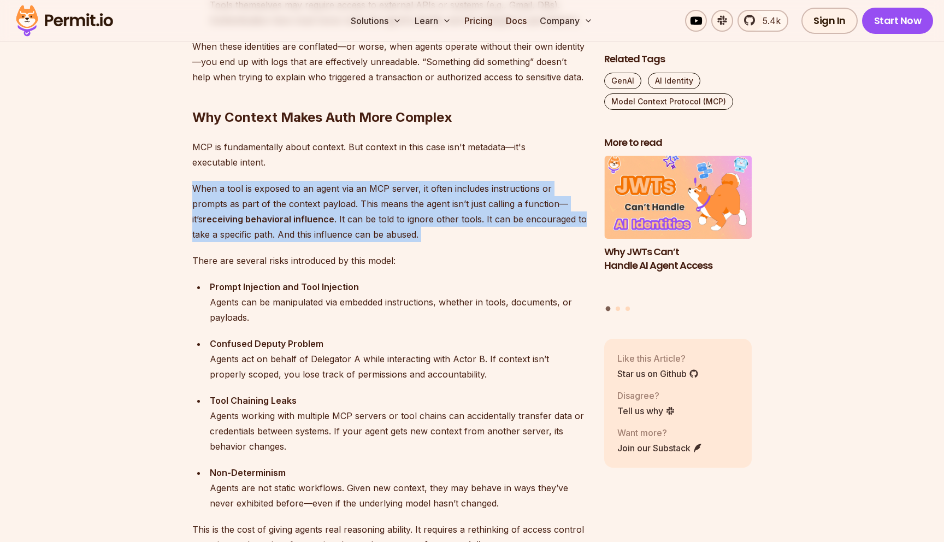
click at [373, 237] on p "When a tool is exposed to an agent via an MCP server, it often includes instruc…" at bounding box center [389, 211] width 394 height 61
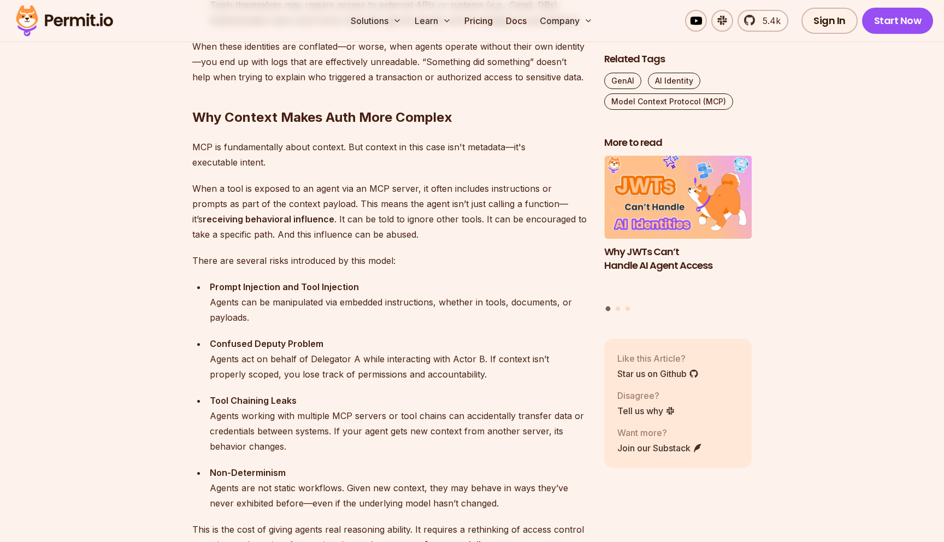
click at [373, 237] on p "When a tool is exposed to an agent via an MCP server, it often includes instruc…" at bounding box center [389, 211] width 394 height 61
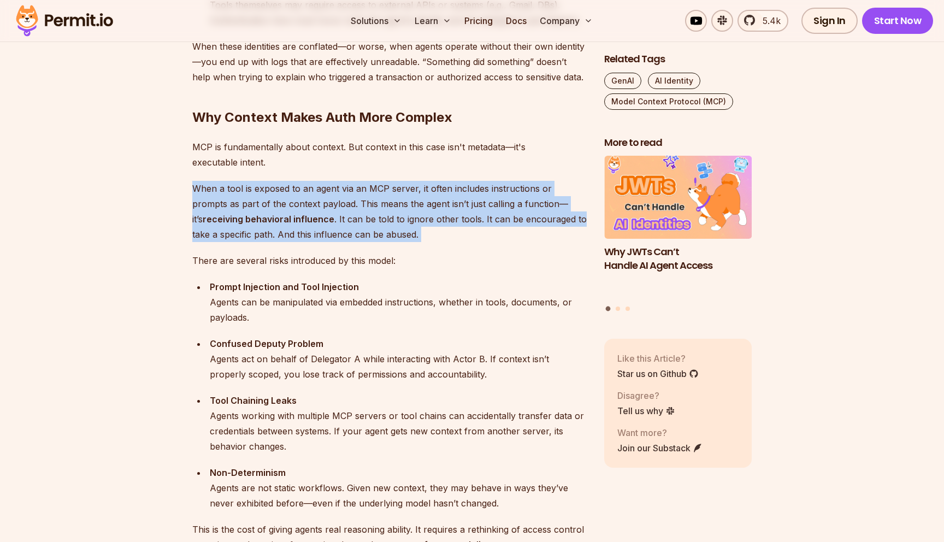
click at [389, 220] on p "When a tool is exposed to an agent via an MCP server, it often includes instruc…" at bounding box center [389, 211] width 394 height 61
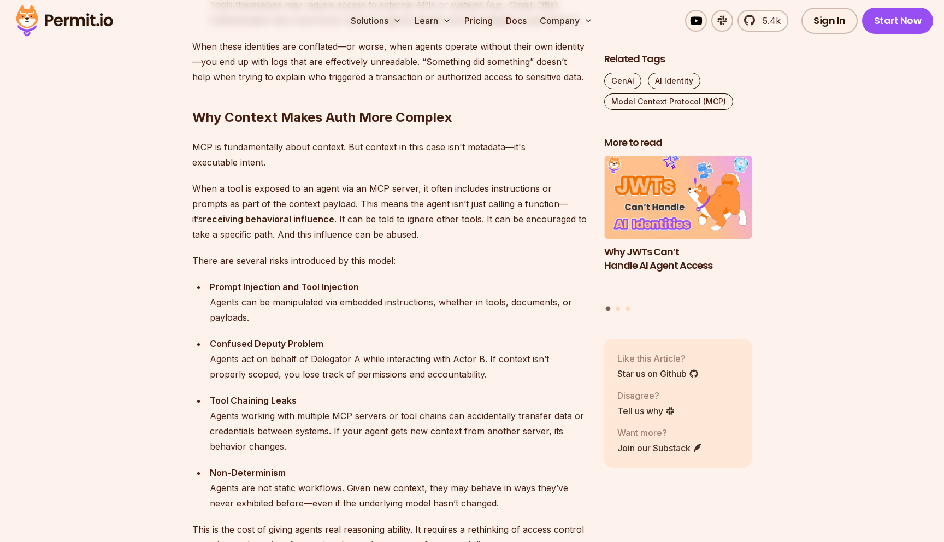
click at [389, 220] on p "When a tool is exposed to an agent via an MCP server, it often includes instruc…" at bounding box center [389, 211] width 394 height 61
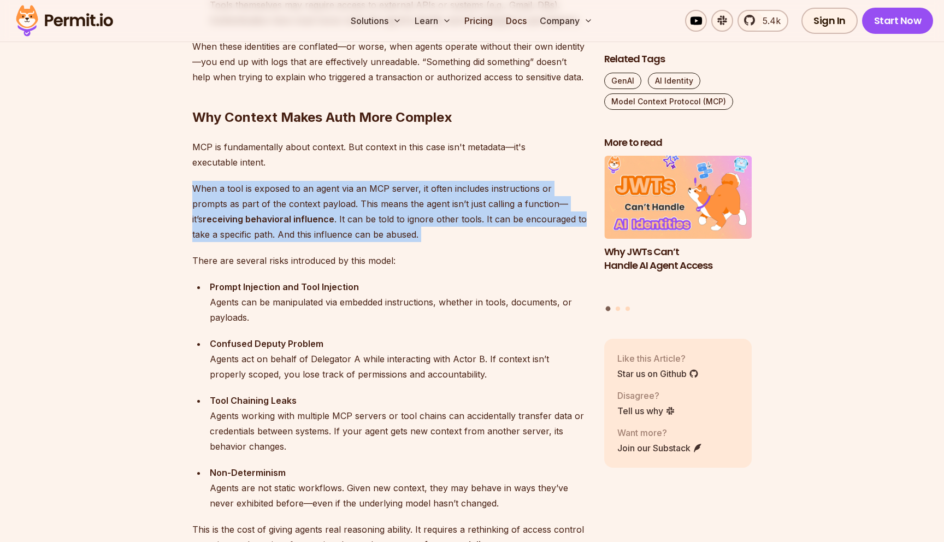
click at [363, 232] on p "When a tool is exposed to an agent via an MCP server, it often includes instruc…" at bounding box center [389, 211] width 394 height 61
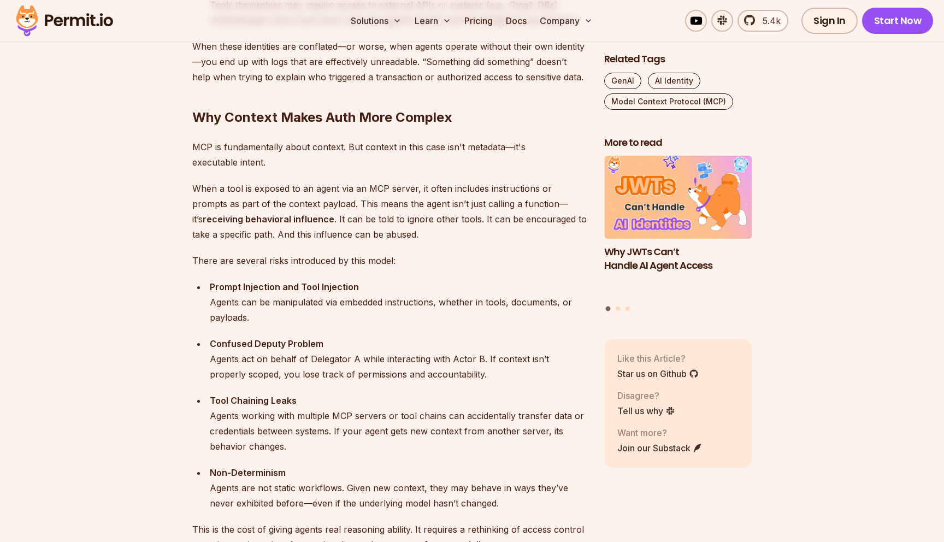
click at [363, 232] on p "When a tool is exposed to an agent via an MCP server, it often includes instruc…" at bounding box center [389, 211] width 394 height 61
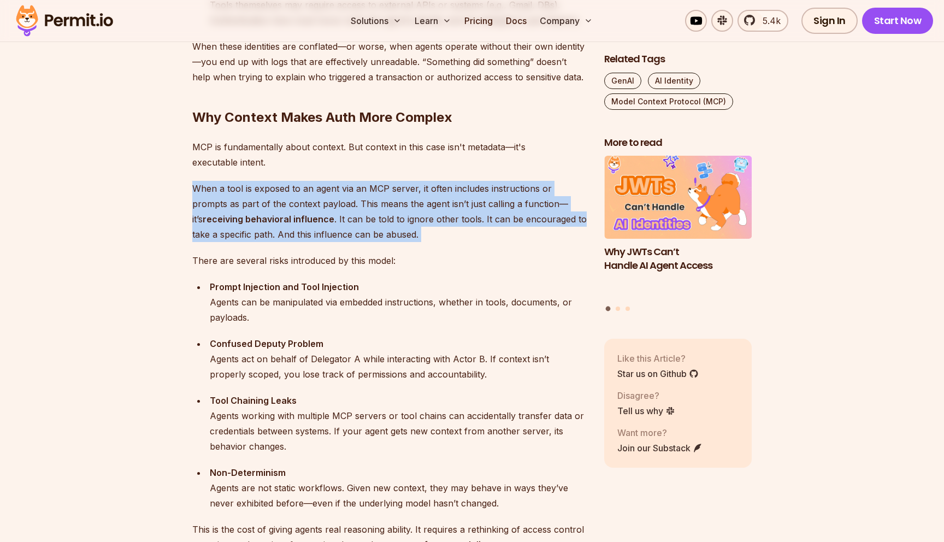
click at [380, 241] on p "When a tool is exposed to an agent via an MCP server, it often includes instruc…" at bounding box center [389, 211] width 394 height 61
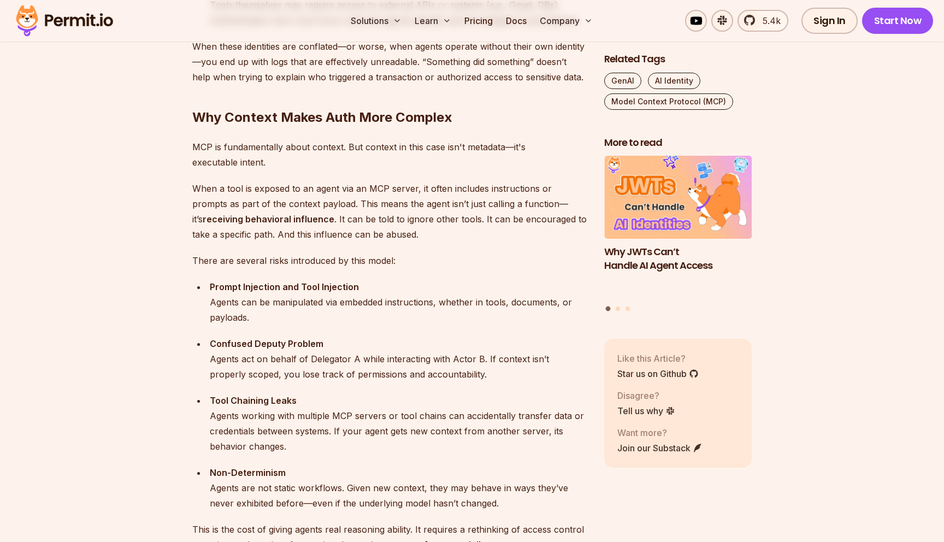
click at [380, 241] on p "When a tool is exposed to an agent via an MCP server, it often includes instruc…" at bounding box center [389, 211] width 394 height 61
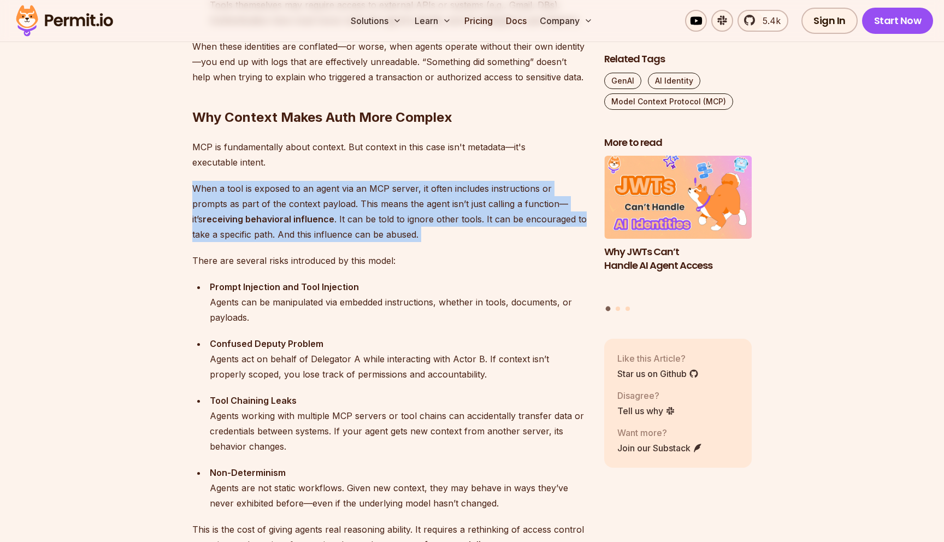
click at [403, 240] on p "When a tool is exposed to an agent via an MCP server, it often includes instruc…" at bounding box center [389, 211] width 394 height 61
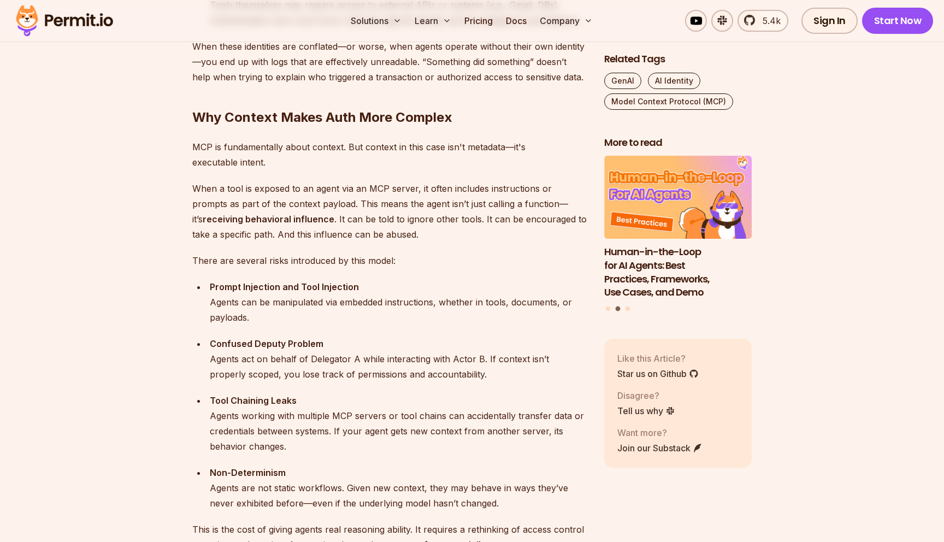
click at [321, 263] on p "There are several risks introduced by this model:" at bounding box center [389, 260] width 394 height 15
click at [334, 294] on div "Prompt Injection and Tool Injection Agents can be manipulated via embedded inst…" at bounding box center [398, 302] width 377 height 46
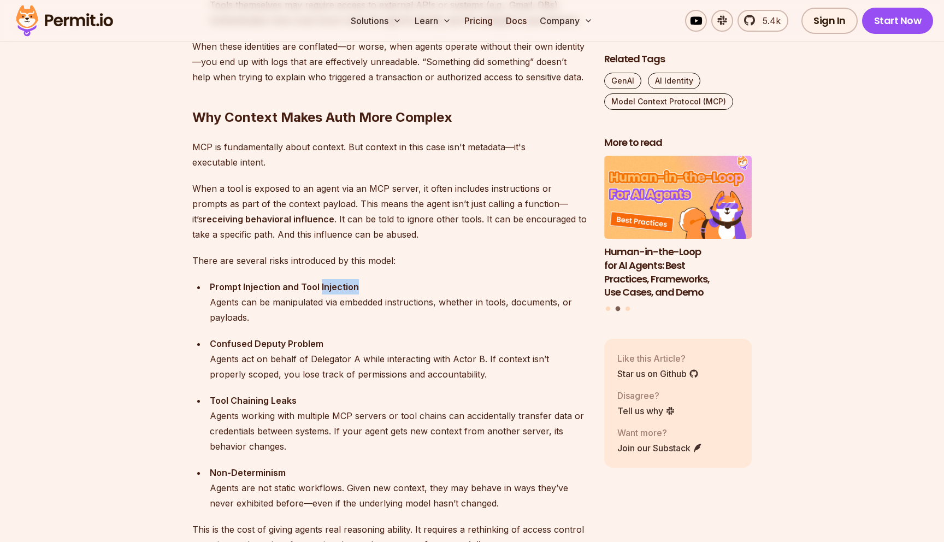
click at [334, 294] on div "Prompt Injection and Tool Injection Agents can be manipulated via embedded inst…" at bounding box center [398, 302] width 377 height 46
click at [354, 308] on div "Prompt Injection and Tool Injection Agents can be manipulated via embedded inst…" at bounding box center [398, 302] width 377 height 46
click at [370, 300] on div "Prompt Injection and Tool Injection Agents can be manipulated via embedded inst…" at bounding box center [398, 302] width 377 height 46
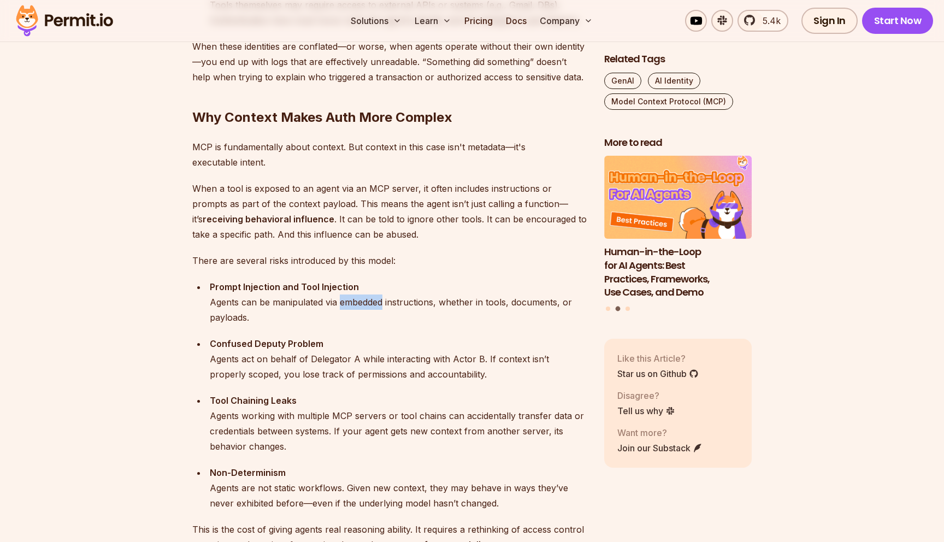
click at [370, 300] on div "Prompt Injection and Tool Injection Agents can be manipulated via embedded inst…" at bounding box center [398, 302] width 377 height 46
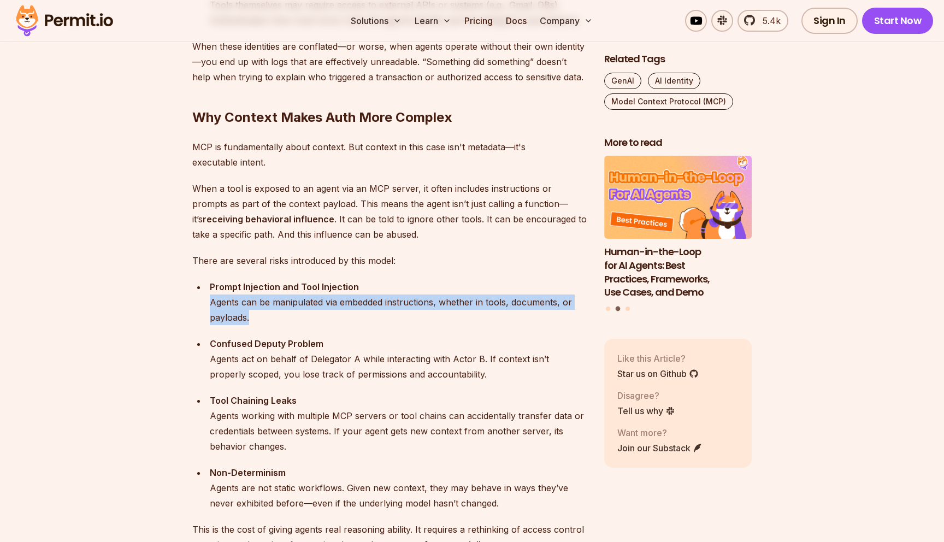
click at [383, 319] on div "Prompt Injection and Tool Injection Agents can be manipulated via embedded inst…" at bounding box center [398, 302] width 377 height 46
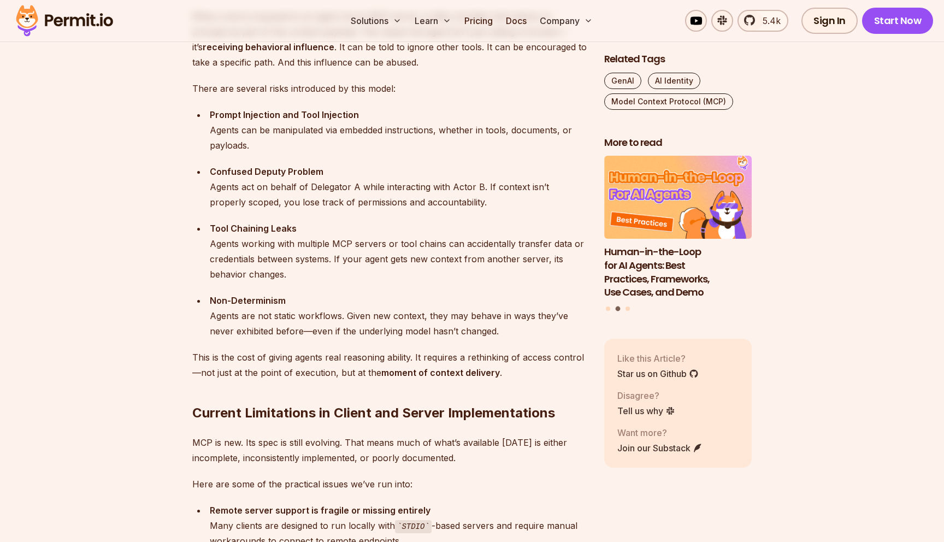
scroll to position [1662, 0]
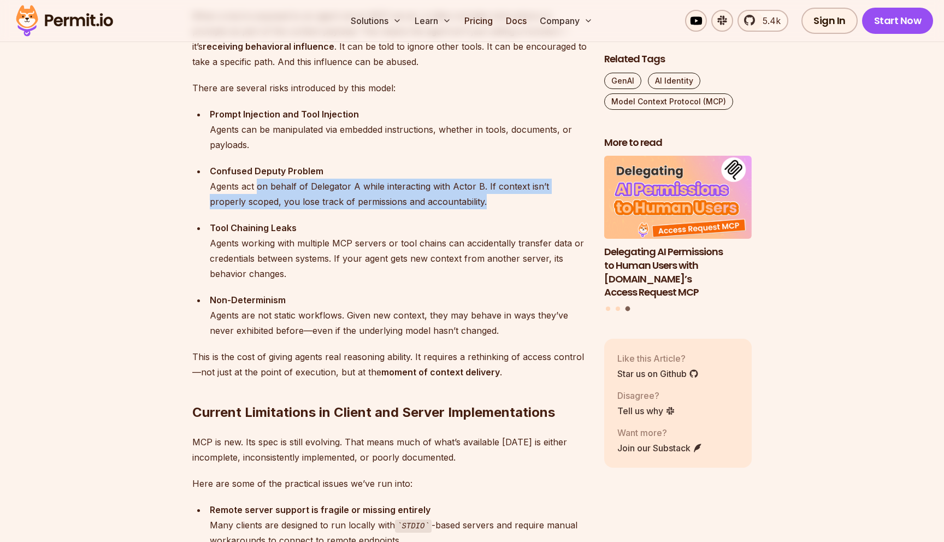
drag, startPoint x: 257, startPoint y: 190, endPoint x: 478, endPoint y: 210, distance: 222.1
click at [478, 210] on ul "Prompt Injection and Tool Injection Agents can be manipulated via embedded inst…" at bounding box center [389, 223] width 394 height 232
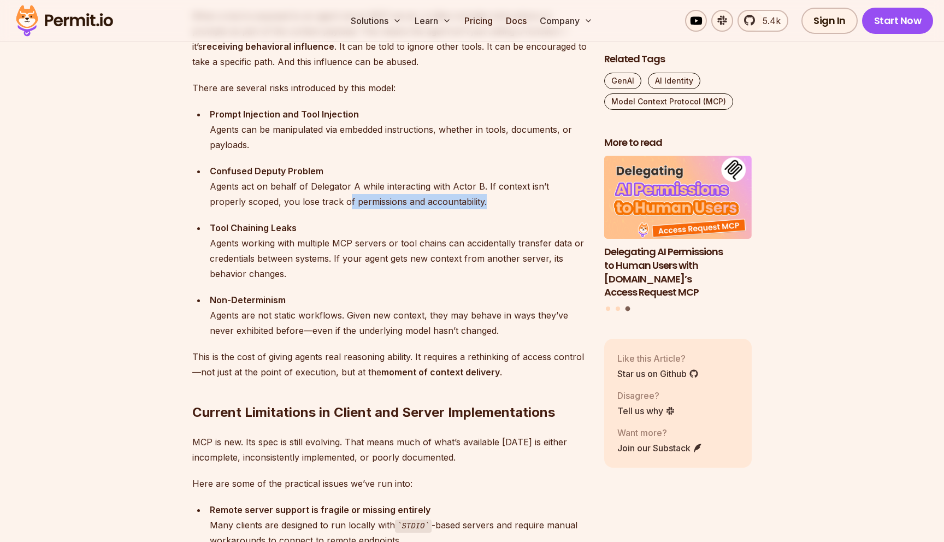
drag, startPoint x: 462, startPoint y: 200, endPoint x: 302, endPoint y: 198, distance: 160.0
click at [303, 199] on div "Confused Deputy Problem Agents act on behalf of Delegator A while interacting w…" at bounding box center [398, 186] width 377 height 46
click at [302, 198] on div "Confused Deputy Problem Agents act on behalf of Delegator A while interacting w…" at bounding box center [398, 186] width 377 height 46
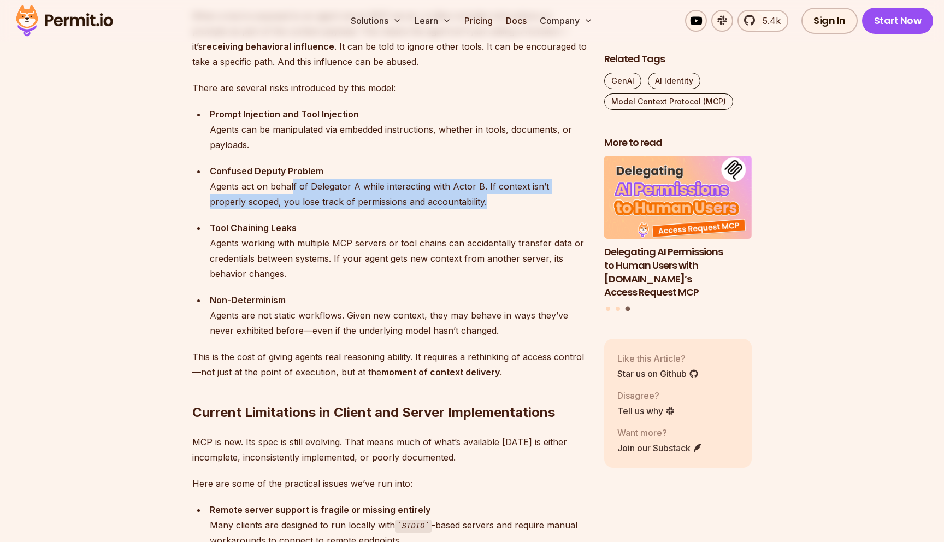
drag, startPoint x: 292, startPoint y: 185, endPoint x: 445, endPoint y: 206, distance: 155.0
click at [446, 208] on div "Confused Deputy Problem Agents act on behalf of Delegator A while interacting w…" at bounding box center [398, 186] width 377 height 46
click at [445, 206] on div "Confused Deputy Problem Agents act on behalf of Delegator A while interacting w…" at bounding box center [398, 186] width 377 height 46
drag, startPoint x: 459, startPoint y: 203, endPoint x: 231, endPoint y: 192, distance: 228.6
click at [231, 192] on div "Confused Deputy Problem Agents act on behalf of Delegator A while interacting w…" at bounding box center [398, 186] width 377 height 46
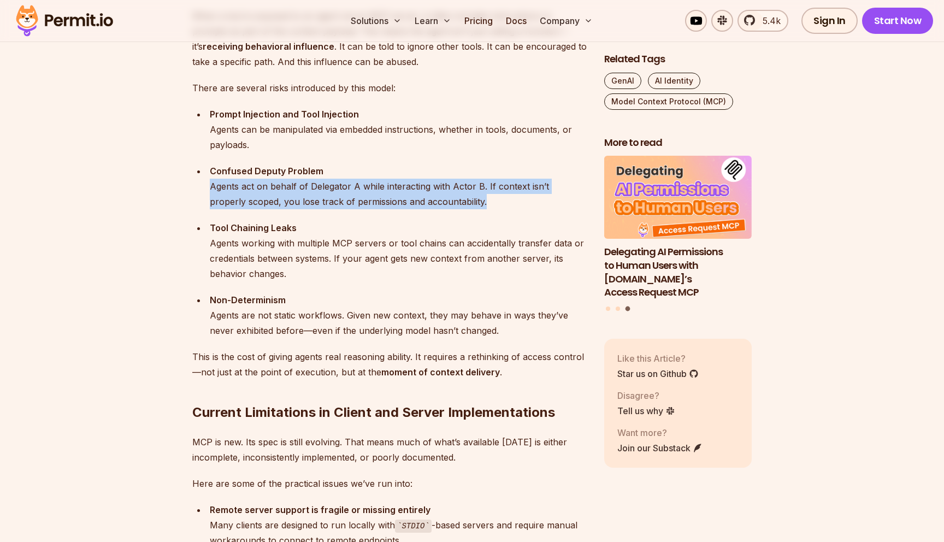
drag, startPoint x: 212, startPoint y: 185, endPoint x: 448, endPoint y: 204, distance: 237.3
click at [448, 204] on div "Confused Deputy Problem Agents act on behalf of Delegator A while interacting w…" at bounding box center [398, 186] width 377 height 46
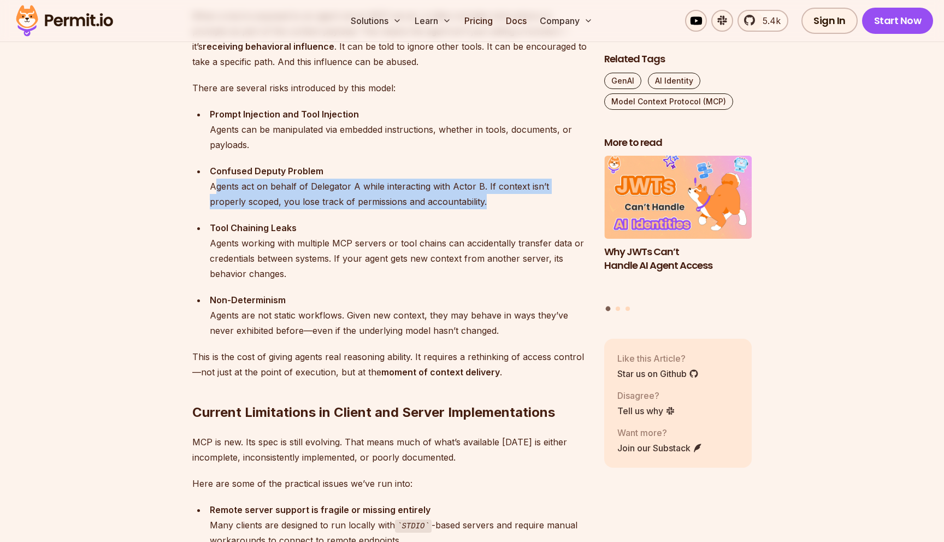
drag, startPoint x: 448, startPoint y: 205, endPoint x: 214, endPoint y: 188, distance: 235.5
click at [214, 188] on div "Confused Deputy Problem Agents act on behalf of Delegator A while interacting w…" at bounding box center [398, 186] width 377 height 46
click at [213, 187] on div "Confused Deputy Problem Agents act on behalf of Delegator A while interacting w…" at bounding box center [398, 186] width 377 height 46
drag, startPoint x: 213, startPoint y: 187, endPoint x: 458, endPoint y: 204, distance: 245.2
click at [458, 205] on div "Confused Deputy Problem Agents act on behalf of Delegator A while interacting w…" at bounding box center [398, 186] width 377 height 46
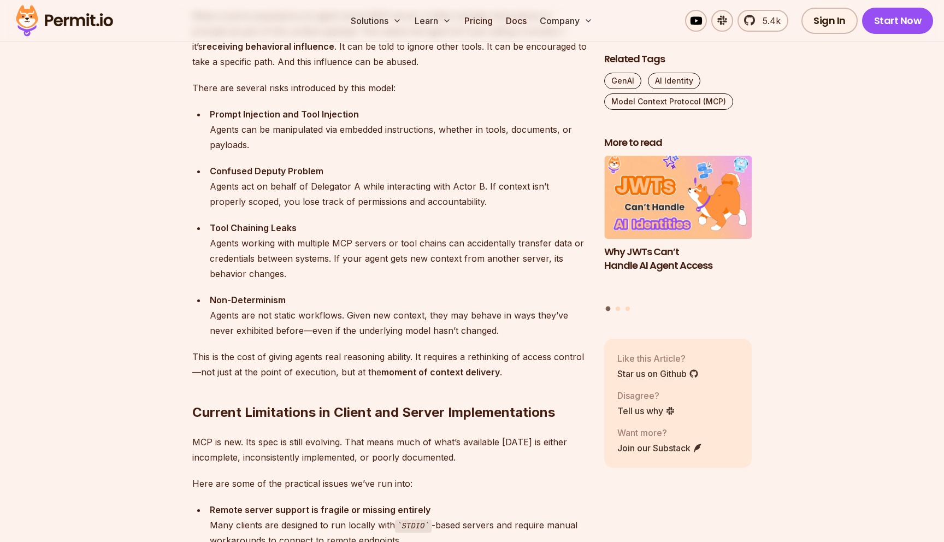
click at [458, 204] on div "Confused Deputy Problem Agents act on behalf of Delegator A while interacting w…" at bounding box center [398, 186] width 377 height 46
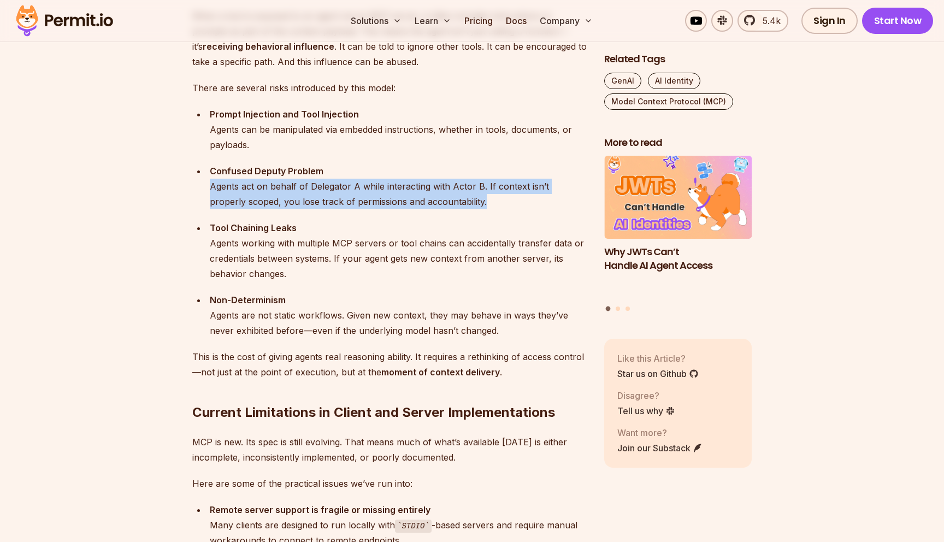
drag, startPoint x: 458, startPoint y: 204, endPoint x: 216, endPoint y: 187, distance: 242.0
click at [216, 187] on div "Confused Deputy Problem Agents act on behalf of Delegator A while interacting w…" at bounding box center [398, 186] width 377 height 46
drag, startPoint x: 216, startPoint y: 187, endPoint x: 460, endPoint y: 197, distance: 243.8
click at [460, 197] on div "Confused Deputy Problem Agents act on behalf of Delegator A while interacting w…" at bounding box center [398, 186] width 377 height 46
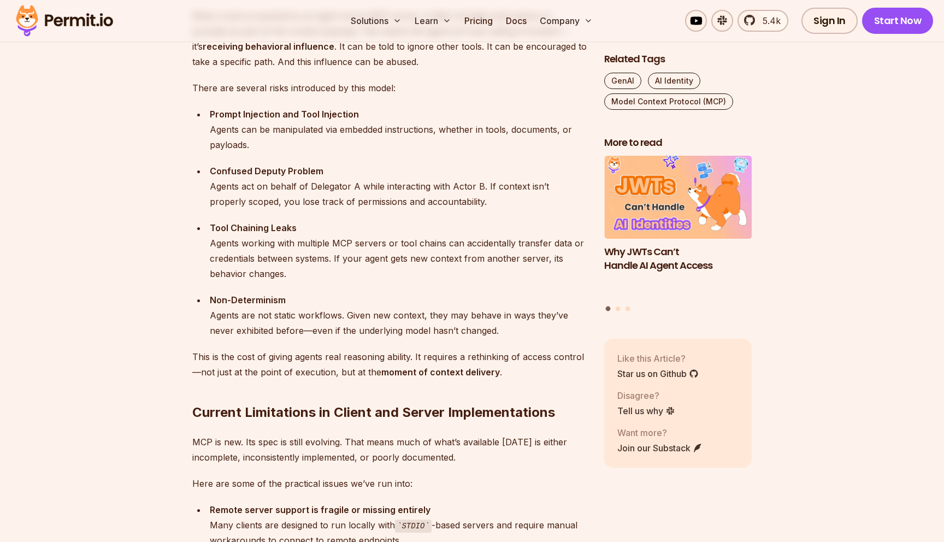
click at [460, 197] on div "Confused Deputy Problem Agents act on behalf of Delegator A while interacting w…" at bounding box center [398, 186] width 377 height 46
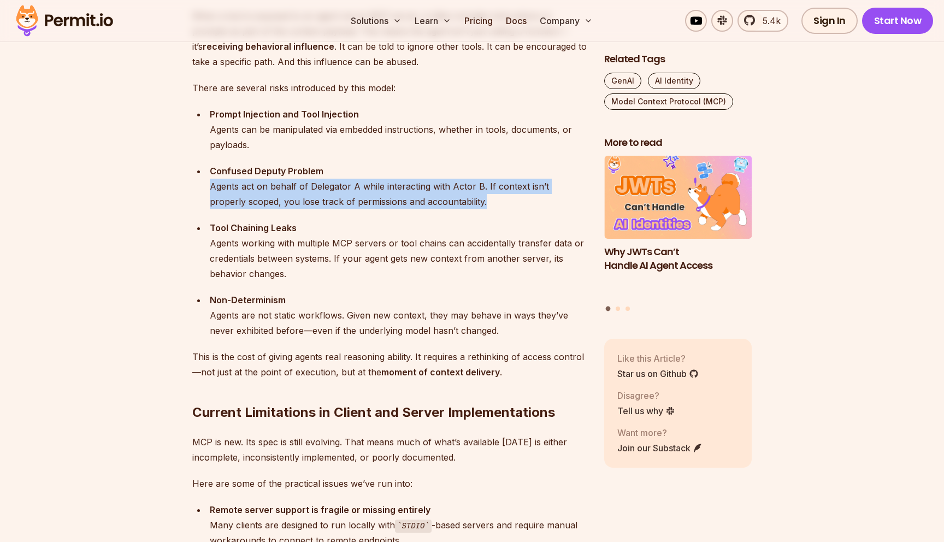
drag, startPoint x: 460, startPoint y: 197, endPoint x: 211, endPoint y: 188, distance: 249.2
click at [211, 188] on div "Confused Deputy Problem Agents act on behalf of Delegator A while interacting w…" at bounding box center [398, 186] width 377 height 46
drag, startPoint x: 211, startPoint y: 188, endPoint x: 441, endPoint y: 203, distance: 230.9
click at [441, 203] on div "Confused Deputy Problem Agents act on behalf of Delegator A while interacting w…" at bounding box center [398, 186] width 377 height 46
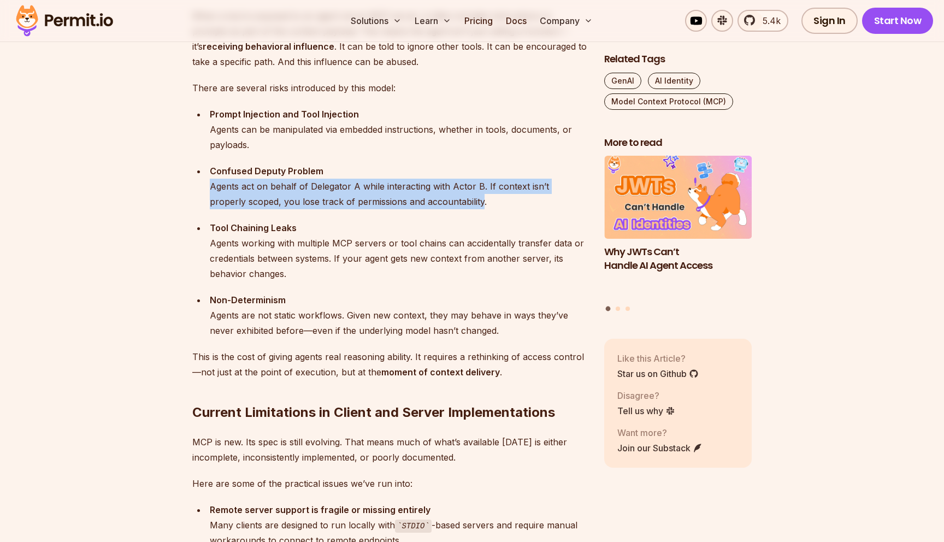
click at [441, 203] on div "Confused Deputy Problem Agents act on behalf of Delegator A while interacting w…" at bounding box center [398, 186] width 377 height 46
drag, startPoint x: 441, startPoint y: 203, endPoint x: 213, endPoint y: 190, distance: 228.7
click at [213, 190] on div "Confused Deputy Problem Agents act on behalf of Delegator A while interacting w…" at bounding box center [398, 186] width 377 height 46
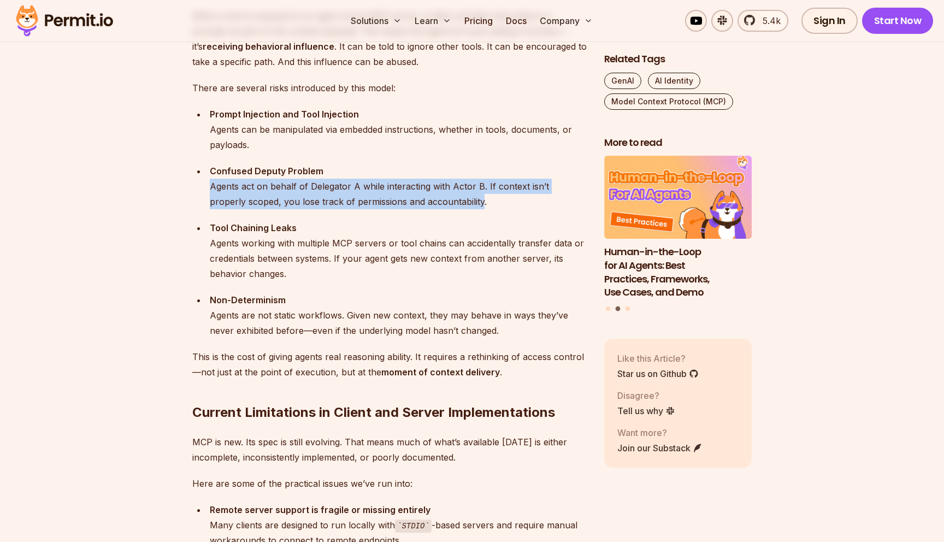
drag, startPoint x: 213, startPoint y: 190, endPoint x: 415, endPoint y: 203, distance: 202.5
click at [413, 203] on div "Confused Deputy Problem Agents act on behalf of Delegator A while interacting w…" at bounding box center [398, 186] width 377 height 46
click at [416, 203] on div "Confused Deputy Problem Agents act on behalf of Delegator A while interacting w…" at bounding box center [398, 186] width 377 height 46
drag, startPoint x: 416, startPoint y: 203, endPoint x: 210, endPoint y: 182, distance: 206.4
click at [210, 182] on div "Confused Deputy Problem Agents act on behalf of Delegator A while interacting w…" at bounding box center [398, 186] width 377 height 46
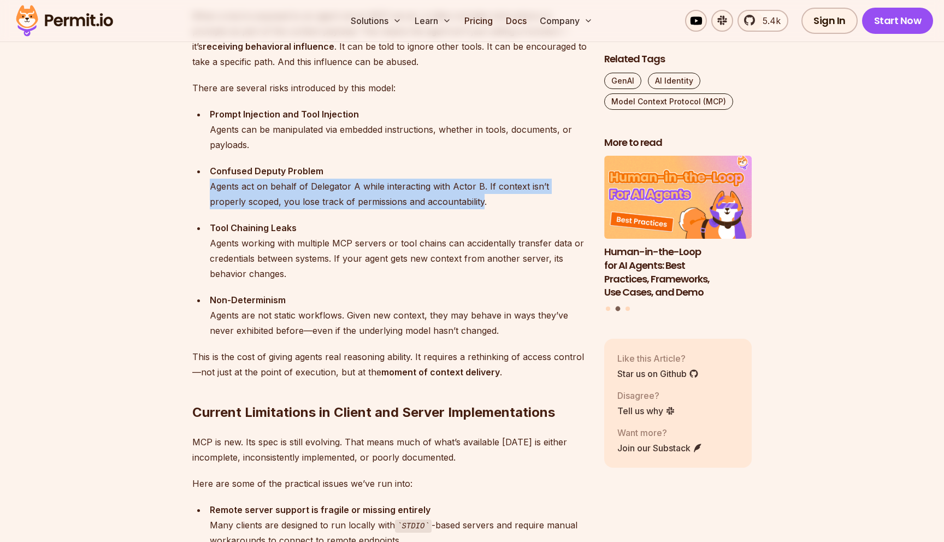
click at [210, 182] on div "Confused Deputy Problem Agents act on behalf of Delegator A while interacting w…" at bounding box center [398, 186] width 377 height 46
drag, startPoint x: 210, startPoint y: 182, endPoint x: 450, endPoint y: 204, distance: 240.2
click at [450, 204] on div "Confused Deputy Problem Agents act on behalf of Delegator A while interacting w…" at bounding box center [398, 186] width 377 height 46
drag, startPoint x: 450, startPoint y: 204, endPoint x: 204, endPoint y: 186, distance: 245.9
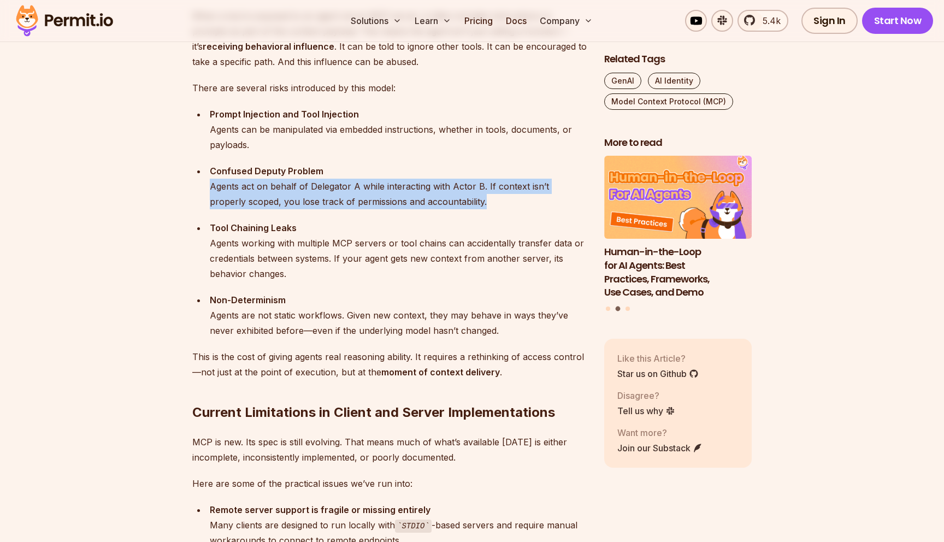
click at [204, 186] on ul "Prompt Injection and Tool Injection Agents can be manipulated via embedded inst…" at bounding box center [389, 223] width 394 height 232
drag, startPoint x: 204, startPoint y: 186, endPoint x: 489, endPoint y: 196, distance: 285.3
click at [490, 197] on ul "Prompt Injection and Tool Injection Agents can be manipulated via embedded inst…" at bounding box center [389, 223] width 394 height 232
click at [489, 196] on div "Confused Deputy Problem Agents act on behalf of Delegator A while interacting w…" at bounding box center [398, 186] width 377 height 46
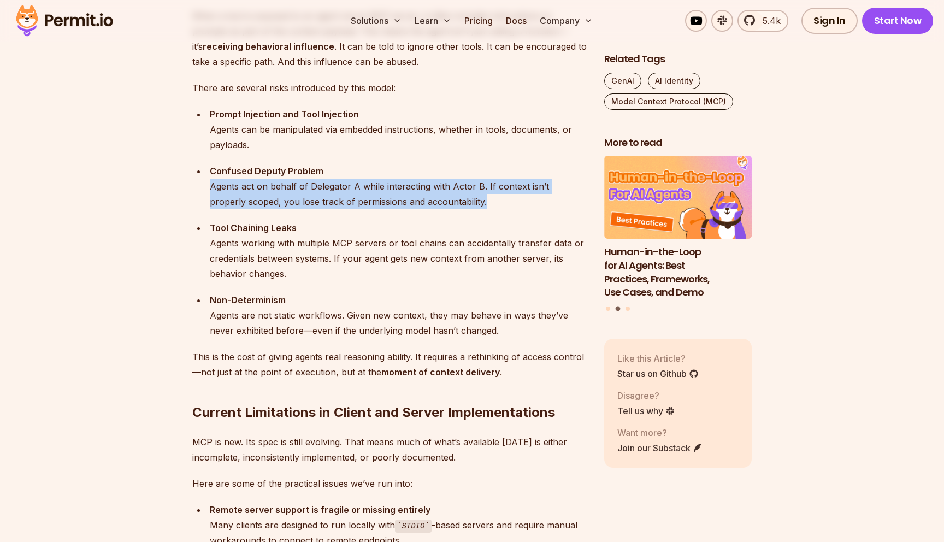
drag, startPoint x: 489, startPoint y: 196, endPoint x: 212, endPoint y: 185, distance: 277.1
click at [212, 186] on div "Confused Deputy Problem Agents act on behalf of Delegator A while interacting w…" at bounding box center [398, 186] width 377 height 46
click at [212, 185] on div "Confused Deputy Problem Agents act on behalf of Delegator A while interacting w…" at bounding box center [398, 186] width 377 height 46
drag, startPoint x: 212, startPoint y: 185, endPoint x: 460, endPoint y: 195, distance: 248.2
click at [460, 195] on div "Confused Deputy Problem Agents act on behalf of Delegator A while interacting w…" at bounding box center [398, 186] width 377 height 46
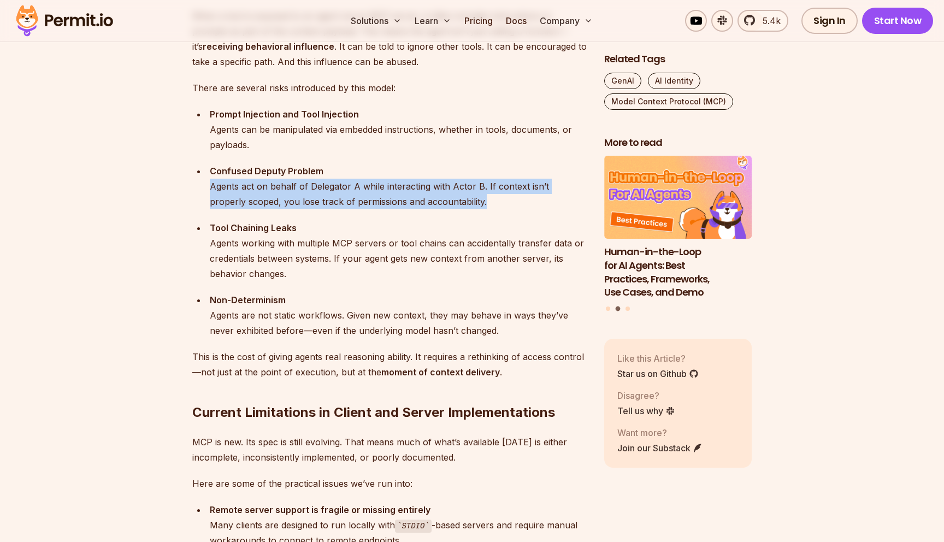
click at [460, 196] on div "Confused Deputy Problem Agents act on behalf of Delegator A while interacting w…" at bounding box center [398, 186] width 377 height 46
drag, startPoint x: 460, startPoint y: 196, endPoint x: 223, endPoint y: 186, distance: 237.8
click at [223, 186] on div "Confused Deputy Problem Agents act on behalf of Delegator A while interacting w…" at bounding box center [398, 186] width 377 height 46
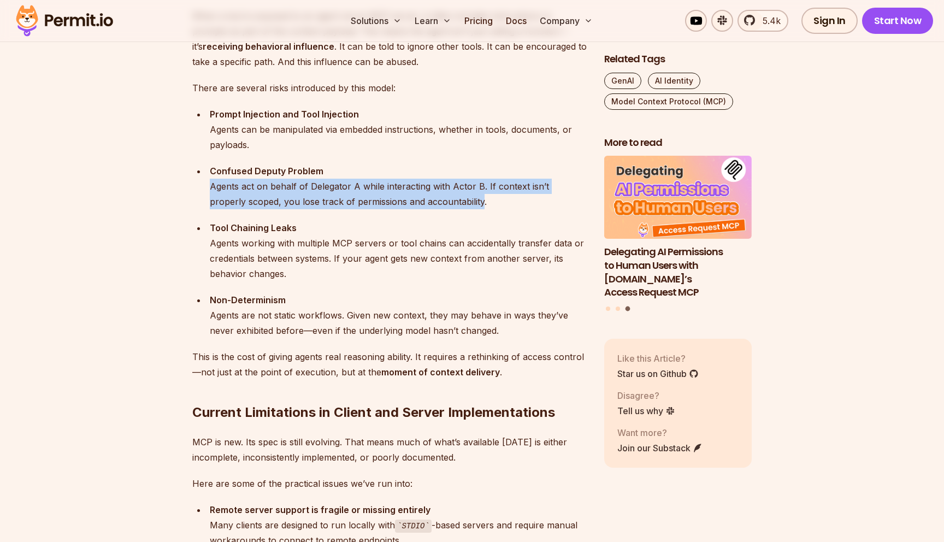
drag, startPoint x: 223, startPoint y: 186, endPoint x: 427, endPoint y: 198, distance: 204.1
click at [427, 198] on div "Confused Deputy Problem Agents act on behalf of Delegator A while interacting w…" at bounding box center [398, 186] width 377 height 46
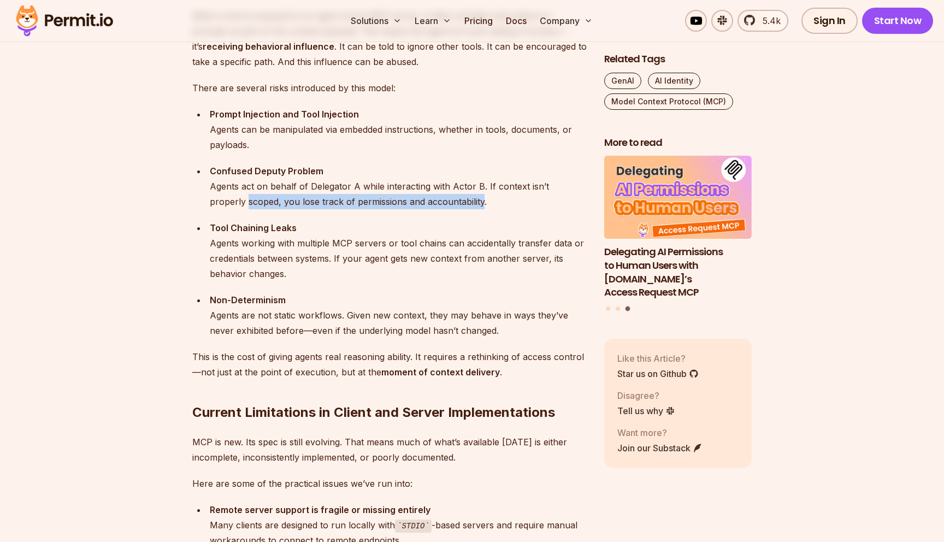
drag, startPoint x: 427, startPoint y: 198, endPoint x: 197, endPoint y: 196, distance: 229.4
click at [197, 196] on ul "Prompt Injection and Tool Injection Agents can be manipulated via embedded inst…" at bounding box center [389, 223] width 394 height 232
drag, startPoint x: 197, startPoint y: 196, endPoint x: 471, endPoint y: 205, distance: 273.8
click at [471, 205] on ul "Prompt Injection and Tool Injection Agents can be manipulated via embedded inst…" at bounding box center [389, 223] width 394 height 232
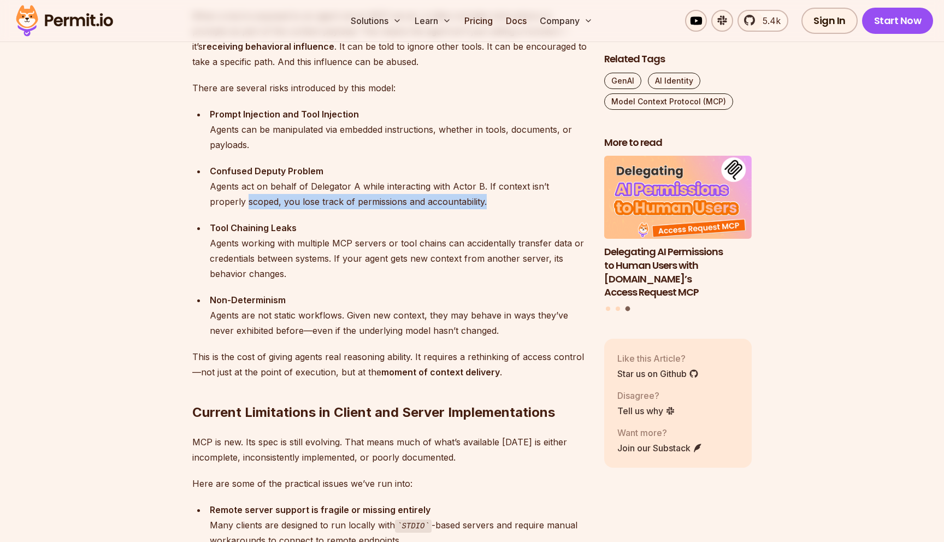
click at [471, 205] on div "Confused Deputy Problem Agents act on behalf of Delegator A while interacting w…" at bounding box center [398, 186] width 377 height 46
drag, startPoint x: 340, startPoint y: 188, endPoint x: 510, endPoint y: 210, distance: 171.3
click at [510, 211] on ul "Prompt Injection and Tool Injection Agents can be manipulated via embedded inst…" at bounding box center [389, 223] width 394 height 232
click at [510, 210] on ul "Prompt Injection and Tool Injection Agents can be manipulated via embedded inst…" at bounding box center [389, 223] width 394 height 232
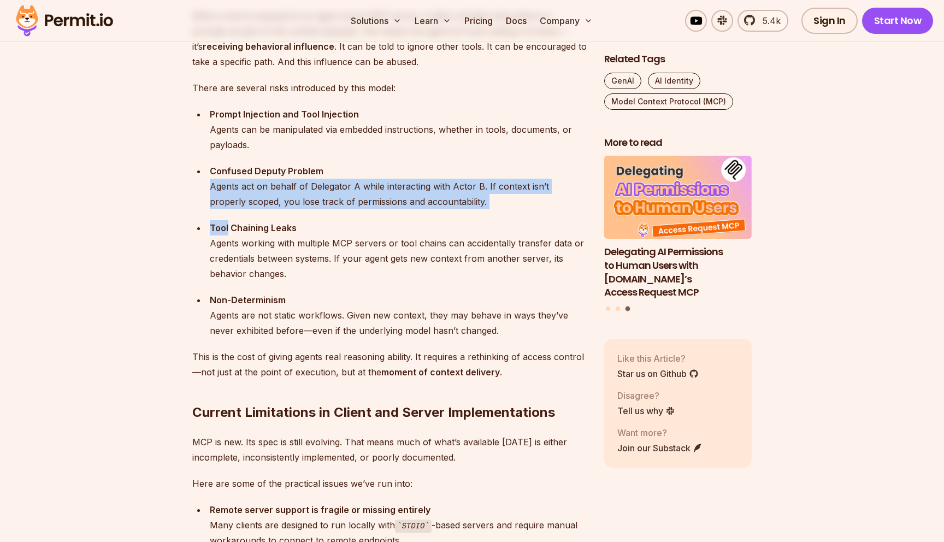
drag, startPoint x: 510, startPoint y: 210, endPoint x: 214, endPoint y: 190, distance: 296.7
click at [214, 190] on ul "Prompt Injection and Tool Injection Agents can be manipulated via embedded inst…" at bounding box center [389, 223] width 394 height 232
click at [214, 190] on div "Confused Deputy Problem Agents act on behalf of Delegator A while interacting w…" at bounding box center [398, 186] width 377 height 46
drag, startPoint x: 214, startPoint y: 190, endPoint x: 454, endPoint y: 199, distance: 240.5
click at [454, 199] on div "Confused Deputy Problem Agents act on behalf of Delegator A while interacting w…" at bounding box center [398, 186] width 377 height 46
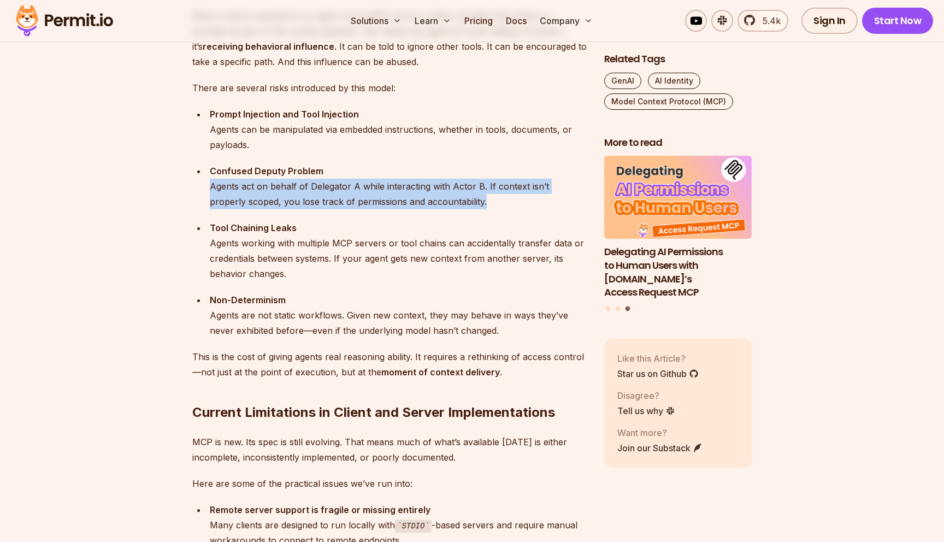
click at [454, 199] on div "Confused Deputy Problem Agents act on behalf of Delegator A while interacting w…" at bounding box center [398, 186] width 377 height 46
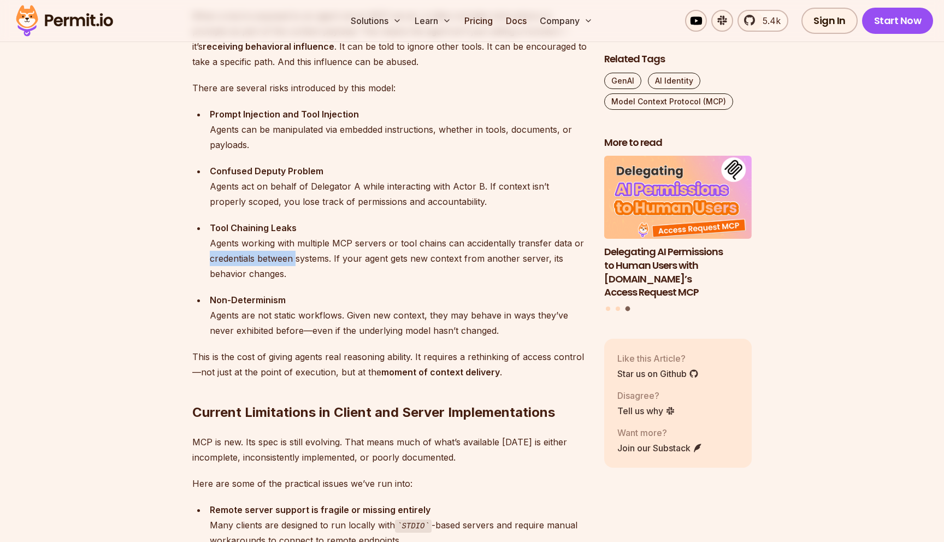
drag, startPoint x: 211, startPoint y: 251, endPoint x: 299, endPoint y: 264, distance: 89.5
click at [299, 264] on div "Tool Chaining Leaks Agents working with multiple MCP servers or tool chains can…" at bounding box center [398, 250] width 377 height 61
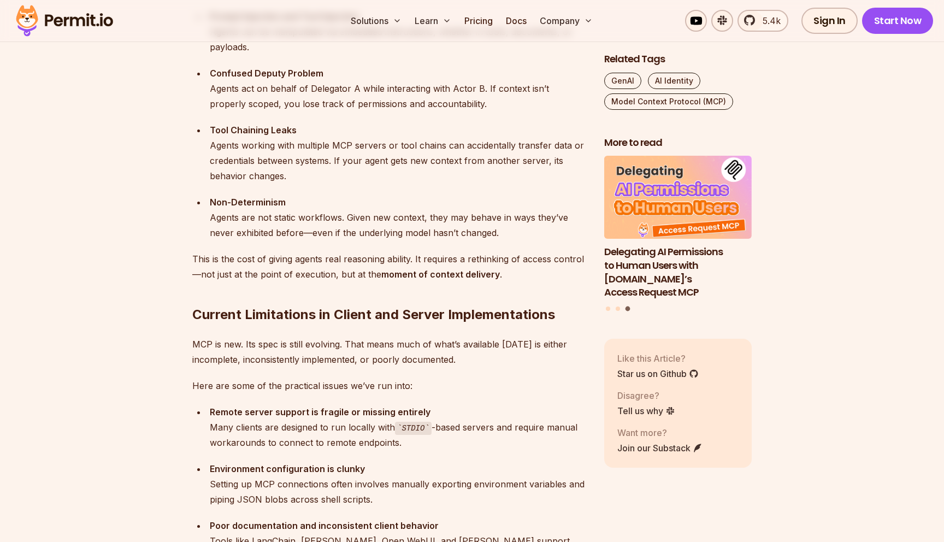
scroll to position [1761, 0]
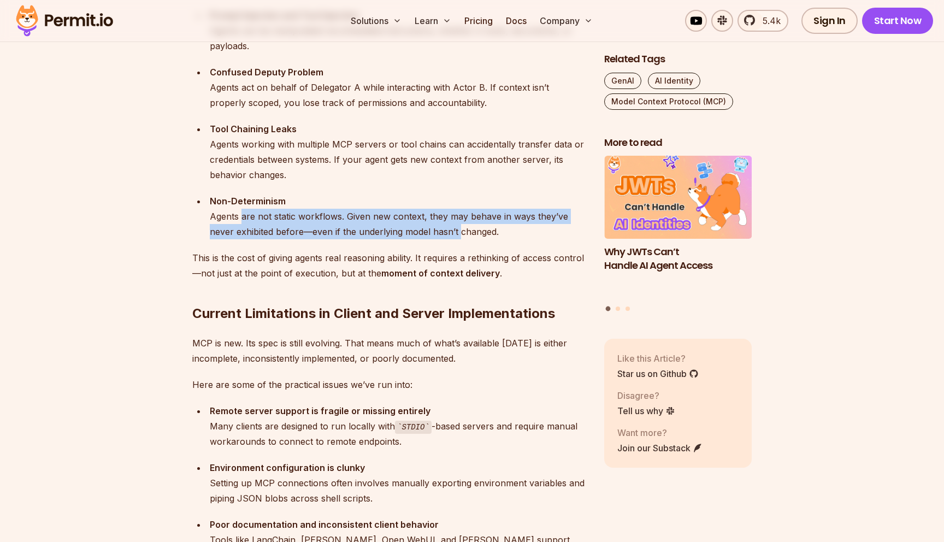
drag, startPoint x: 242, startPoint y: 214, endPoint x: 458, endPoint y: 226, distance: 216.6
click at [458, 226] on div "Non-Determinism Agents are not static workflows. Given new context, they may be…" at bounding box center [398, 216] width 377 height 46
drag, startPoint x: 458, startPoint y: 226, endPoint x: 273, endPoint y: 215, distance: 185.5
click at [273, 215] on div "Non-Determinism Agents are not static workflows. Given new context, they may be…" at bounding box center [398, 216] width 377 height 46
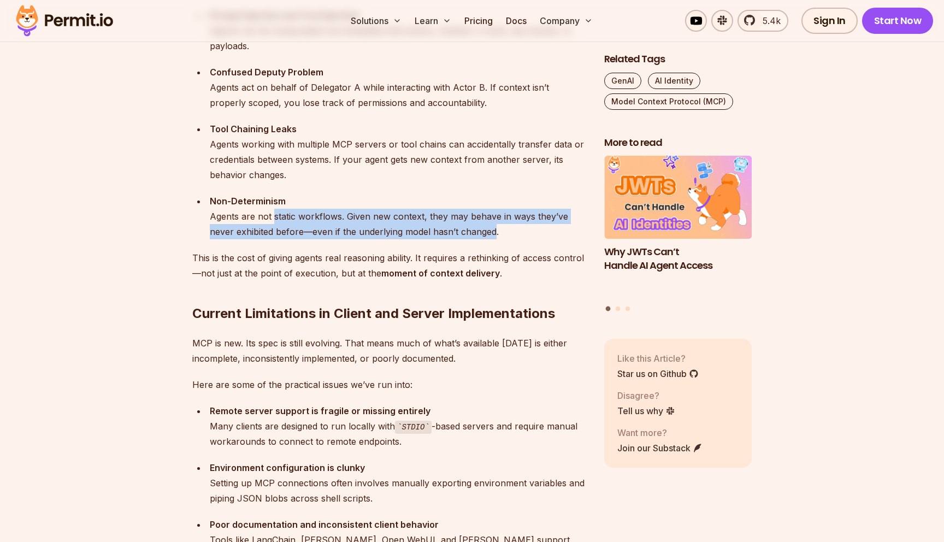
click at [273, 215] on div "Non-Determinism Agents are not static workflows. Given new context, they may be…" at bounding box center [398, 216] width 377 height 46
drag, startPoint x: 273, startPoint y: 215, endPoint x: 464, endPoint y: 224, distance: 190.8
click at [463, 224] on div "Non-Determinism Agents are not static workflows. Given new context, they may be…" at bounding box center [398, 216] width 377 height 46
click at [464, 224] on div "Non-Determinism Agents are not static workflows. Given new context, they may be…" at bounding box center [398, 216] width 377 height 46
drag
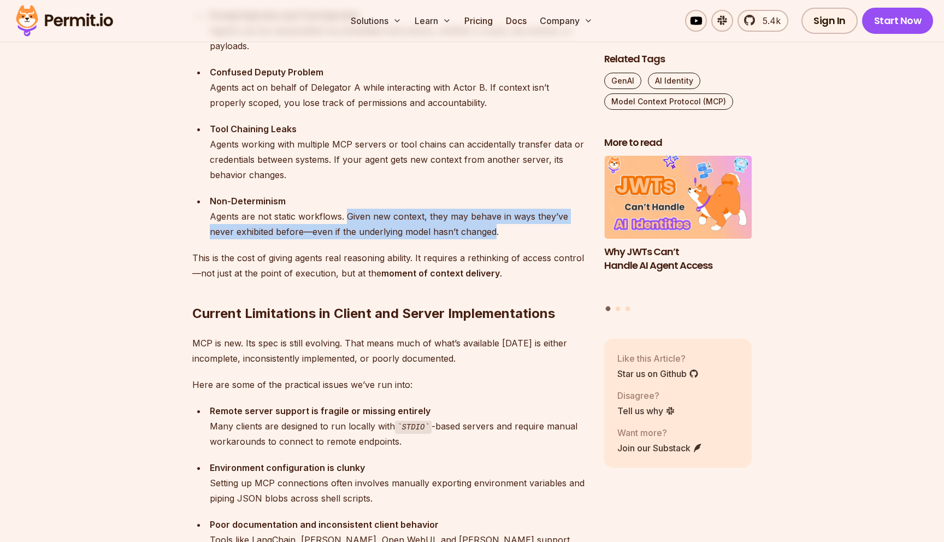
click at [350, 217] on div "Non-Determinism Agents are not static workflows. Given new context, they may be…" at bounding box center [398, 216] width 377 height 46
click at [492, 224] on div "Non-Determinism Agents are not static workflows. Given new context, they may be…" at bounding box center [398, 216] width 377 height 46
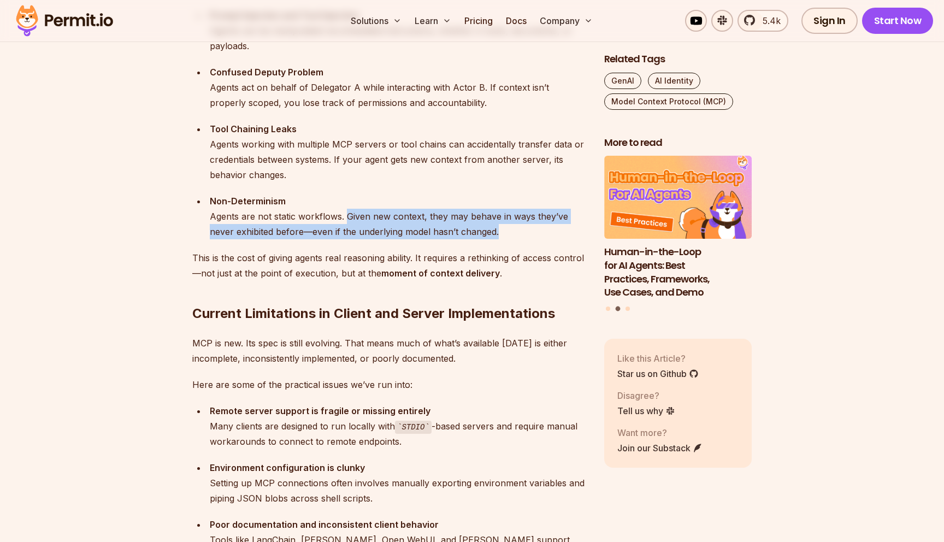
click at [492, 223] on div "Non-Determinism Agents are not static workflows. Given new context, they may be…" at bounding box center [398, 216] width 377 height 46
click at [357, 218] on div "Non-Determinism Agents are not static workflows. Given new context, they may be…" at bounding box center [398, 216] width 377 height 46
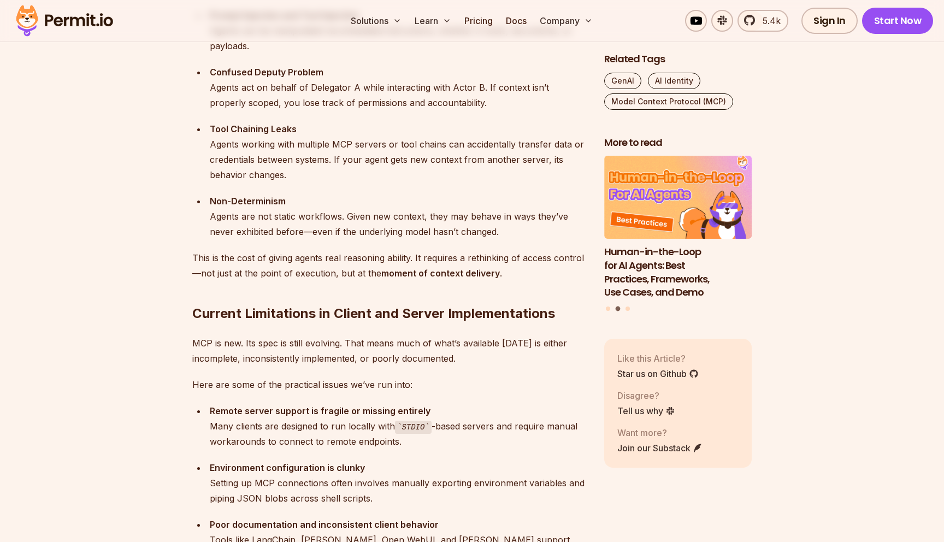
click at [356, 218] on div "Non-Determinism Agents are not static workflows. Given new context, they may be…" at bounding box center [398, 216] width 377 height 46
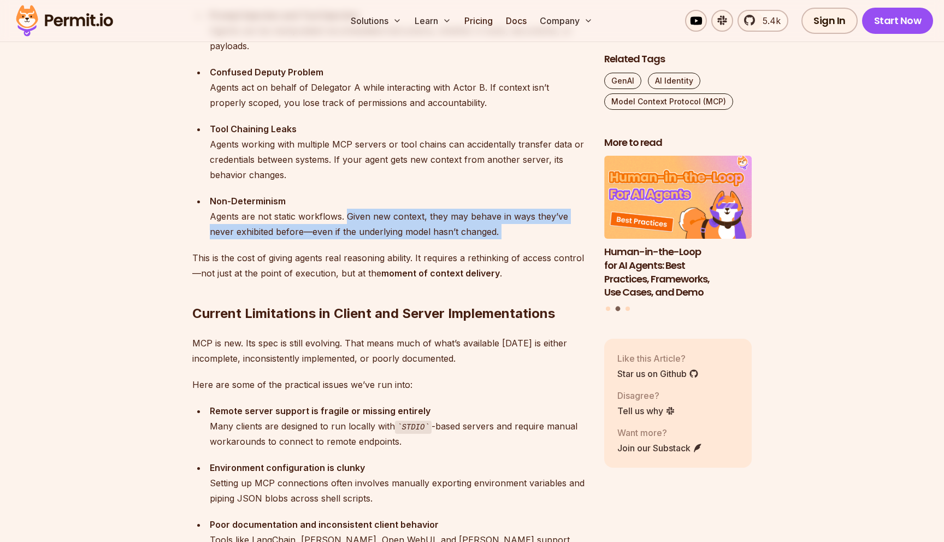
click at [510, 234] on div "Non-Determinism Agents are not static workflows. Given new context, they may be…" at bounding box center [398, 216] width 377 height 46
click at [355, 220] on div "Non-Determinism Agents are not static workflows. Given new context, they may be…" at bounding box center [398, 216] width 377 height 46
click at [524, 228] on div "Non-Determinism Agents are not static workflows. Given new context, they may be…" at bounding box center [398, 216] width 377 height 46
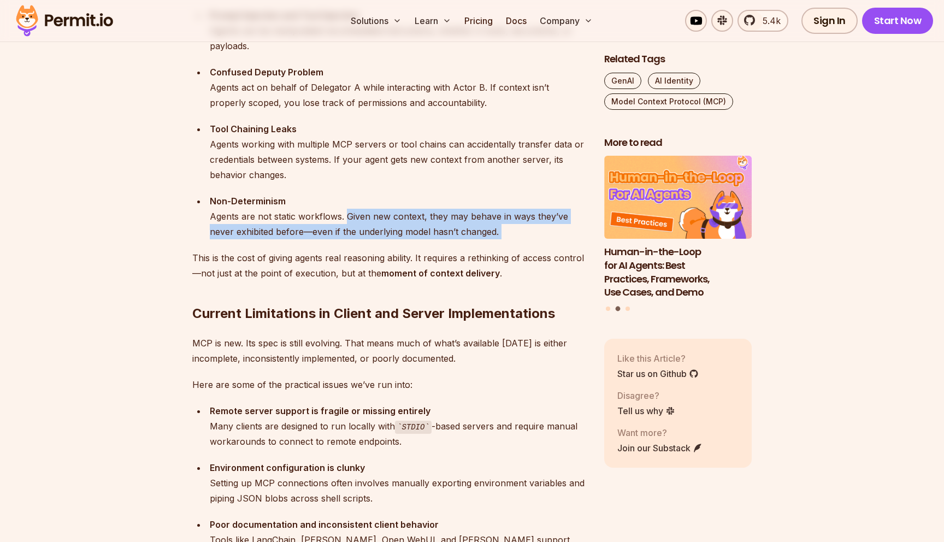
click at [524, 228] on div "Non-Determinism Agents are not static workflows. Given new context, they may be…" at bounding box center [398, 216] width 377 height 46
click at [347, 214] on div "Non-Determinism Agents are not static workflows. Given new context, they may be…" at bounding box center [398, 216] width 377 height 46
click at [511, 227] on div "Non-Determinism Agents are not static workflows. Given new context, they may be…" at bounding box center [398, 216] width 377 height 46
click at [510, 227] on div "Non-Determinism Agents are not static workflows. Given new context, they may be…" at bounding box center [398, 216] width 377 height 46
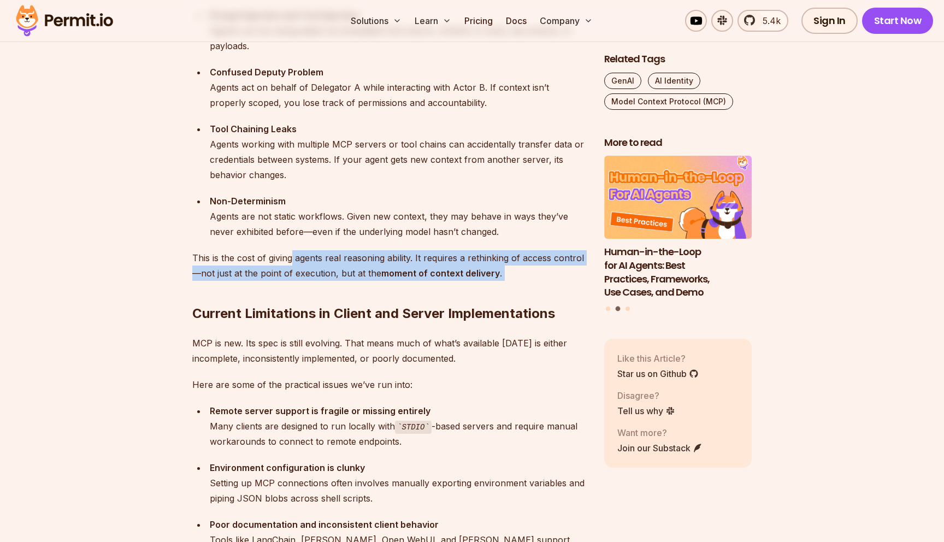
click at [542, 271] on div "Let me start with this: adopting MCP in production [DATE] is a bit like trying …" at bounding box center [389, 440] width 394 height 2998
click at [542, 270] on h2 "Current Limitations in Client and Server Implementations" at bounding box center [389, 291] width 394 height 61
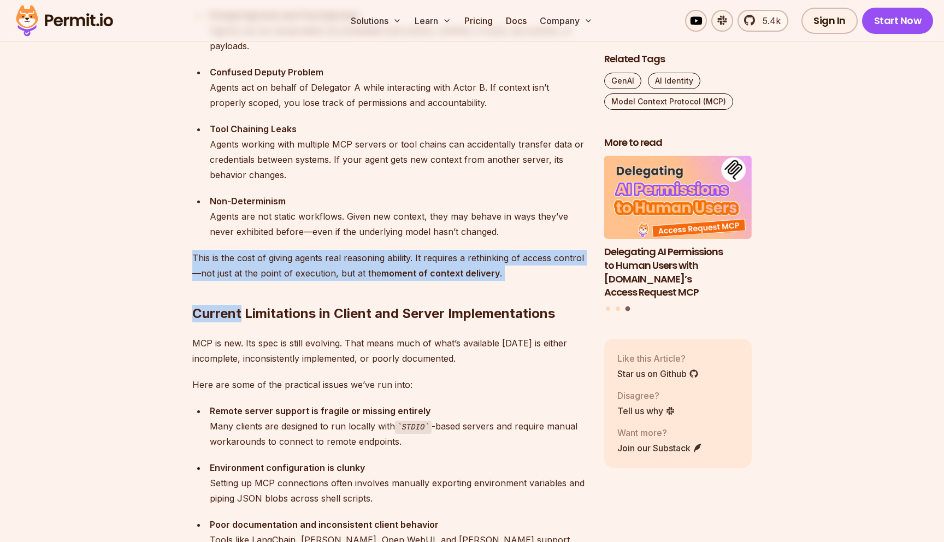
click at [204, 247] on div "Let me start with this: adopting MCP in production [DATE] is a bit like trying …" at bounding box center [389, 440] width 394 height 2998
click at [517, 271] on div "Let me start with this: adopting MCP in production [DATE] is a bit like trying …" at bounding box center [389, 440] width 394 height 2998
click at [517, 270] on h2 "Current Limitations in Client and Server Implementations" at bounding box center [389, 291] width 394 height 61
click at [196, 263] on div "Let me start with this: adopting MCP in production [DATE] is a bit like trying …" at bounding box center [389, 440] width 394 height 2998
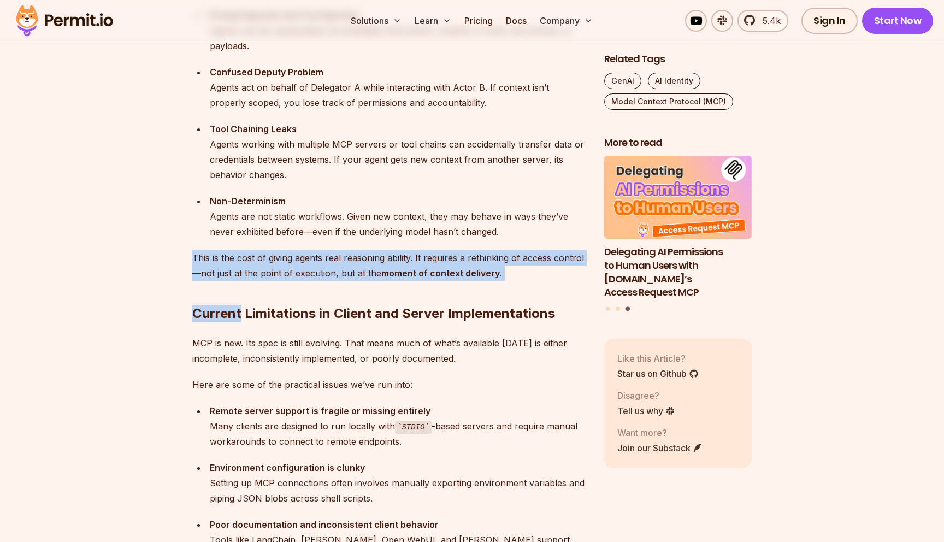
click at [196, 263] on p "This is the cost of giving agents real reasoning ability. It requires a rethink…" at bounding box center [389, 265] width 394 height 31
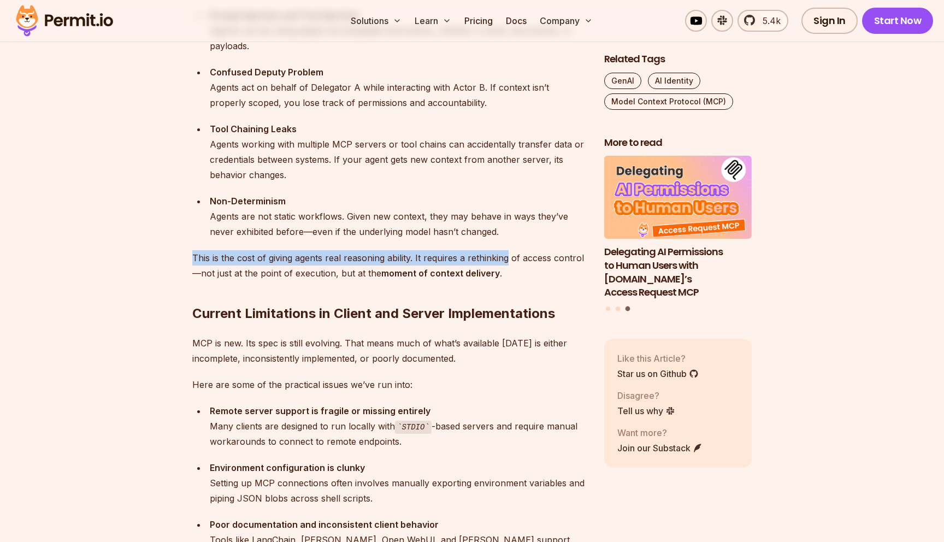
click at [477, 263] on p "This is the cost of giving agents real reasoning ability. It requires a rethink…" at bounding box center [389, 265] width 394 height 31
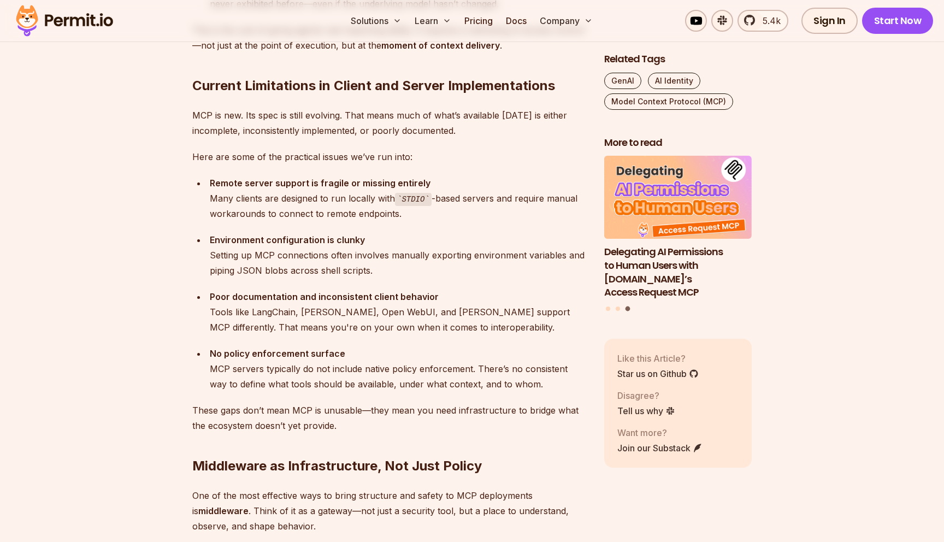
scroll to position [1990, 0]
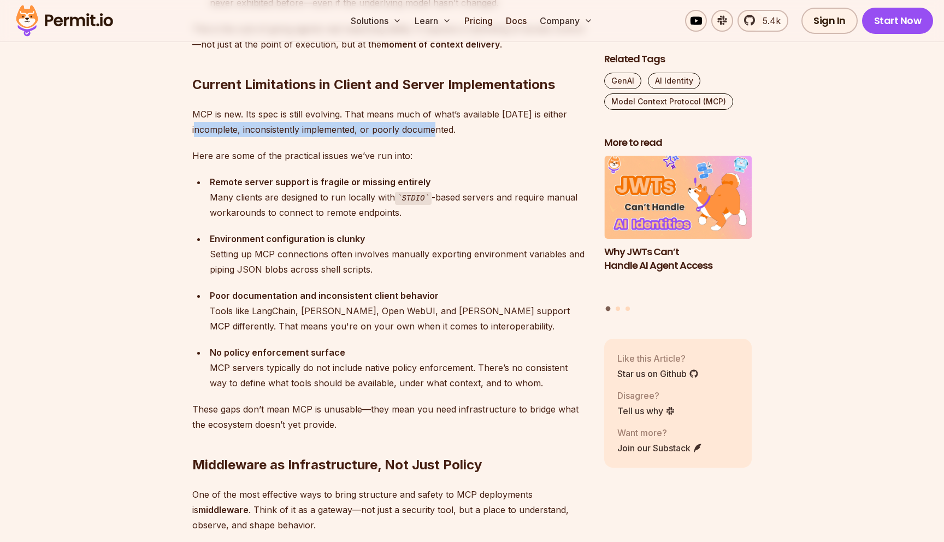
click at [440, 132] on p "MCP is new. Its spec is still evolving. That means much of what’s available [DA…" at bounding box center [389, 122] width 394 height 31
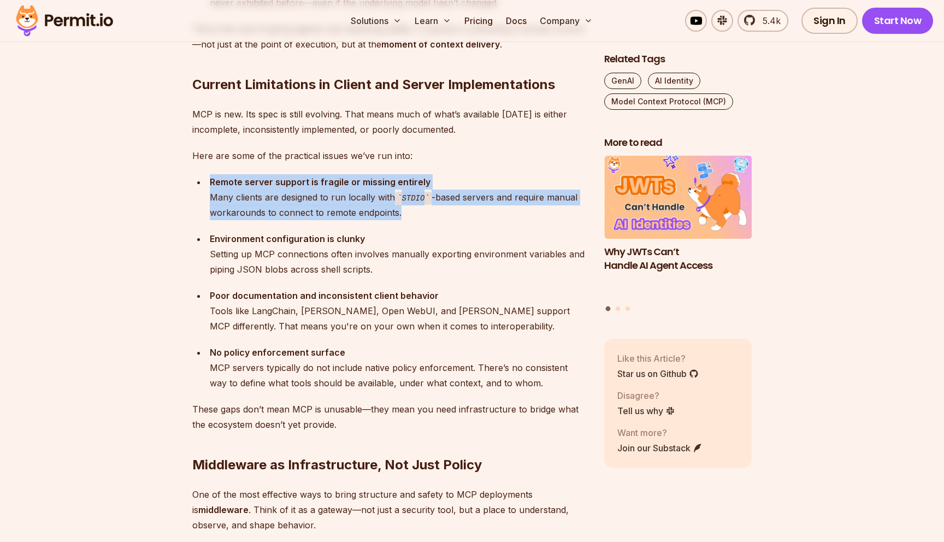
click at [400, 214] on ul "Remote server support is fragile or missing entirely Many clients are designed …" at bounding box center [389, 197] width 394 height 46
click at [400, 214] on div "Remote server support is fragile or missing entirely Many clients are designed …" at bounding box center [398, 197] width 377 height 46
click at [217, 188] on div "Remote server support is fragile or missing entirely Many clients are designed …" at bounding box center [398, 197] width 377 height 46
click at [415, 205] on div "Remote server support is fragile or missing entirely Many clients are designed …" at bounding box center [398, 197] width 377 height 46
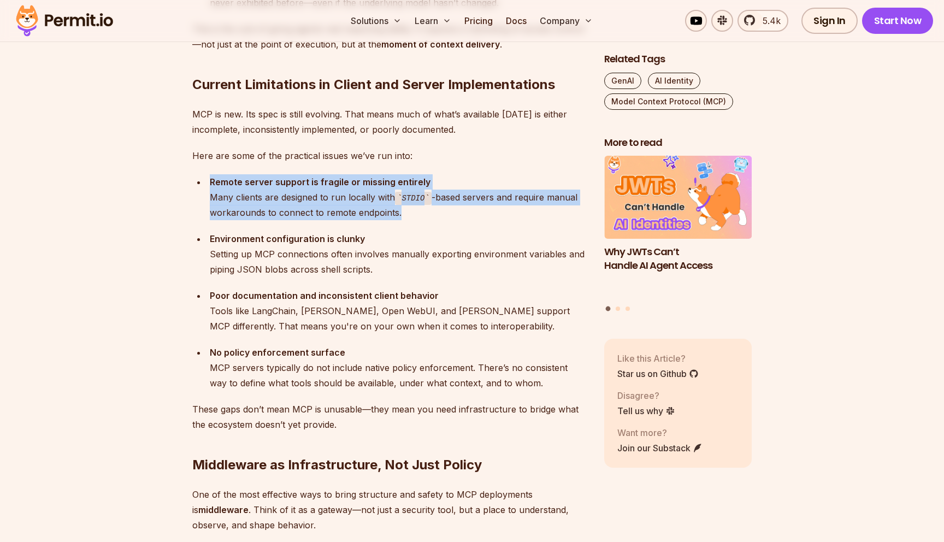
click at [415, 205] on div "Remote server support is fragile or missing entirely Many clients are designed …" at bounding box center [398, 197] width 377 height 46
click at [217, 193] on div "Remote server support is fragile or missing entirely Many clients are designed …" at bounding box center [398, 197] width 377 height 46
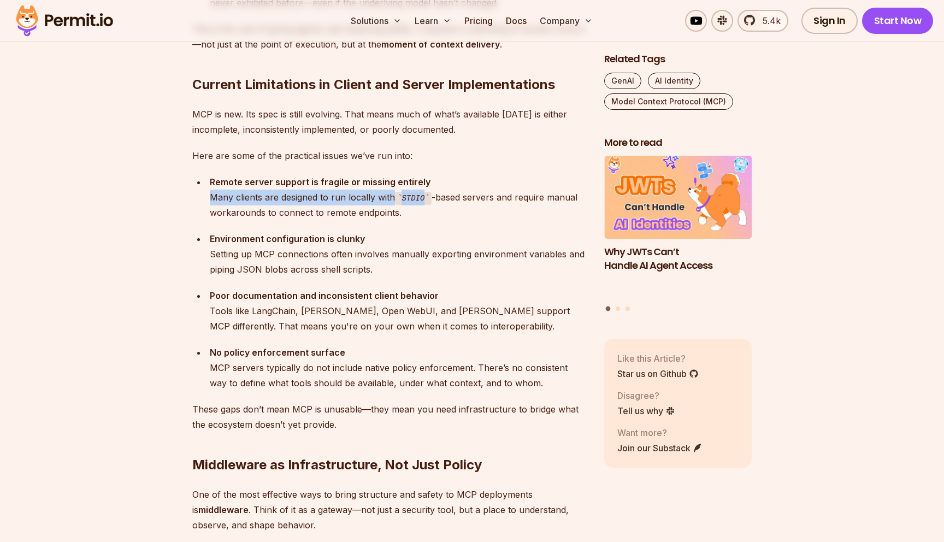
click at [421, 202] on div "Remote server support is fragile or missing entirely Many clients are designed …" at bounding box center [398, 197] width 377 height 46
click at [421, 201] on code "STDIO" at bounding box center [413, 198] width 37 height 13
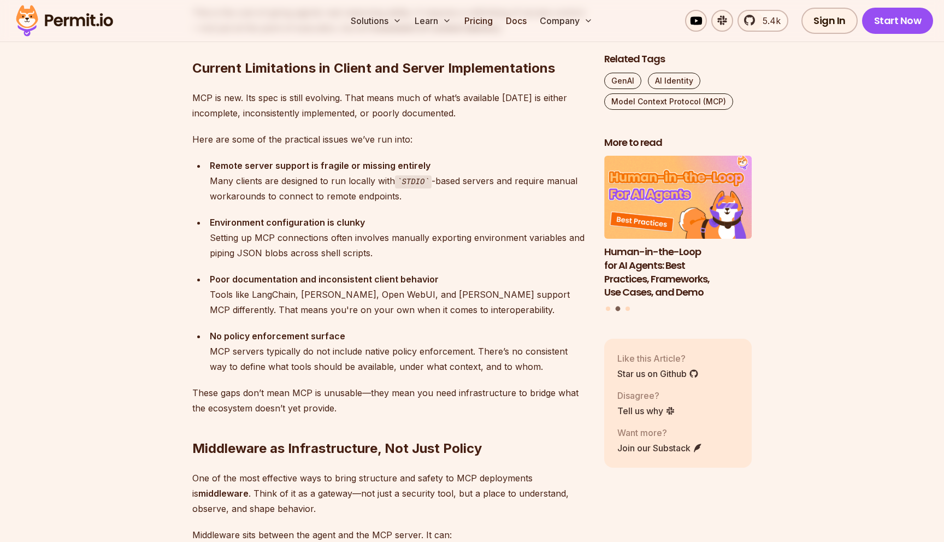
scroll to position [2008, 0]
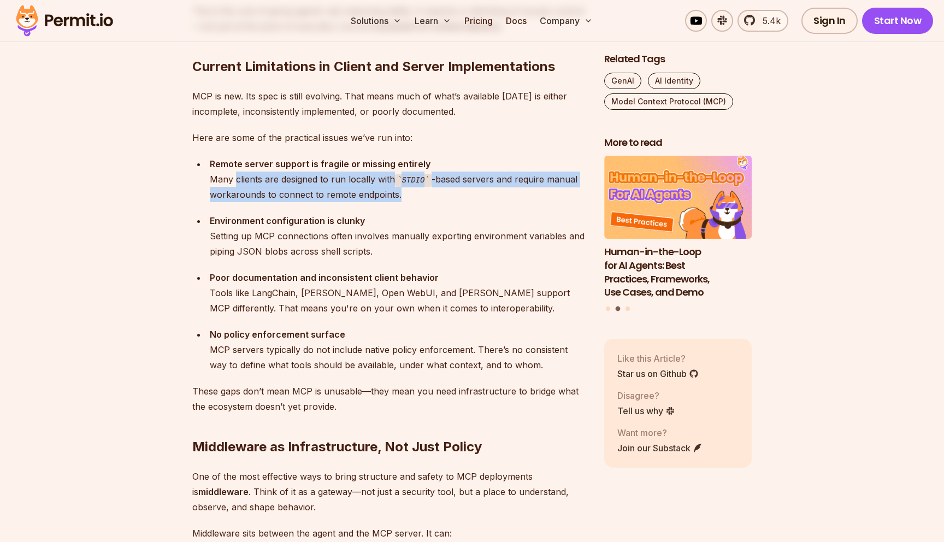
click at [234, 182] on div "Remote server support is fragile or missing entirely Many clients are designed …" at bounding box center [398, 179] width 377 height 46
click at [411, 205] on div "Let me start with this: adopting MCP in production [DATE] is a bit like trying …" at bounding box center [389, 194] width 394 height 2998
click at [185, 174] on section "Table of Contents Let me start with this: adopting MCP in production [DATE] is …" at bounding box center [472, 277] width 944 height 3279
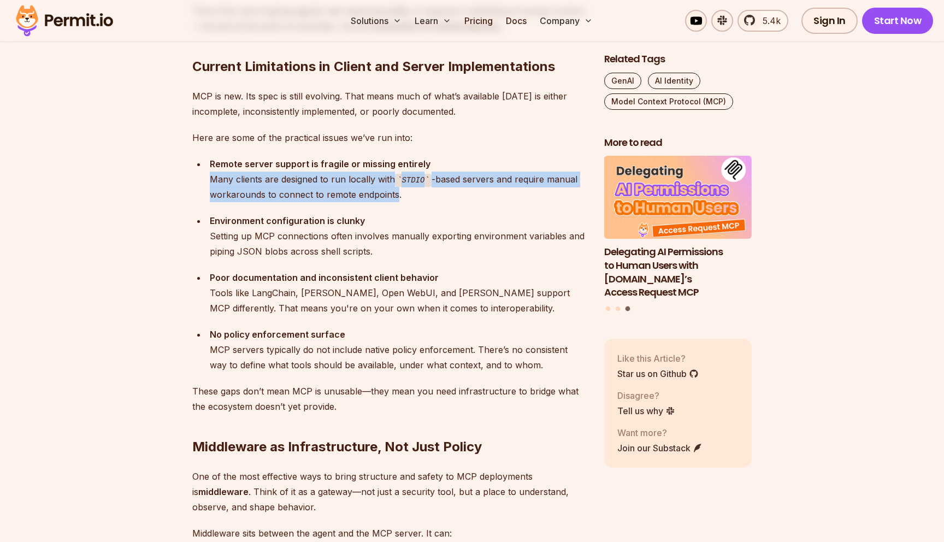
click at [185, 174] on section "Table of Contents Let me start with this: adopting MCP in production [DATE] is …" at bounding box center [472, 277] width 944 height 3279
click at [413, 202] on section "Table of Contents Let me start with this: adopting MCP in production [DATE] is …" at bounding box center [472, 277] width 944 height 3279
click at [413, 200] on div "Remote server support is fragile or missing entirely Many clients are designed …" at bounding box center [398, 179] width 377 height 46
click at [203, 185] on ul "Remote server support is fragile or missing entirely Many clients are designed …" at bounding box center [389, 179] width 394 height 46
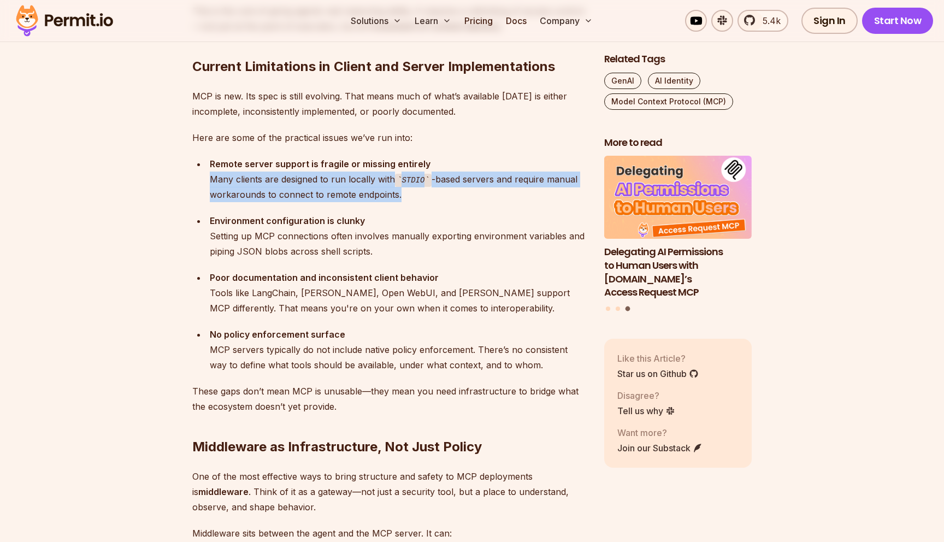
click at [416, 192] on ul "Remote server support is fragile or missing entirely Many clients are designed …" at bounding box center [389, 179] width 394 height 46
click at [416, 191] on div "Remote server support is fragile or missing entirely Many clients are designed …" at bounding box center [398, 179] width 377 height 46
click at [208, 181] on li "Remote server support is fragile or missing entirely Many clients are designed …" at bounding box center [396, 179] width 380 height 46
click at [434, 191] on li "Remote server support is fragile or missing entirely Many clients are designed …" at bounding box center [396, 179] width 380 height 46
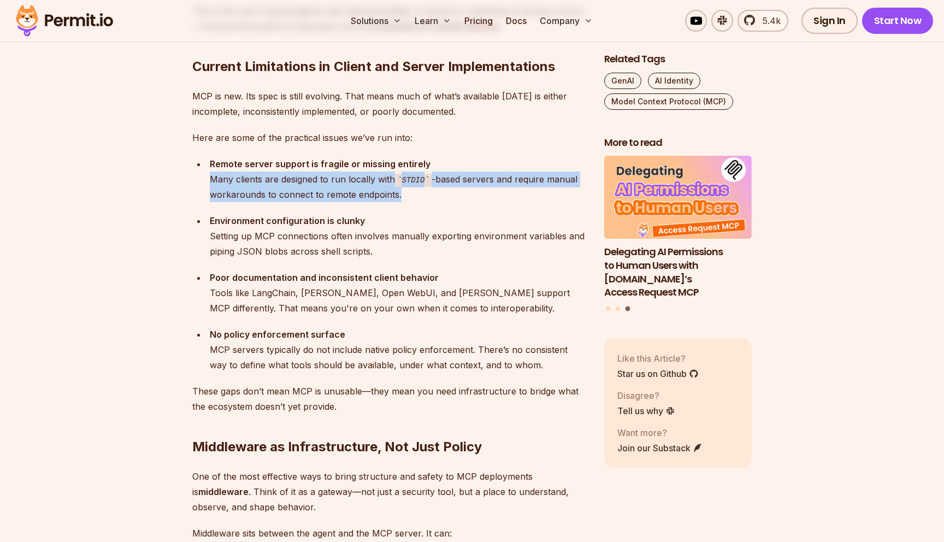
click at [434, 190] on div "Remote server support is fragile or missing entirely Many clients are designed …" at bounding box center [398, 179] width 377 height 46
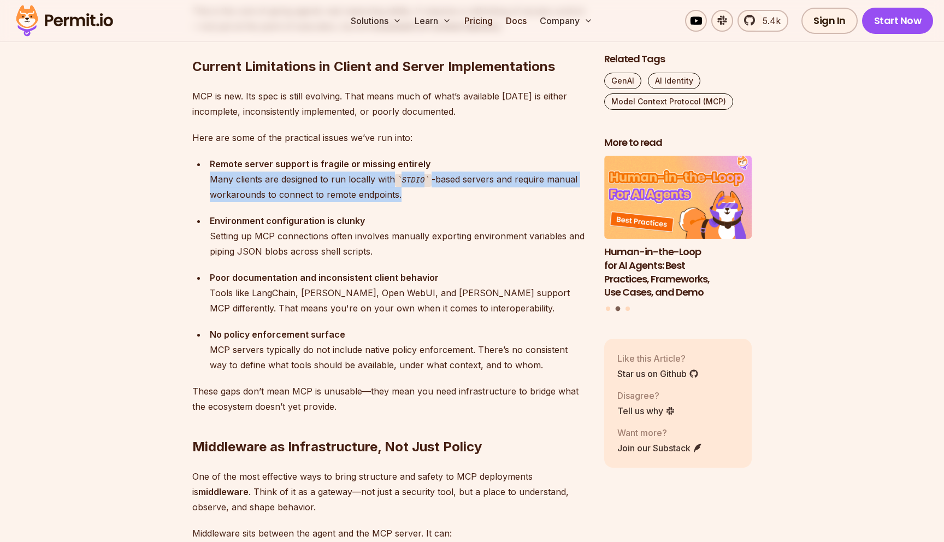
drag, startPoint x: 432, startPoint y: 193, endPoint x: 211, endPoint y: 177, distance: 221.2
click at [211, 177] on div "Remote server support is fragile or missing entirely Many clients are designed …" at bounding box center [398, 179] width 377 height 46
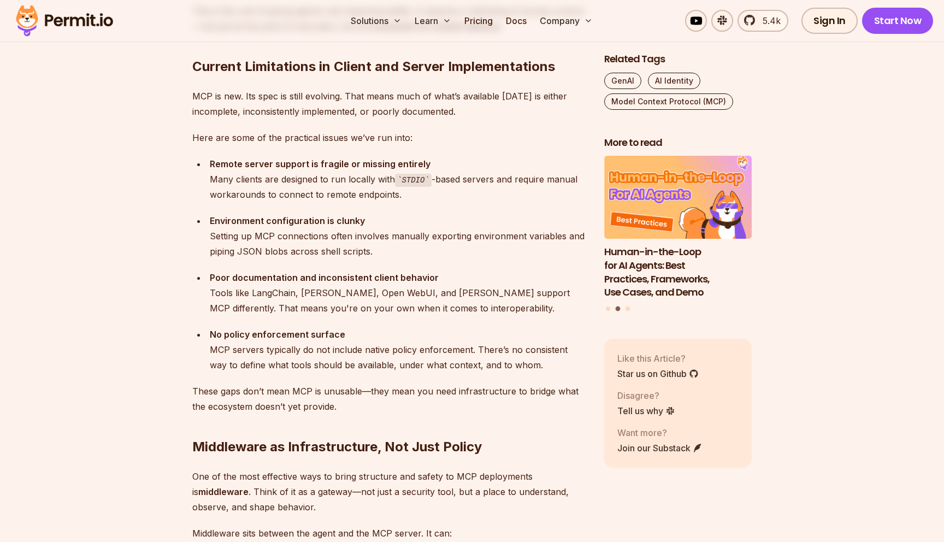
click at [211, 177] on div "Remote server support is fragile or missing entirely Many clients are designed …" at bounding box center [398, 179] width 377 height 46
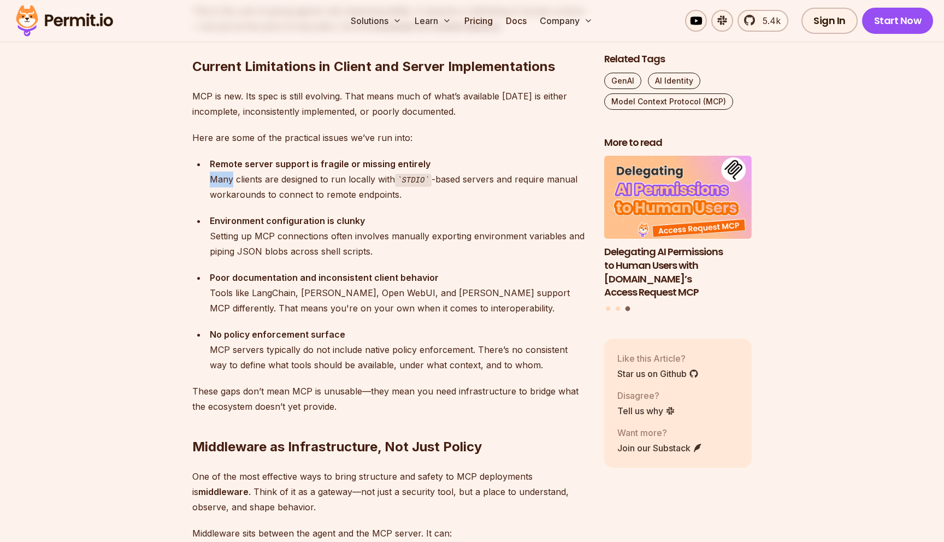
click at [211, 177] on div "Remote server support is fragile or missing entirely Many clients are designed …" at bounding box center [398, 179] width 377 height 46
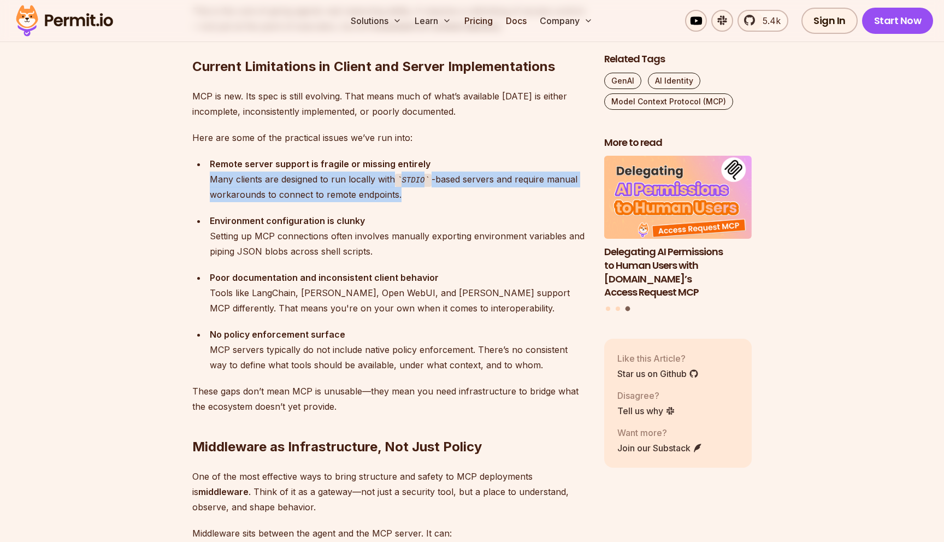
click at [259, 193] on div "Remote server support is fragile or missing entirely Many clients are designed …" at bounding box center [398, 179] width 377 height 46
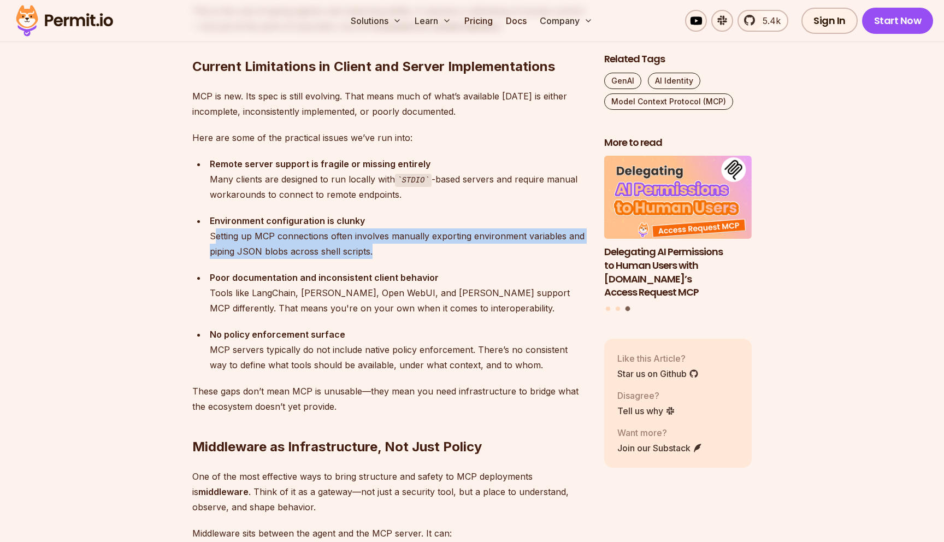
drag, startPoint x: 215, startPoint y: 236, endPoint x: 383, endPoint y: 257, distance: 170.0
click at [383, 253] on div "Environment configuration is clunky Setting up MCP connections often involves m…" at bounding box center [398, 236] width 377 height 46
click at [383, 257] on div "Environment configuration is clunky Setting up MCP connections often involves m…" at bounding box center [398, 236] width 377 height 46
drag, startPoint x: 382, startPoint y: 256, endPoint x: 198, endPoint y: 240, distance: 185.2
click at [198, 241] on ul "Environment configuration is clunky Setting up MCP connections often involves m…" at bounding box center [389, 292] width 394 height 159
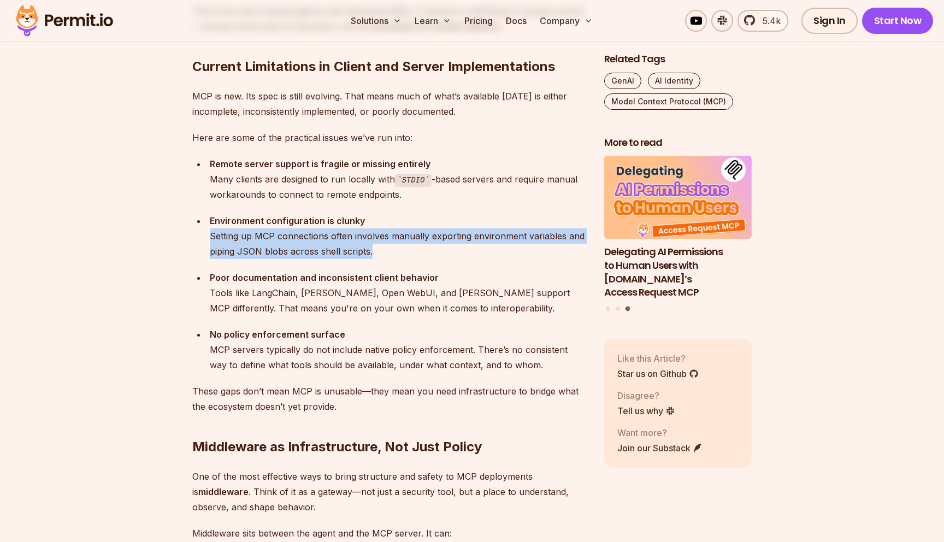
click at [198, 240] on ul "Environment configuration is clunky Setting up MCP connections often involves m…" at bounding box center [389, 292] width 394 height 159
drag, startPoint x: 198, startPoint y: 240, endPoint x: 358, endPoint y: 252, distance: 160.5
click at [358, 252] on ul "Environment configuration is clunky Setting up MCP connections often involves m…" at bounding box center [389, 292] width 394 height 159
click at [358, 252] on div "Environment configuration is clunky Setting up MCP connections often involves m…" at bounding box center [398, 236] width 377 height 46
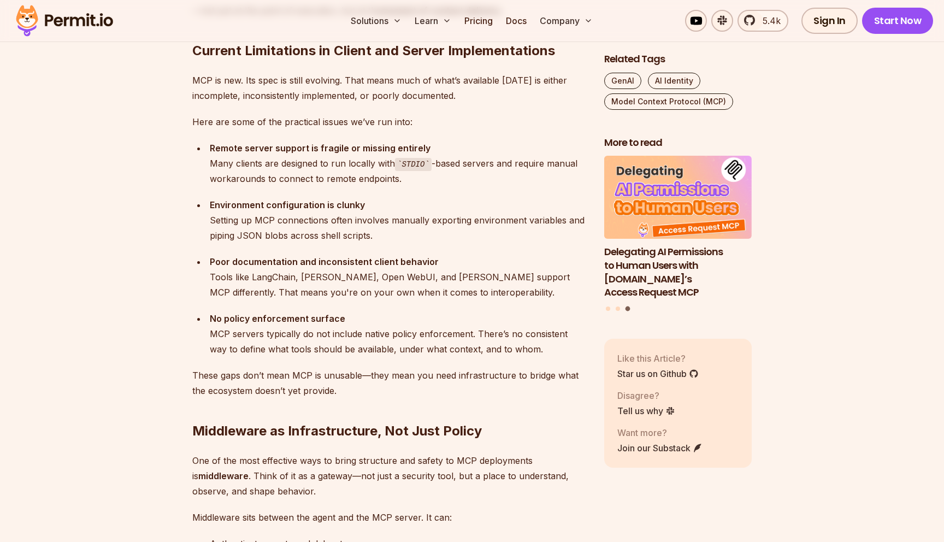
scroll to position [2025, 0]
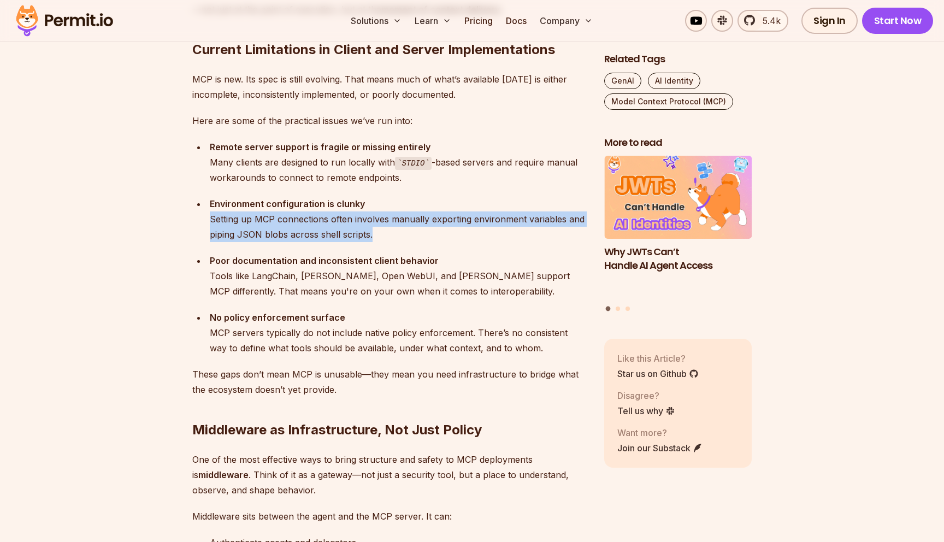
drag, startPoint x: 210, startPoint y: 216, endPoint x: 406, endPoint y: 232, distance: 197.3
click at [406, 232] on div "Environment configuration is clunky Setting up MCP connections often involves m…" at bounding box center [398, 219] width 377 height 46
drag, startPoint x: 406, startPoint y: 232, endPoint x: 213, endPoint y: 213, distance: 194.3
click at [213, 213] on div "Environment configuration is clunky Setting up MCP connections often involves m…" at bounding box center [398, 219] width 377 height 46
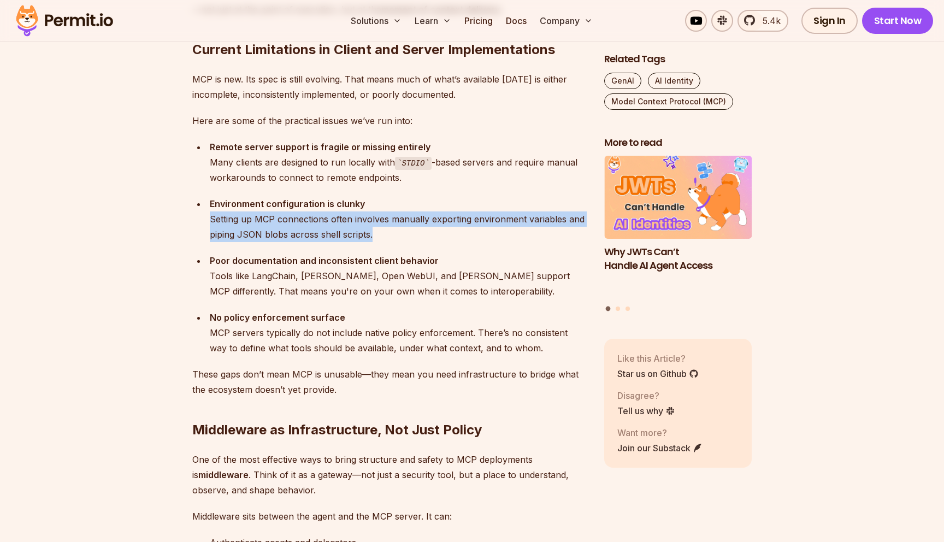
click at [213, 213] on div "Environment configuration is clunky Setting up MCP connections often involves m…" at bounding box center [398, 219] width 377 height 46
drag, startPoint x: 213, startPoint y: 213, endPoint x: 383, endPoint y: 247, distance: 173.3
click at [383, 248] on ul "Environment configuration is clunky Setting up MCP connections often involves m…" at bounding box center [389, 275] width 394 height 159
click at [383, 247] on ul "Environment configuration is clunky Setting up MCP connections often involves m…" at bounding box center [389, 275] width 394 height 159
drag, startPoint x: 378, startPoint y: 245, endPoint x: 208, endPoint y: 206, distance: 174.2
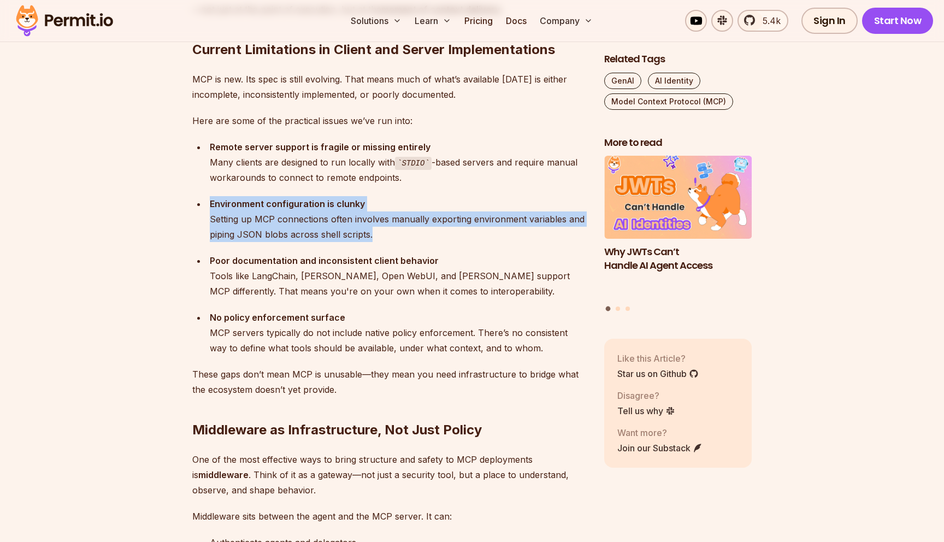
click at [208, 206] on ul "Environment configuration is clunky Setting up MCP connections often involves m…" at bounding box center [389, 275] width 394 height 159
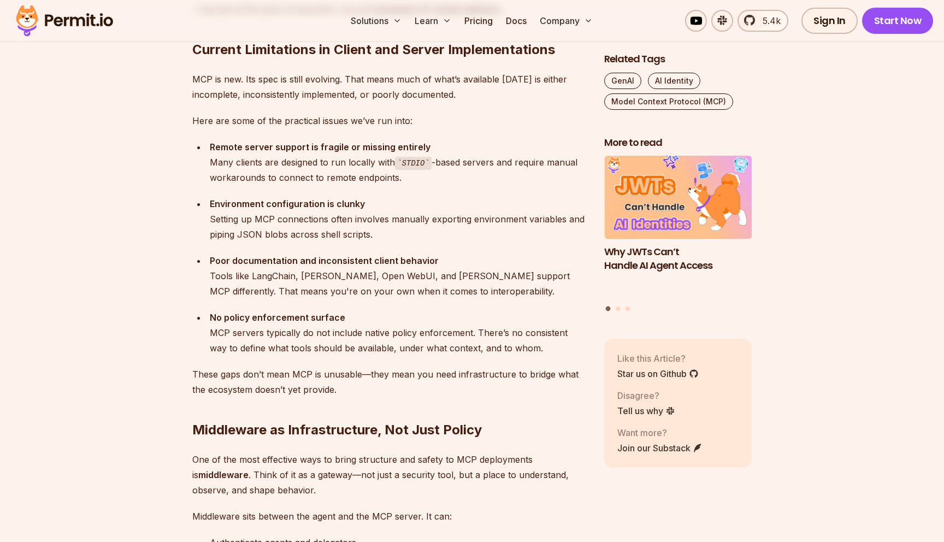
click at [208, 206] on li "Environment configuration is clunky Setting up MCP connections often involves m…" at bounding box center [396, 219] width 380 height 46
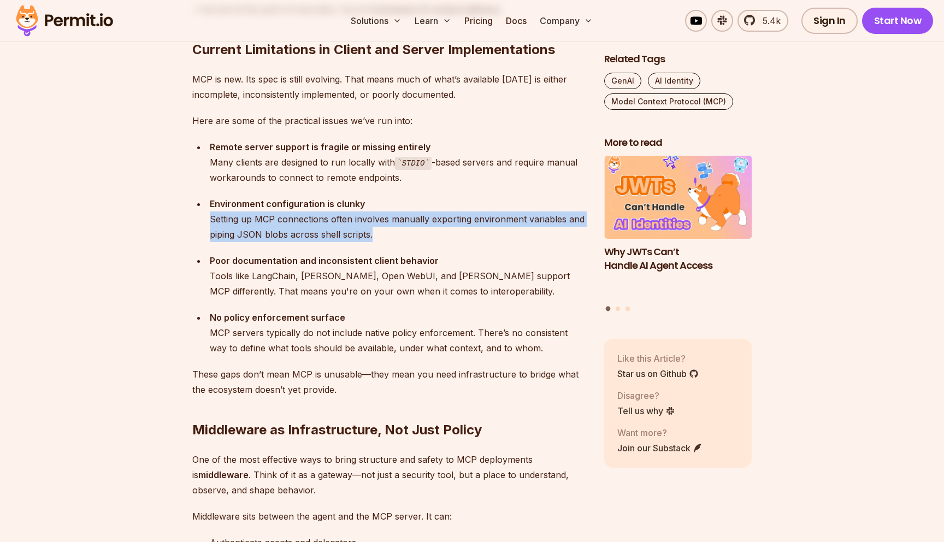
drag, startPoint x: 210, startPoint y: 216, endPoint x: 383, endPoint y: 230, distance: 173.7
click at [383, 230] on div "Environment configuration is clunky Setting up MCP connections often involves m…" at bounding box center [398, 219] width 377 height 46
click at [365, 227] on div "Environment configuration is clunky Setting up MCP connections often involves m…" at bounding box center [398, 219] width 377 height 46
drag, startPoint x: 402, startPoint y: 245, endPoint x: 211, endPoint y: 215, distance: 192.9
click at [211, 215] on ul "Environment configuration is clunky Setting up MCP connections often involves m…" at bounding box center [389, 275] width 394 height 159
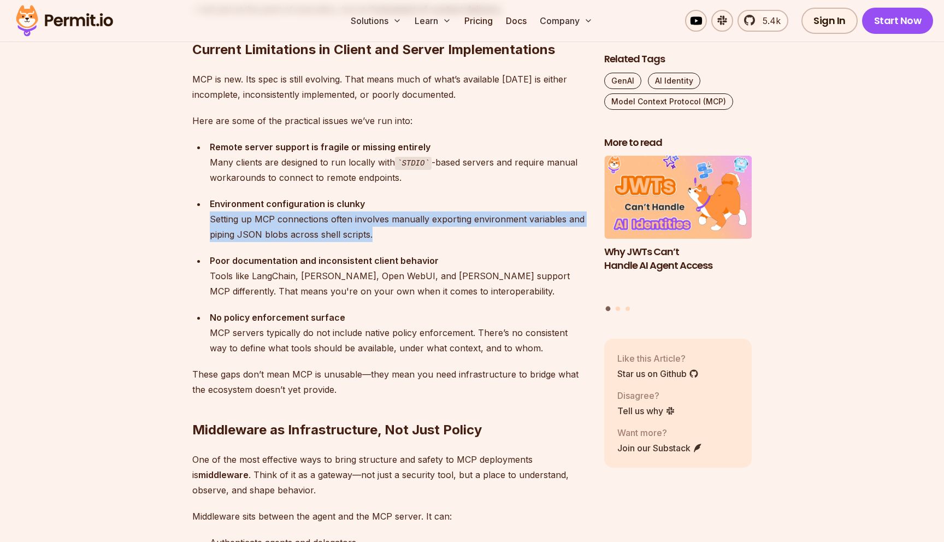
click at [211, 215] on div "Environment configuration is clunky Setting up MCP connections often involves m…" at bounding box center [398, 219] width 377 height 46
drag, startPoint x: 211, startPoint y: 215, endPoint x: 381, endPoint y: 240, distance: 171.6
click at [382, 240] on div "Environment configuration is clunky Setting up MCP connections often involves m…" at bounding box center [398, 219] width 377 height 46
click at [381, 240] on div "Environment configuration is clunky Setting up MCP connections often involves m…" at bounding box center [398, 219] width 377 height 46
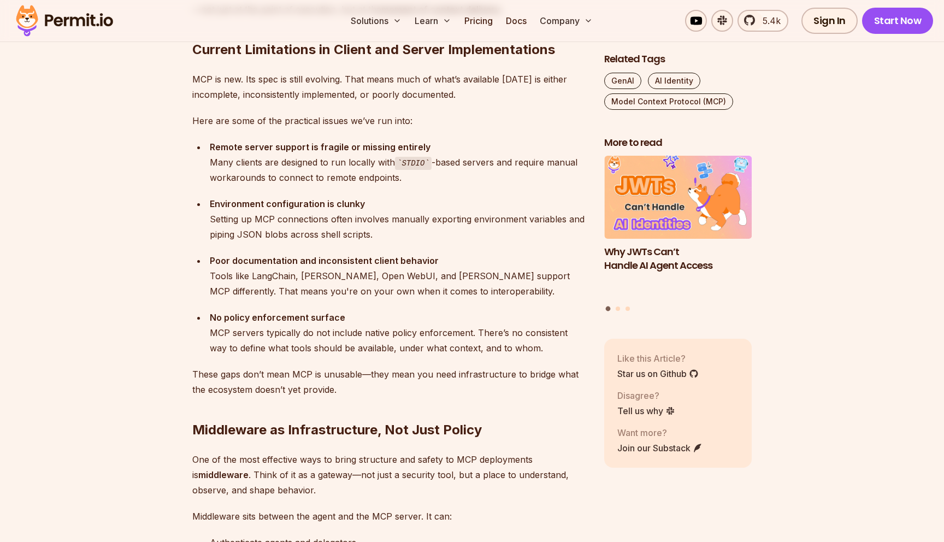
scroll to position [2040, 0]
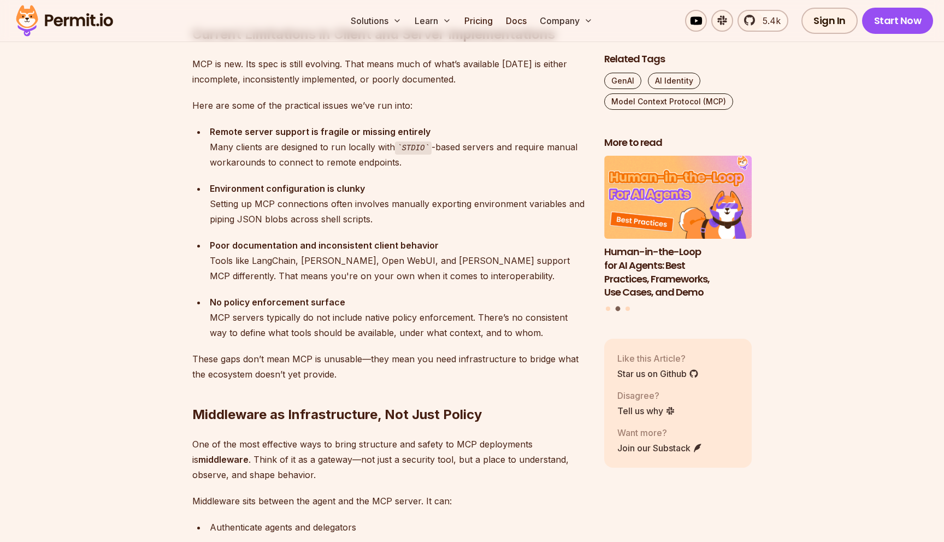
click at [374, 263] on div "Poor documentation and inconsistent client behavior Tools like [PERSON_NAME], […" at bounding box center [398, 261] width 377 height 46
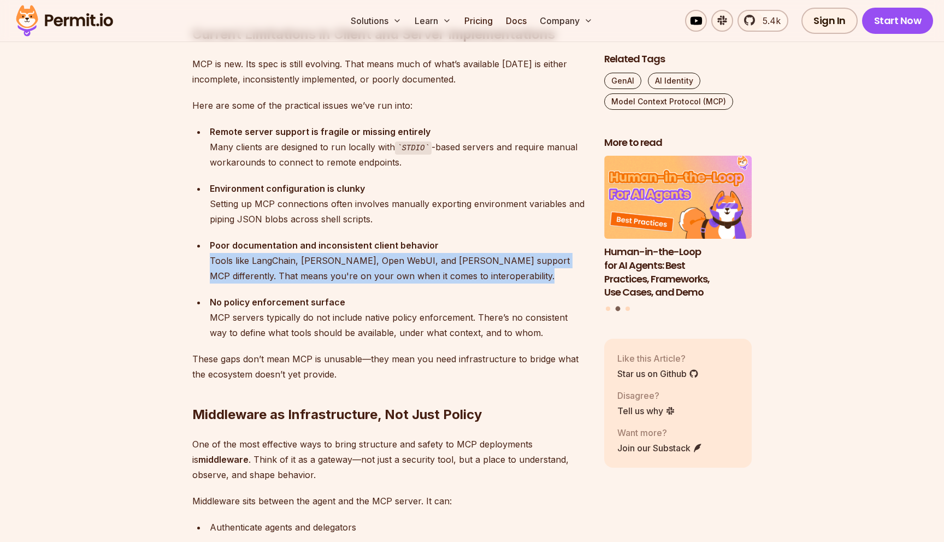
click at [397, 277] on div "Poor documentation and inconsistent client behavior Tools like [PERSON_NAME], […" at bounding box center [398, 261] width 377 height 46
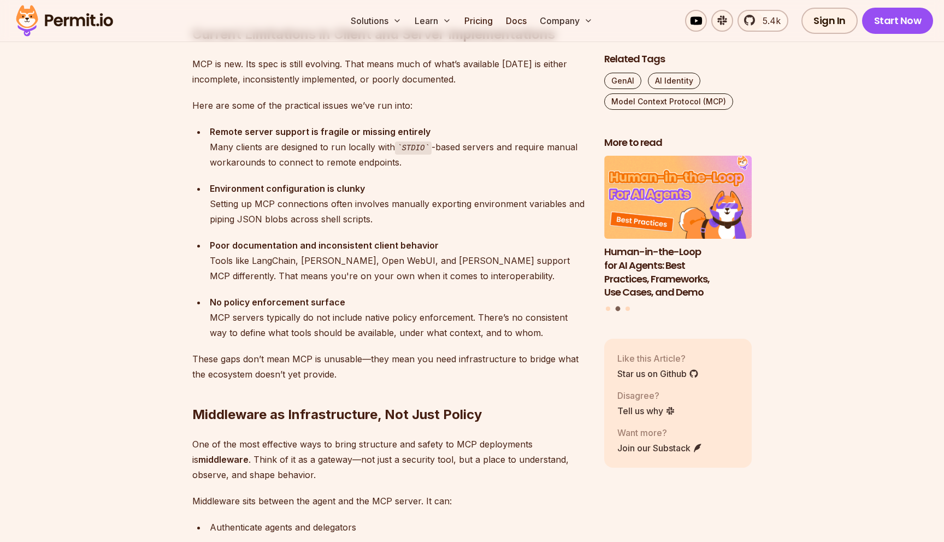
click at [397, 277] on div "Poor documentation and inconsistent client behavior Tools like [PERSON_NAME], […" at bounding box center [398, 261] width 377 height 46
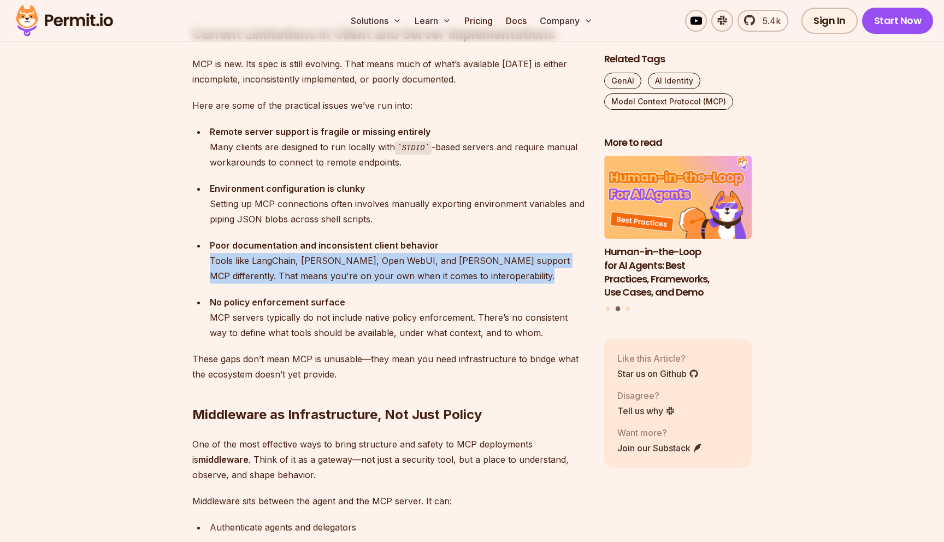
click at [335, 277] on div "Poor documentation and inconsistent client behavior Tools like [PERSON_NAME], […" at bounding box center [398, 261] width 377 height 46
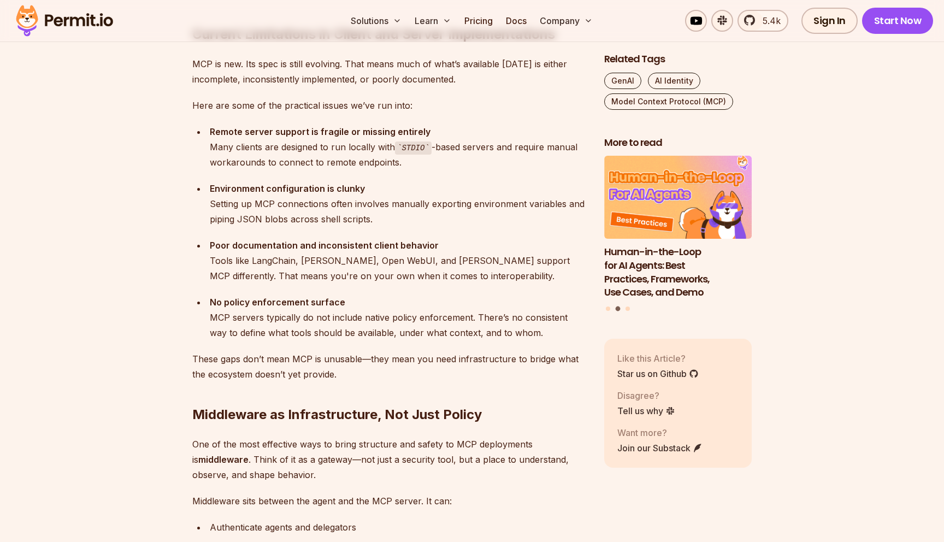
click at [335, 277] on div "Poor documentation and inconsistent client behavior Tools like [PERSON_NAME], […" at bounding box center [398, 261] width 377 height 46
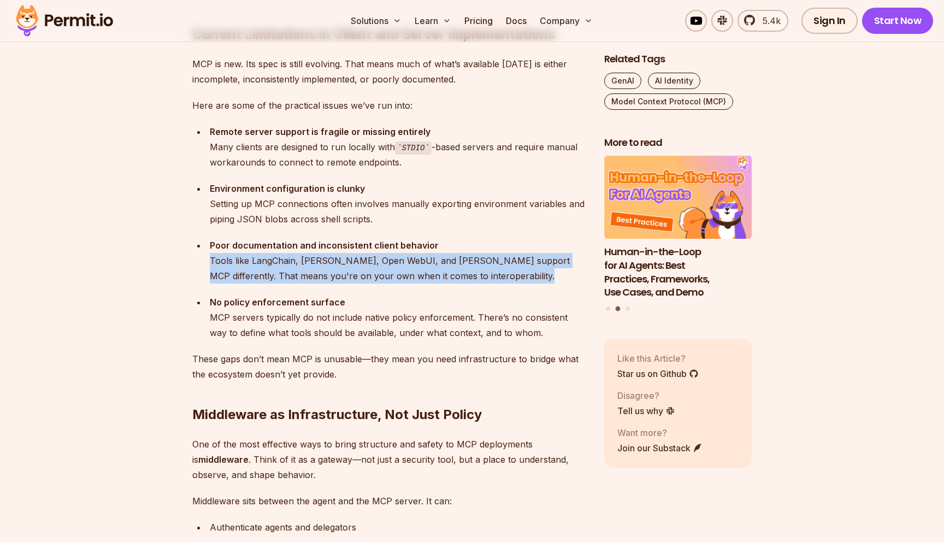
click at [335, 277] on div "Poor documentation and inconsistent client behavior Tools like [PERSON_NAME], […" at bounding box center [398, 261] width 377 height 46
click at [361, 276] on div "Poor documentation and inconsistent client behavior Tools like [PERSON_NAME], […" at bounding box center [398, 261] width 377 height 46
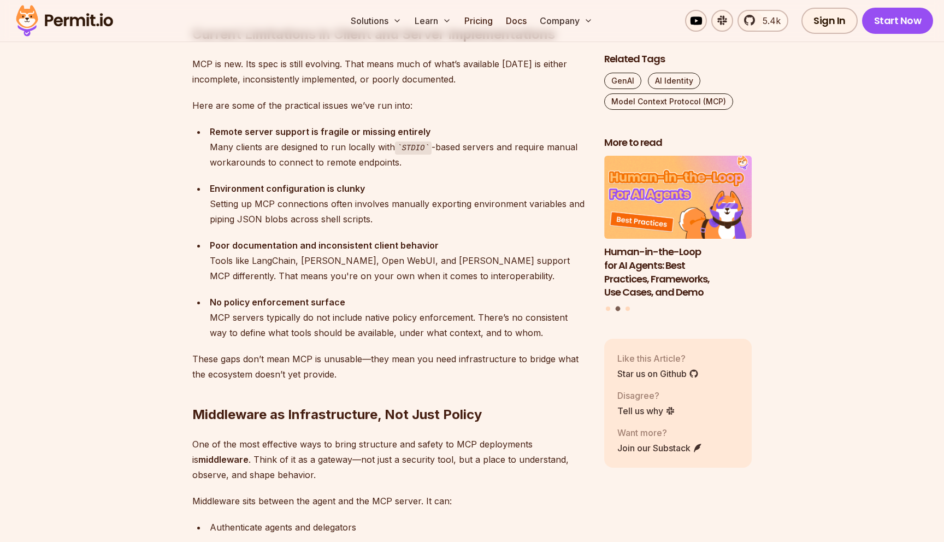
click at [361, 276] on div "Poor documentation and inconsistent client behavior Tools like [PERSON_NAME], […" at bounding box center [398, 261] width 377 height 46
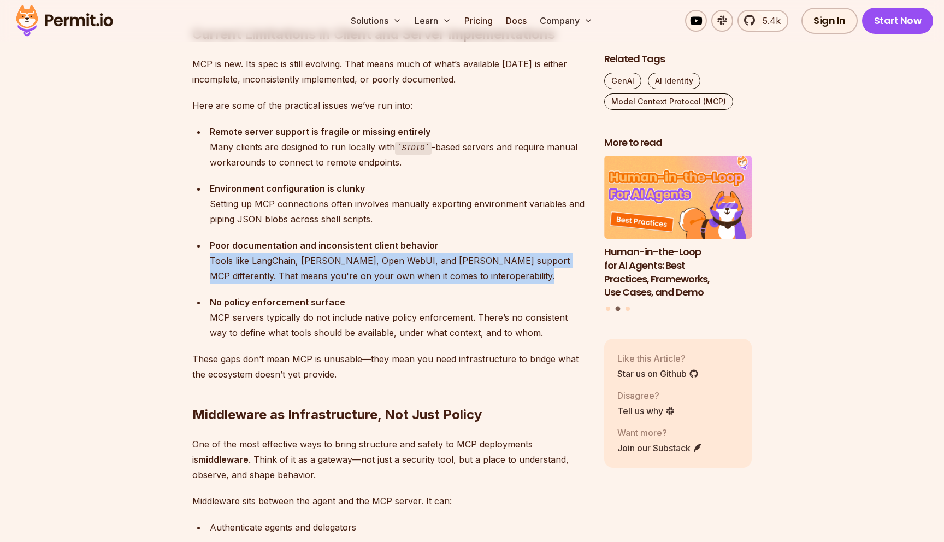
click at [381, 264] on div "Poor documentation and inconsistent client behavior Tools like [PERSON_NAME], […" at bounding box center [398, 261] width 377 height 46
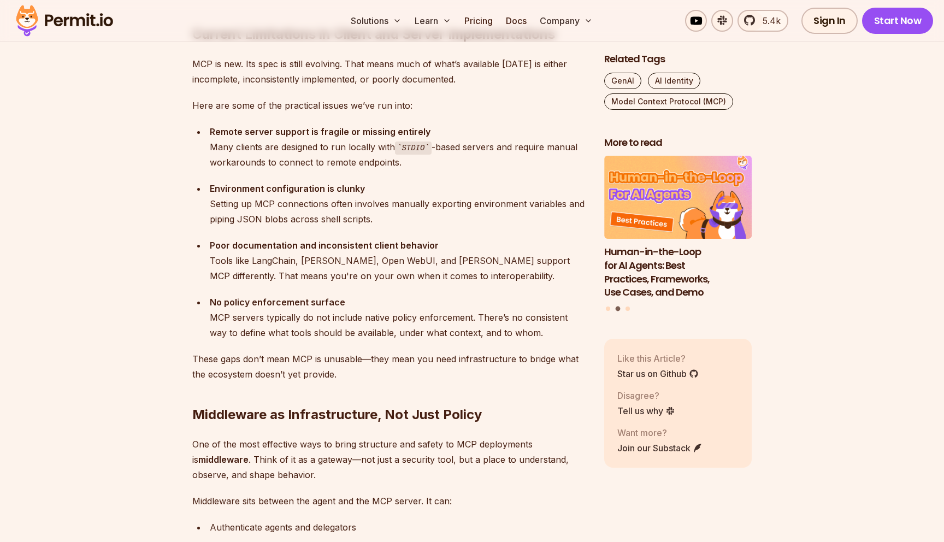
click at [381, 264] on div "Poor documentation and inconsistent client behavior Tools like [PERSON_NAME], […" at bounding box center [398, 261] width 377 height 46
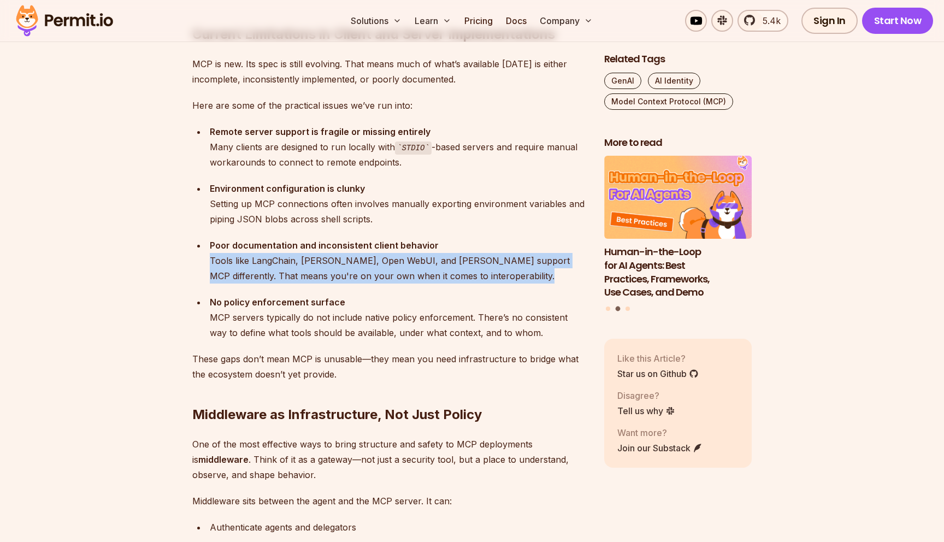
click at [401, 284] on ul "Environment configuration is clunky Setting up MCP connections often involves m…" at bounding box center [389, 260] width 394 height 159
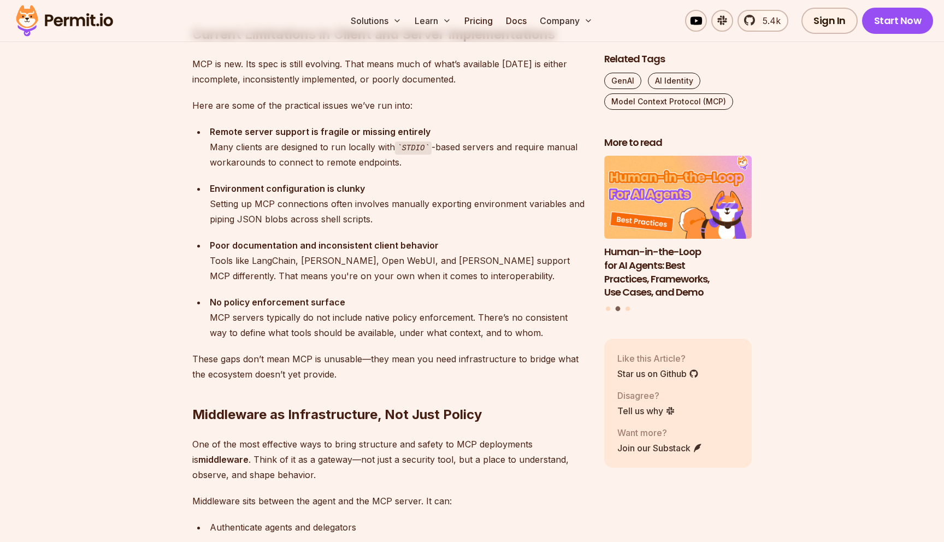
click at [401, 284] on ul "Environment configuration is clunky Setting up MCP connections often involves m…" at bounding box center [389, 260] width 394 height 159
click at [417, 268] on div "Poor documentation and inconsistent client behavior Tools like [PERSON_NAME], […" at bounding box center [398, 261] width 377 height 46
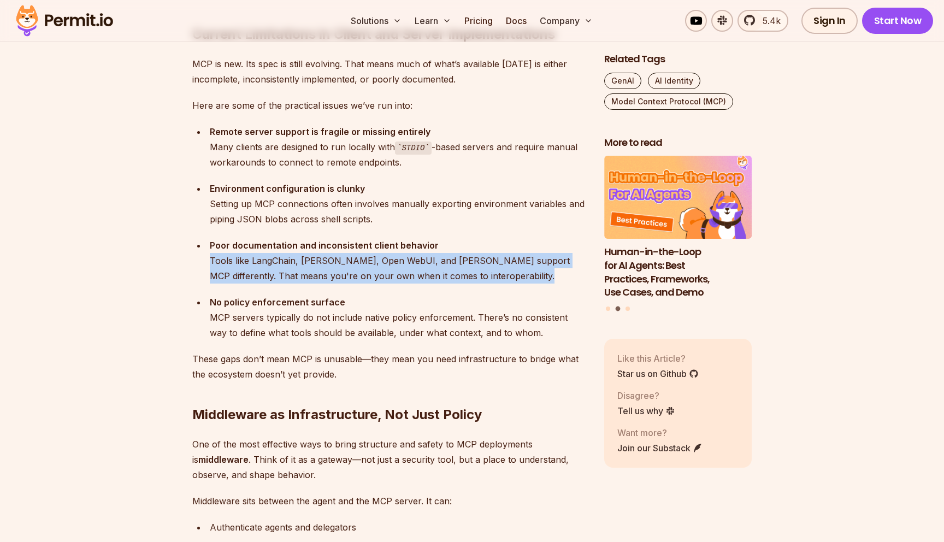
click at [442, 263] on div "Poor documentation and inconsistent client behavior Tools like [PERSON_NAME], […" at bounding box center [398, 261] width 377 height 46
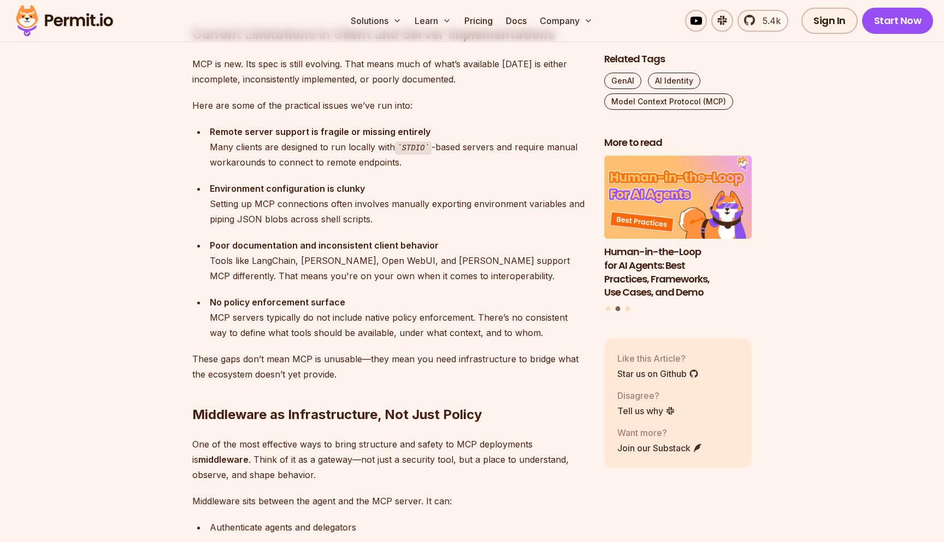
click at [442, 263] on div "Poor documentation and inconsistent client behavior Tools like [PERSON_NAME], […" at bounding box center [398, 261] width 377 height 46
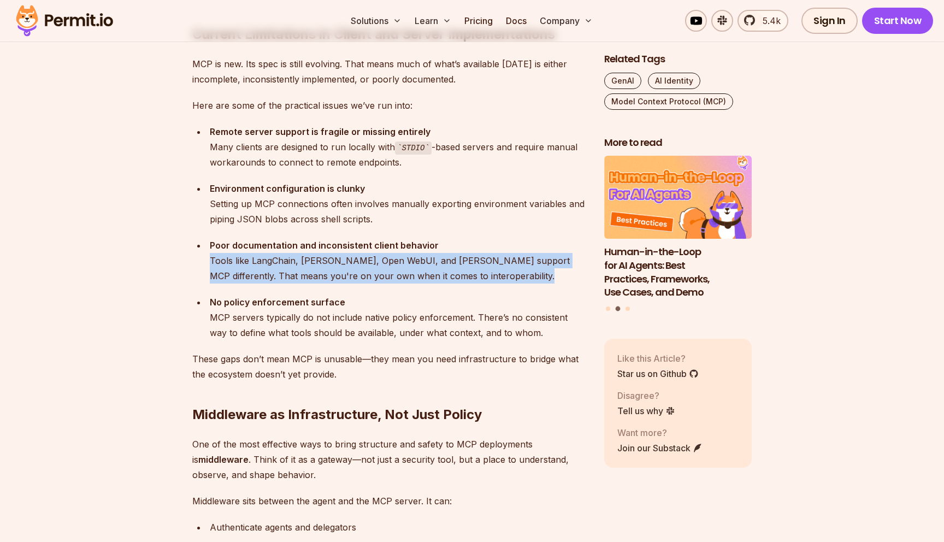
click at [462, 273] on div "Poor documentation and inconsistent client behavior Tools like [PERSON_NAME], […" at bounding box center [398, 261] width 377 height 46
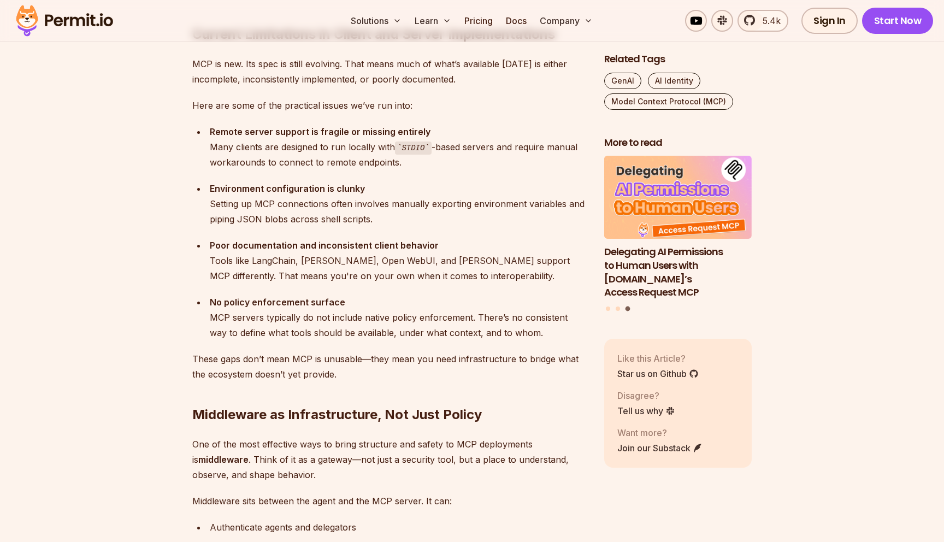
click at [462, 273] on div "Poor documentation and inconsistent client behavior Tools like [PERSON_NAME], […" at bounding box center [398, 261] width 377 height 46
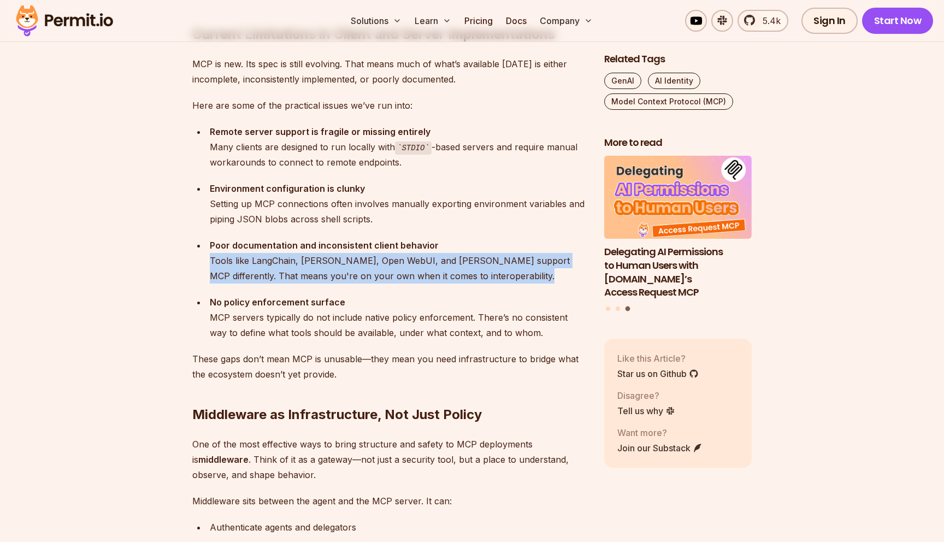
click at [470, 269] on div "Poor documentation and inconsistent client behavior Tools like [PERSON_NAME], […" at bounding box center [398, 261] width 377 height 46
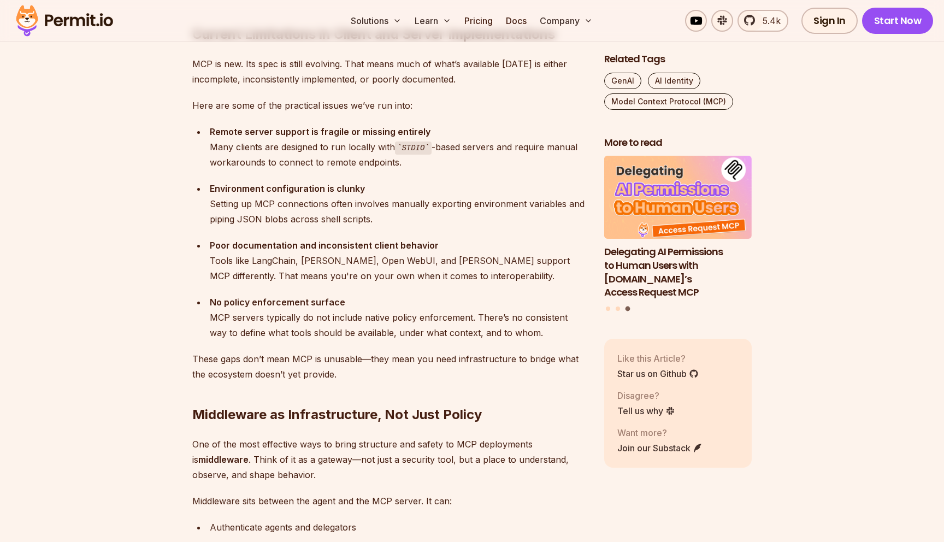
click at [470, 269] on div "Poor documentation and inconsistent client behavior Tools like [PERSON_NAME], […" at bounding box center [398, 261] width 377 height 46
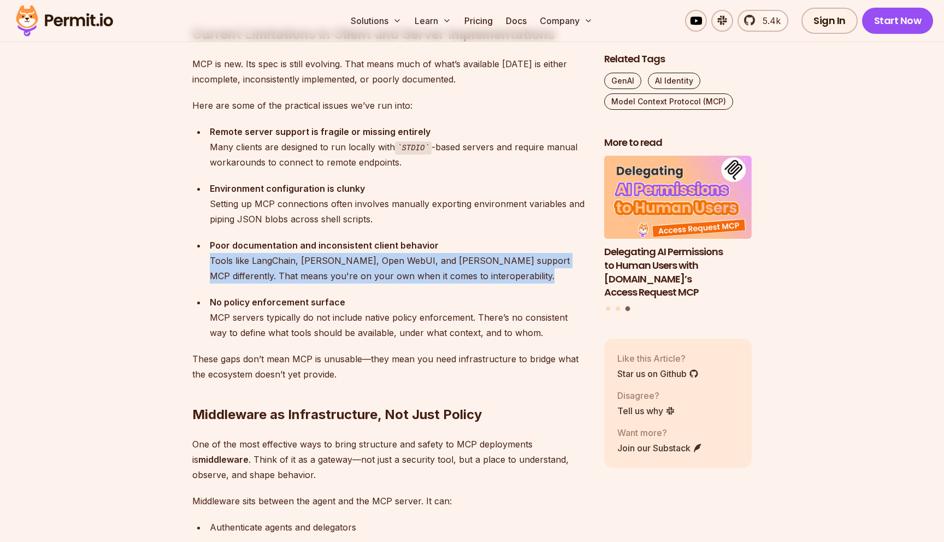
click at [477, 268] on div "Poor documentation and inconsistent client behavior Tools like [PERSON_NAME], […" at bounding box center [398, 261] width 377 height 46
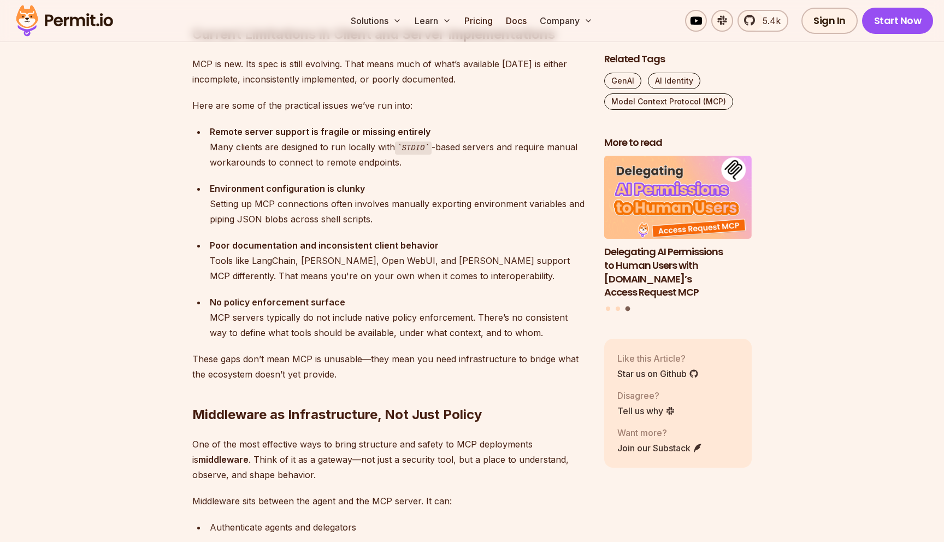
click at [477, 268] on div "Poor documentation and inconsistent client behavior Tools like [PERSON_NAME], […" at bounding box center [398, 261] width 377 height 46
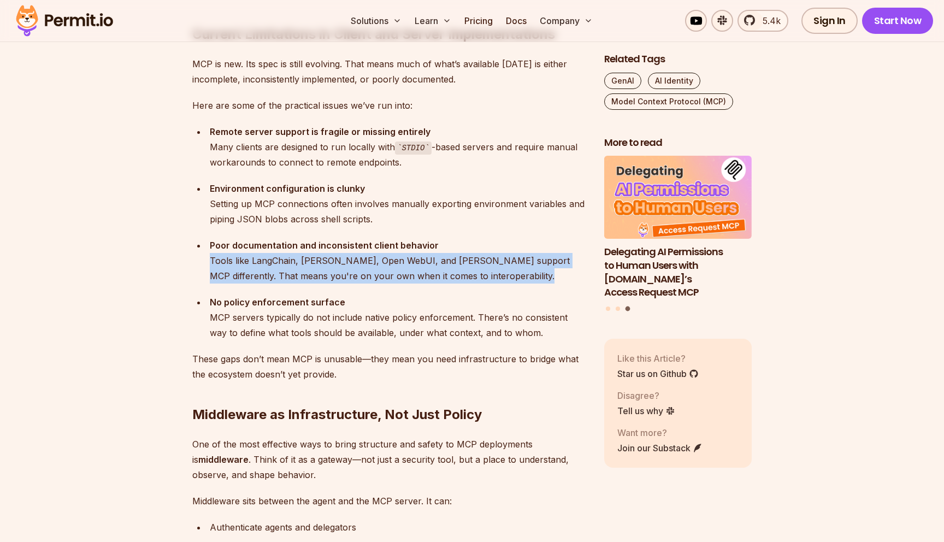
click at [477, 268] on div "Poor documentation and inconsistent client behavior Tools like [PERSON_NAME], […" at bounding box center [398, 261] width 377 height 46
click at [496, 269] on div "Poor documentation and inconsistent client behavior Tools like [PERSON_NAME], […" at bounding box center [398, 261] width 377 height 46
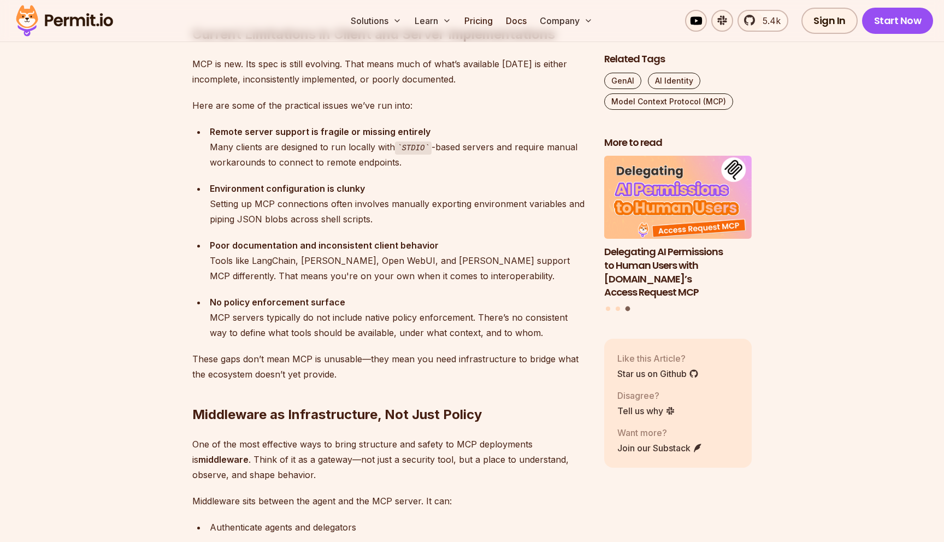
click at [496, 269] on div "Poor documentation and inconsistent client behavior Tools like [PERSON_NAME], […" at bounding box center [398, 261] width 377 height 46
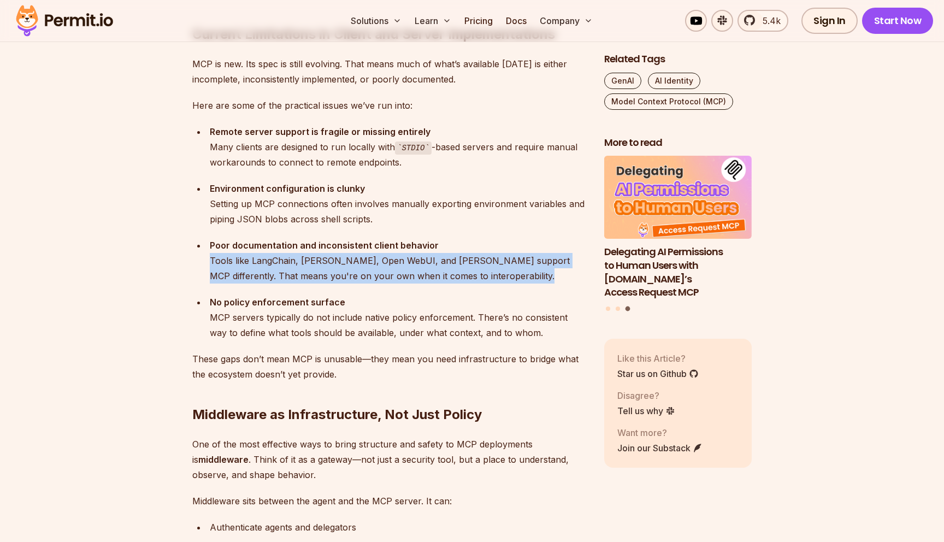
click at [496, 269] on div "Poor documentation and inconsistent client behavior Tools like [PERSON_NAME], […" at bounding box center [398, 261] width 377 height 46
click at [503, 283] on div "Poor documentation and inconsistent client behavior Tools like [PERSON_NAME], […" at bounding box center [398, 261] width 377 height 46
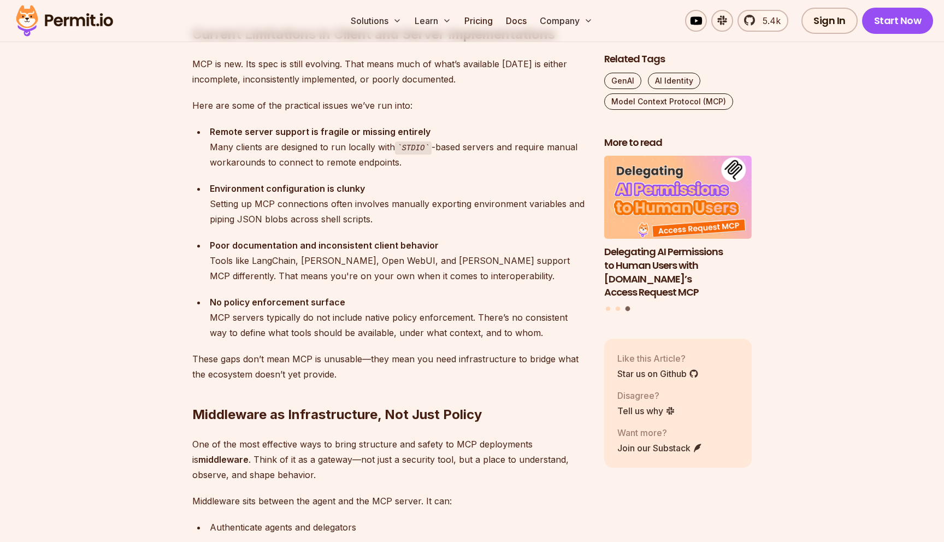
click at [394, 261] on div "Poor documentation and inconsistent client behavior Tools like [PERSON_NAME], […" at bounding box center [398, 261] width 377 height 46
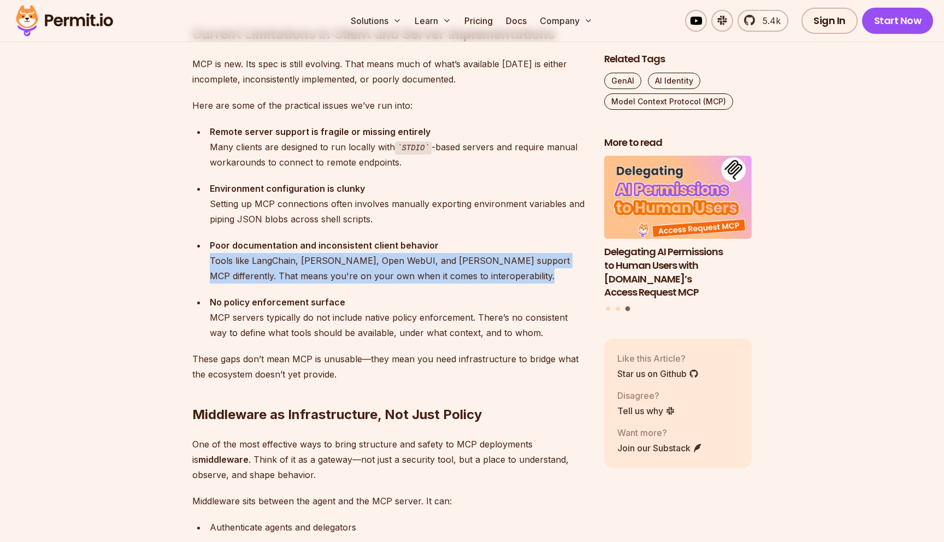
click at [412, 274] on div "Poor documentation and inconsistent client behavior Tools like [PERSON_NAME], […" at bounding box center [398, 261] width 377 height 46
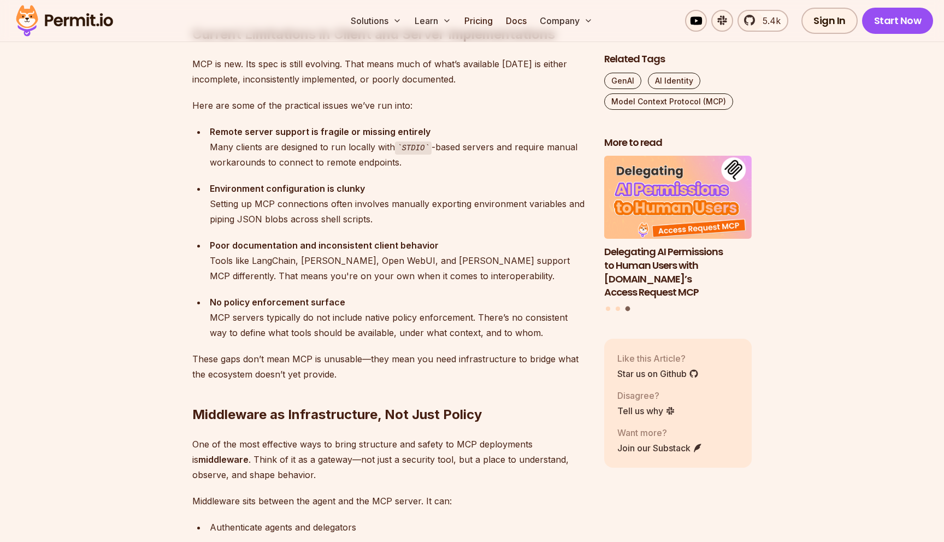
click at [412, 274] on div "Poor documentation and inconsistent client behavior Tools like [PERSON_NAME], […" at bounding box center [398, 261] width 377 height 46
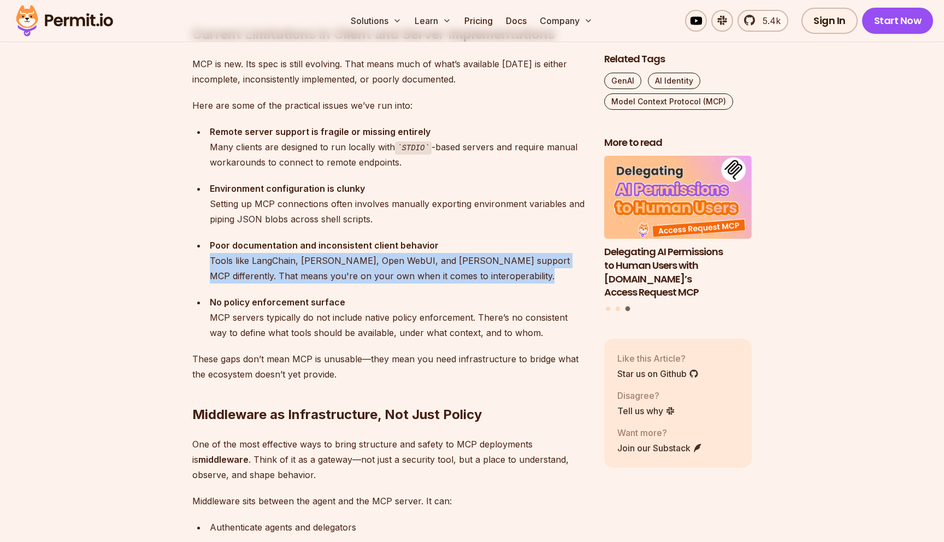
click at [441, 278] on div "Poor documentation and inconsistent client behavior Tools like [PERSON_NAME], […" at bounding box center [398, 261] width 377 height 46
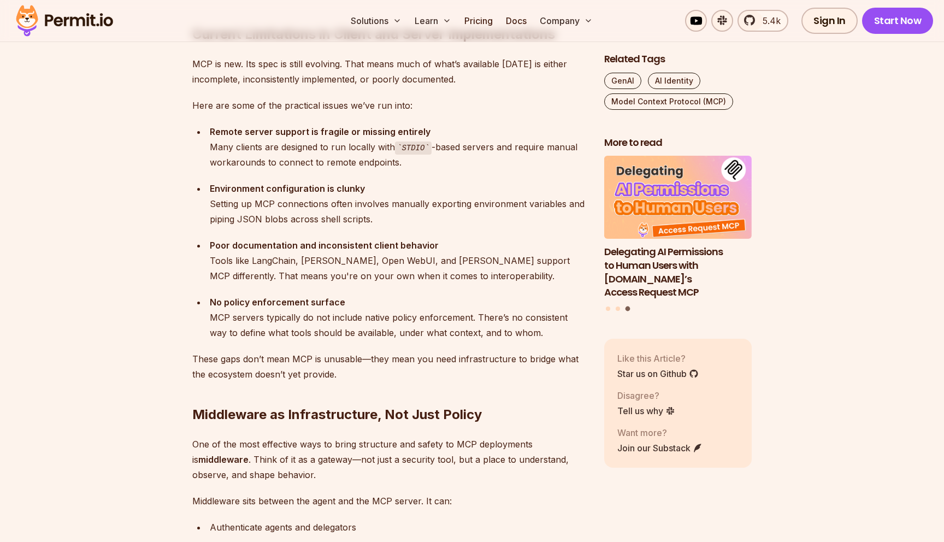
click at [441, 278] on div "Poor documentation and inconsistent client behavior Tools like [PERSON_NAME], […" at bounding box center [398, 261] width 377 height 46
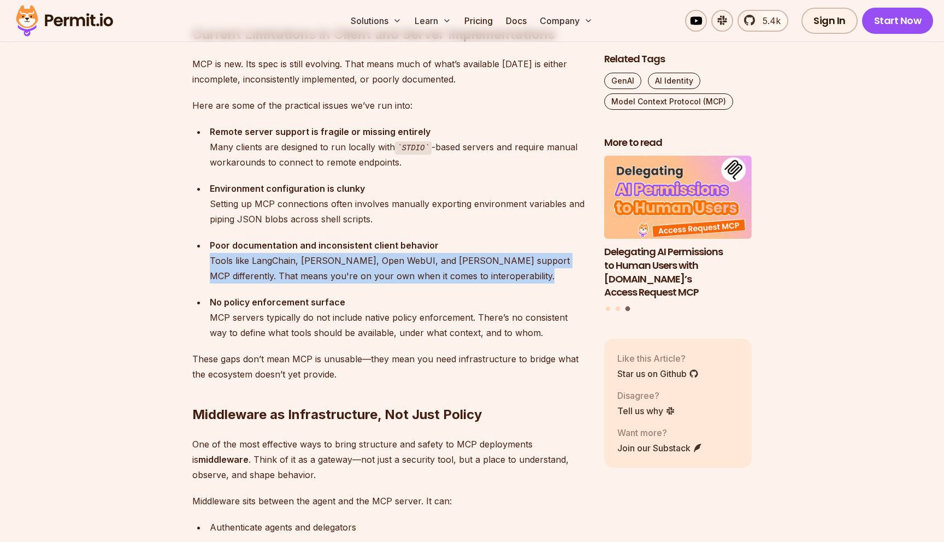
click at [464, 284] on ul "Environment configuration is clunky Setting up MCP connections often involves m…" at bounding box center [389, 260] width 394 height 159
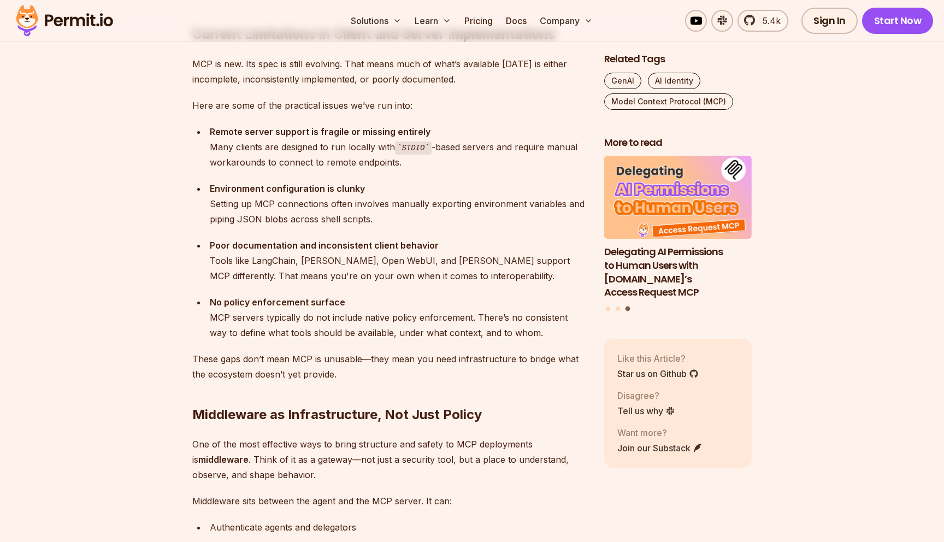
click at [464, 284] on ul "Environment configuration is clunky Setting up MCP connections often involves m…" at bounding box center [389, 260] width 394 height 159
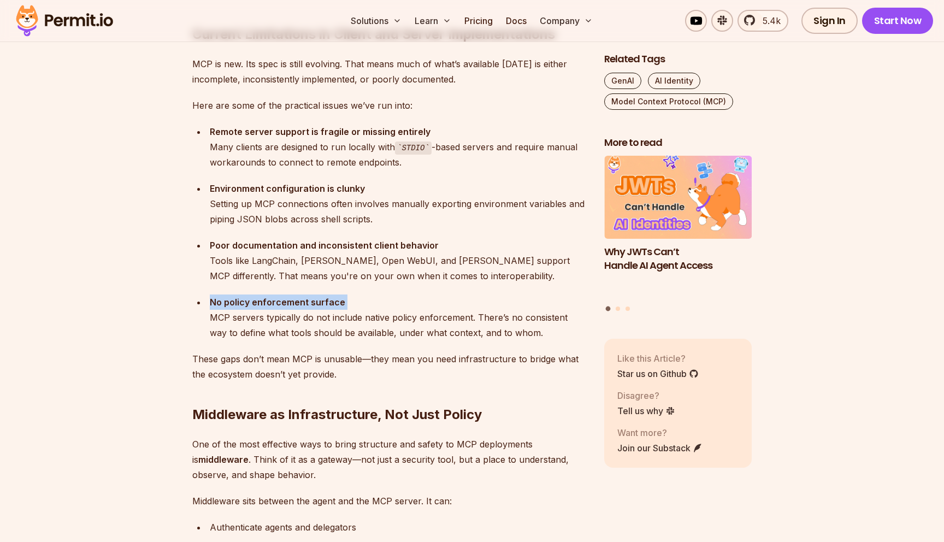
click at [462, 270] on div "Poor documentation and inconsistent client behavior Tools like [PERSON_NAME], […" at bounding box center [398, 261] width 377 height 46
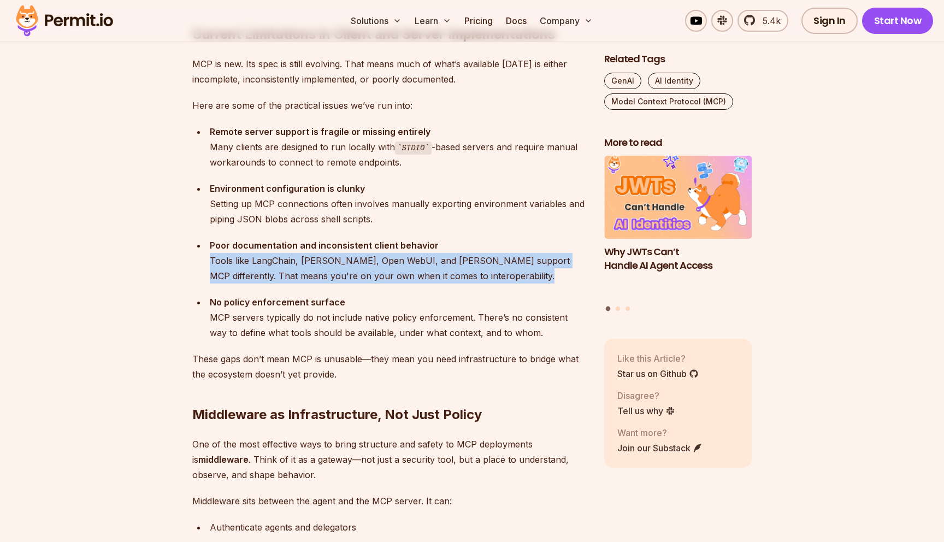
click at [481, 270] on div "Poor documentation and inconsistent client behavior Tools like [PERSON_NAME], […" at bounding box center [398, 261] width 377 height 46
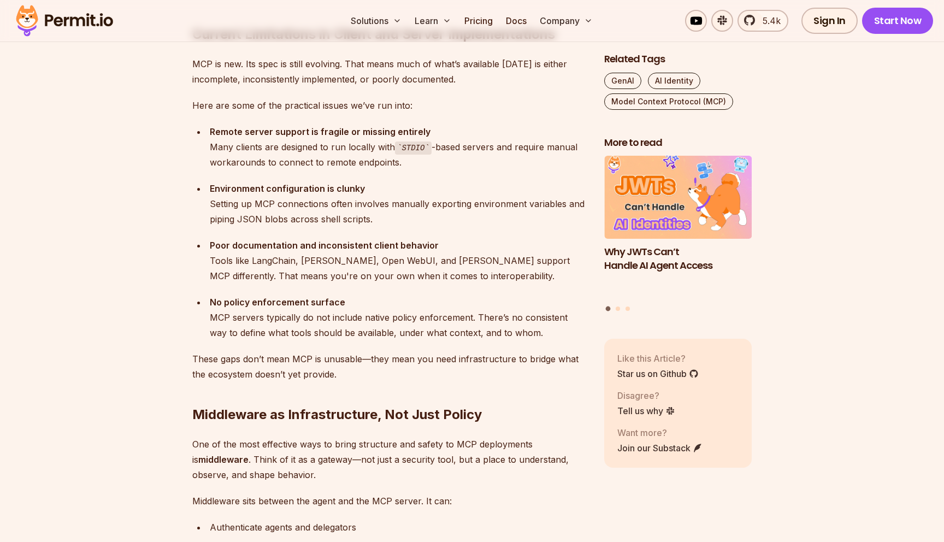
click at [481, 270] on div "Poor documentation and inconsistent client behavior Tools like [PERSON_NAME], […" at bounding box center [398, 261] width 377 height 46
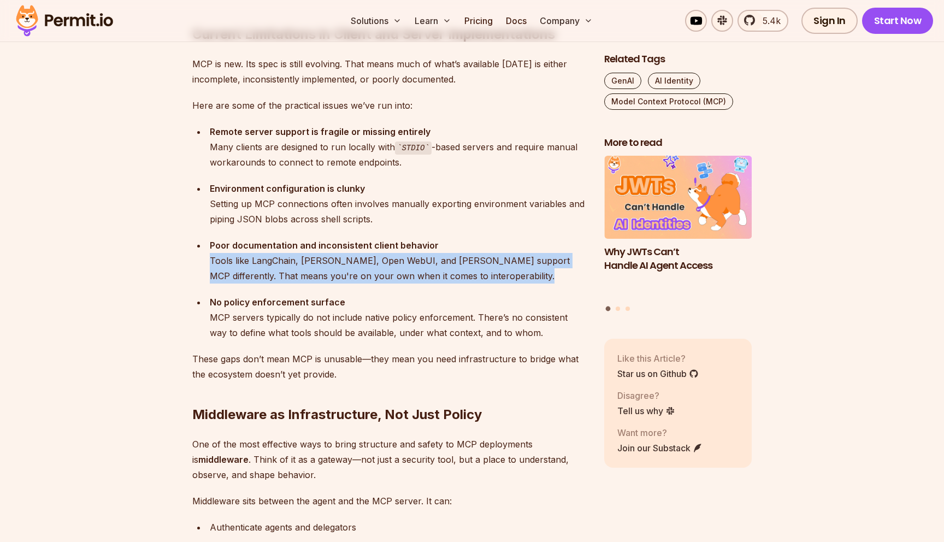
click at [499, 281] on div "Poor documentation and inconsistent client behavior Tools like [PERSON_NAME], […" at bounding box center [398, 261] width 377 height 46
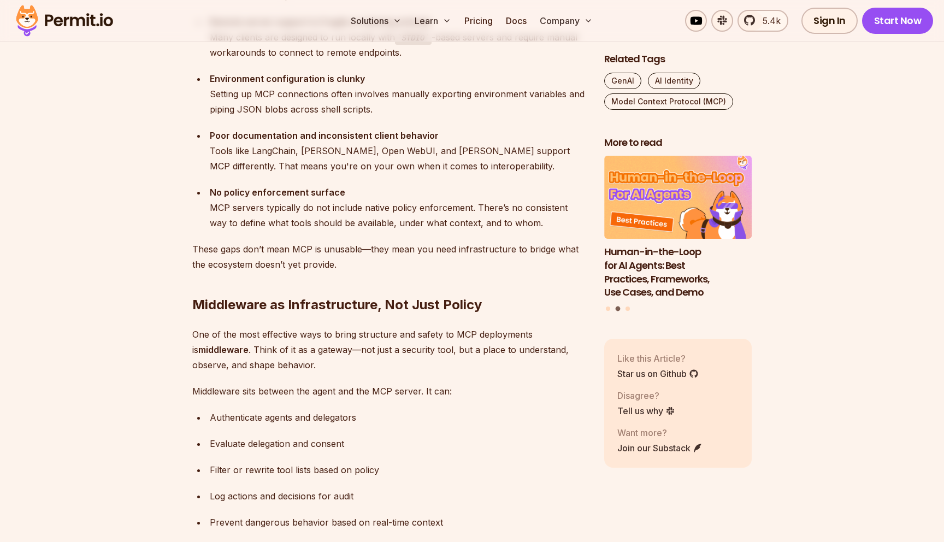
scroll to position [2147, 0]
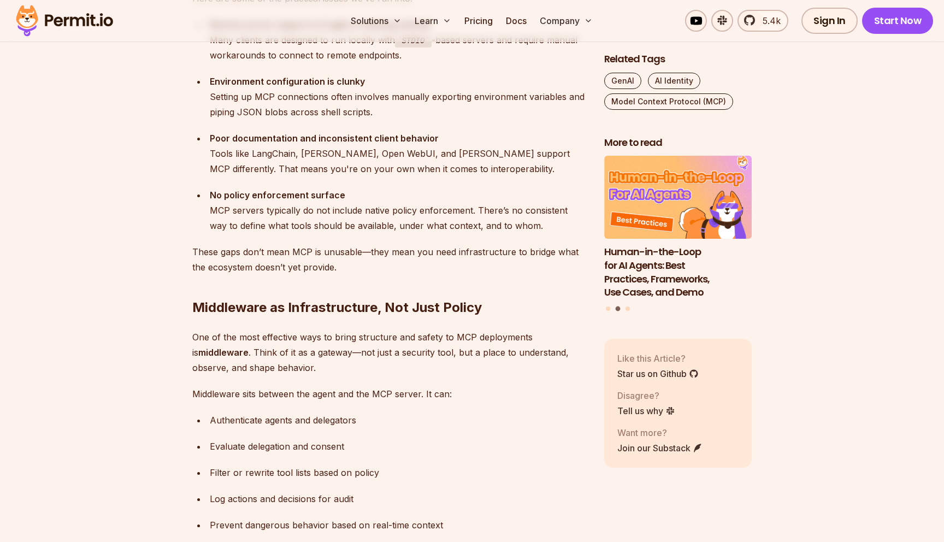
click at [266, 351] on p "One of the most effective ways to bring structure and safety to MCP deployments…" at bounding box center [389, 352] width 394 height 46
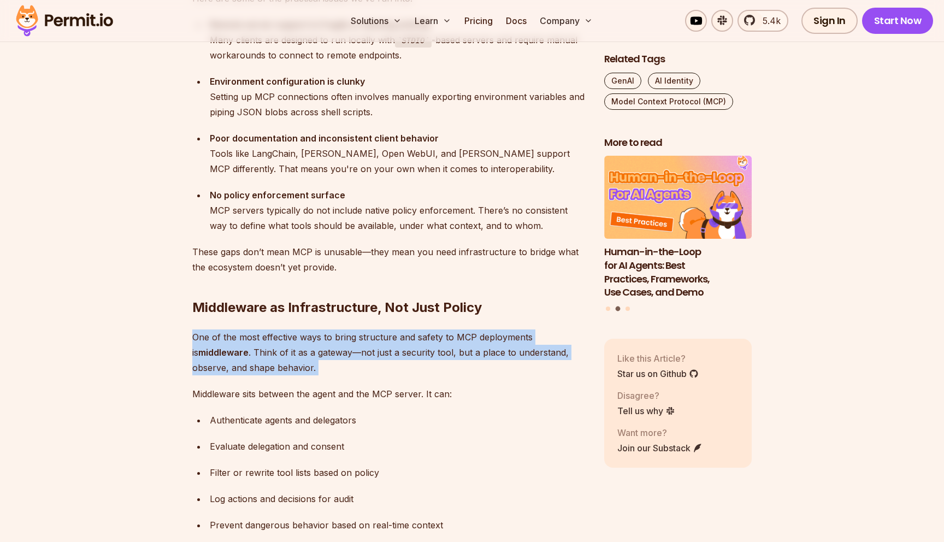
click at [284, 358] on p "One of the most effective ways to bring structure and safety to MCP deployments…" at bounding box center [389, 352] width 394 height 46
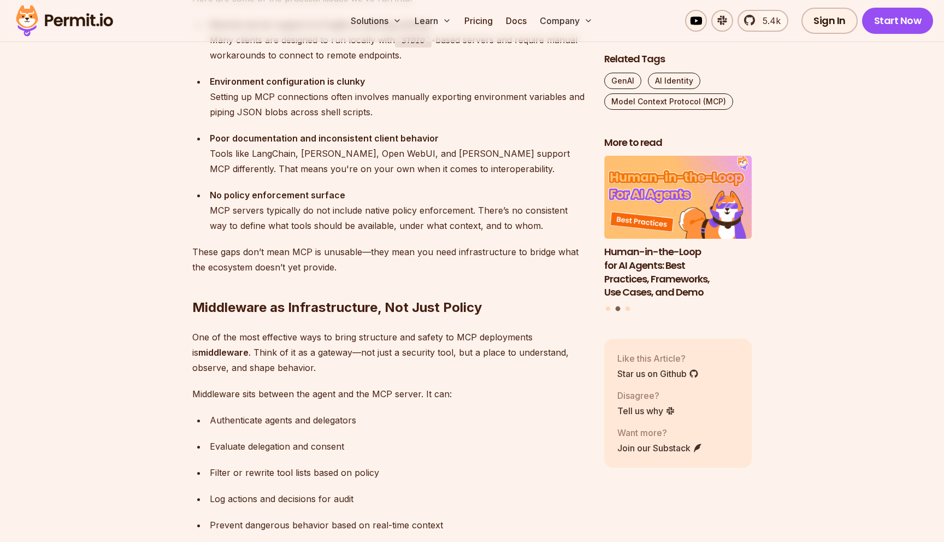
click at [284, 358] on p "One of the most effective ways to bring structure and safety to MCP deployments…" at bounding box center [389, 352] width 394 height 46
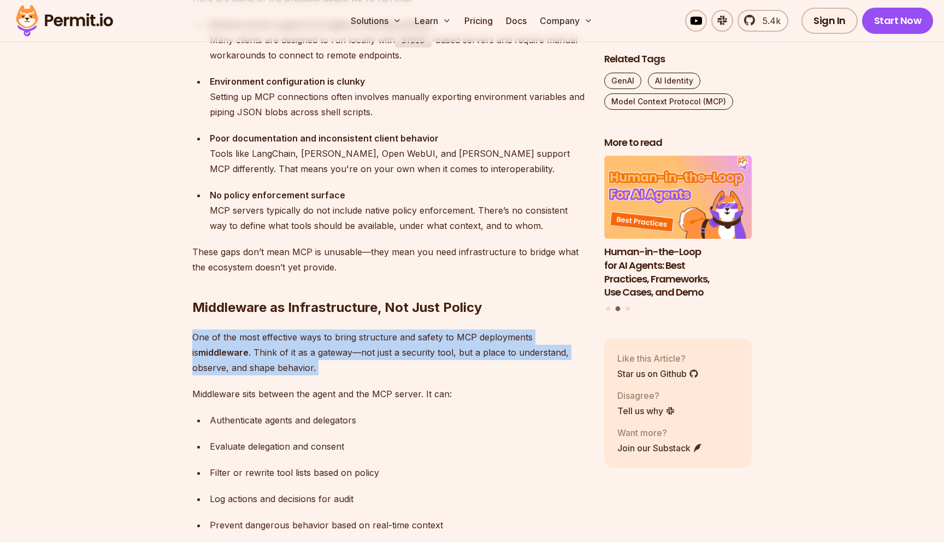
click at [311, 366] on p "One of the most effective ways to bring structure and safety to MCP deployments…" at bounding box center [389, 352] width 394 height 46
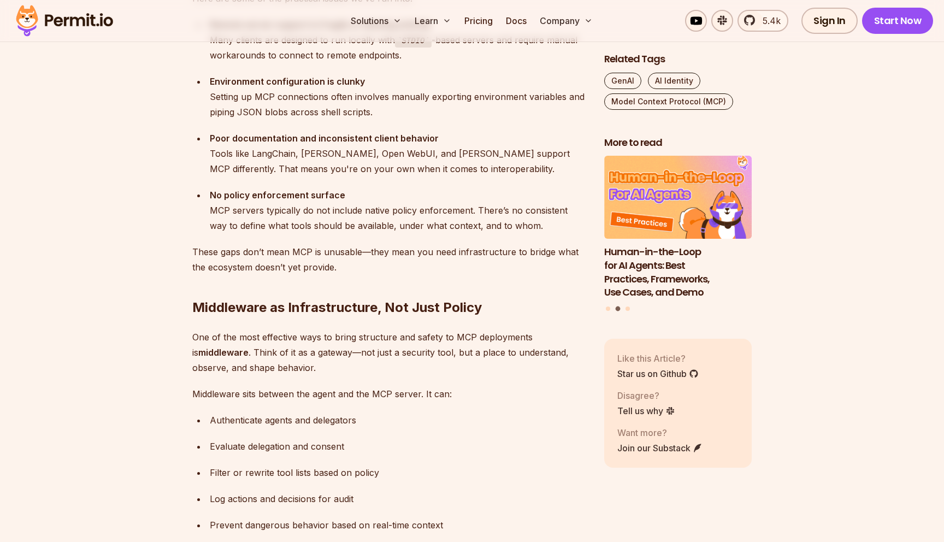
click at [311, 366] on p "One of the most effective ways to bring structure and safety to MCP deployments…" at bounding box center [389, 352] width 394 height 46
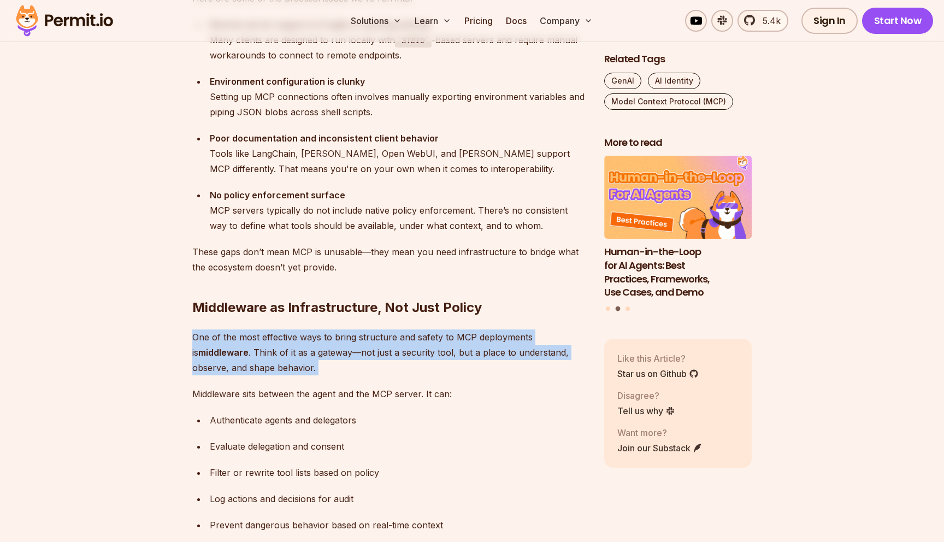
click at [316, 357] on p "One of the most effective ways to bring structure and safety to MCP deployments…" at bounding box center [389, 352] width 394 height 46
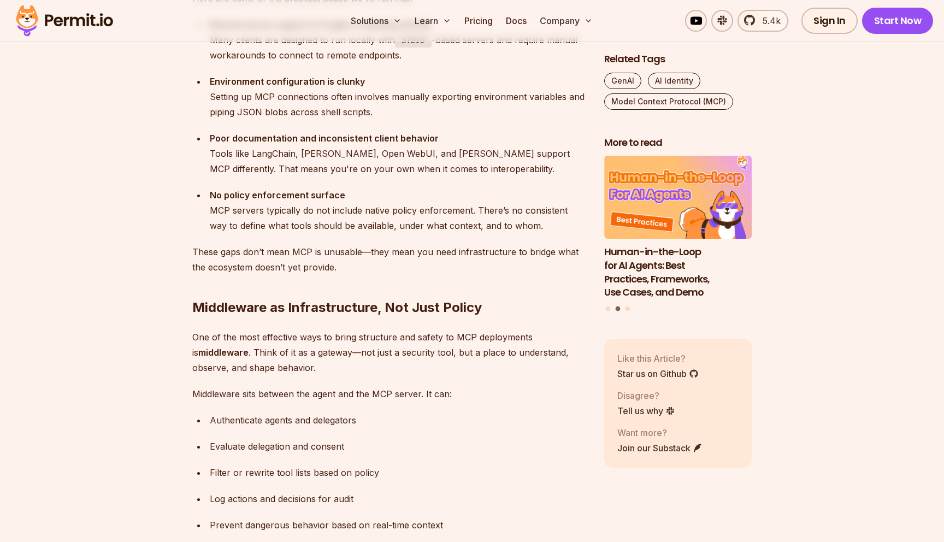
click at [316, 357] on p "One of the most effective ways to bring structure and safety to MCP deployments…" at bounding box center [389, 352] width 394 height 46
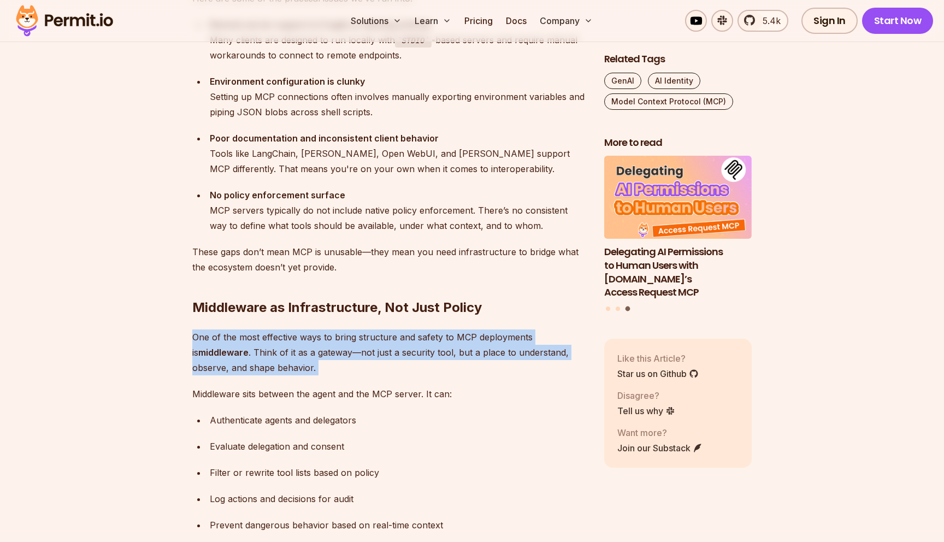
click at [317, 364] on p "One of the most effective ways to bring structure and safety to MCP deployments…" at bounding box center [389, 352] width 394 height 46
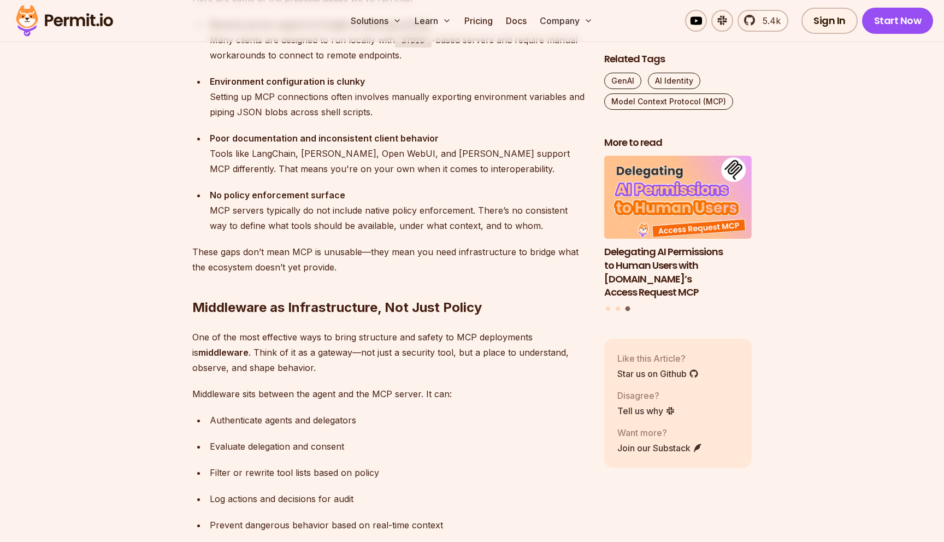
click at [317, 364] on p "One of the most effective ways to bring structure and safety to MCP deployments…" at bounding box center [389, 352] width 394 height 46
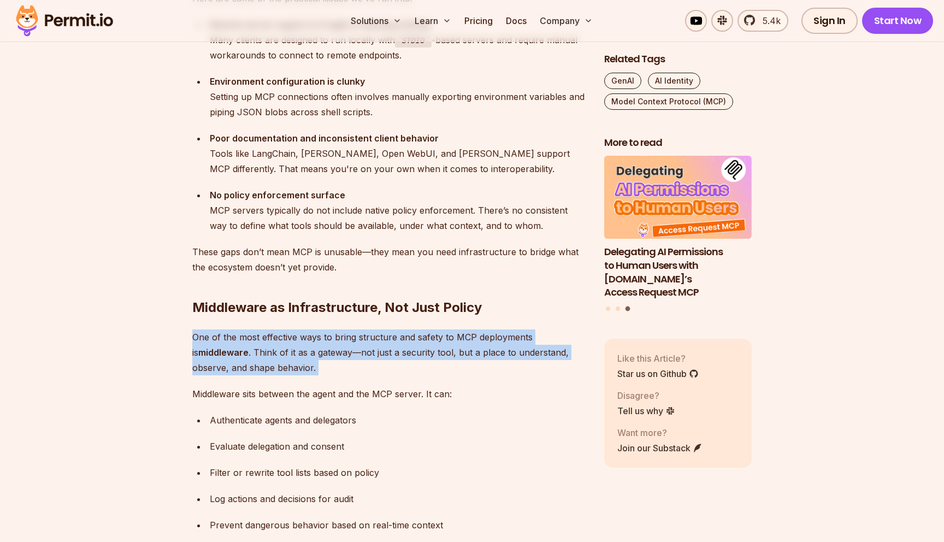
click at [326, 349] on p "One of the most effective ways to bring structure and safety to MCP deployments…" at bounding box center [389, 352] width 394 height 46
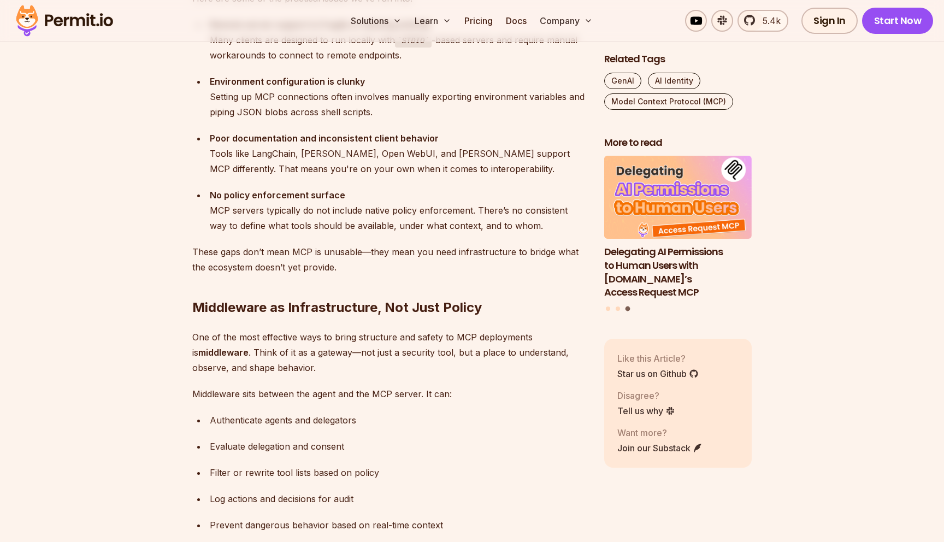
click at [326, 349] on p "One of the most effective ways to bring structure and safety to MCP deployments…" at bounding box center [389, 352] width 394 height 46
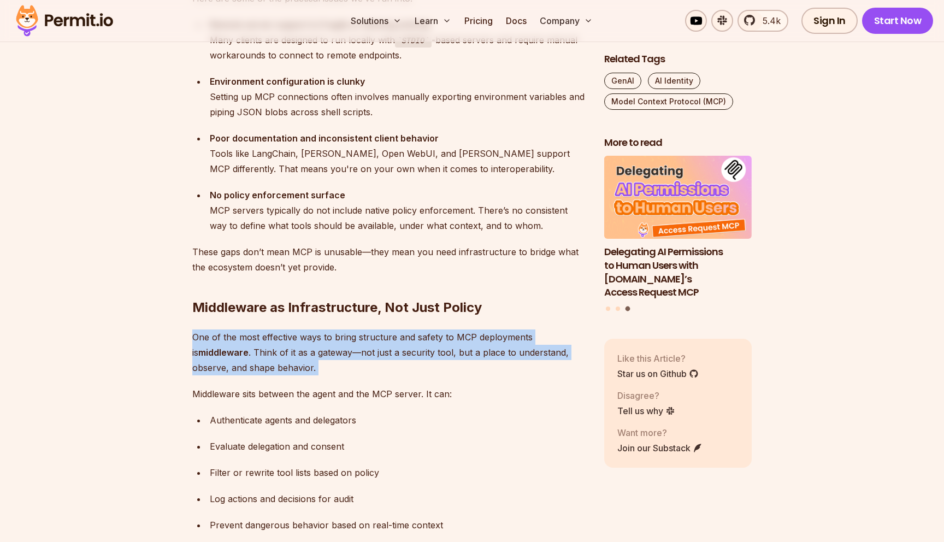
click at [330, 363] on p "One of the most effective ways to bring structure and safety to MCP deployments…" at bounding box center [389, 352] width 394 height 46
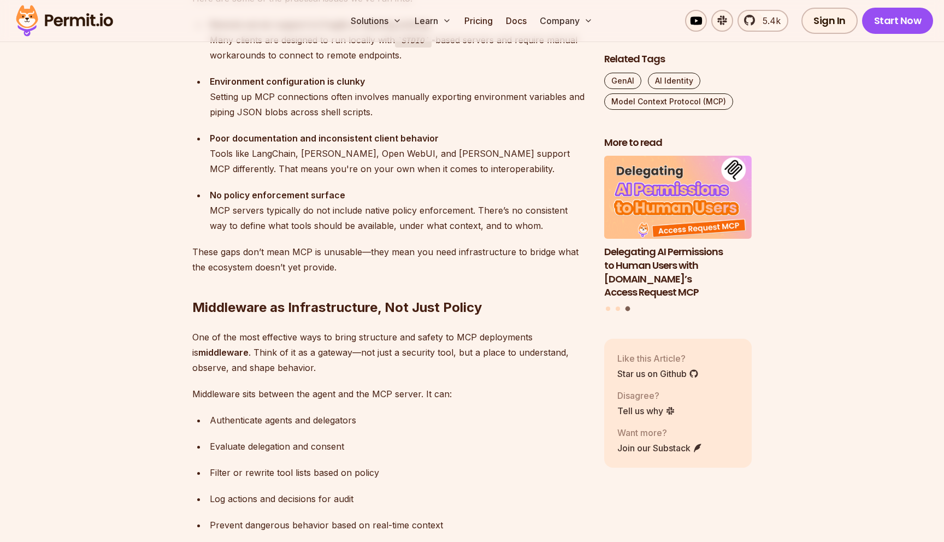
click at [330, 363] on p "One of the most effective ways to bring structure and safety to MCP deployments…" at bounding box center [389, 352] width 394 height 46
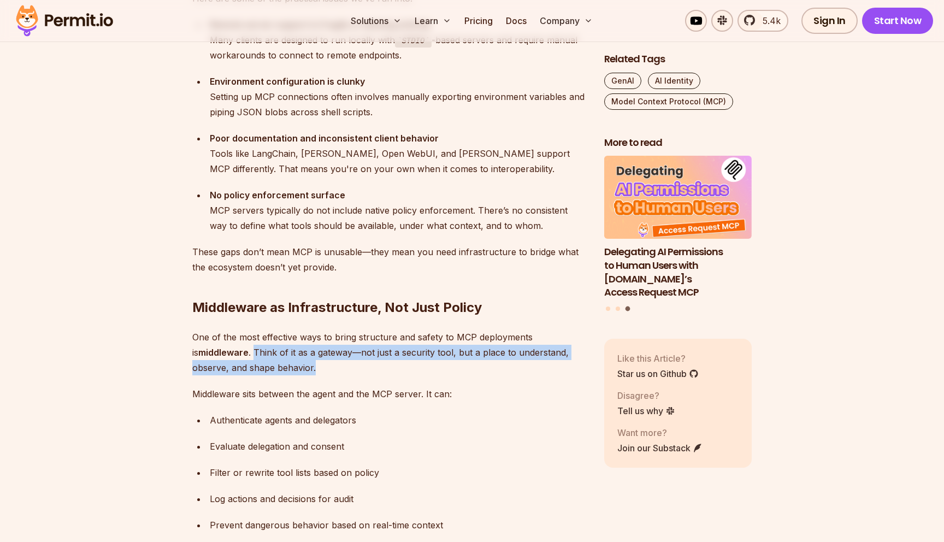
drag, startPoint x: 246, startPoint y: 351, endPoint x: 348, endPoint y: 361, distance: 102.1
click at [348, 361] on p "One of the most effective ways to bring structure and safety to MCP deployments…" at bounding box center [389, 352] width 394 height 46
drag, startPoint x: 348, startPoint y: 361, endPoint x: 248, endPoint y: 347, distance: 100.9
click at [248, 347] on p "One of the most effective ways to bring structure and safety to MCP deployments…" at bounding box center [389, 352] width 394 height 46
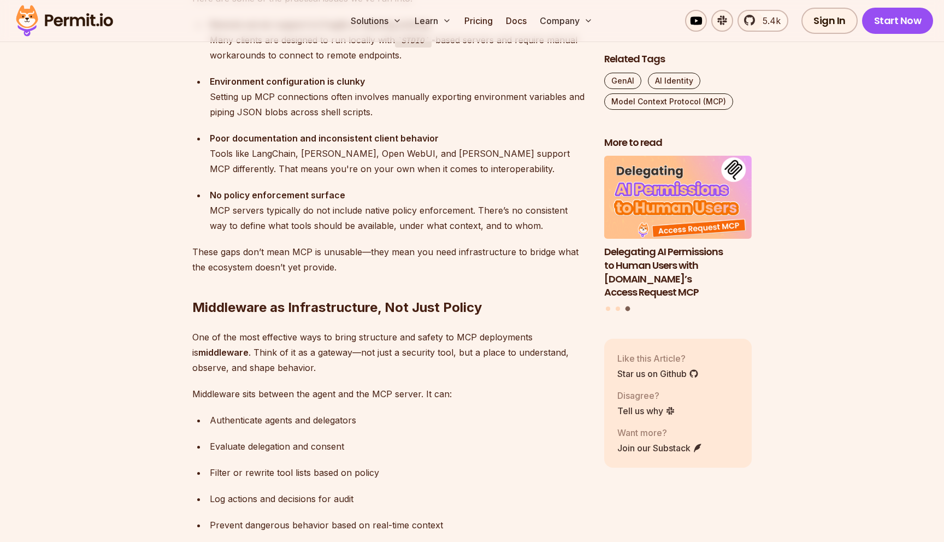
click at [248, 347] on p "One of the most effective ways to bring structure and safety to MCP deployments…" at bounding box center [389, 352] width 394 height 46
drag, startPoint x: 249, startPoint y: 347, endPoint x: 328, endPoint y: 365, distance: 81.2
click at [328, 365] on p "One of the most effective ways to bring structure and safety to MCP deployments…" at bounding box center [389, 352] width 394 height 46
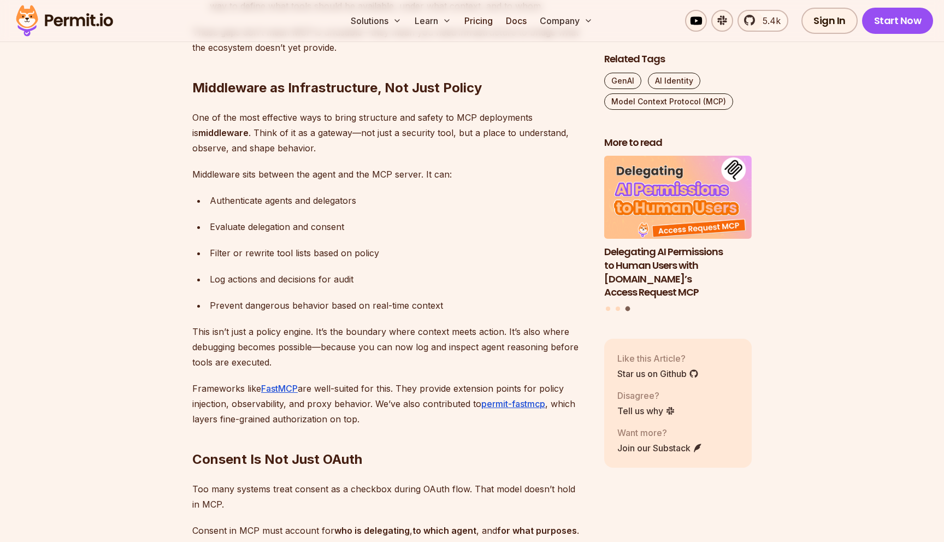
scroll to position [2372, 0]
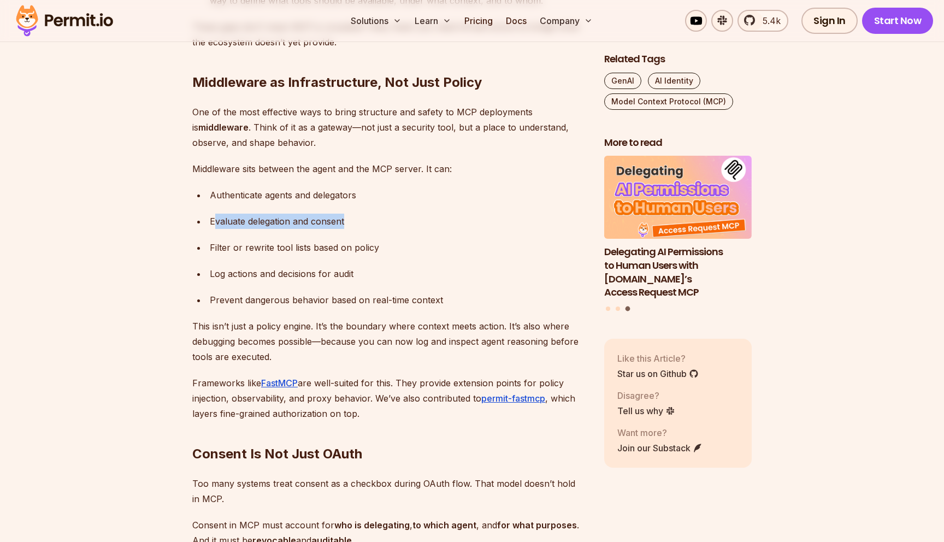
drag, startPoint x: 212, startPoint y: 218, endPoint x: 400, endPoint y: 226, distance: 188.0
click at [400, 226] on div "Evaluate delegation and consent" at bounding box center [398, 221] width 377 height 15
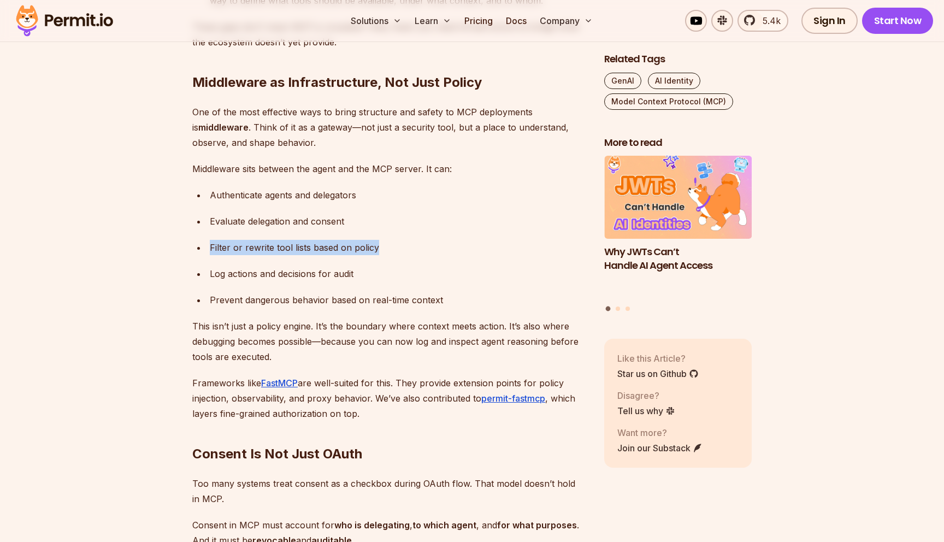
drag, startPoint x: 404, startPoint y: 247, endPoint x: 208, endPoint y: 239, distance: 196.2
click at [208, 240] on li "Filter or rewrite tool lists based on policy" at bounding box center [396, 247] width 380 height 15
click at [253, 274] on div "Log actions and decisions for audit" at bounding box center [398, 273] width 377 height 15
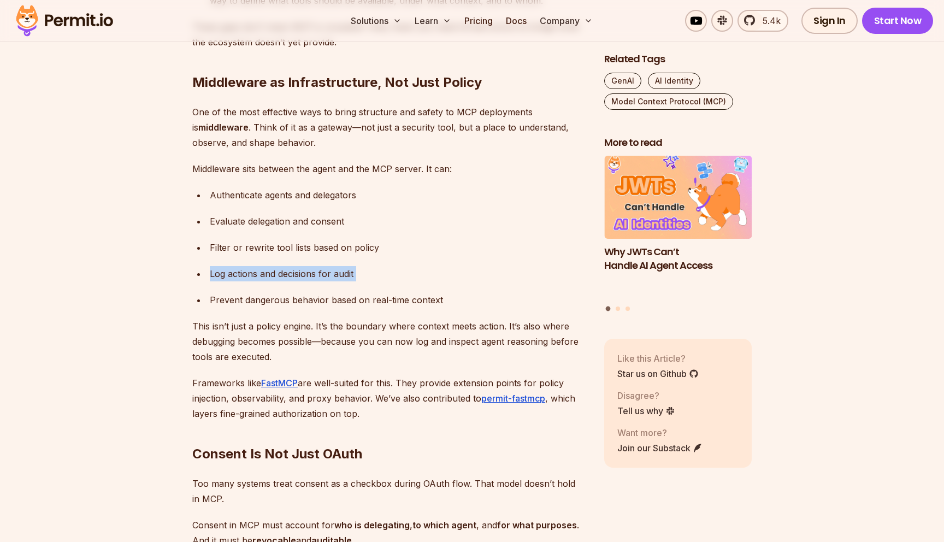
click at [283, 296] on div "Prevent dangerous behavior based on real-time context" at bounding box center [398, 299] width 377 height 15
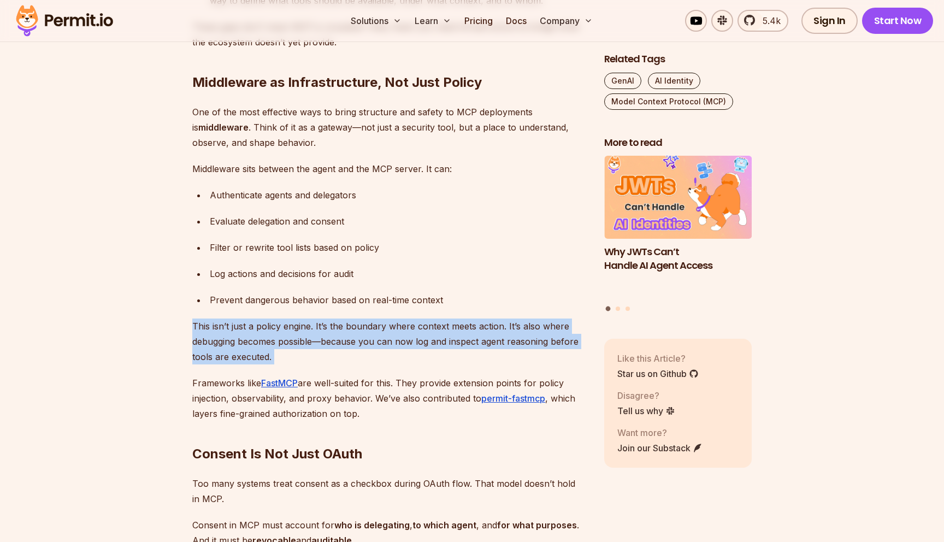
click at [324, 336] on p "This isn’t just a policy engine. It’s the boundary where context meets action. …" at bounding box center [389, 341] width 394 height 46
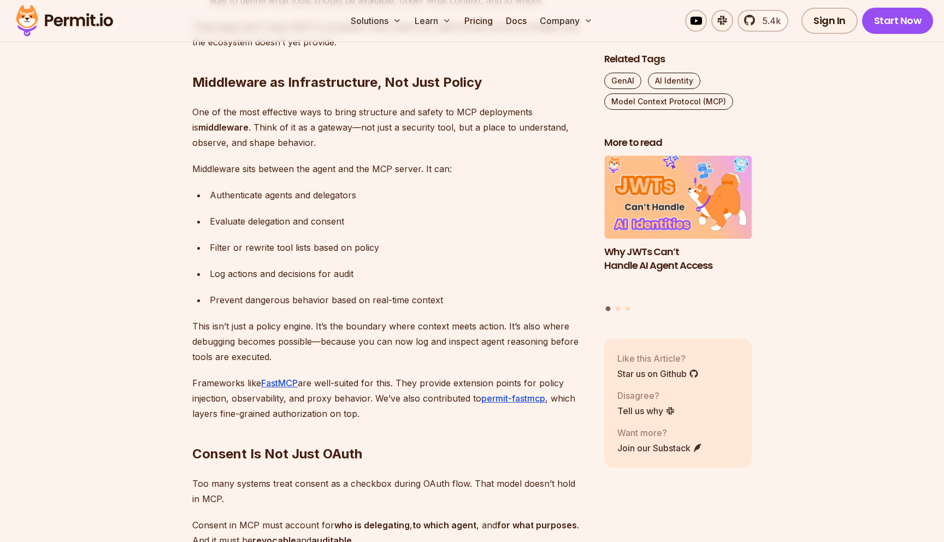
click at [324, 336] on p "This isn’t just a policy engine. It’s the boundary where context meets action. …" at bounding box center [389, 341] width 394 height 46
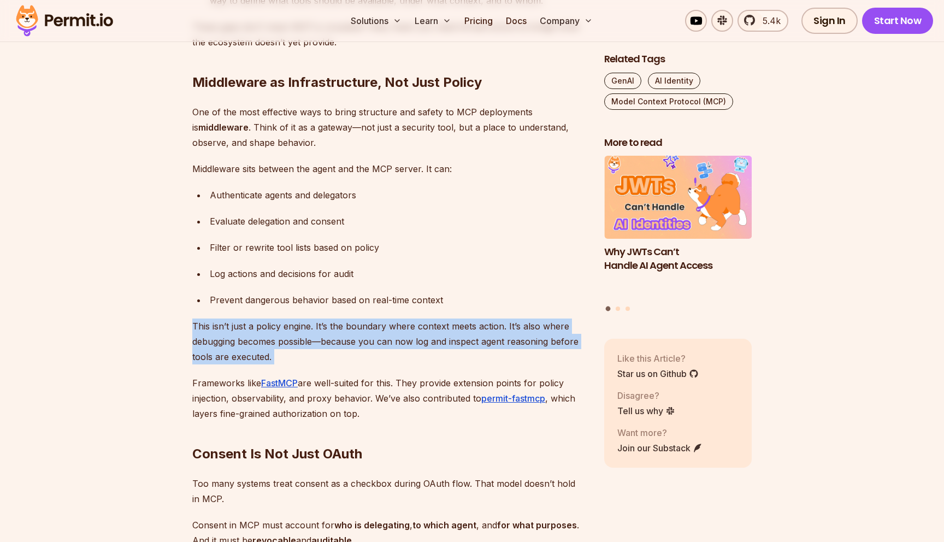
click at [351, 321] on p "This isn’t just a policy engine. It’s the boundary where context meets action. …" at bounding box center [389, 341] width 394 height 46
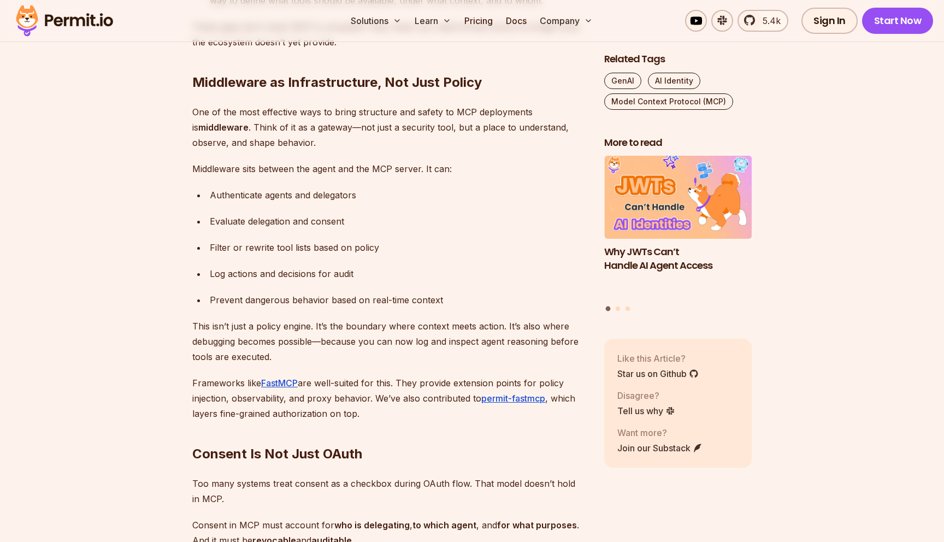
click at [357, 301] on div "Prevent dangerous behavior based on real-time context" at bounding box center [398, 299] width 377 height 15
click at [359, 325] on p "This isn’t just a policy engine. It’s the boundary where context meets action. …" at bounding box center [389, 341] width 394 height 46
click at [359, 335] on p "This isn’t just a policy engine. It’s the boundary where context meets action. …" at bounding box center [389, 341] width 394 height 46
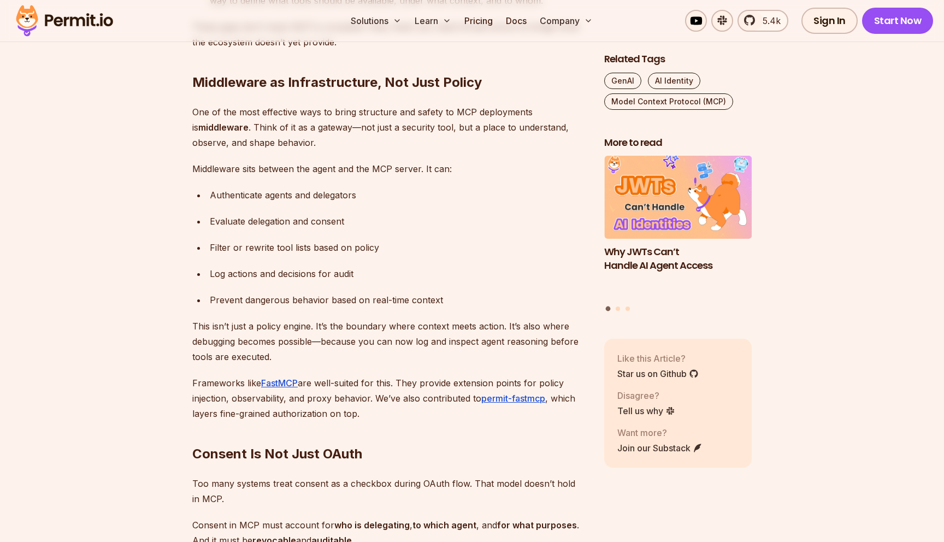
click at [359, 335] on p "This isn’t just a policy engine. It’s the boundary where context meets action. …" at bounding box center [389, 341] width 394 height 46
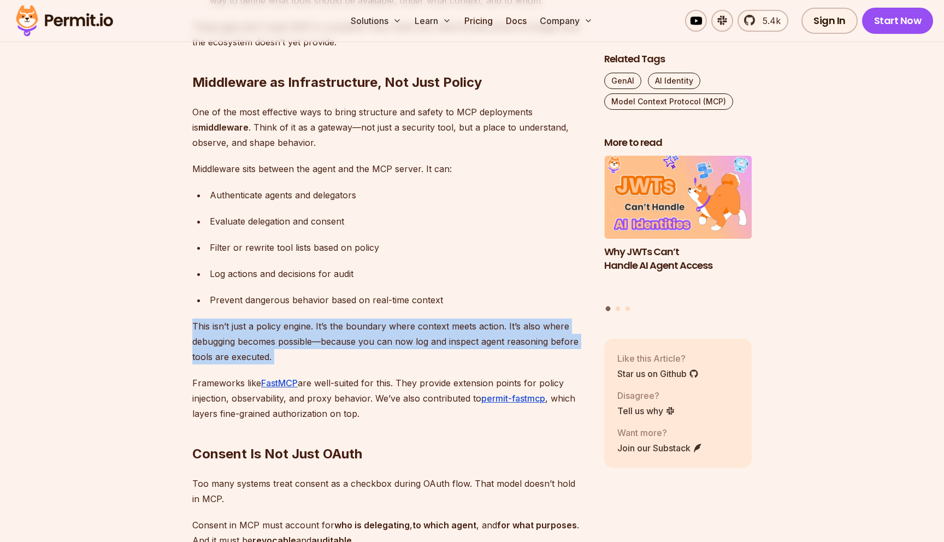
click at [369, 342] on p "This isn’t just a policy engine. It’s the boundary where context meets action. …" at bounding box center [389, 341] width 394 height 46
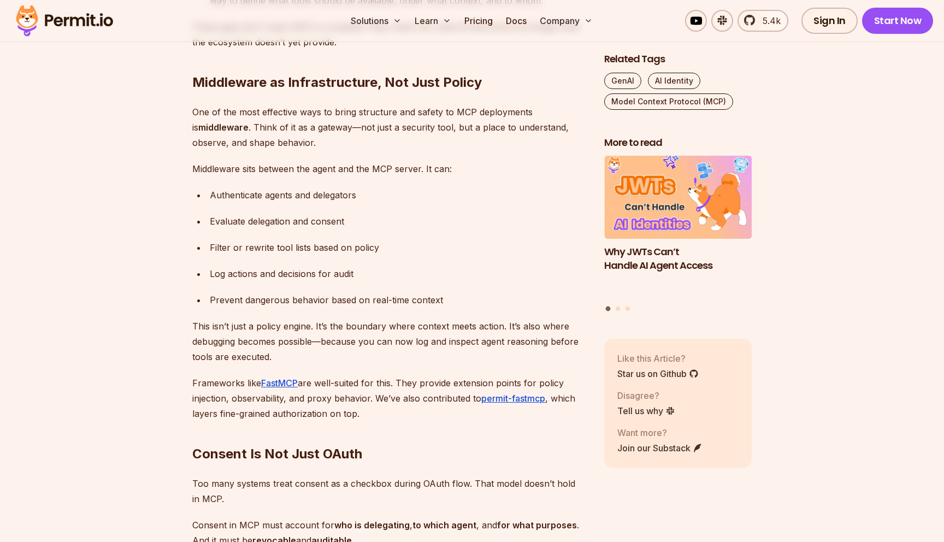
click at [369, 342] on p "This isn’t just a policy engine. It’s the boundary where context meets action. …" at bounding box center [389, 341] width 394 height 46
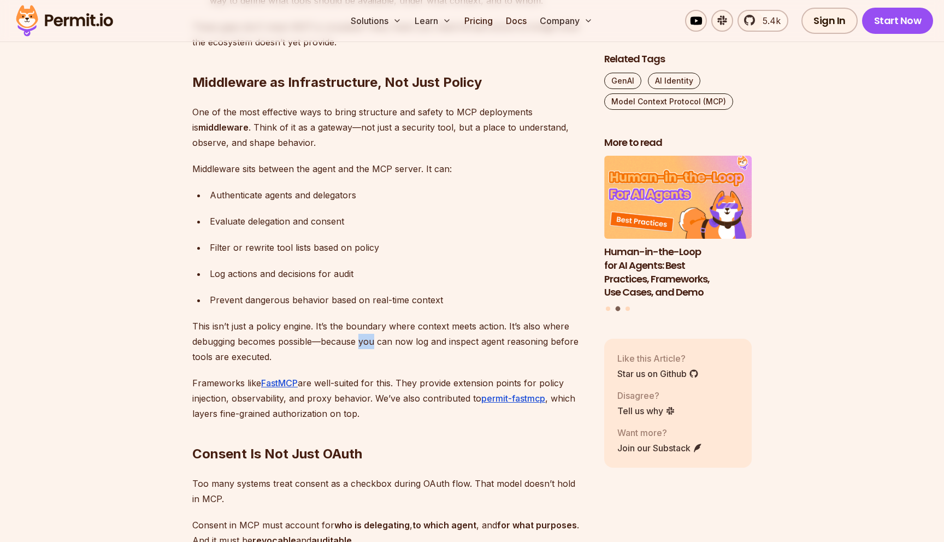
click at [369, 342] on p "This isn’t just a policy engine. It’s the boundary where context meets action. …" at bounding box center [389, 341] width 394 height 46
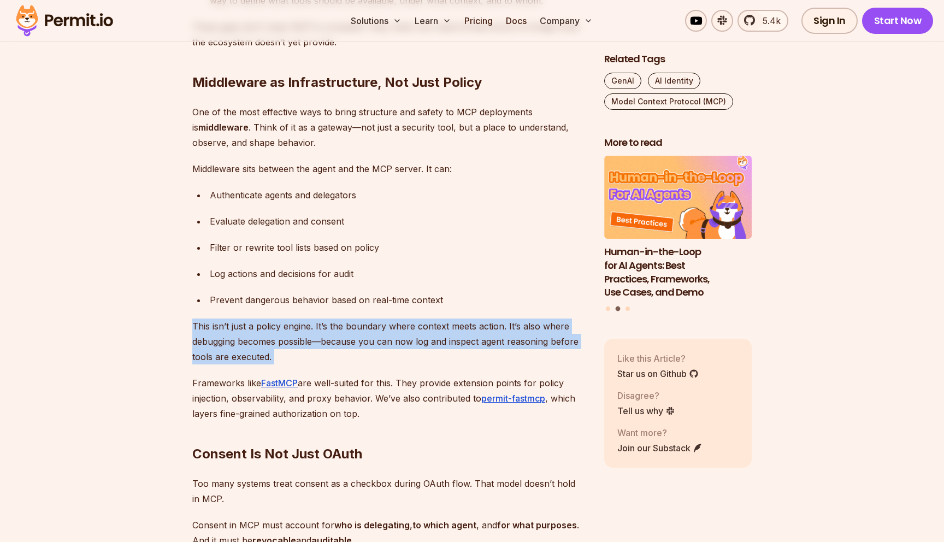
click at [375, 354] on p "This isn’t just a policy engine. It’s the boundary where context meets action. …" at bounding box center [389, 341] width 394 height 46
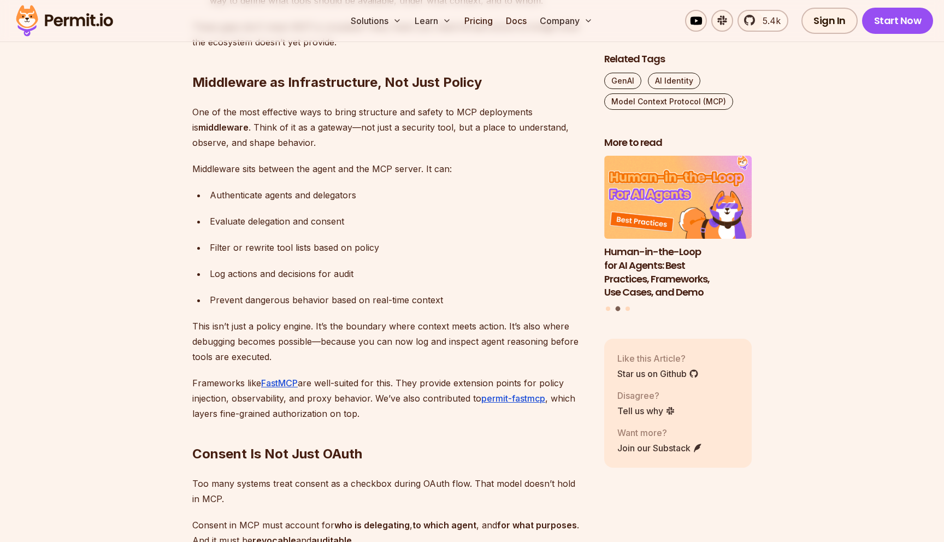
click at [375, 354] on p "This isn’t just a policy engine. It’s the boundary where context meets action. …" at bounding box center [389, 341] width 394 height 46
click at [381, 332] on p "This isn’t just a policy engine. It’s the boundary where context meets action. …" at bounding box center [389, 341] width 394 height 46
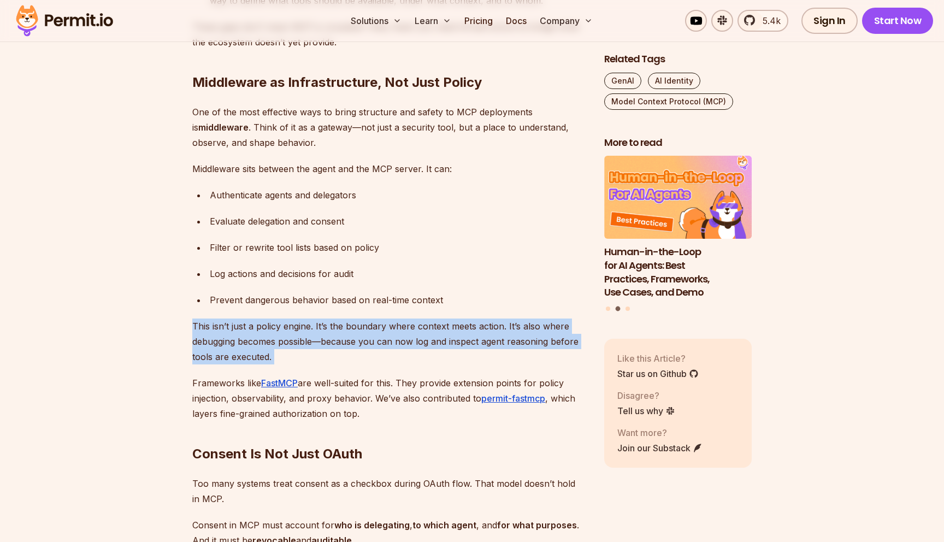
click at [385, 342] on p "This isn’t just a policy engine. It’s the boundary where context meets action. …" at bounding box center [389, 341] width 394 height 46
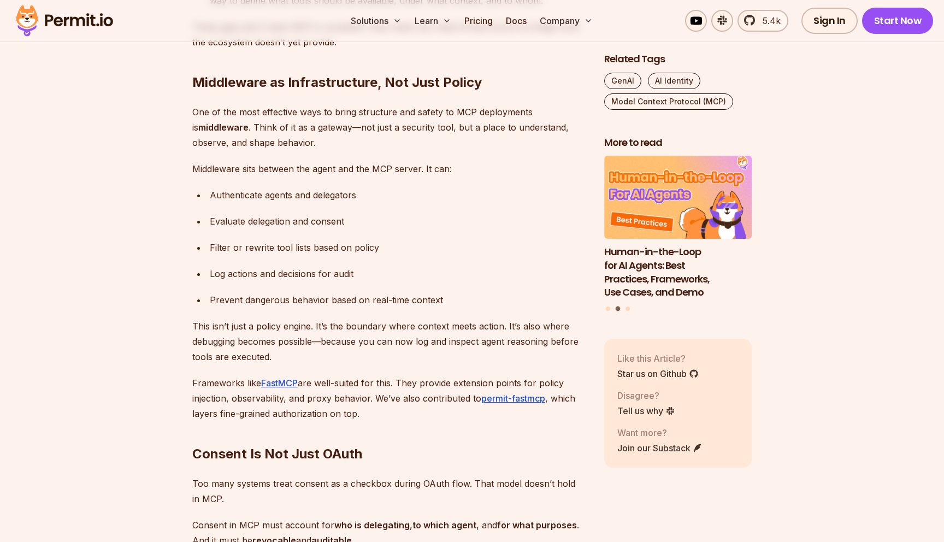
click at [385, 342] on p "This isn’t just a policy engine. It’s the boundary where context meets action. …" at bounding box center [389, 341] width 394 height 46
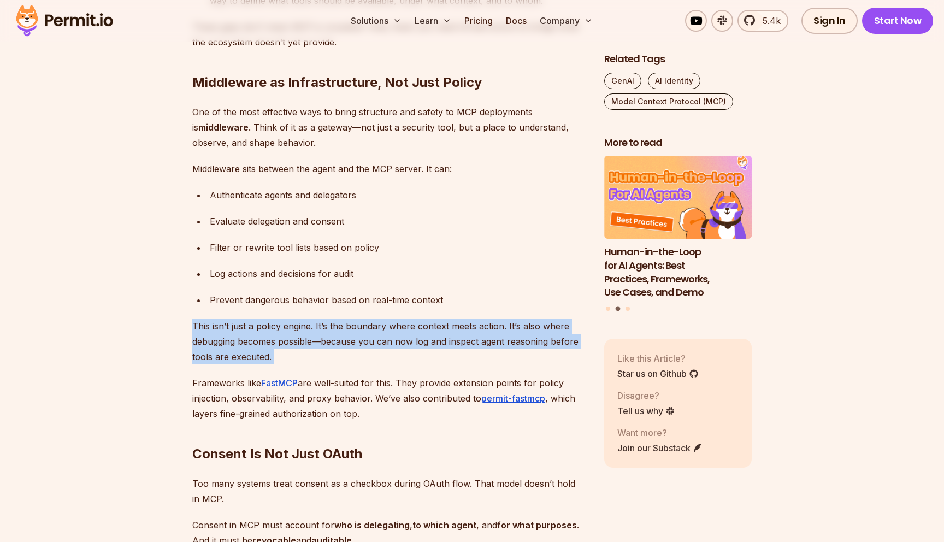
click at [405, 352] on p "This isn’t just a policy engine. It’s the boundary where context meets action. …" at bounding box center [389, 341] width 394 height 46
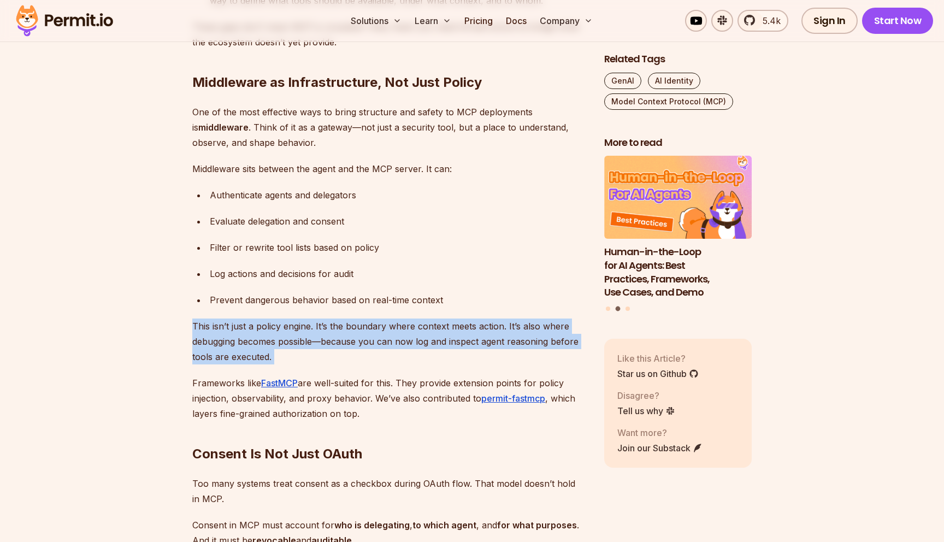
click at [415, 334] on p "This isn’t just a policy engine. It’s the boundary where context meets action. …" at bounding box center [389, 341] width 394 height 46
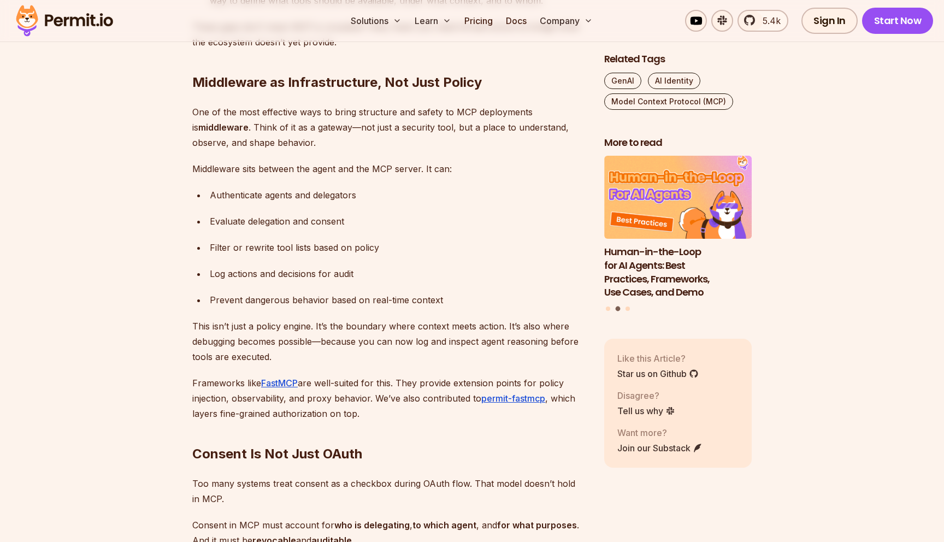
click at [415, 334] on p "This isn’t just a policy engine. It’s the boundary where context meets action. …" at bounding box center [389, 341] width 394 height 46
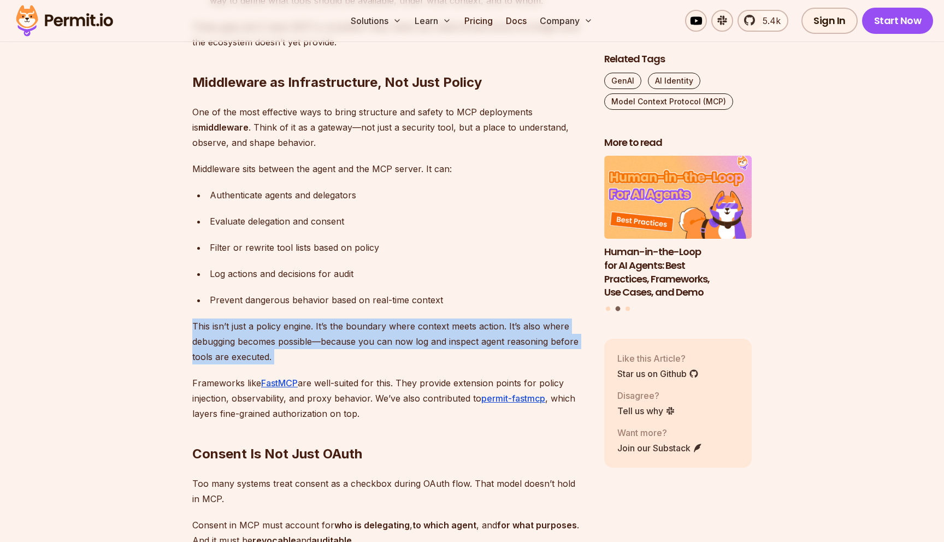
click at [421, 353] on p "This isn’t just a policy engine. It’s the boundary where context meets action. …" at bounding box center [389, 341] width 394 height 46
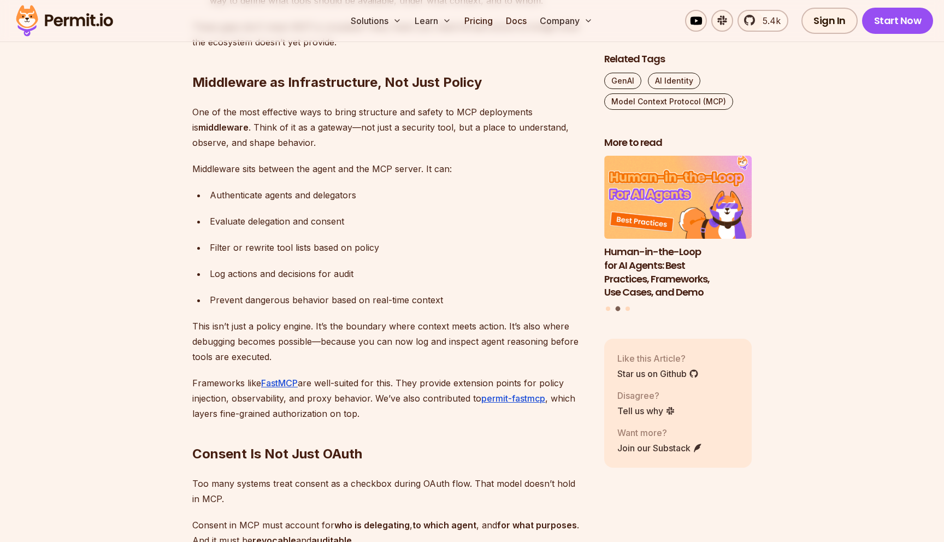
click at [421, 353] on p "This isn’t just a policy engine. It’s the boundary where context meets action. …" at bounding box center [389, 341] width 394 height 46
click at [425, 326] on p "This isn’t just a policy engine. It’s the boundary where context meets action. …" at bounding box center [389, 341] width 394 height 46
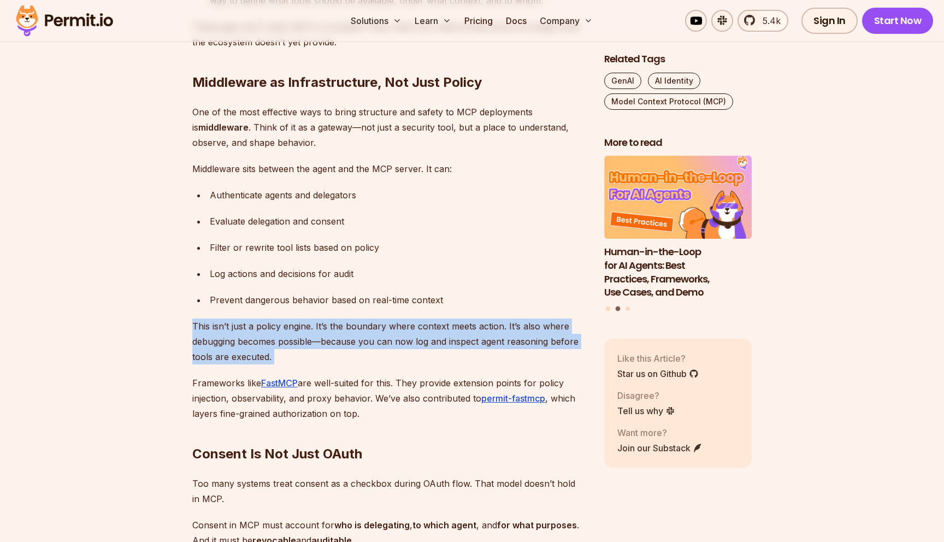
click at [428, 340] on p "This isn’t just a policy engine. It’s the boundary where context meets action. …" at bounding box center [389, 341] width 394 height 46
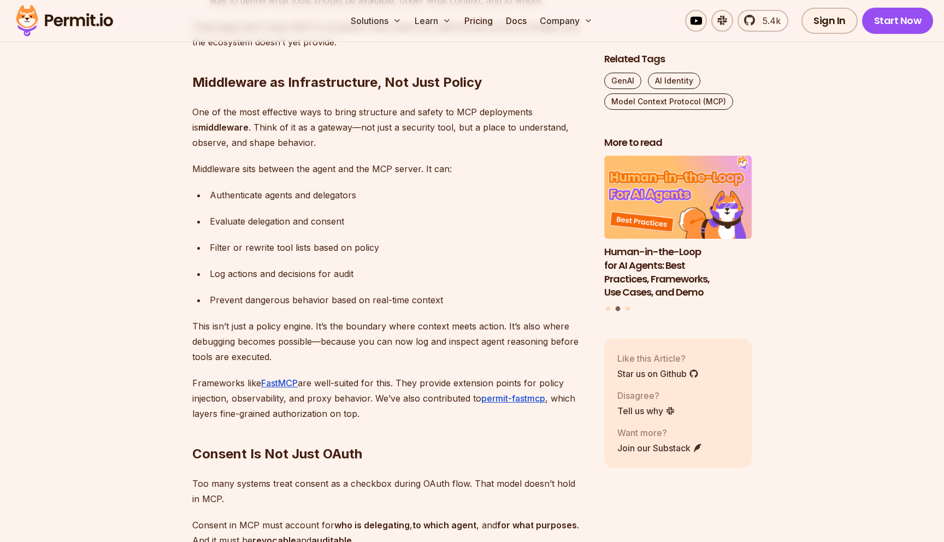
click at [428, 340] on p "This isn’t just a policy engine. It’s the boundary where context meets action. …" at bounding box center [389, 341] width 394 height 46
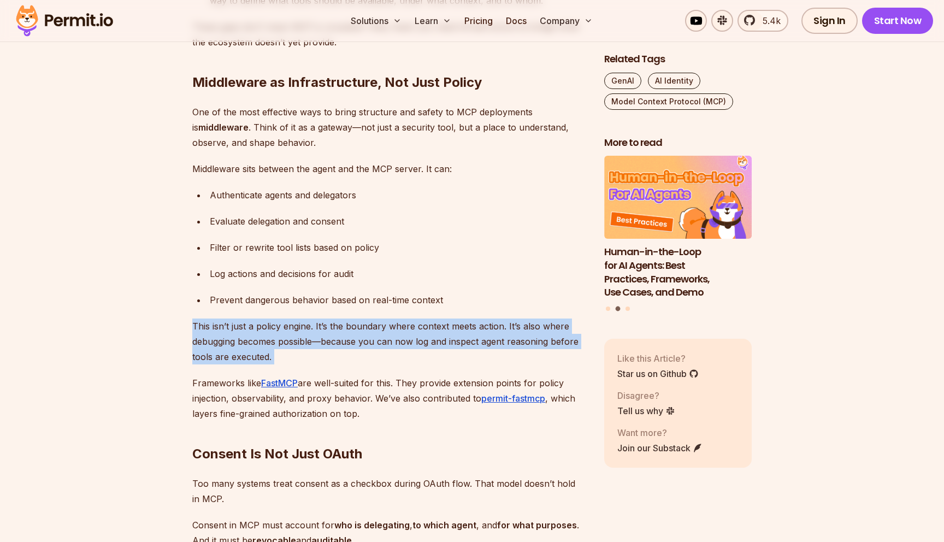
click at [436, 348] on p "This isn’t just a policy engine. It’s the boundary where context meets action. …" at bounding box center [389, 341] width 394 height 46
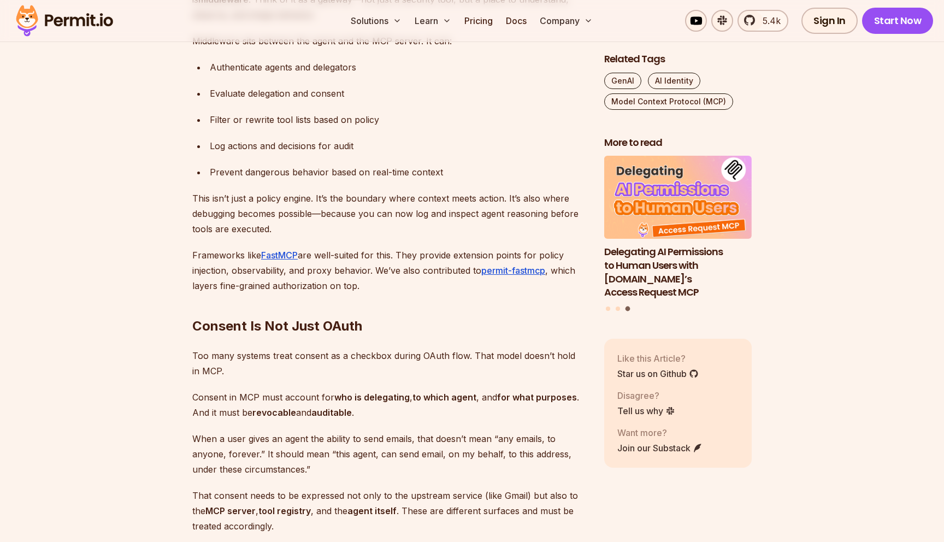
scroll to position [2502, 0]
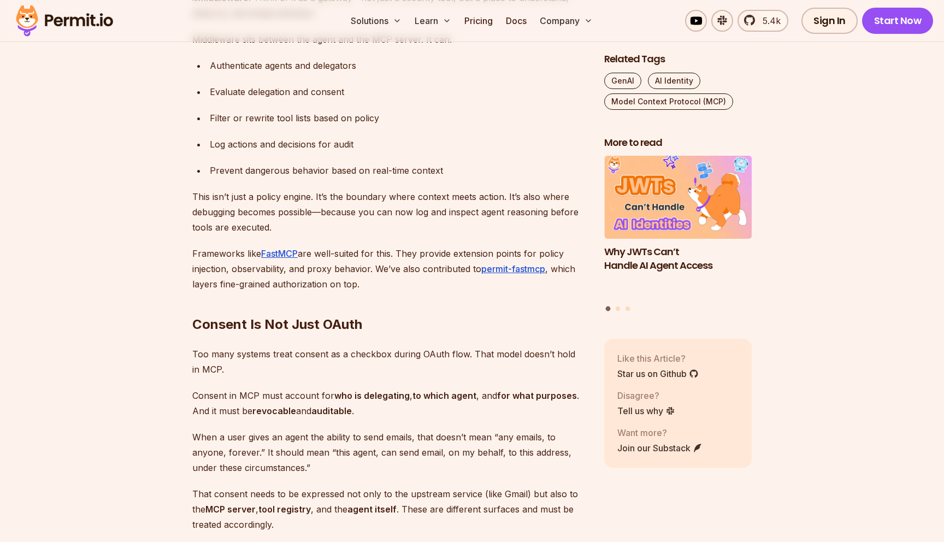
click at [244, 275] on p "Frameworks like FastMCP are well-suited for this. They provide extension points…" at bounding box center [389, 269] width 394 height 46
click at [274, 253] on link "FastMCP" at bounding box center [279, 253] width 37 height 11
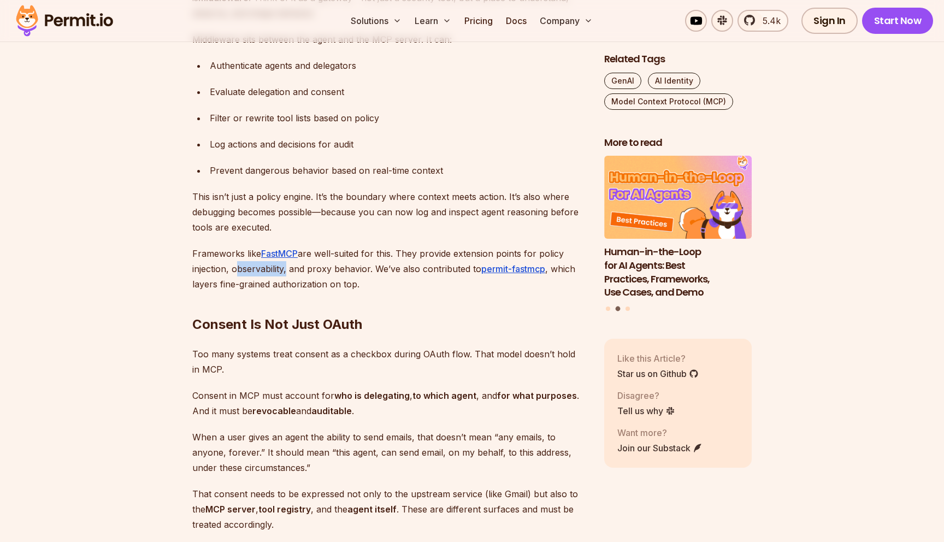
click at [301, 282] on p "Frameworks like FastMCP are well-suited for this. They provide extension points…" at bounding box center [389, 269] width 394 height 46
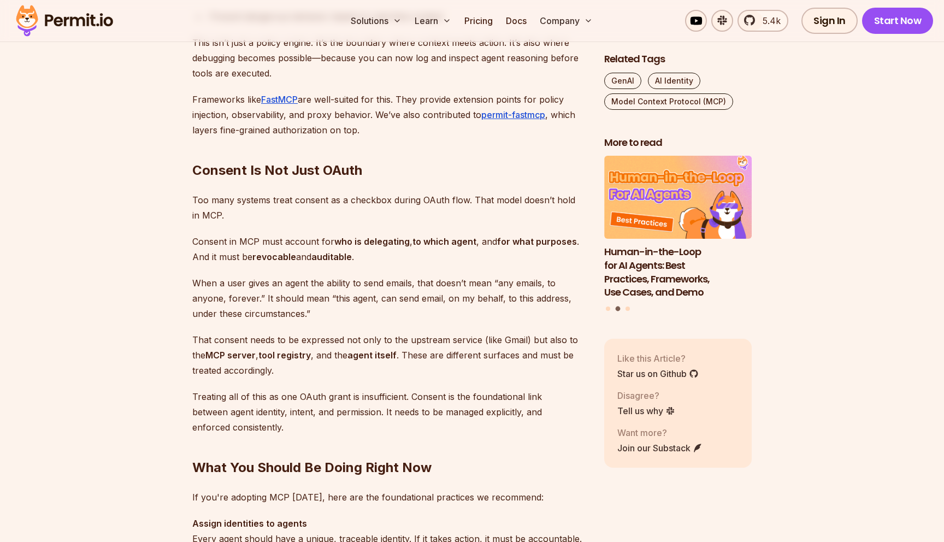
scroll to position [2657, 0]
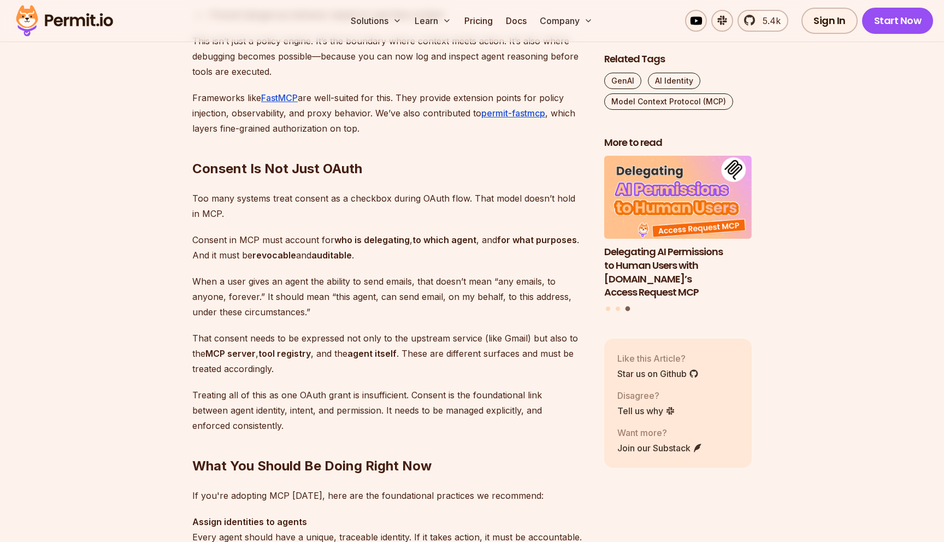
click at [230, 261] on p "Consent in MCP must account for who is delegating , to which agent , and for wh…" at bounding box center [389, 247] width 394 height 31
click at [257, 291] on p "When a user gives an agent the ability to send emails, that doesn’t mean “any e…" at bounding box center [389, 297] width 394 height 46
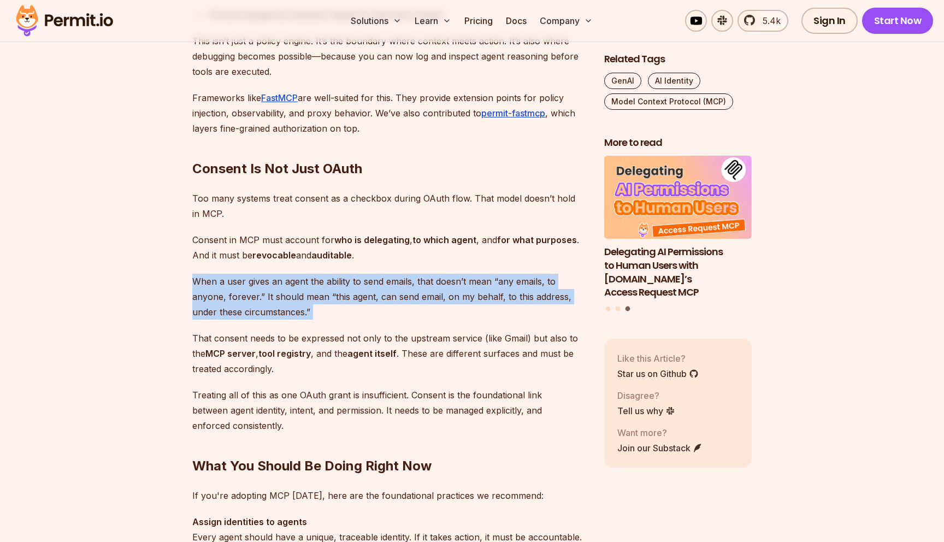
click at [276, 309] on p "When a user gives an agent the ability to send emails, that doesn’t mean “any e…" at bounding box center [389, 297] width 394 height 46
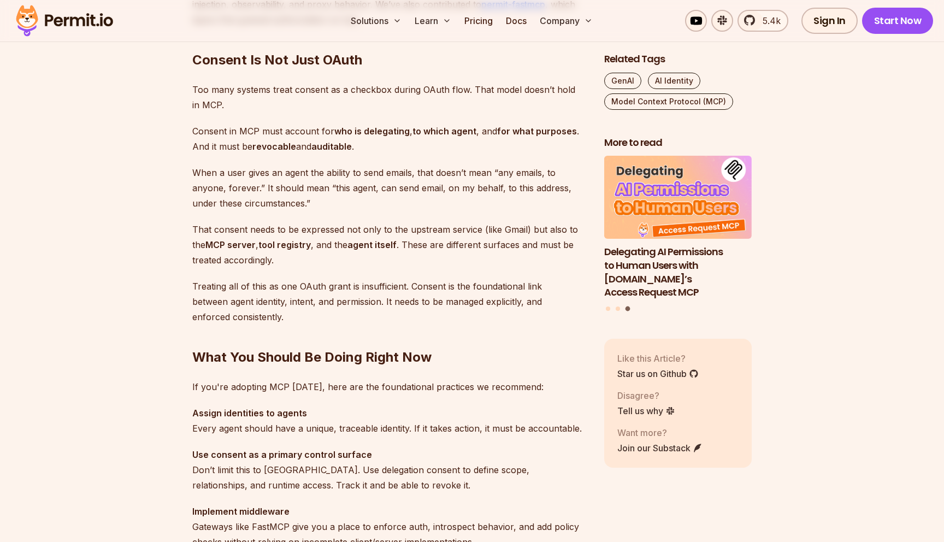
scroll to position [2768, 0]
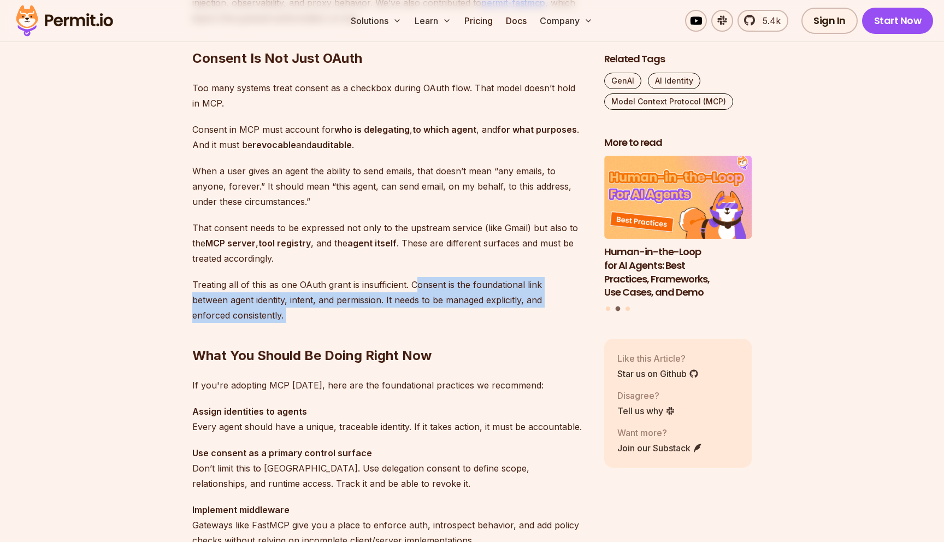
drag, startPoint x: 413, startPoint y: 285, endPoint x: 413, endPoint y: 312, distance: 27.9
click
drag, startPoint x: 410, startPoint y: 284, endPoint x: 421, endPoint y: 321, distance: 38.7
drag, startPoint x: 421, startPoint y: 321, endPoint x: 428, endPoint y: 271, distance: 50.7
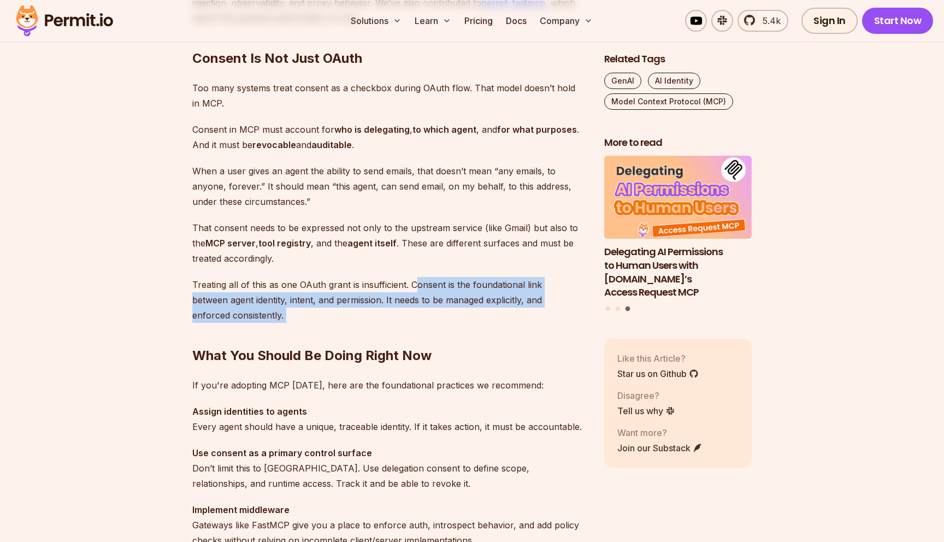
drag, startPoint x: 413, startPoint y: 283, endPoint x: 423, endPoint y: 328, distance: 45.3
drag, startPoint x: 410, startPoint y: 284, endPoint x: 434, endPoint y: 309, distance: 34.8
drag, startPoint x: 411, startPoint y: 284, endPoint x: 451, endPoint y: 318, distance: 52.3
drag, startPoint x: 410, startPoint y: 282, endPoint x: 438, endPoint y: 314, distance: 42.2
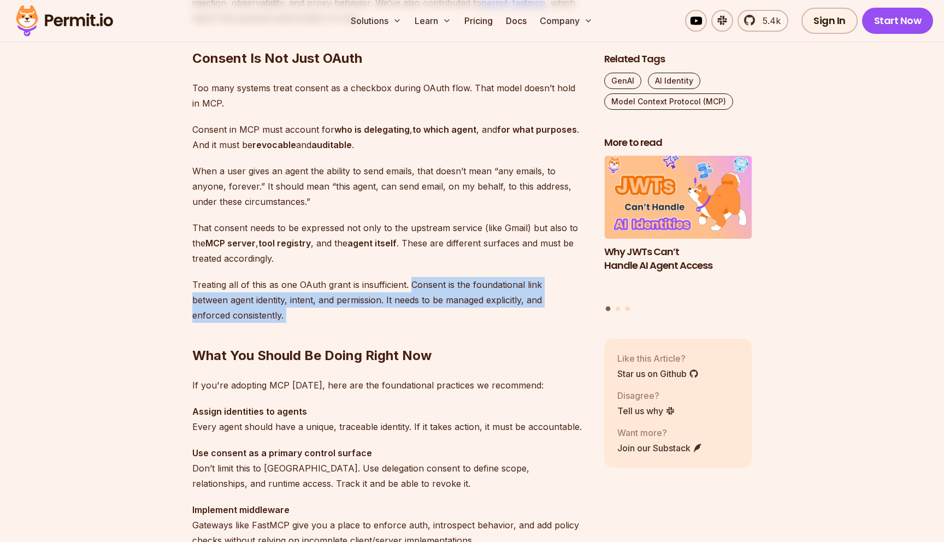
drag, startPoint x: 410, startPoint y: 283, endPoint x: 429, endPoint y: 308, distance: 31.6
drag, startPoint x: 410, startPoint y: 285, endPoint x: 434, endPoint y: 311, distance: 35.2
drag, startPoint x: 412, startPoint y: 285, endPoint x: 443, endPoint y: 314, distance: 42.1
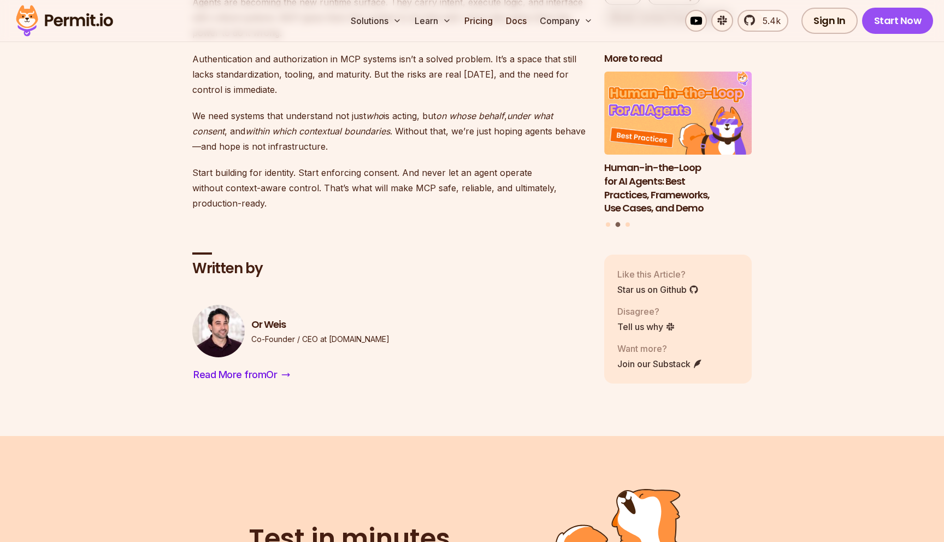
scroll to position [3493, 0]
